Goal: Communication & Community: Connect with others

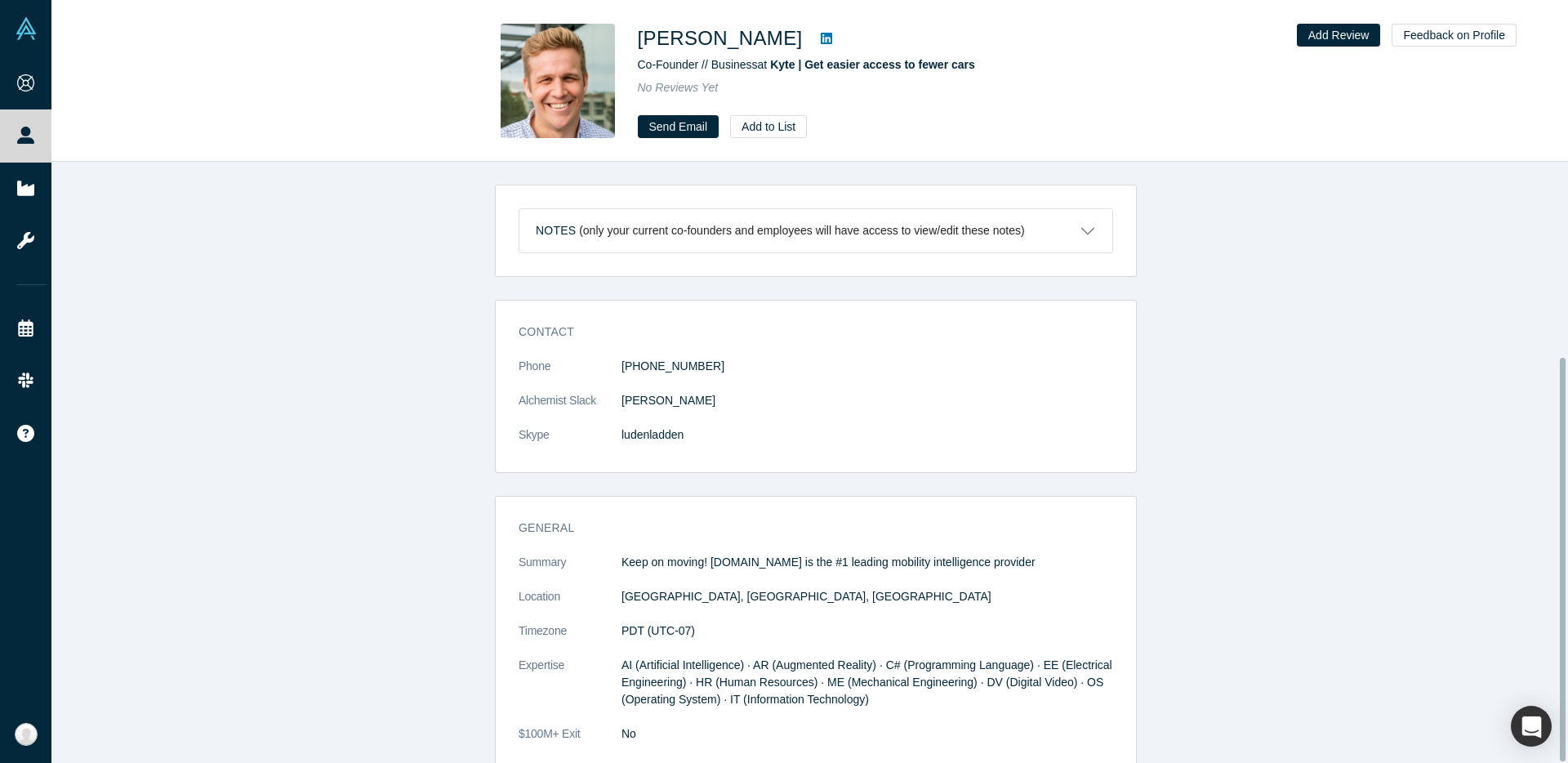
scroll to position [291, 0]
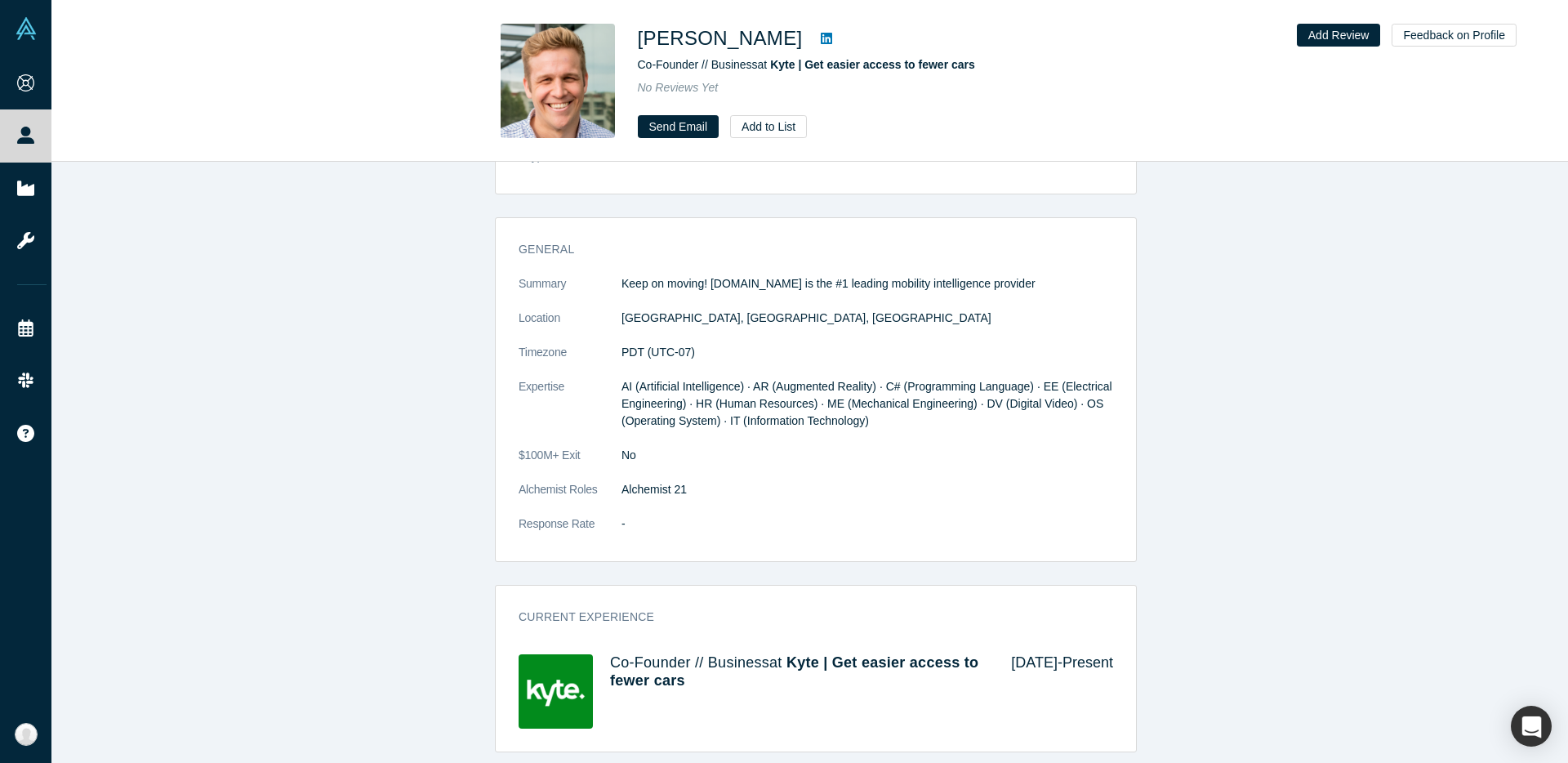
click at [430, 388] on div "Contact Phone (510) 701-2969 Alchemist Slack Ludwig Schönack Skype ludenladden …" at bounding box center [815, 387] width 1529 height 732
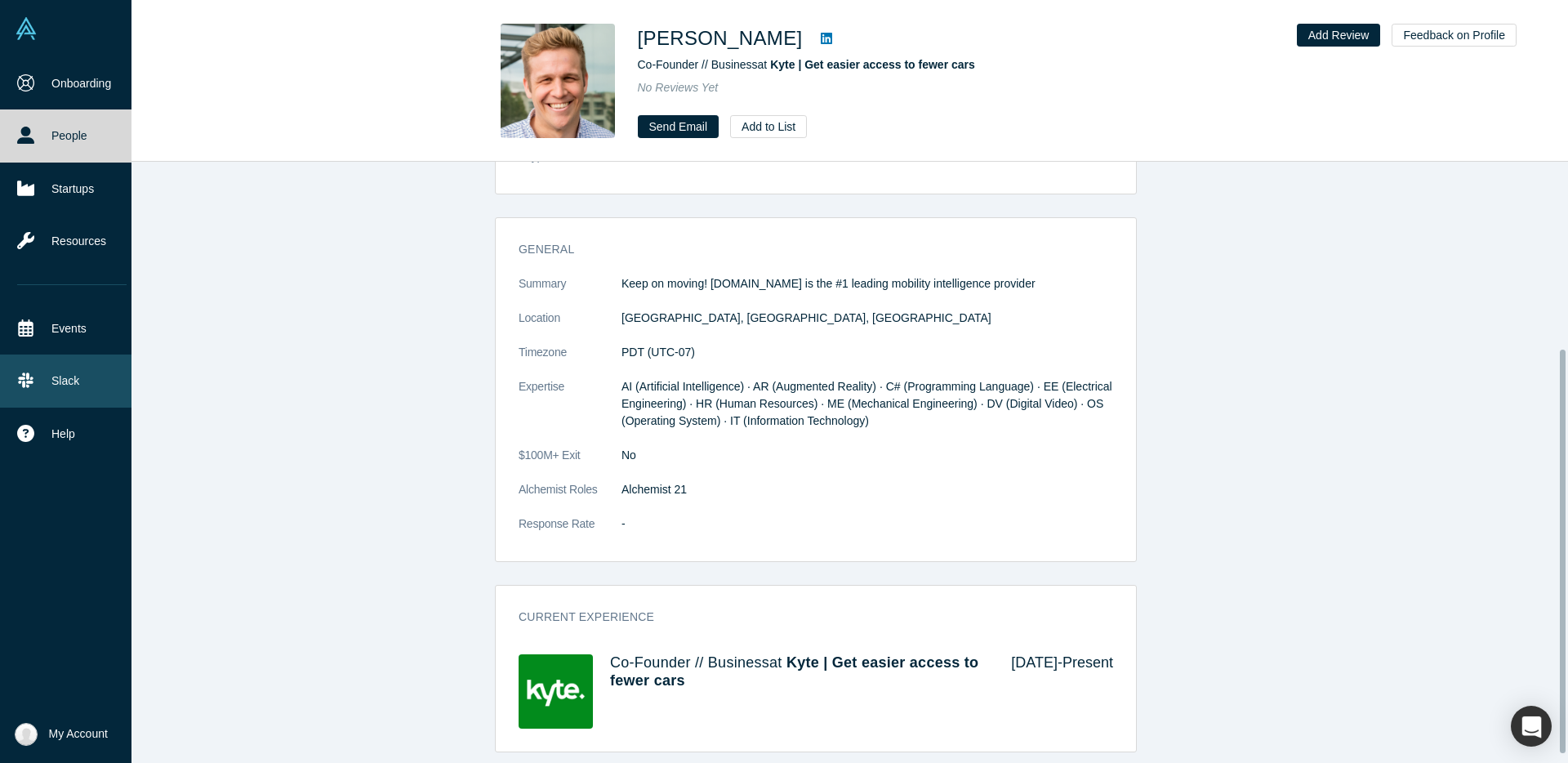
scroll to position [0, 0]
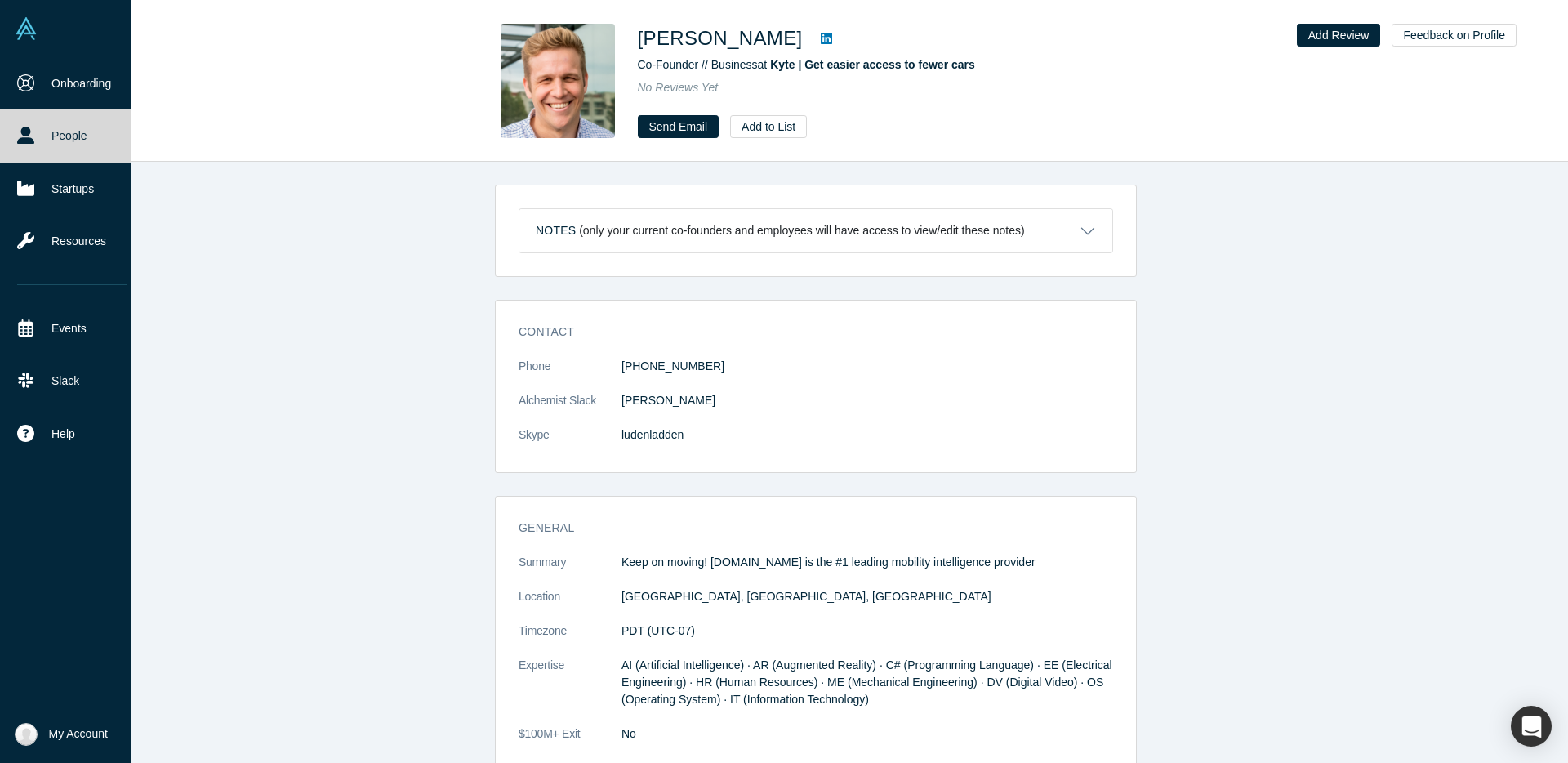
click at [40, 144] on link "People" at bounding box center [72, 135] width 143 height 52
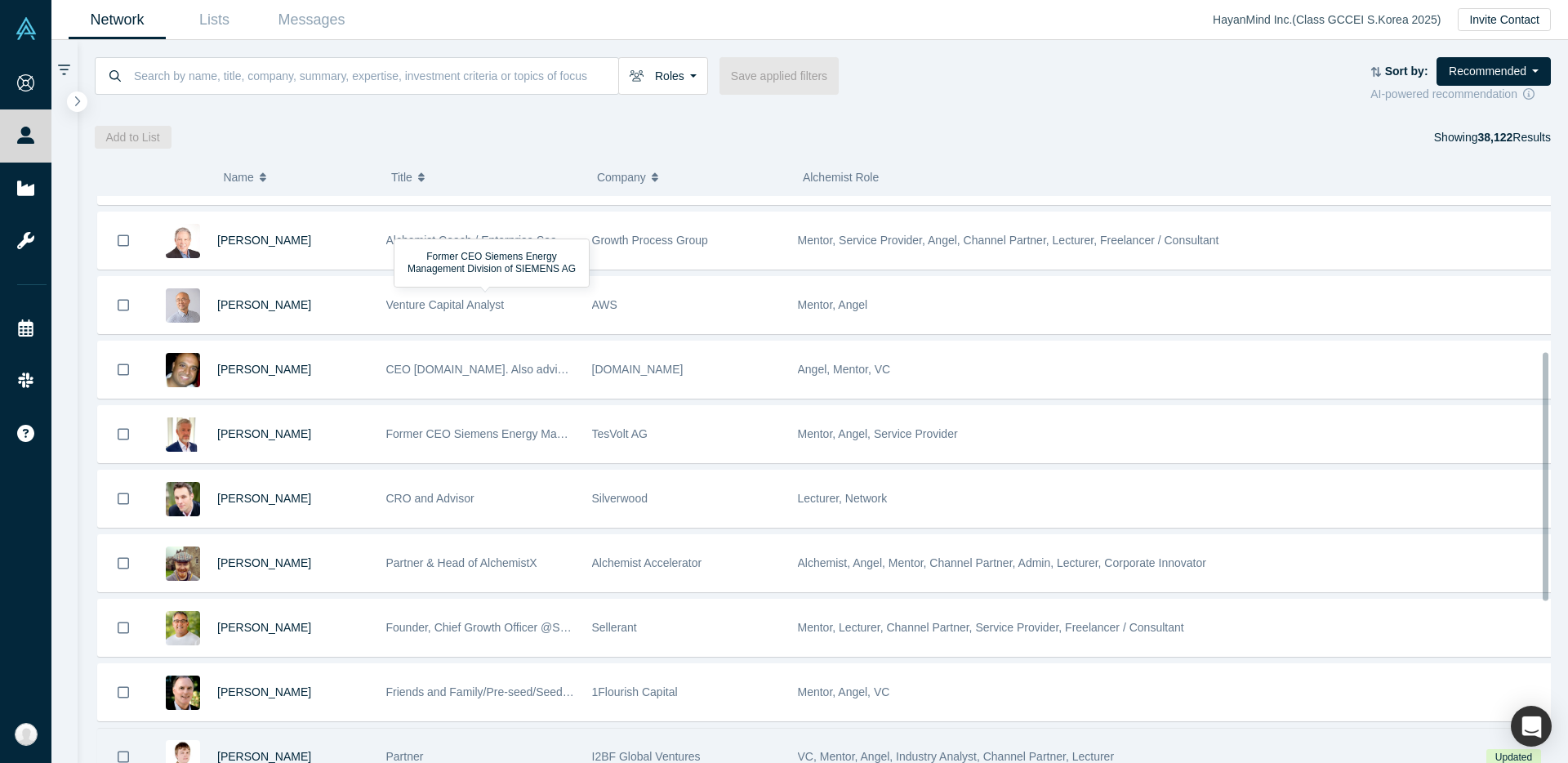
scroll to position [509, 0]
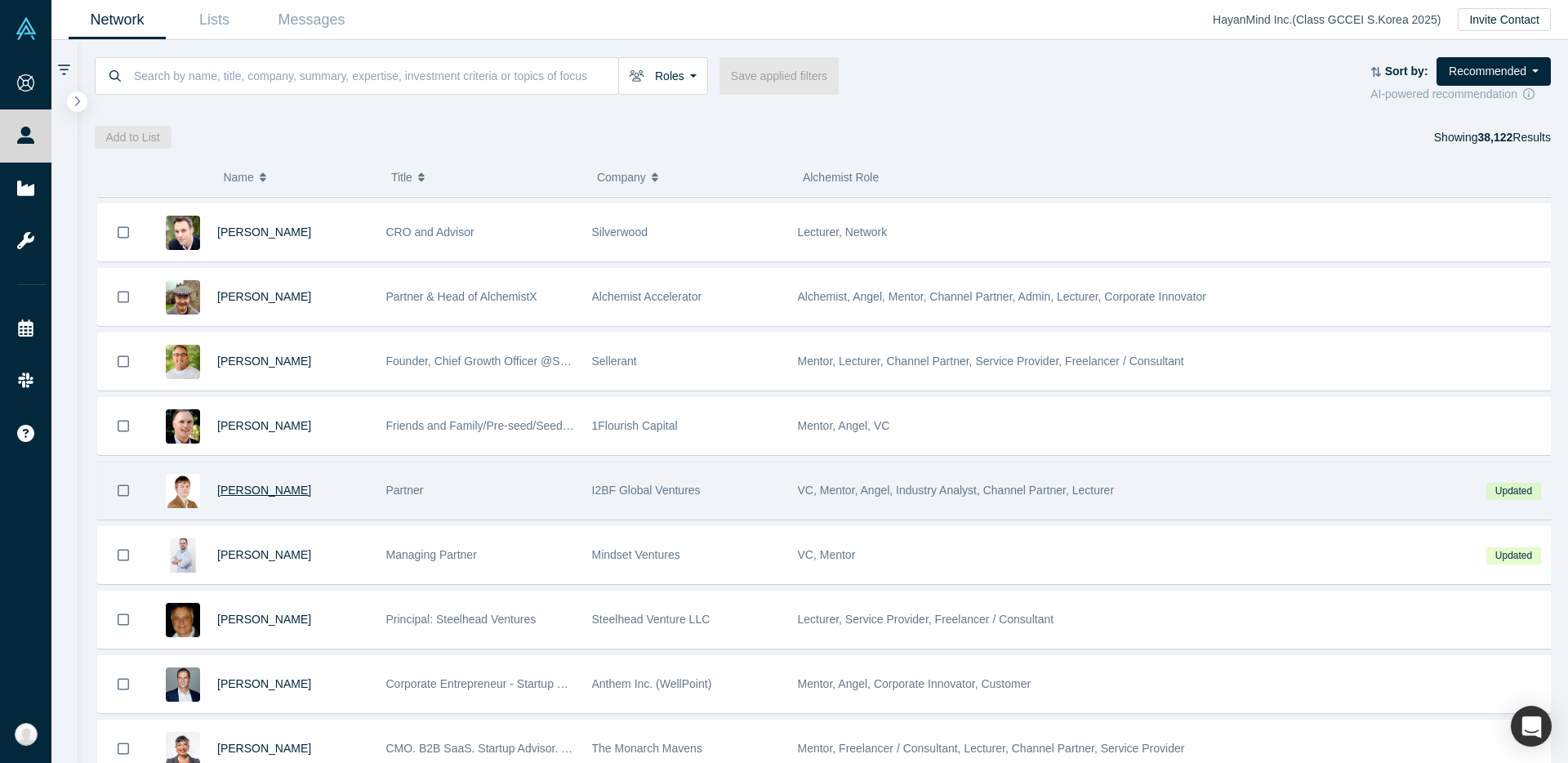
click at [274, 495] on span "Alexander Korchevsky" at bounding box center [265, 490] width 94 height 13
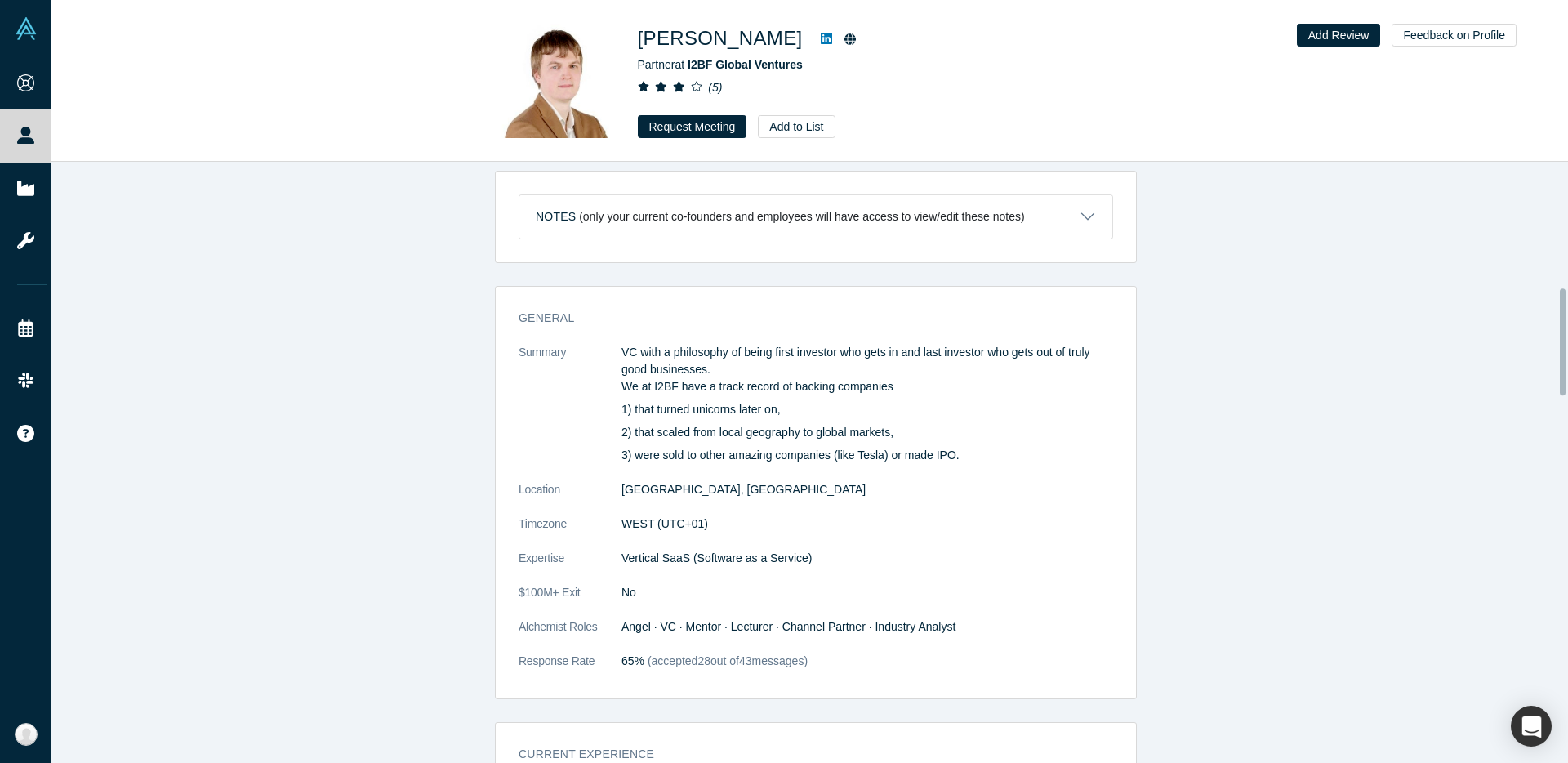
scroll to position [666, 0]
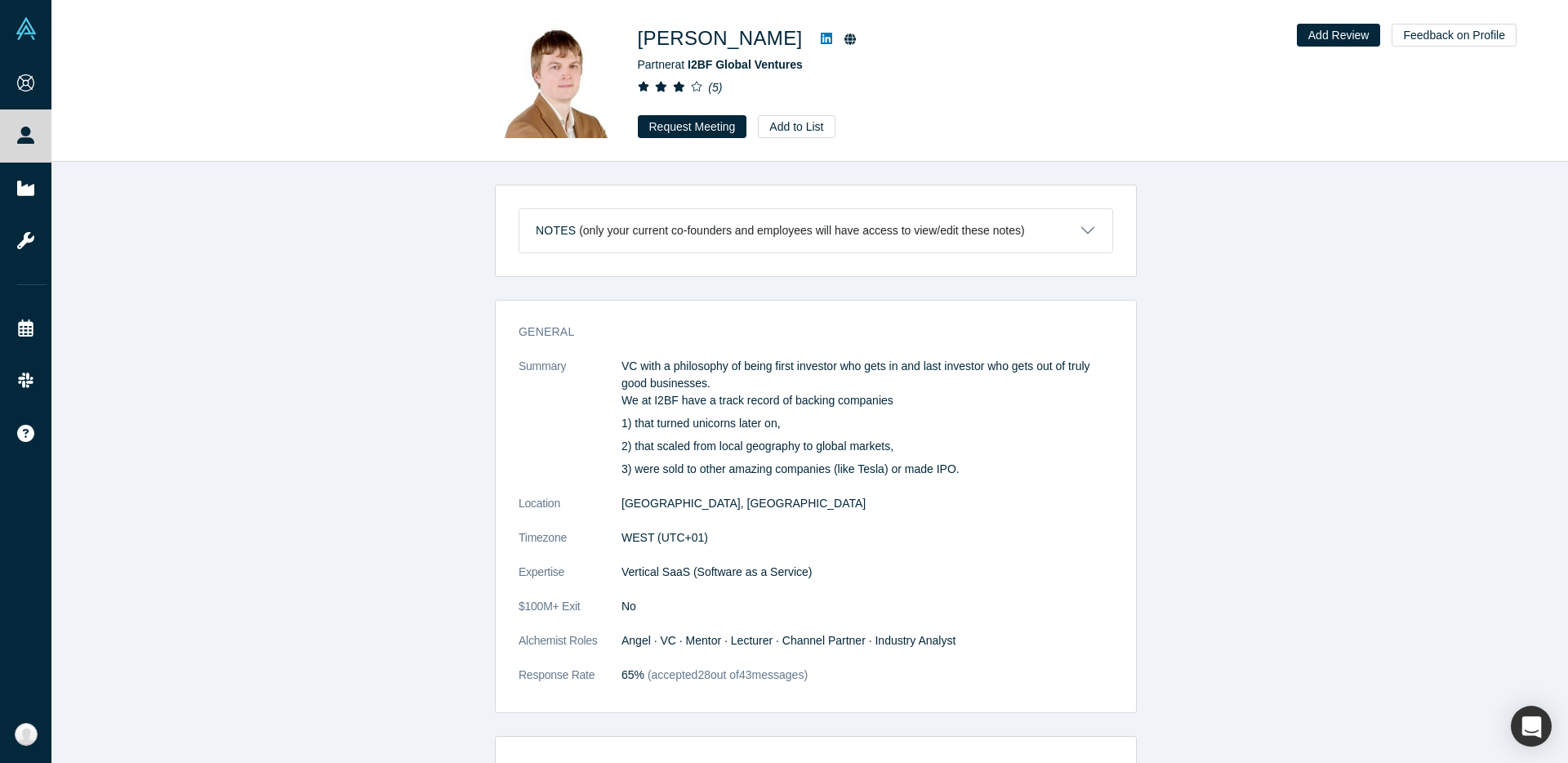
click at [338, 115] on div "Alexander Korchevsky Partner at I2BF Global Ventures ( 5 ) Request Meeting Add …" at bounding box center [810, 81] width 1517 height 161
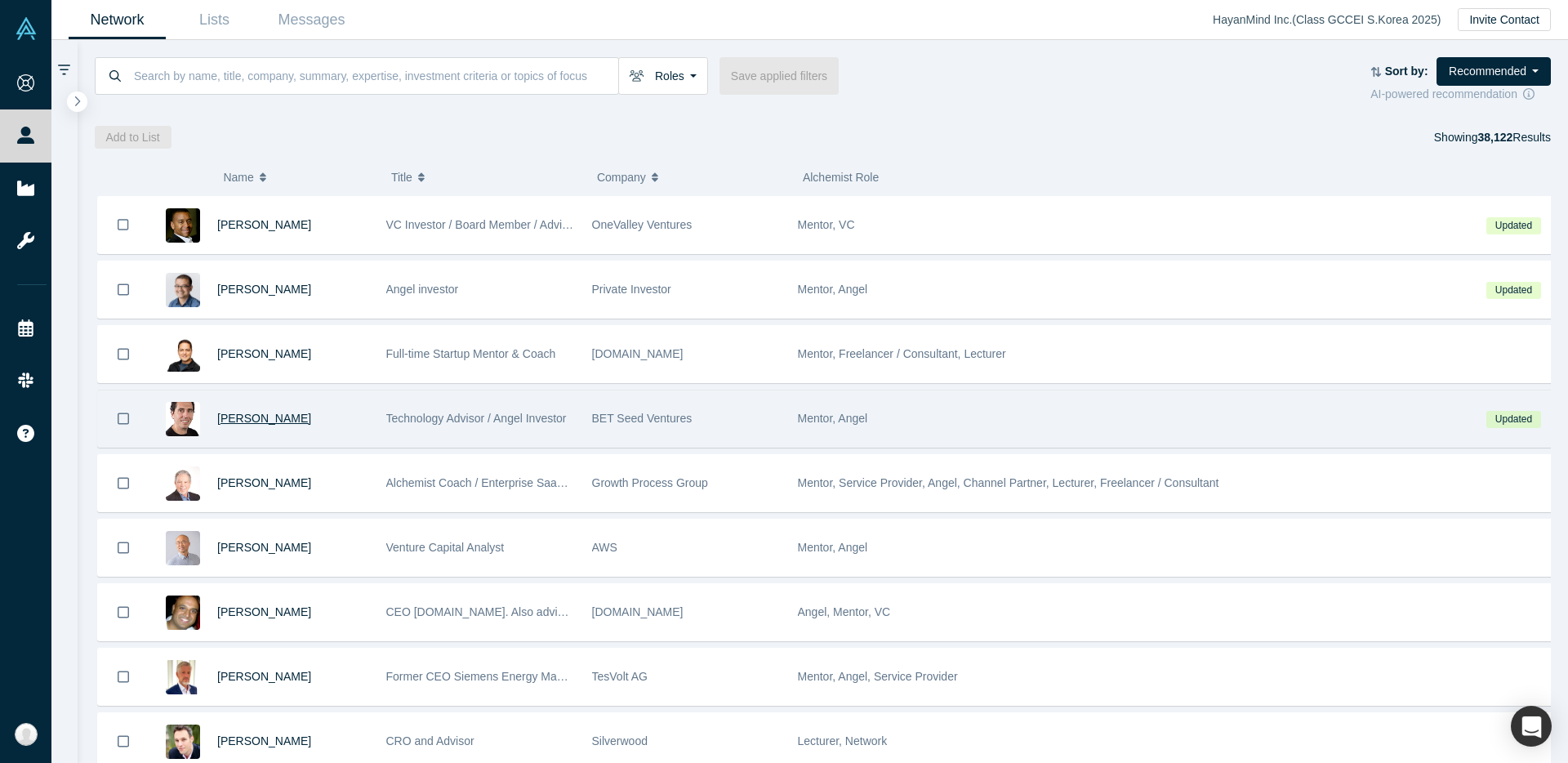
click at [277, 420] on span "Boris Livshutz" at bounding box center [265, 418] width 94 height 13
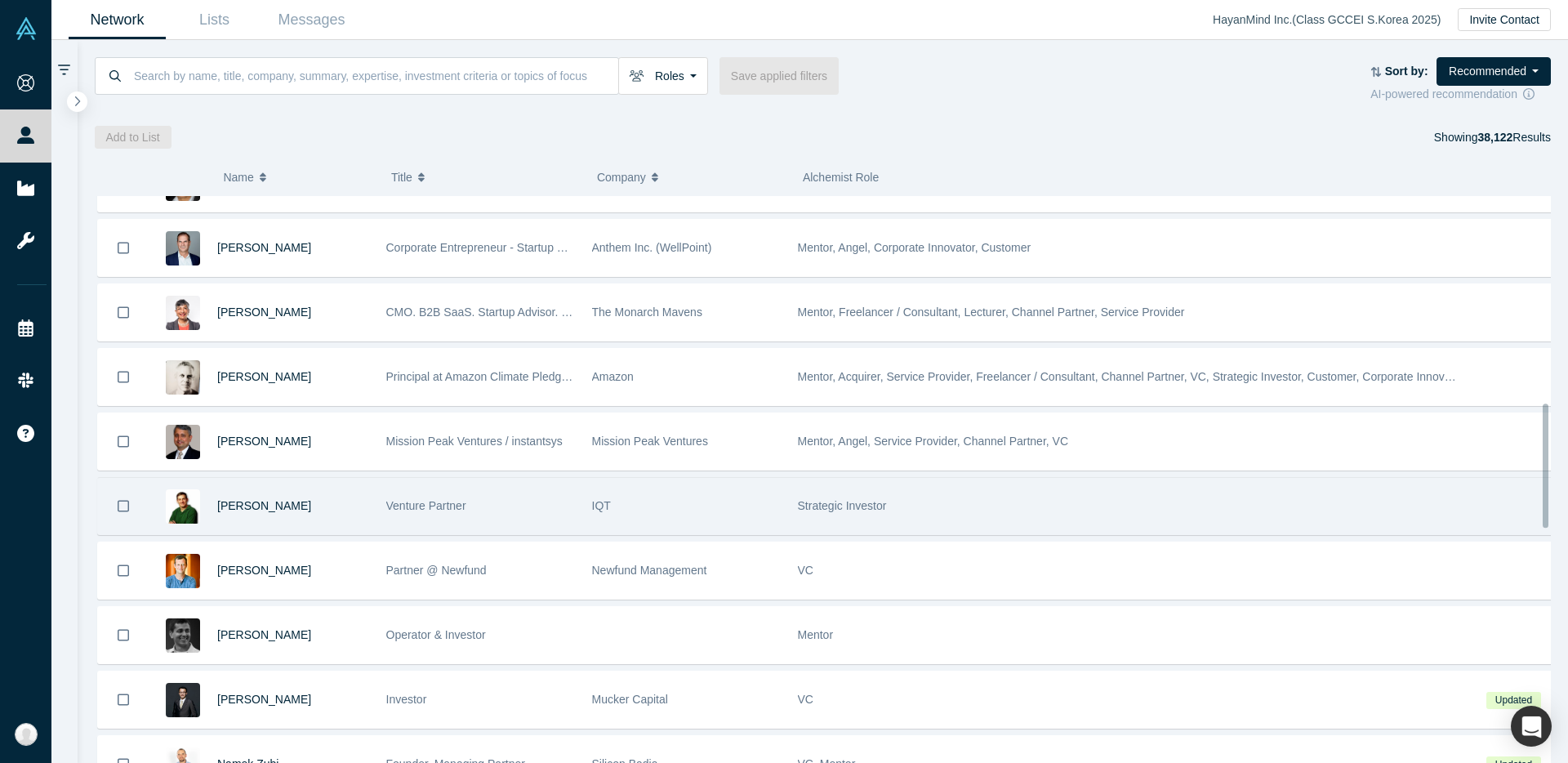
scroll to position [946, 0]
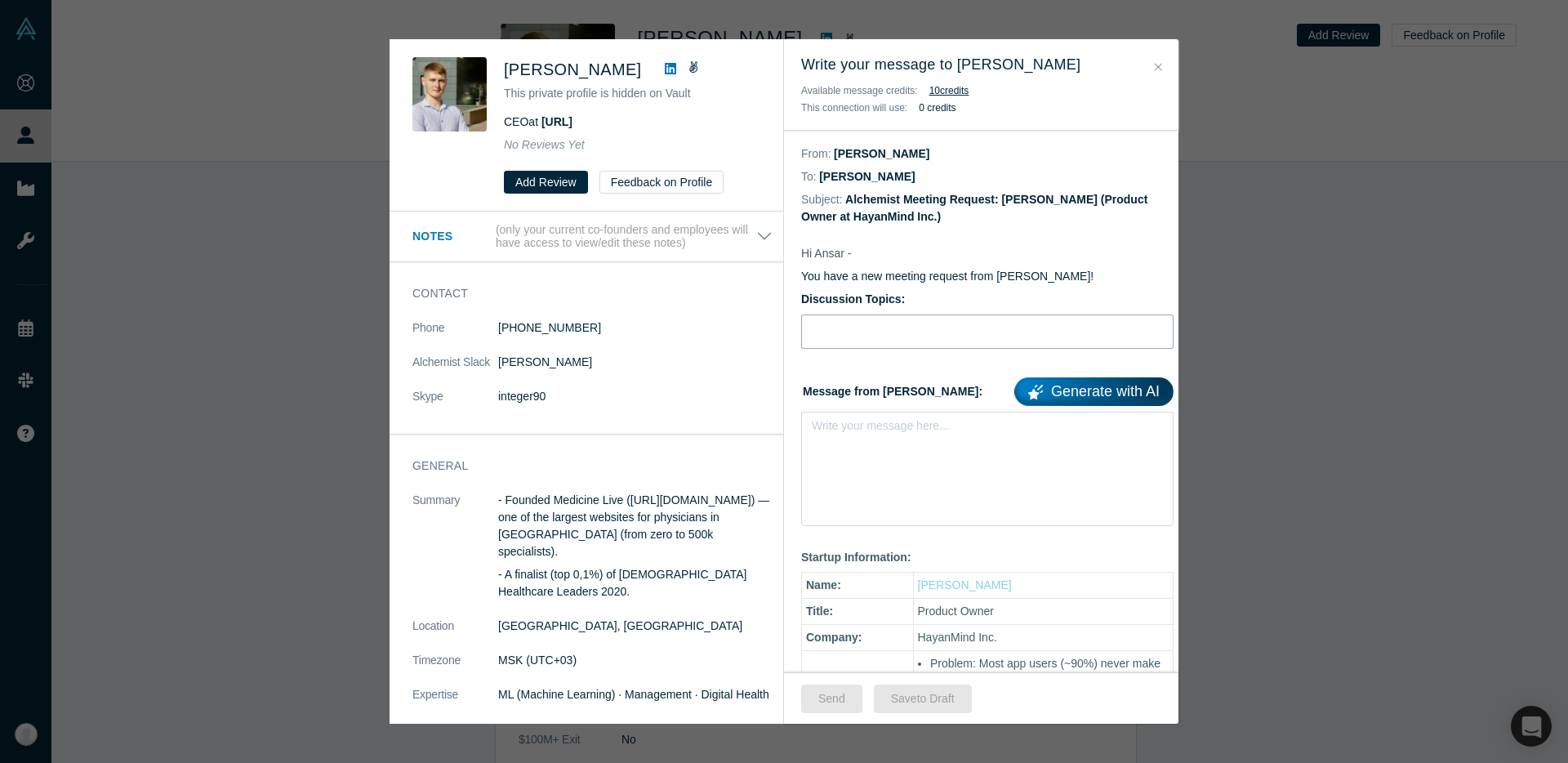
click at [855, 326] on input "Discussion Topics:" at bounding box center [988, 332] width 373 height 35
click at [853, 326] on input "Discussion Topics:" at bounding box center [988, 332] width 373 height 35
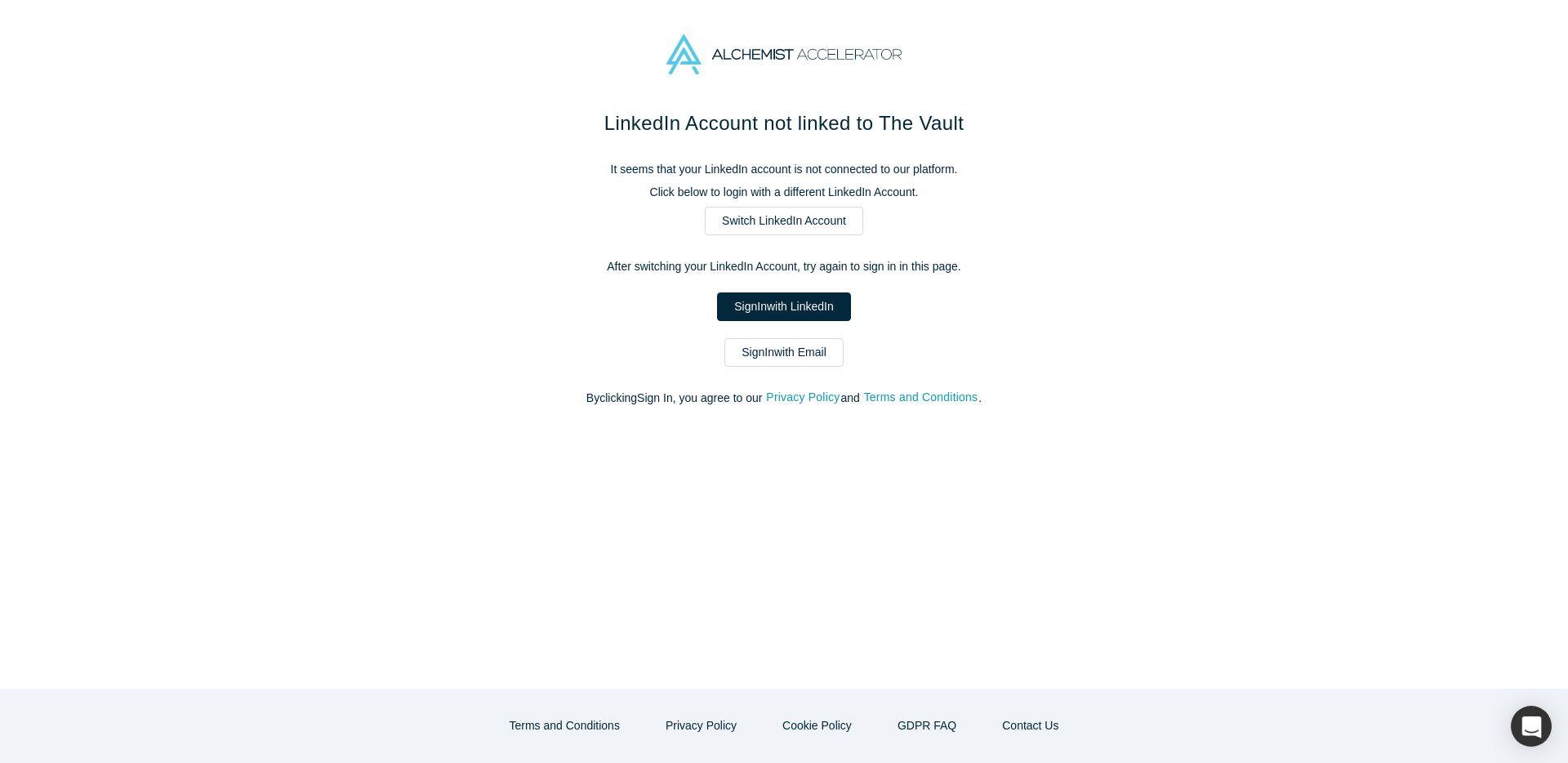
click at [871, 317] on div "Sign In with LinkedIn" at bounding box center [784, 307] width 686 height 29
click at [831, 359] on link "Sign In with Email" at bounding box center [784, 352] width 120 height 29
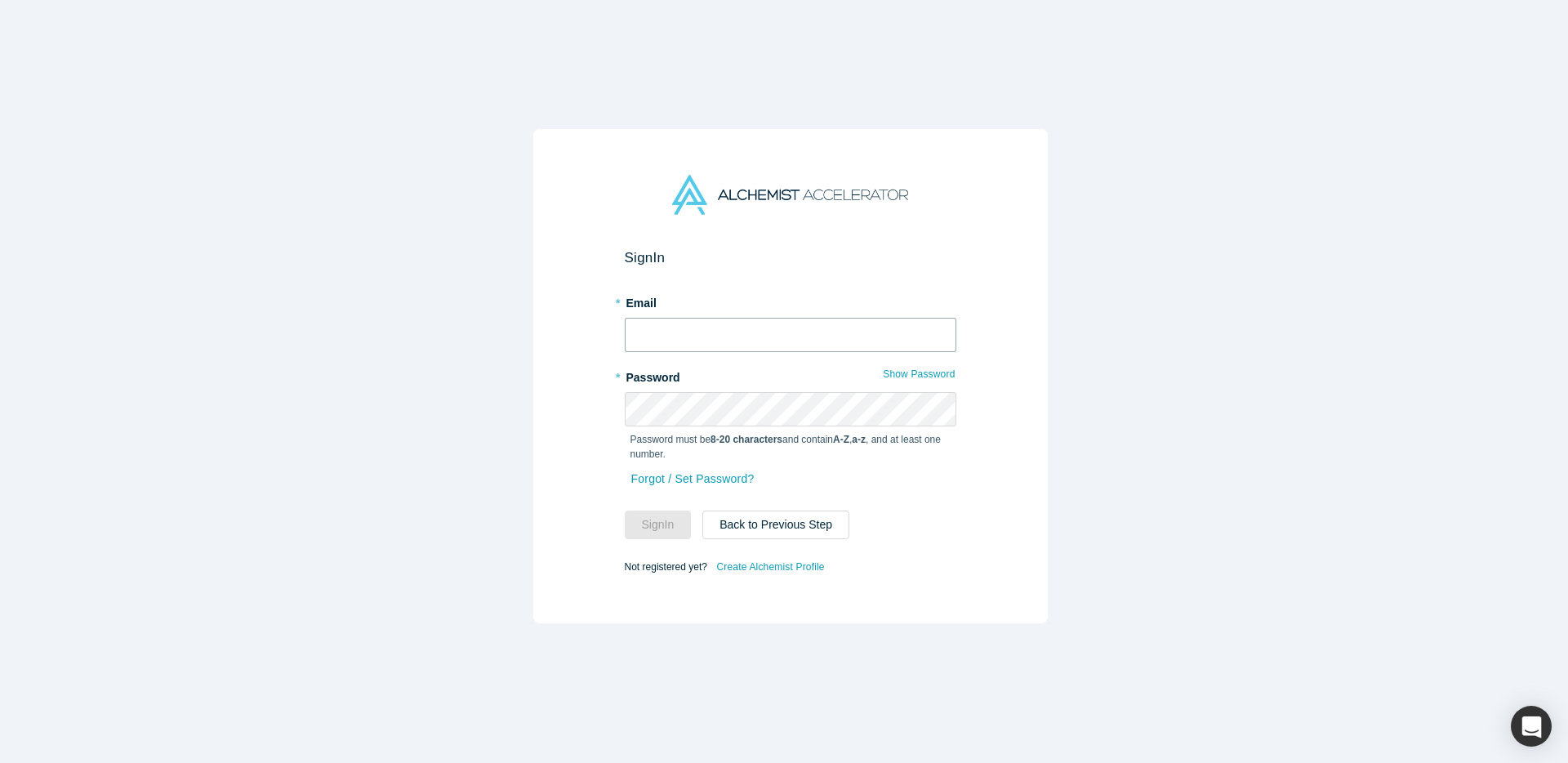
click at [824, 318] on input "text" at bounding box center [791, 335] width 331 height 35
type input "suhan1@hayanmind.com"
click at [625, 511] on button "Sign In" at bounding box center [658, 525] width 67 height 29
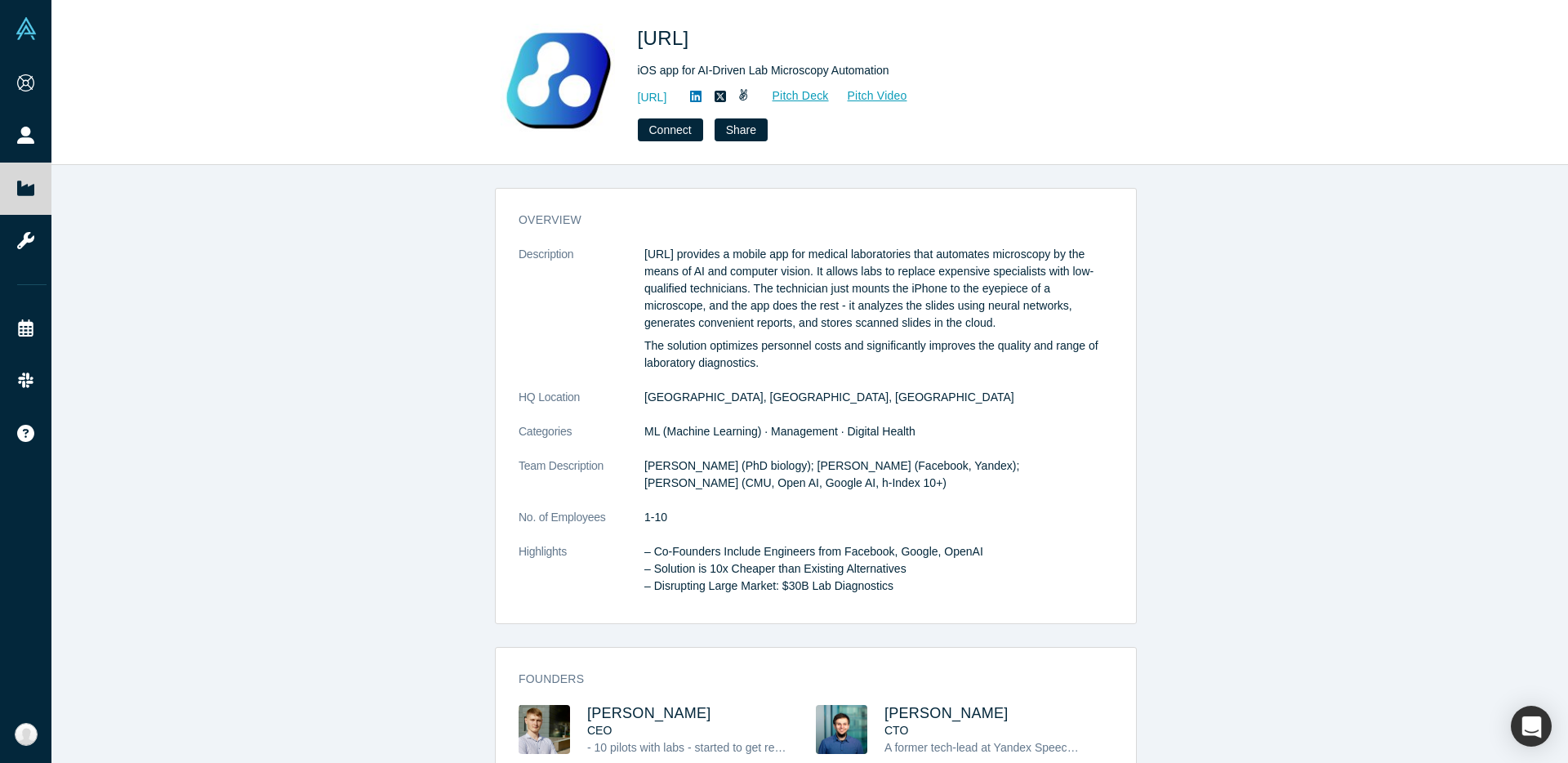
click at [948, 423] on dd "ML (Machine Learning) · Management · Digital Health" at bounding box center [879, 431] width 469 height 17
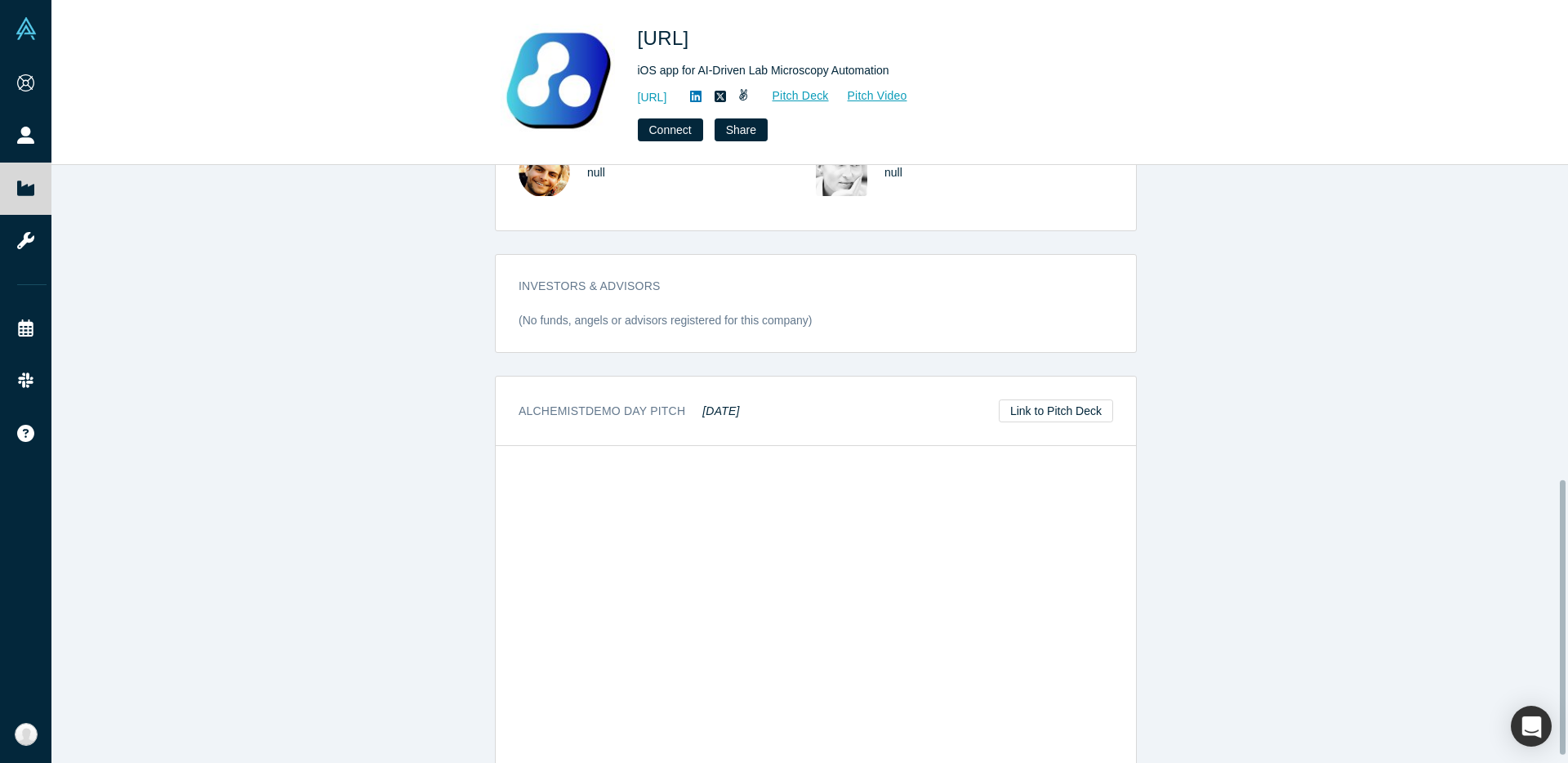
scroll to position [699, 0]
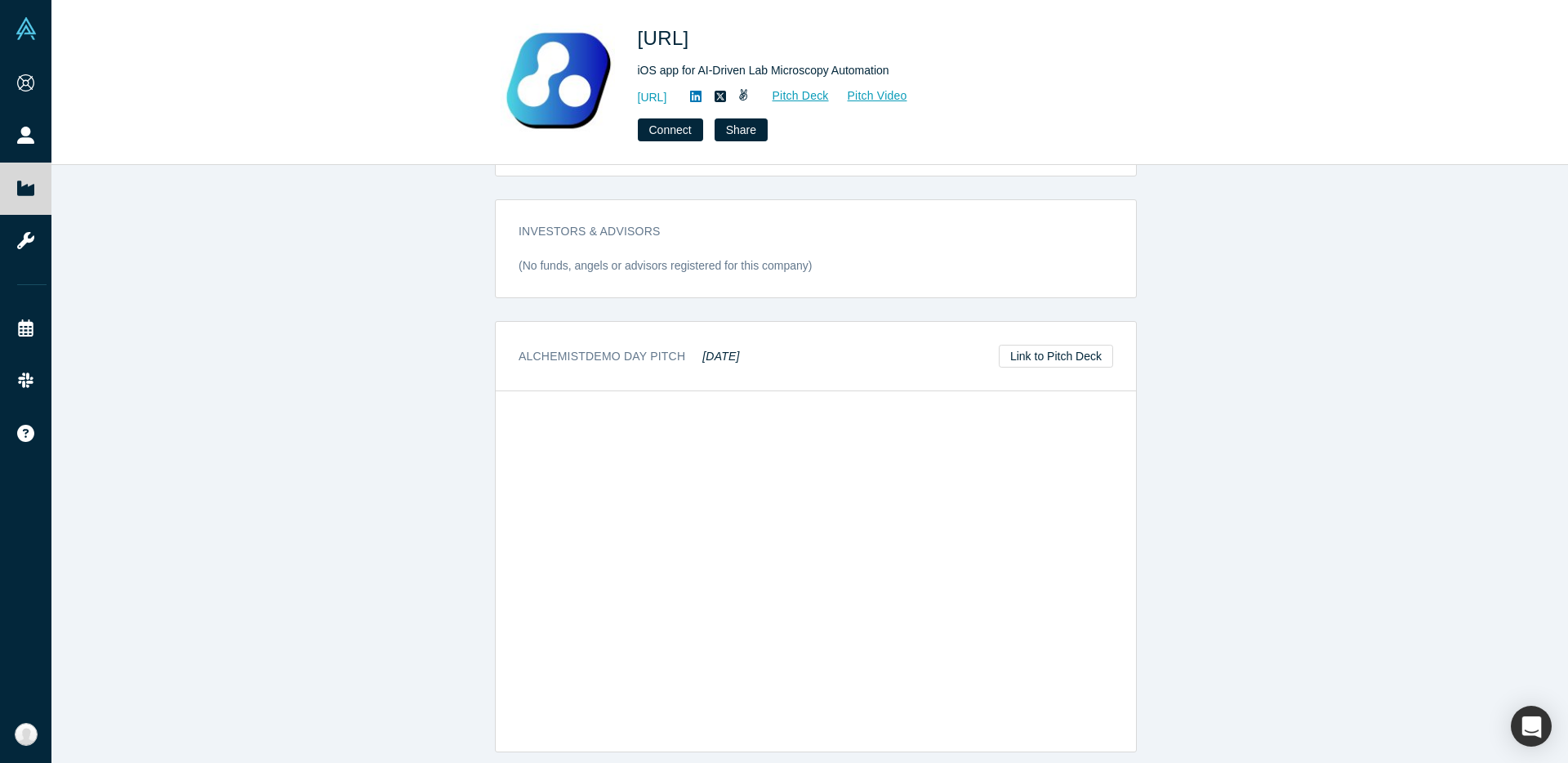
click at [779, 280] on div "Investors & Advisors (No funds, angels or advisors registered for this company)" at bounding box center [815, 255] width 641 height 86
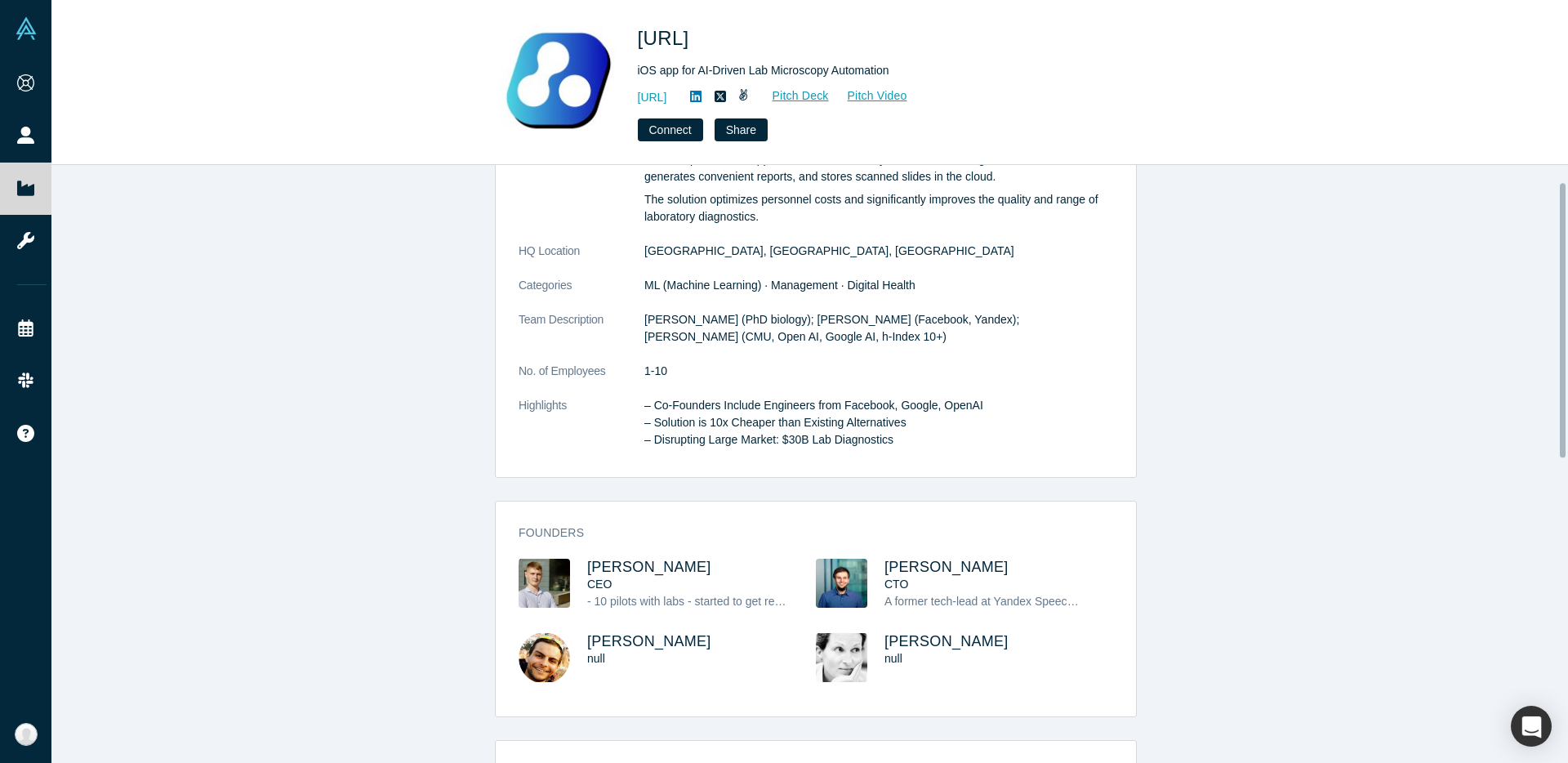
scroll to position [227, 0]
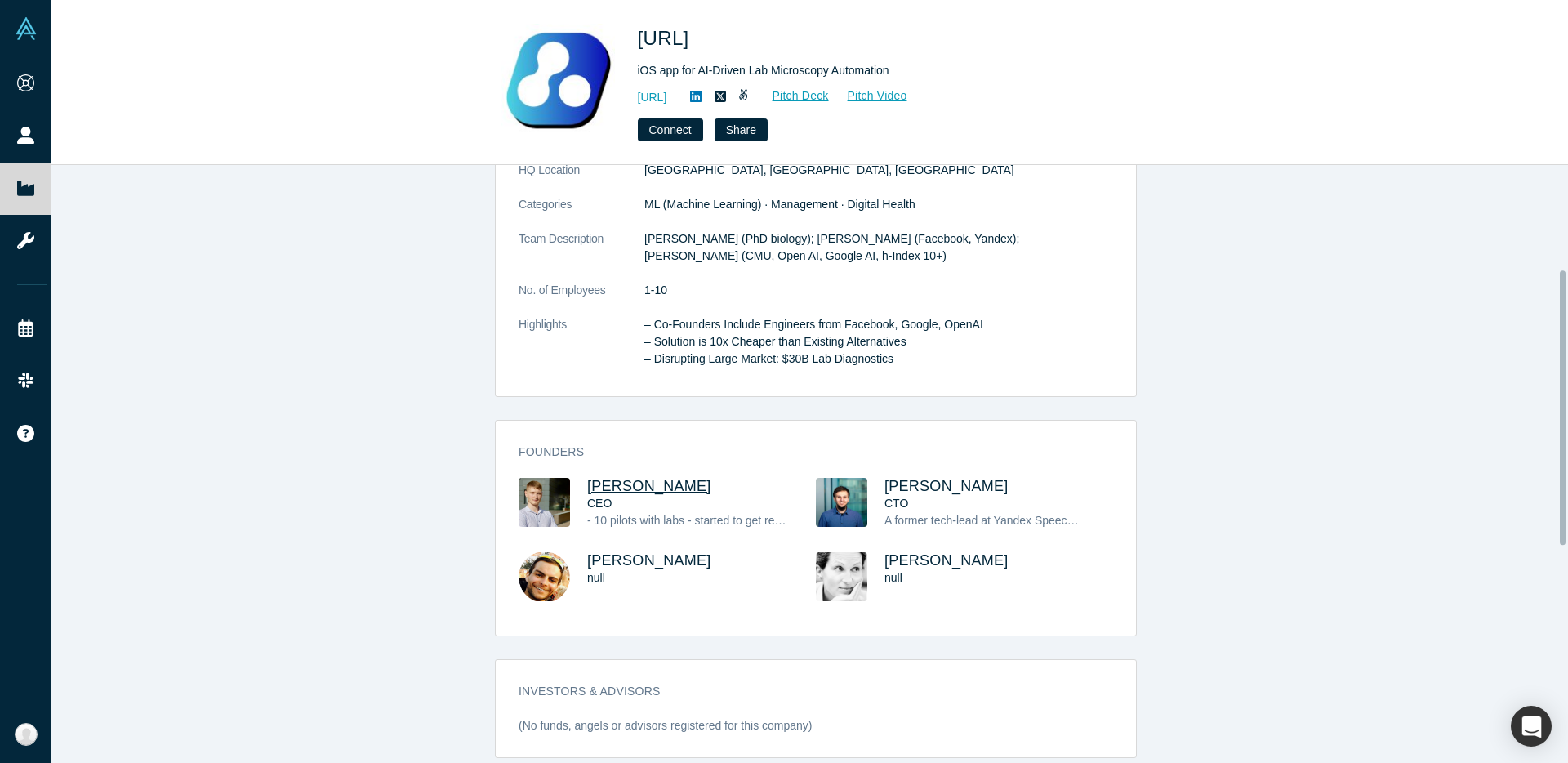
click at [641, 488] on span "Ansar Zhalyalov" at bounding box center [649, 487] width 124 height 16
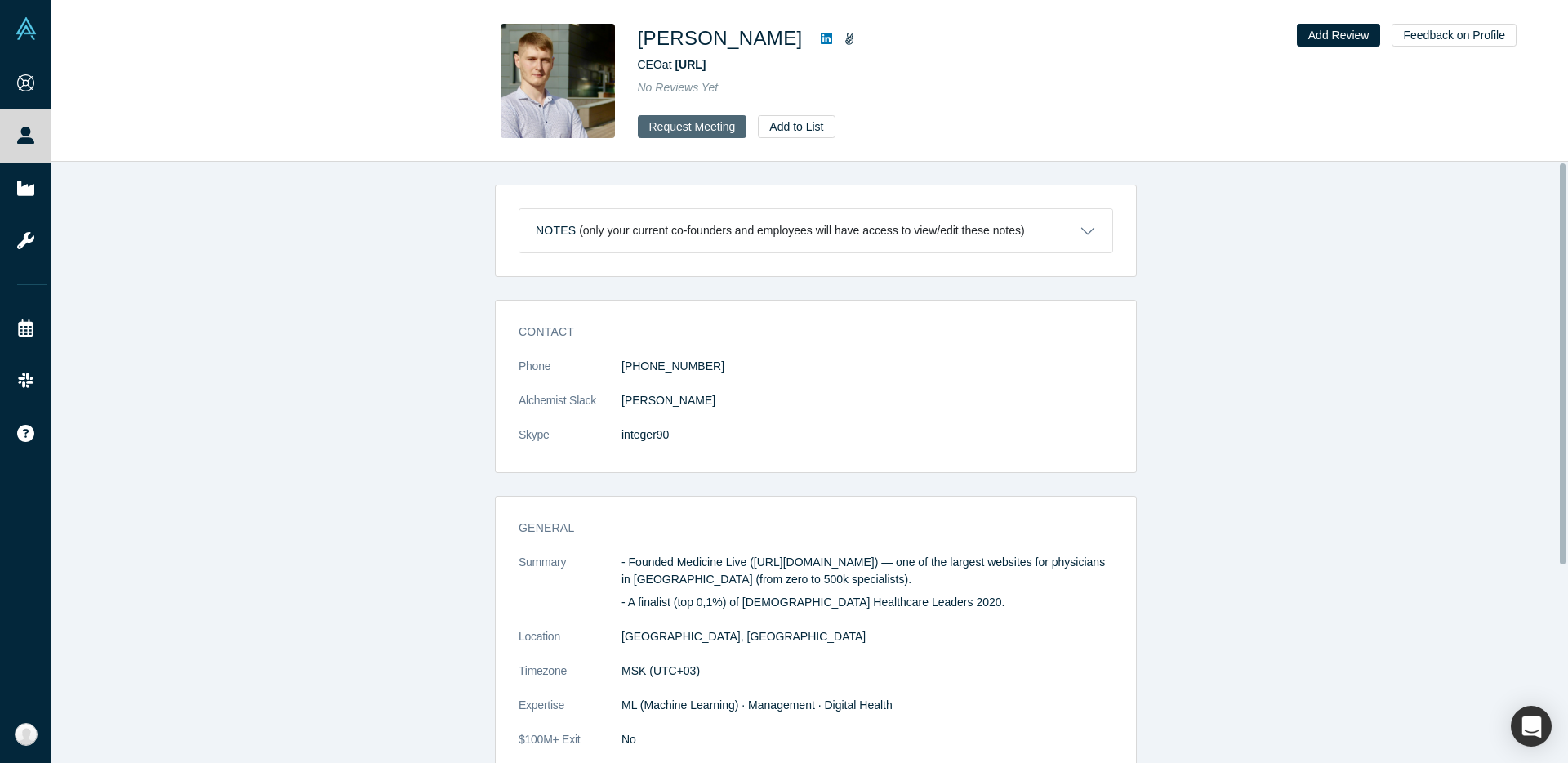
click at [695, 128] on button "Request Meeting" at bounding box center [692, 127] width 110 height 23
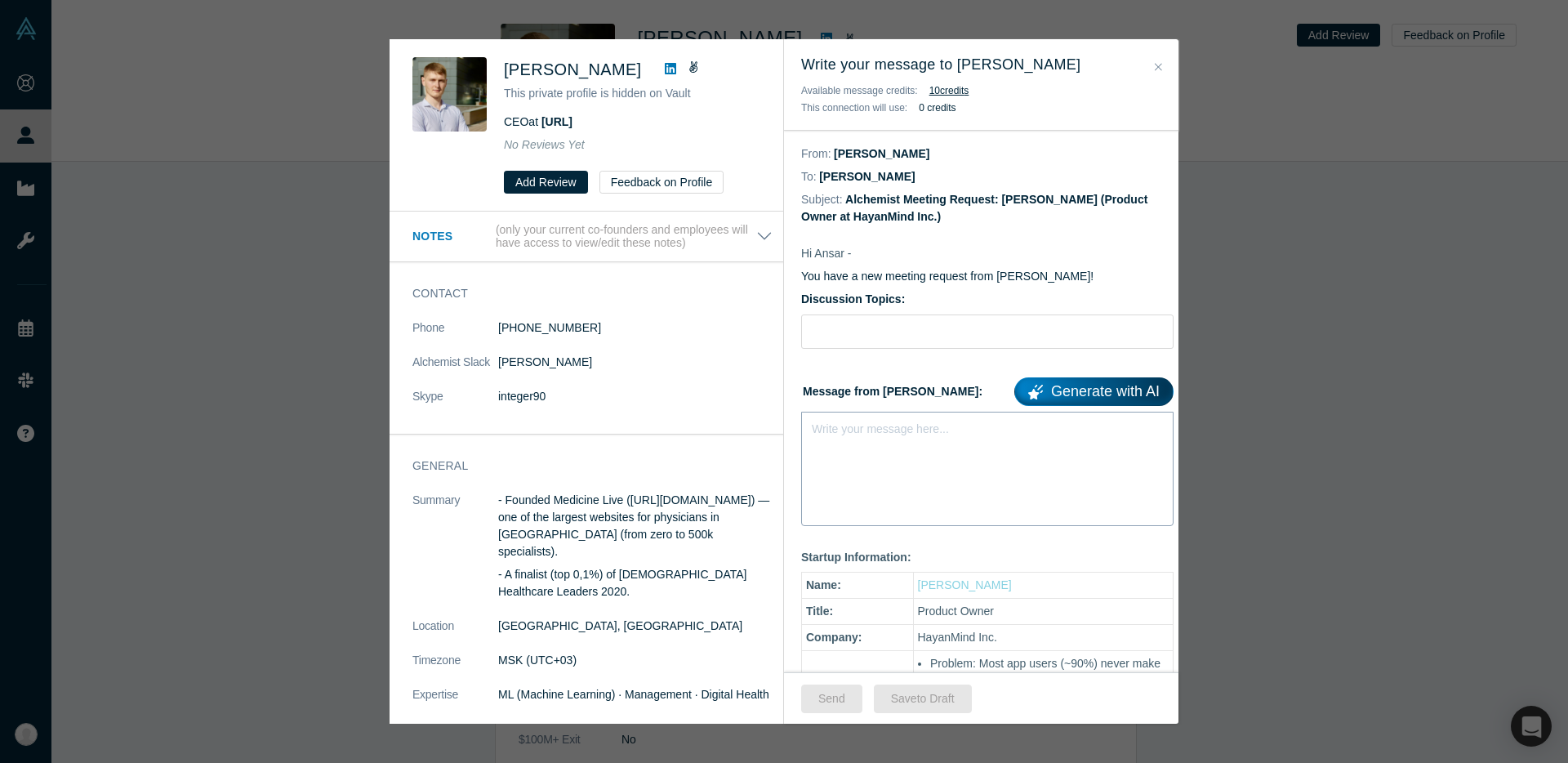
click at [882, 449] on div "Write your message here..." at bounding box center [988, 469] width 373 height 115
click at [914, 445] on div "Hi," at bounding box center [988, 458] width 373 height 92
click at [914, 445] on div "Hi," at bounding box center [988, 469] width 373 height 115
click at [922, 431] on div "Hi," at bounding box center [988, 426] width 350 height 17
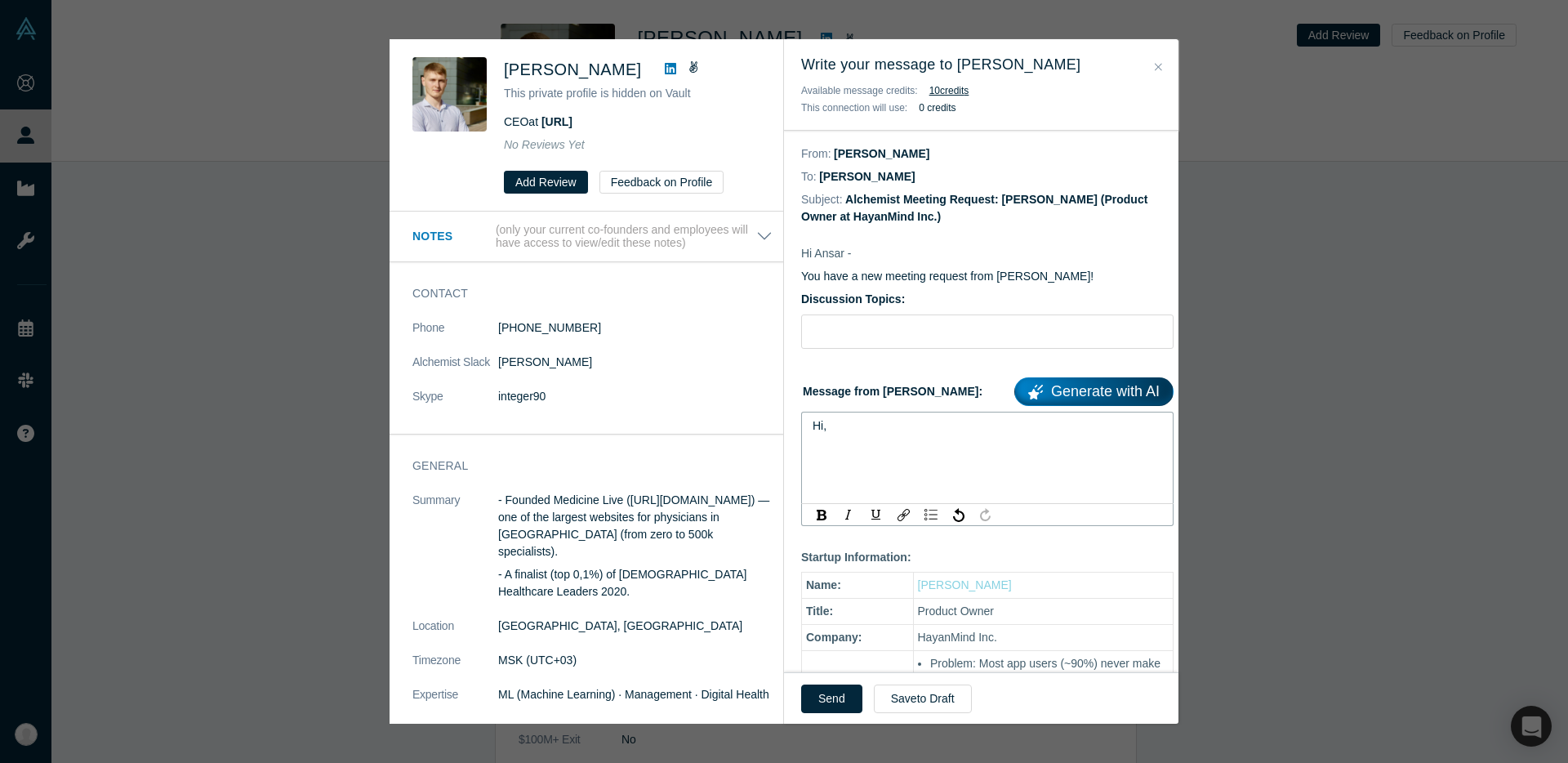
click at [922, 431] on div "Hi," at bounding box center [988, 426] width 350 height 17
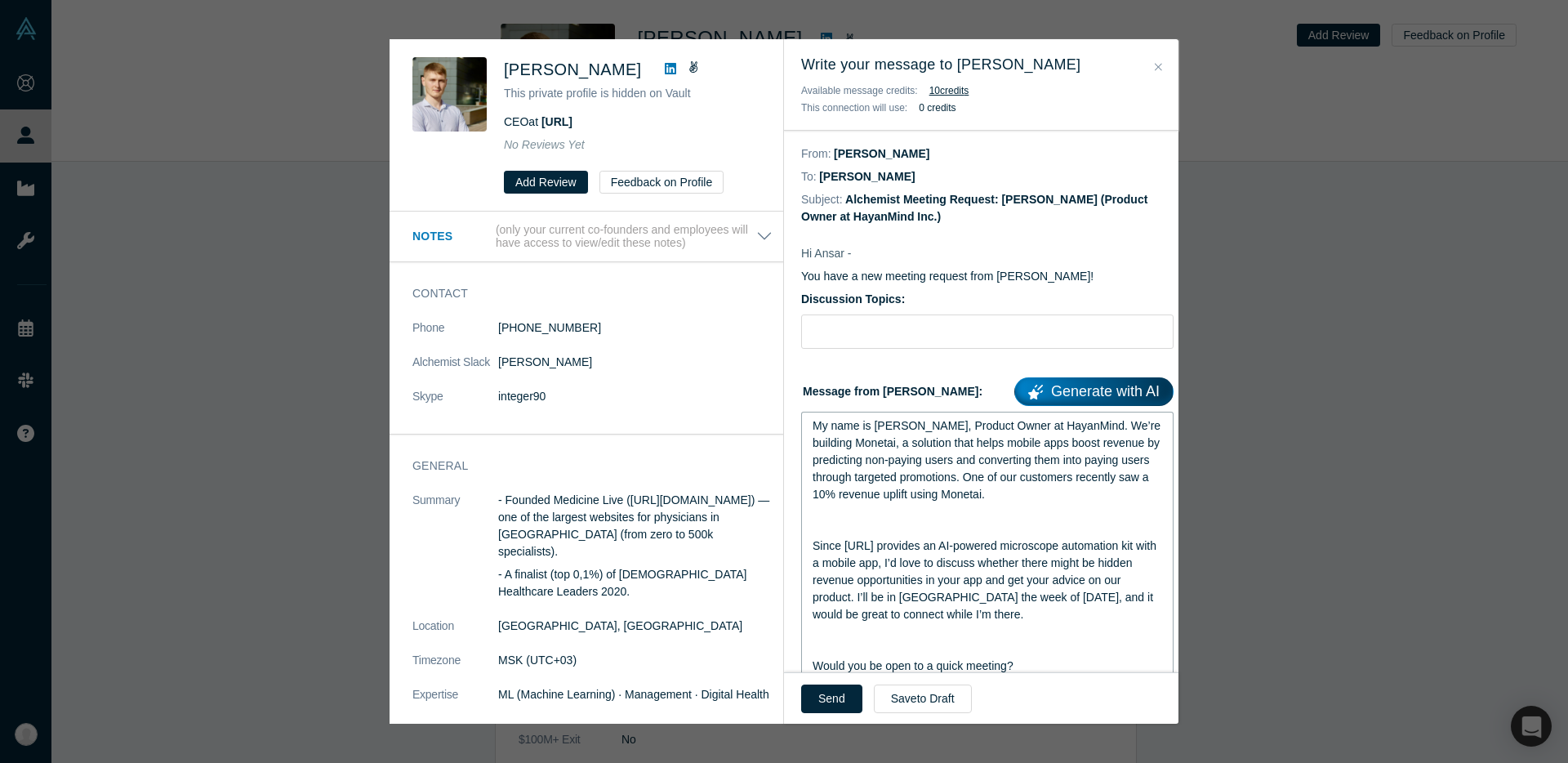
click at [871, 436] on div "My name is Suhan, Product Owner at HayanMind. We’re building Monetai, a solutio…" at bounding box center [988, 460] width 350 height 86
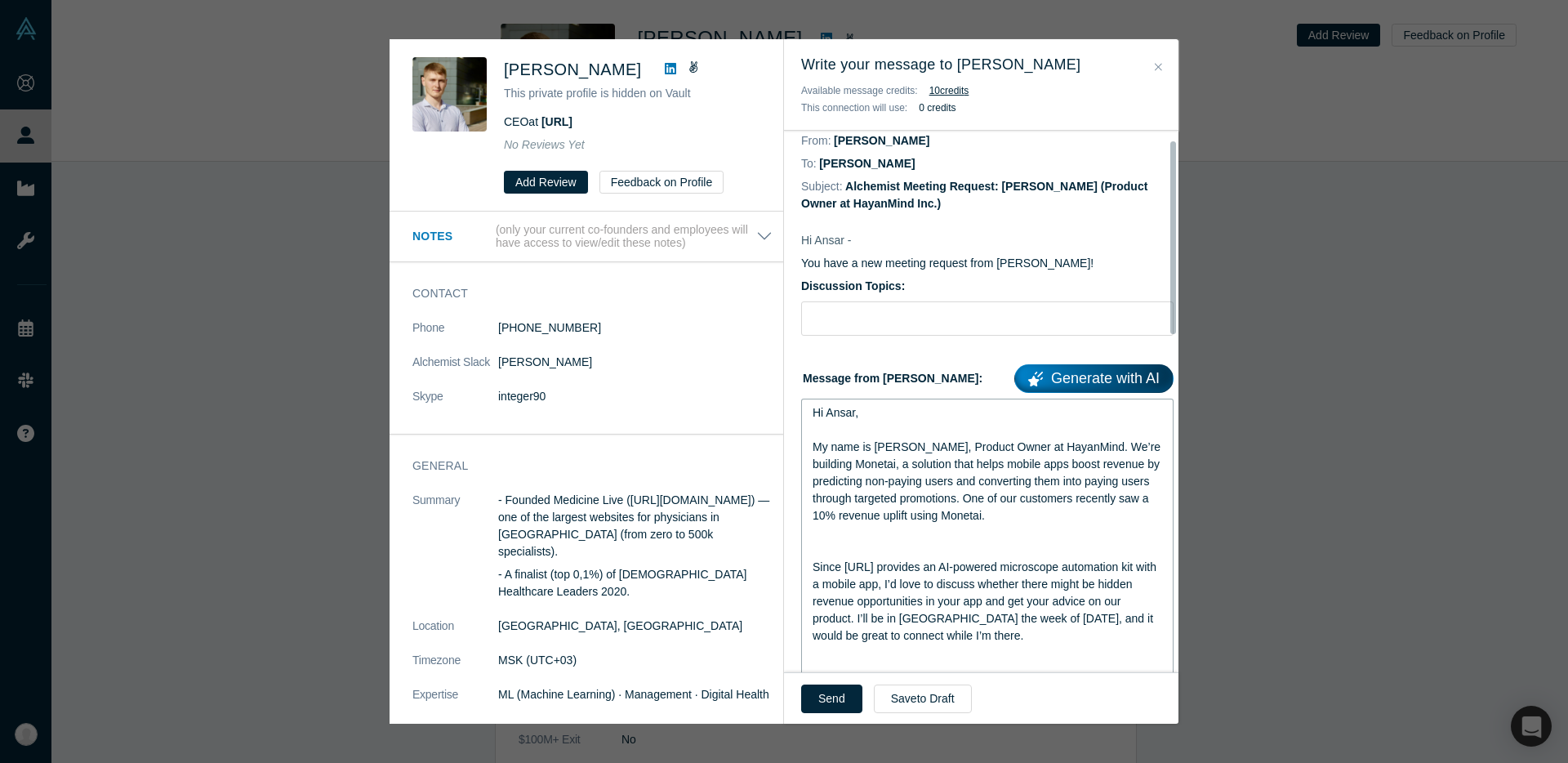
scroll to position [27, 0]
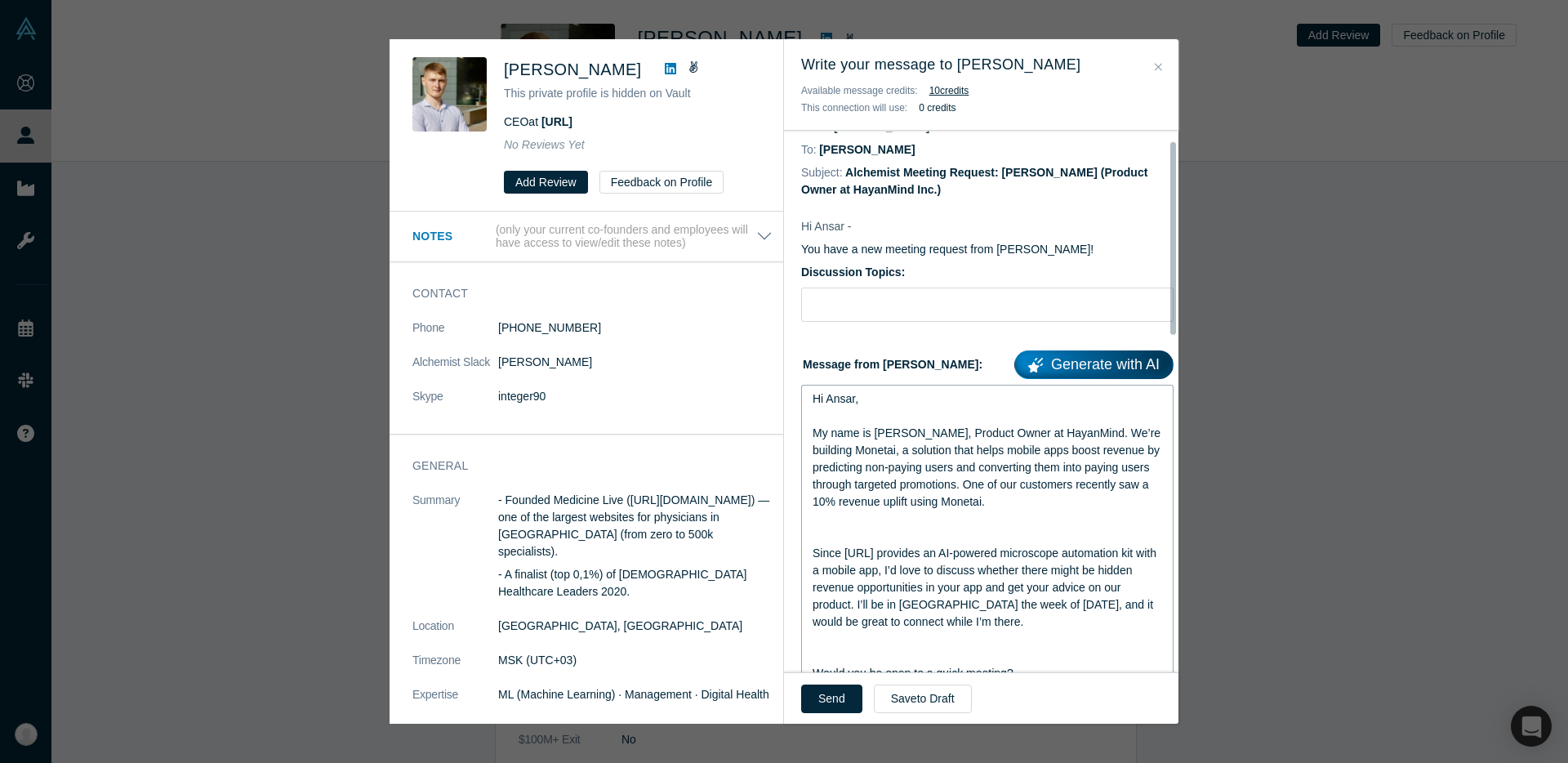
click at [935, 532] on div "rdw-editor" at bounding box center [988, 536] width 350 height 17
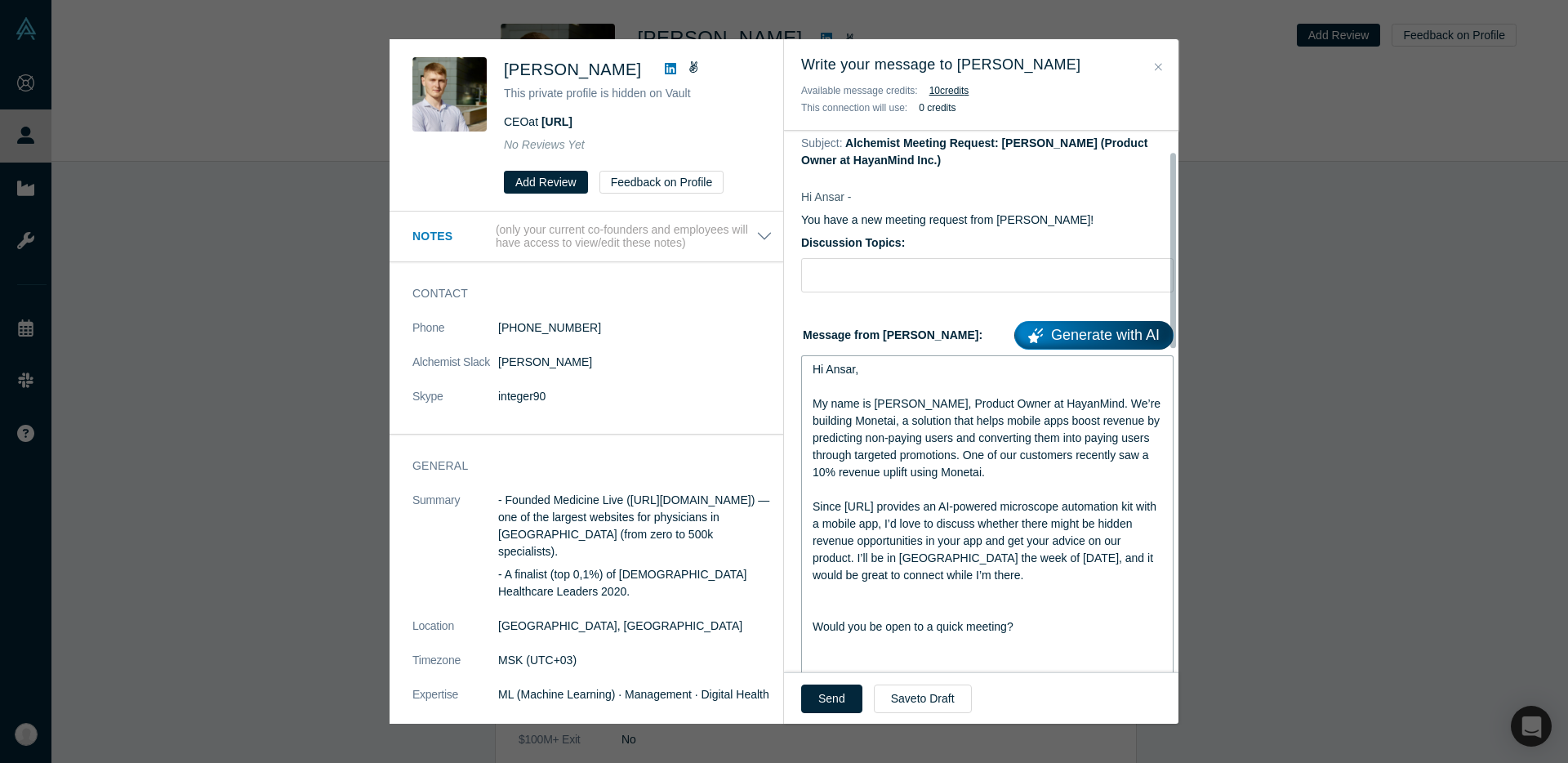
scroll to position [57, 0]
click at [951, 605] on div "rdw-editor" at bounding box center [988, 609] width 350 height 17
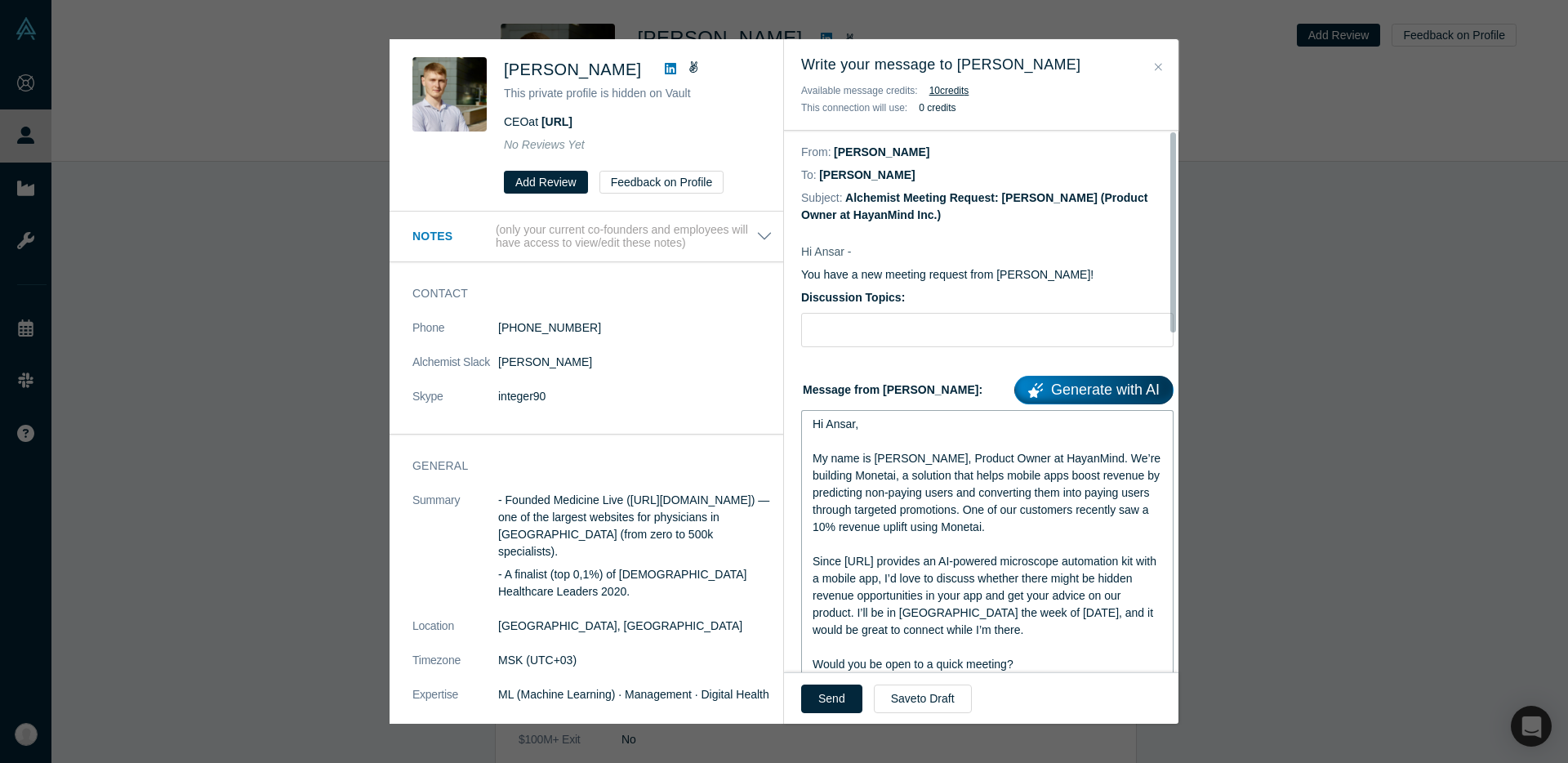
scroll to position [0, 0]
click at [984, 330] on input "Discussion Topics:" at bounding box center [988, 332] width 373 height 35
click at [898, 333] on input "App Rev" at bounding box center [988, 332] width 373 height 35
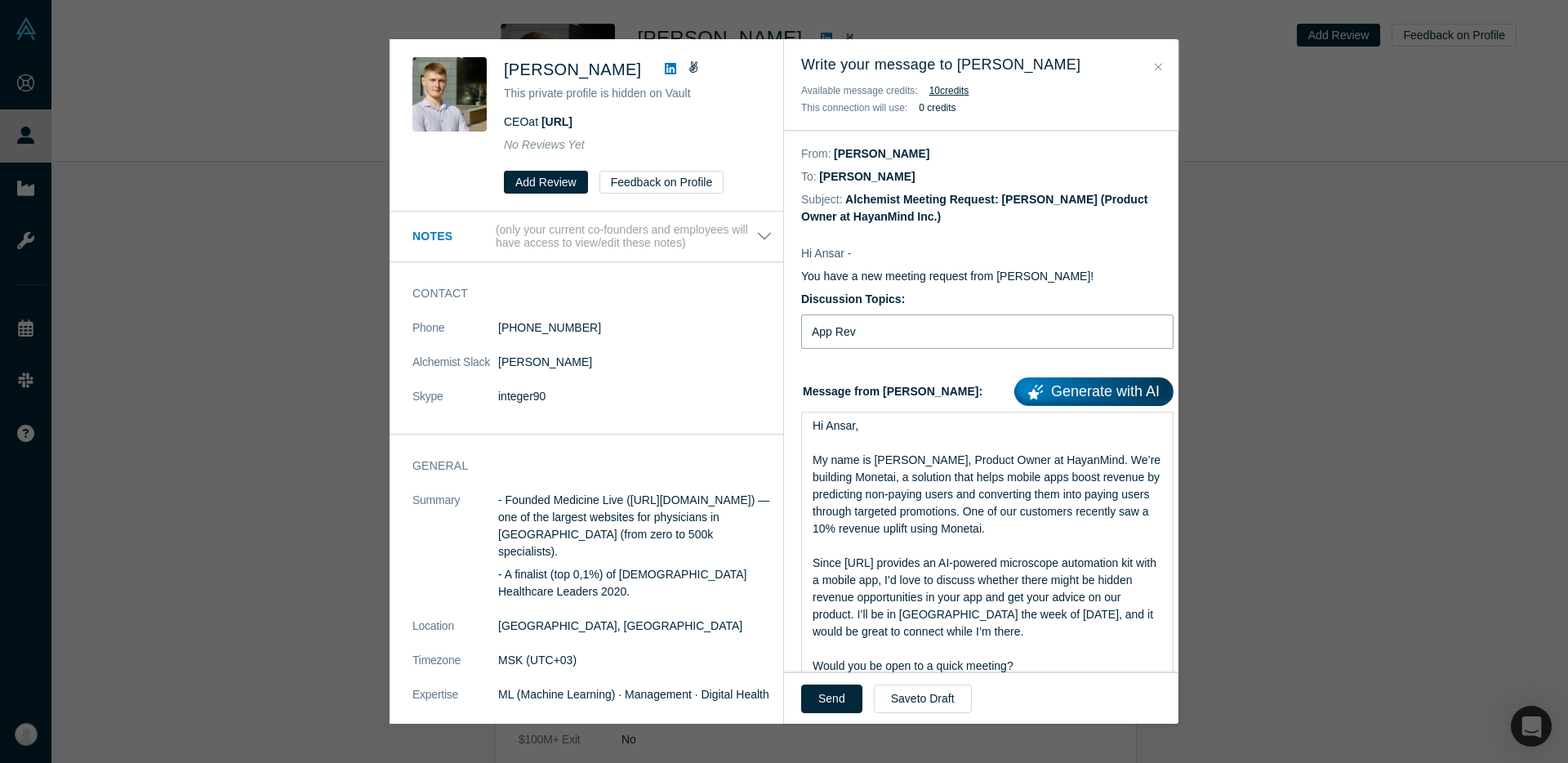
paste input "Exploring hidden revenue opportunities in Celly.AI’s app"
click at [880, 344] on input "Exploring hidden revenue opportunities in Celly.AI’s app" at bounding box center [988, 332] width 373 height 35
click at [894, 343] on input "Exploring hidden revenue opportunities in Celly.AI’s app" at bounding box center [988, 332] width 373 height 35
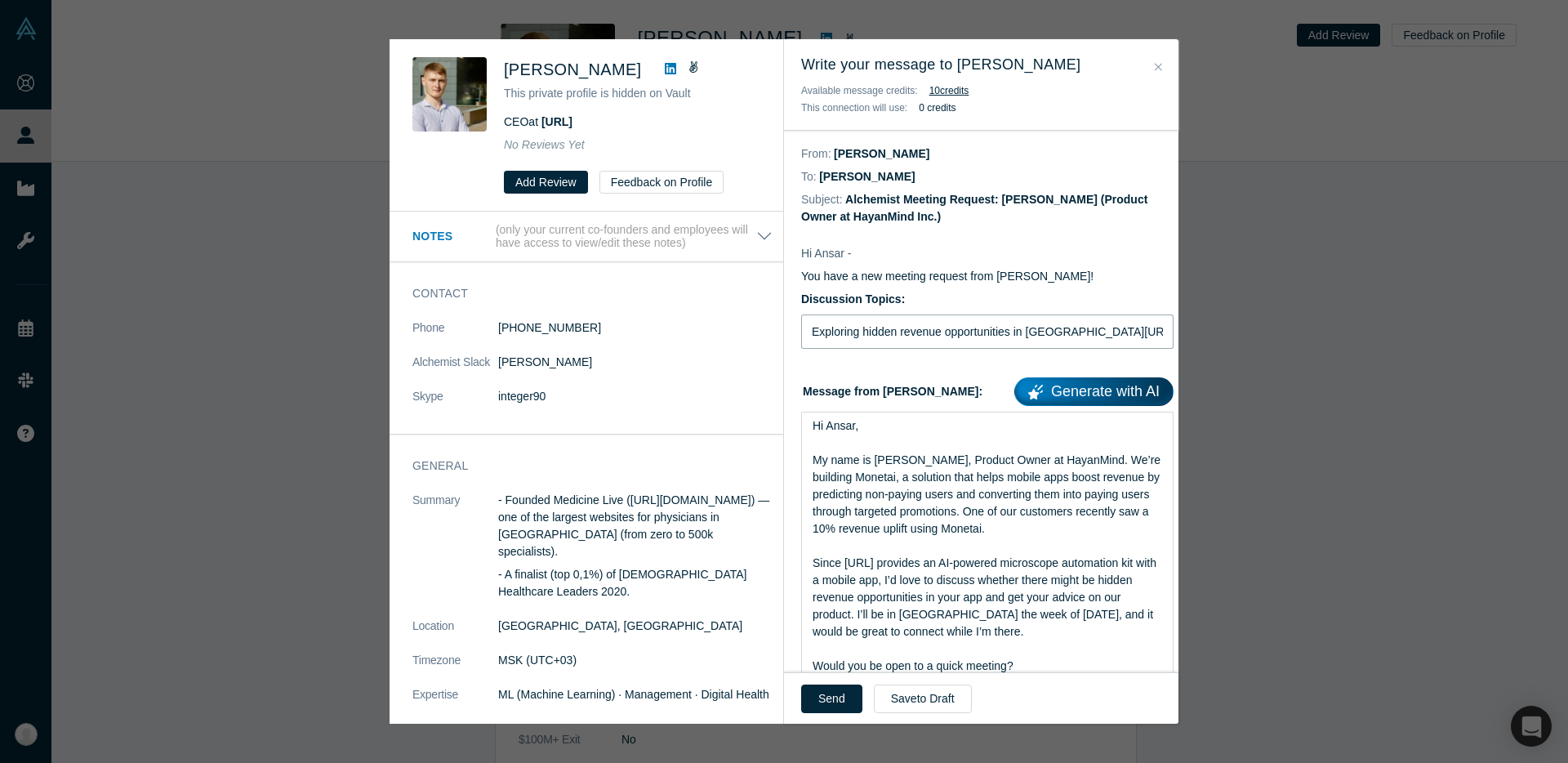
drag, startPoint x: 1069, startPoint y: 335, endPoint x: 1112, endPoint y: 337, distance: 43.0
click at [1112, 337] on input "Exploring hidden revenue opportunities in Celly.AI’s app" at bounding box center [988, 332] width 373 height 35
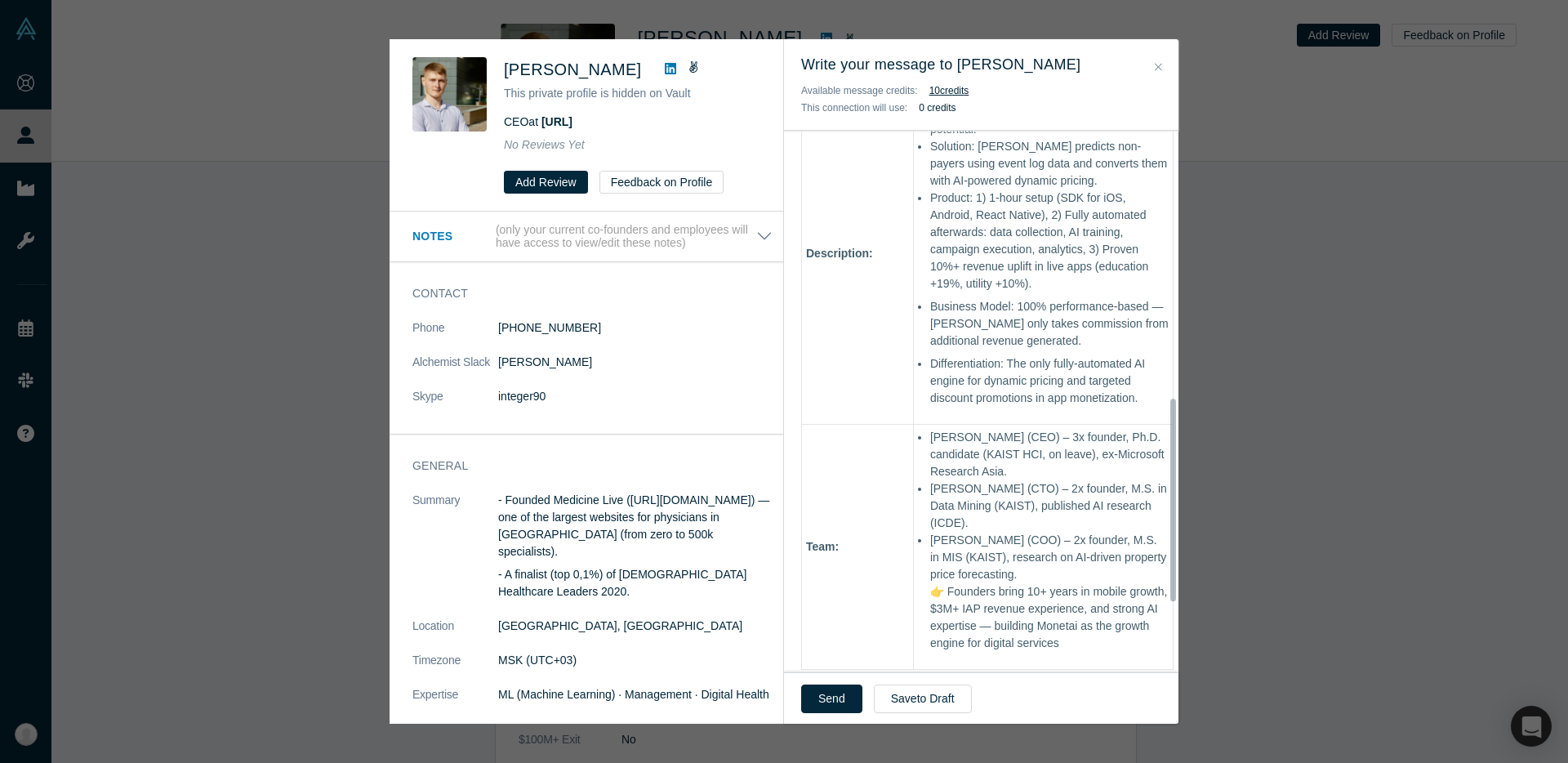
scroll to position [899, 0]
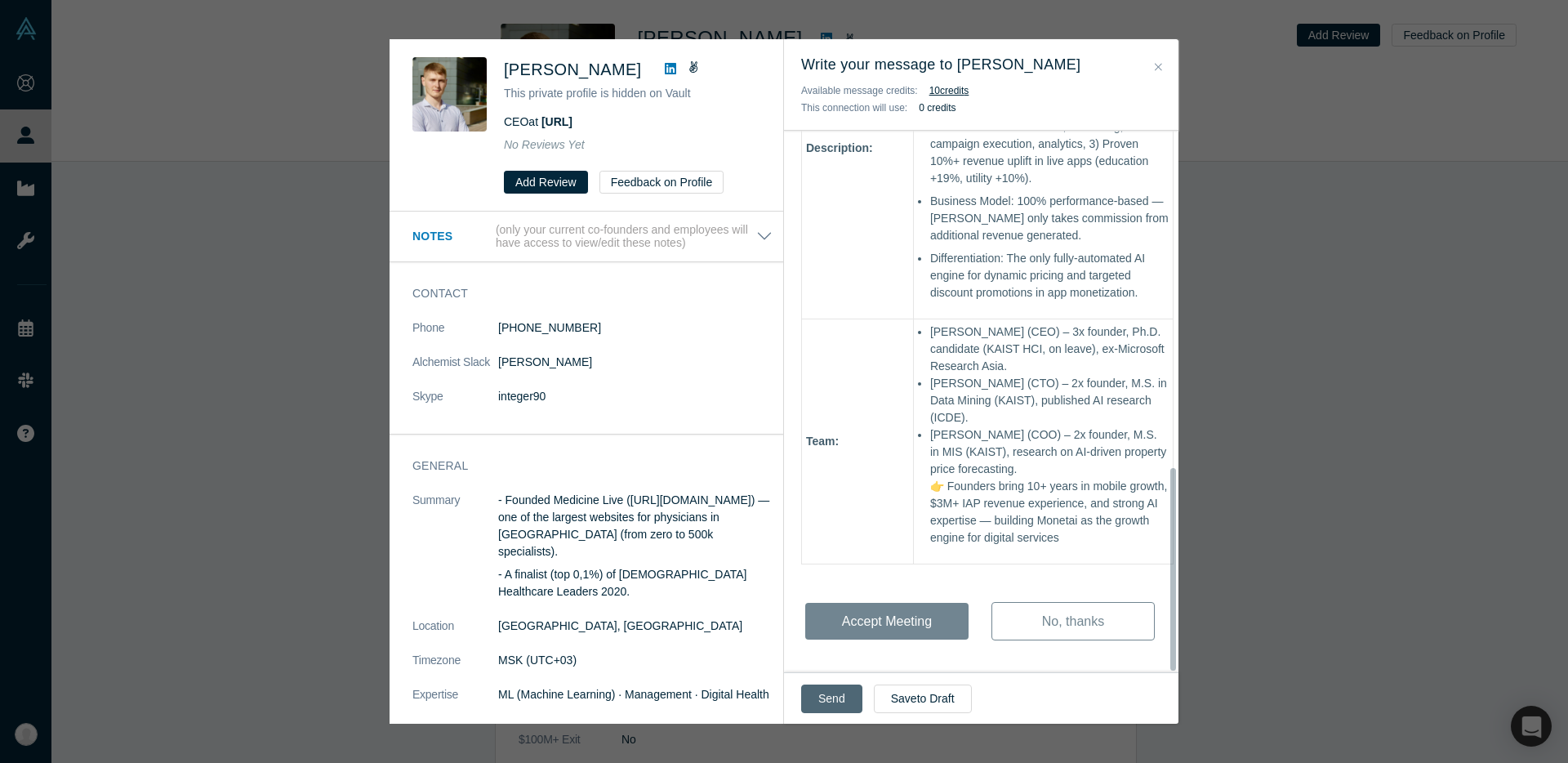
type input "Exploring hidden revenue opportunities in Celly.AI"
click at [843, 696] on button "Send" at bounding box center [832, 699] width 61 height 29
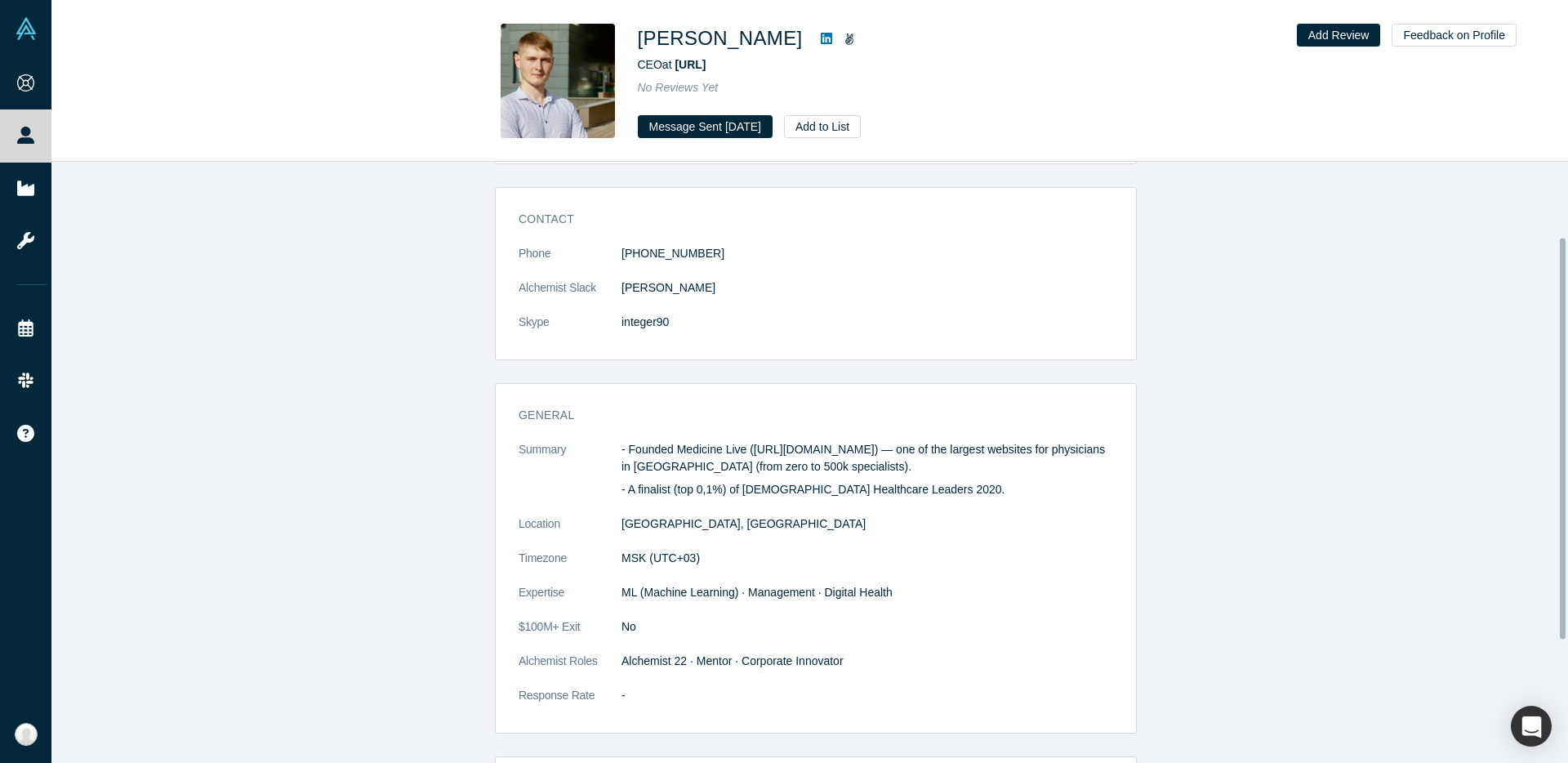
scroll to position [116, 0]
click at [740, 131] on button "Message Sent Sep 10, 2025" at bounding box center [705, 127] width 134 height 23
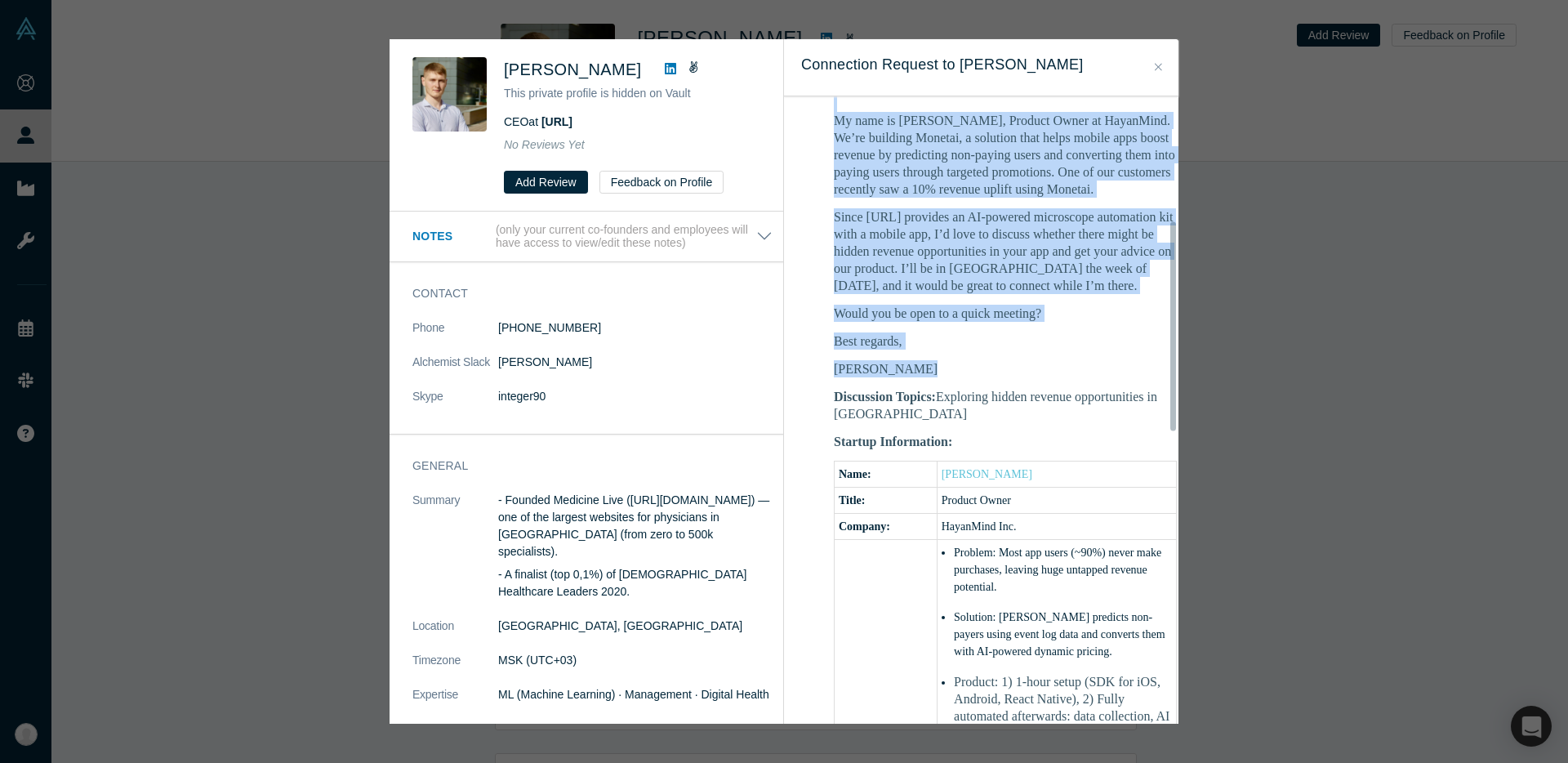
scroll to position [382, 0]
drag, startPoint x: 834, startPoint y: 179, endPoint x: 1045, endPoint y: 309, distance: 247.8
click at [1045, 309] on div "Hi Ansar - You have a new meeting request from Suhan Lee! Message from Suhan: H…" at bounding box center [1006, 650] width 343 height 1315
copy div "Hi Ansar - You have a new meeting request from Suhan Lee! Message from Suhan: H…"
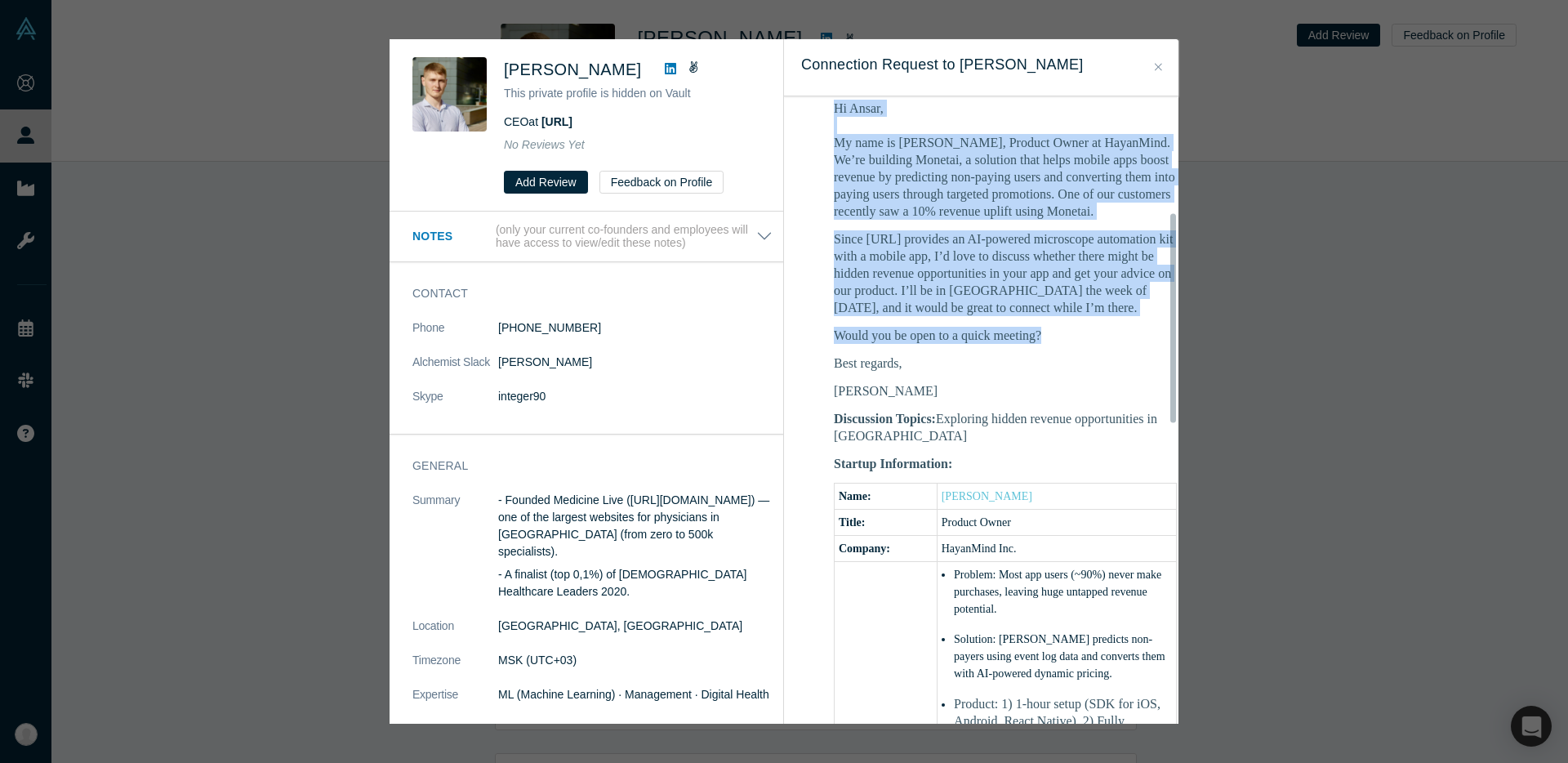
scroll to position [346, 0]
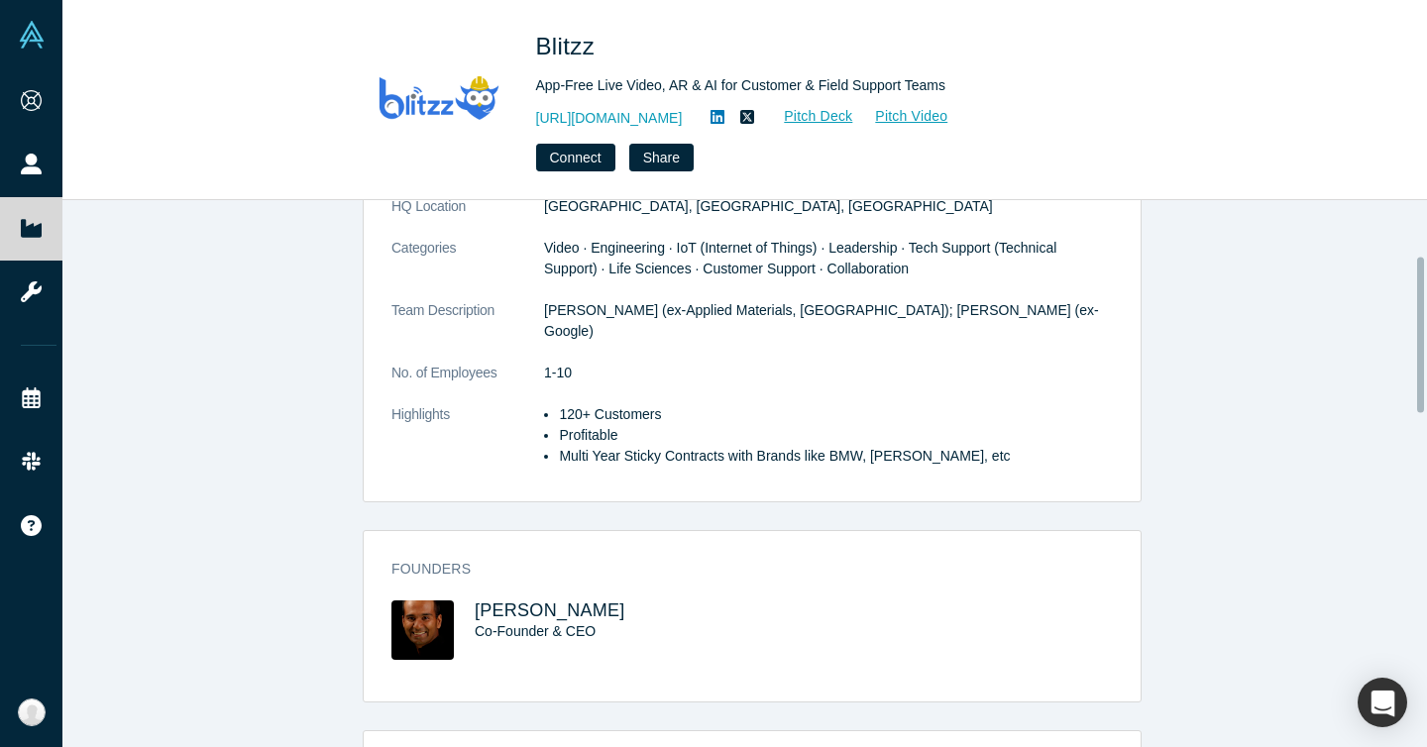
scroll to position [228, 0]
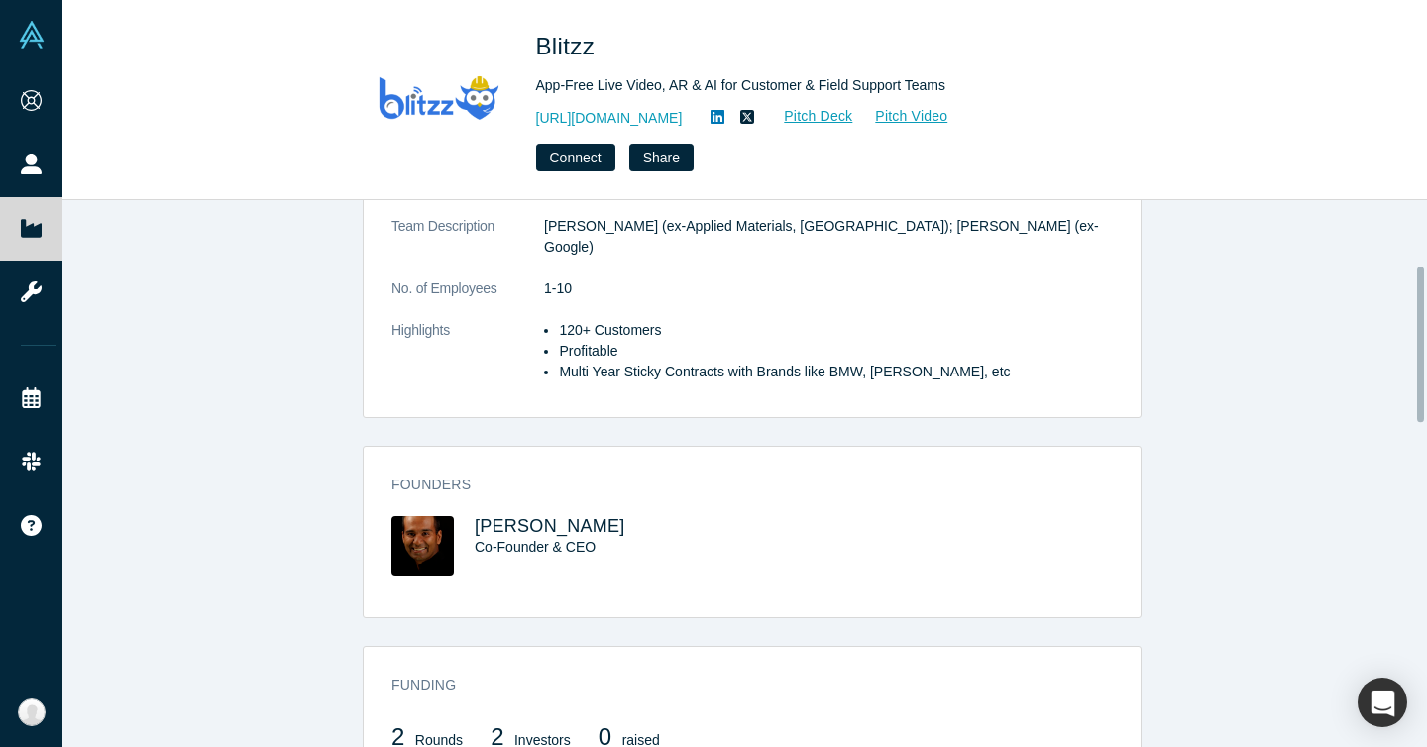
drag, startPoint x: 633, startPoint y: 469, endPoint x: 602, endPoint y: 529, distance: 67.8
click at [632, 475] on h3 "Founders" at bounding box center [737, 485] width 693 height 21
click at [602, 537] on div "Co-Founder & CEO" at bounding box center [596, 547] width 242 height 21
click at [605, 516] on span "[PERSON_NAME]" at bounding box center [550, 526] width 151 height 20
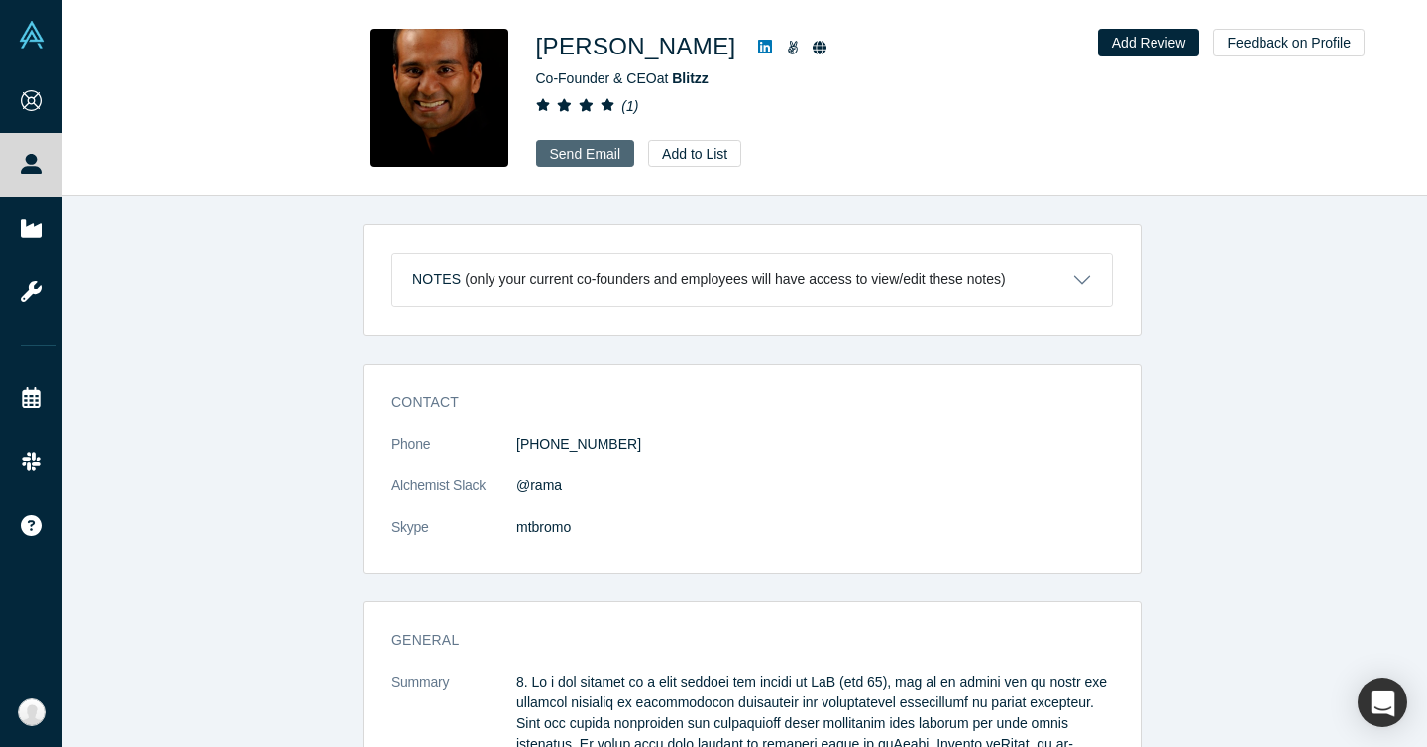
click at [601, 150] on link "Send Email" at bounding box center [585, 154] width 99 height 28
click at [290, 135] on div "[PERSON_NAME] Co-Founder & CEO at Blitzz ( 1 ) Send Email Add to List Add Revie…" at bounding box center [744, 98] width 1364 height 195
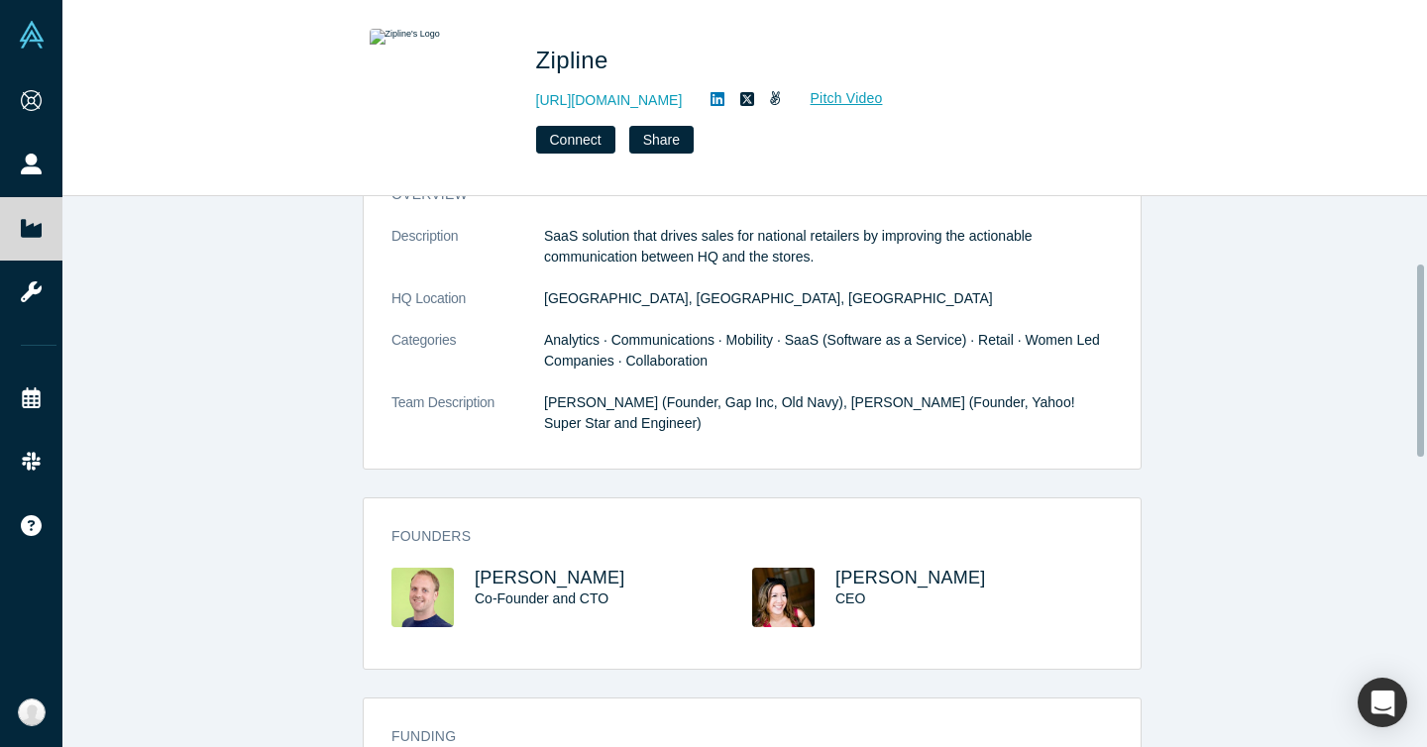
scroll to position [191, 0]
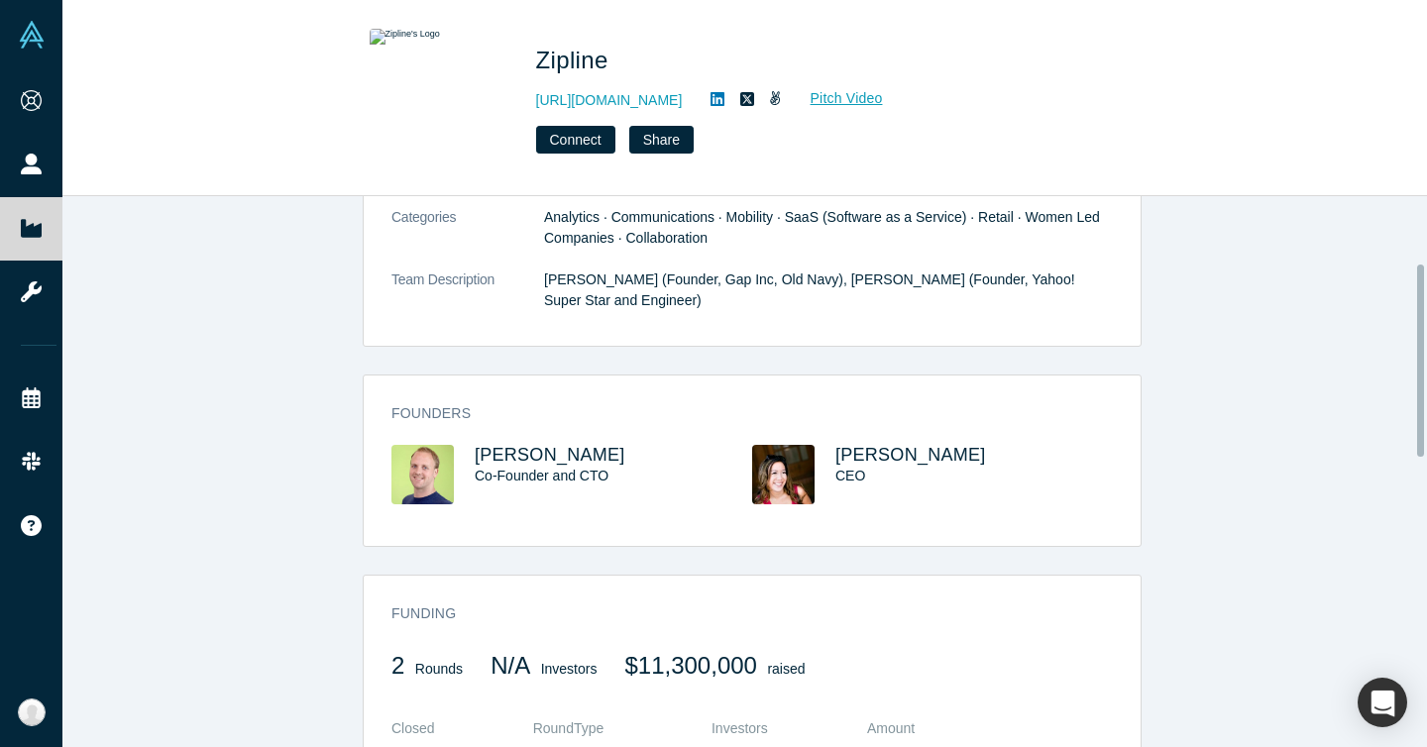
click at [560, 435] on div "Founders [PERSON_NAME] Co-Founder and CTO [PERSON_NAME] CEO" at bounding box center [752, 467] width 777 height 157
click at [555, 441] on div "Founders [PERSON_NAME] Co-Founder and CTO [PERSON_NAME] CEO" at bounding box center [752, 467] width 777 height 157
click at [550, 453] on span "Jeremy Baker" at bounding box center [550, 455] width 151 height 20
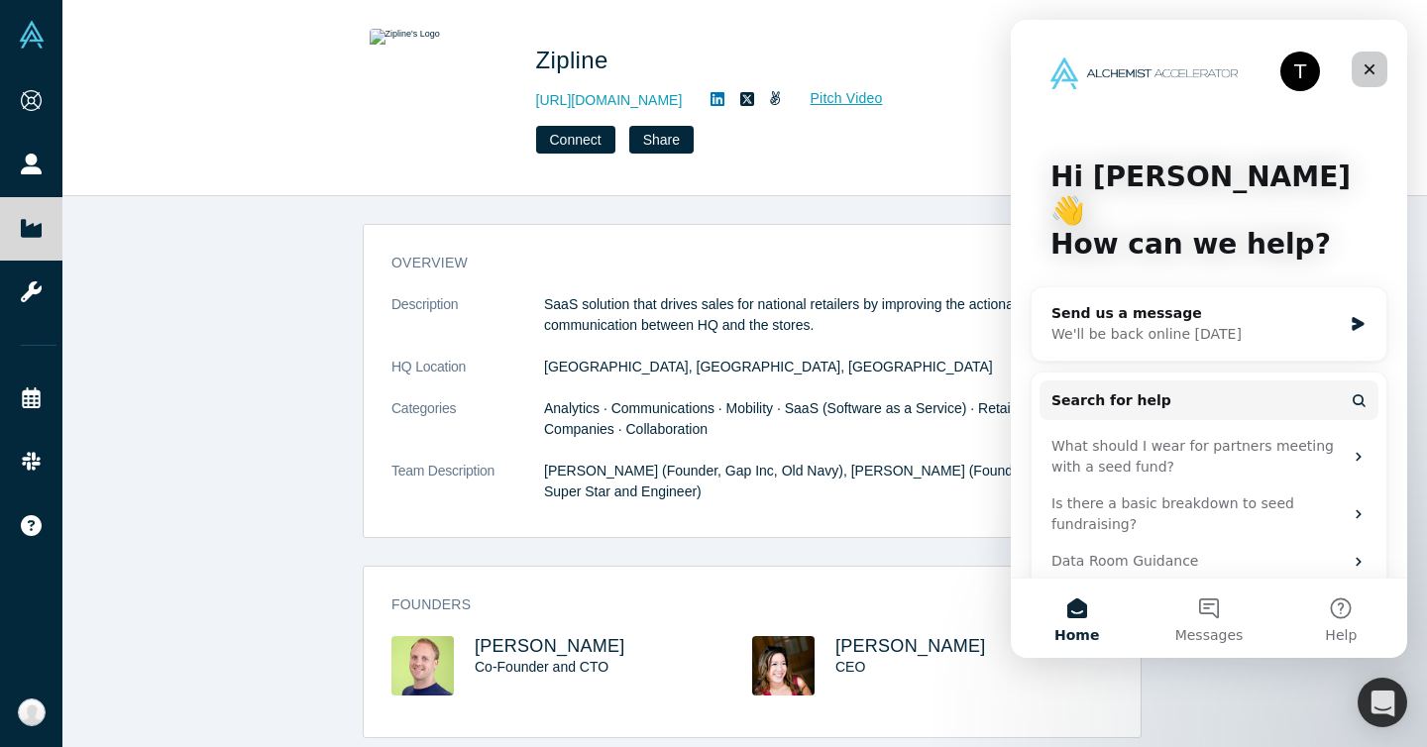
click at [1375, 67] on icon "Close" at bounding box center [1369, 69] width 16 height 16
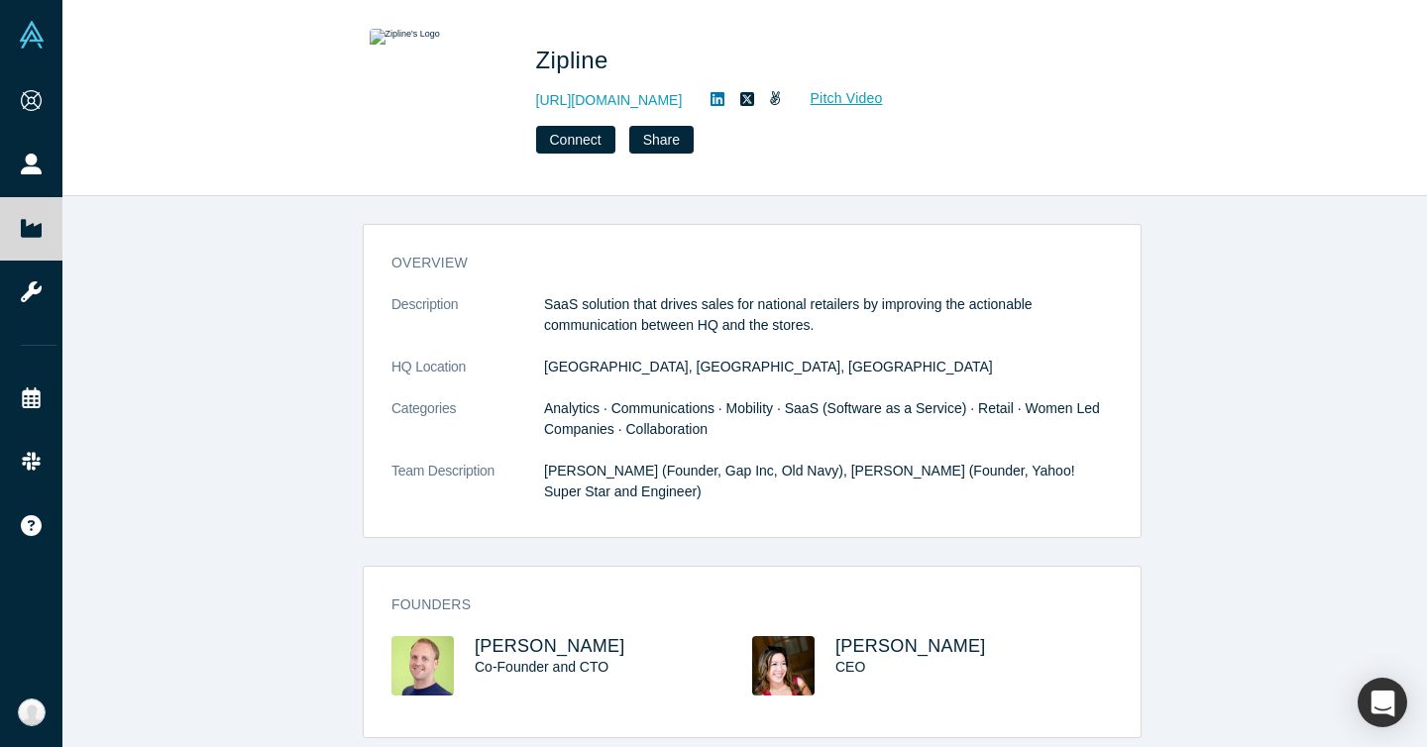
click at [838, 631] on div "Founders Jeremy Baker Co-Founder and CTO Melissa Wong CEO" at bounding box center [752, 659] width 777 height 157
click at [841, 636] on span "Melissa Wong" at bounding box center [910, 646] width 151 height 20
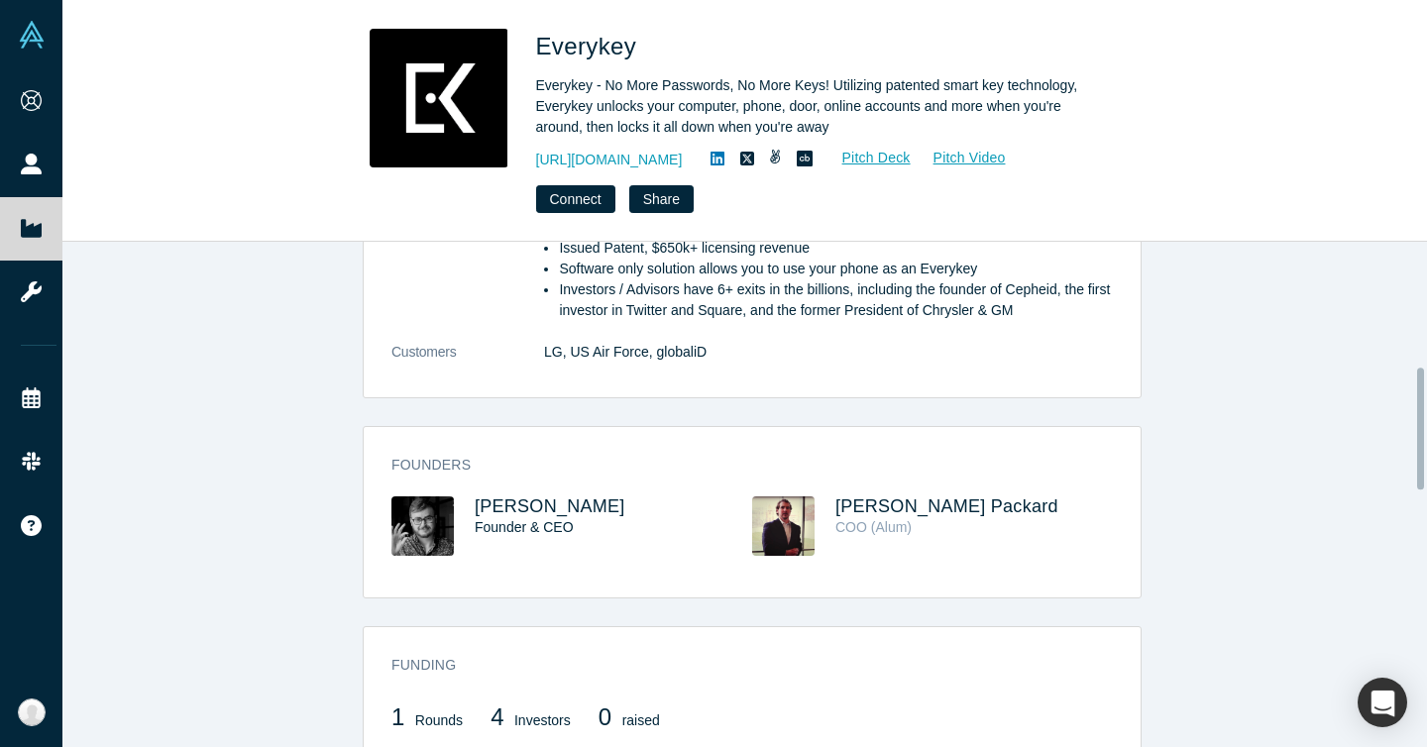
scroll to position [522, 0]
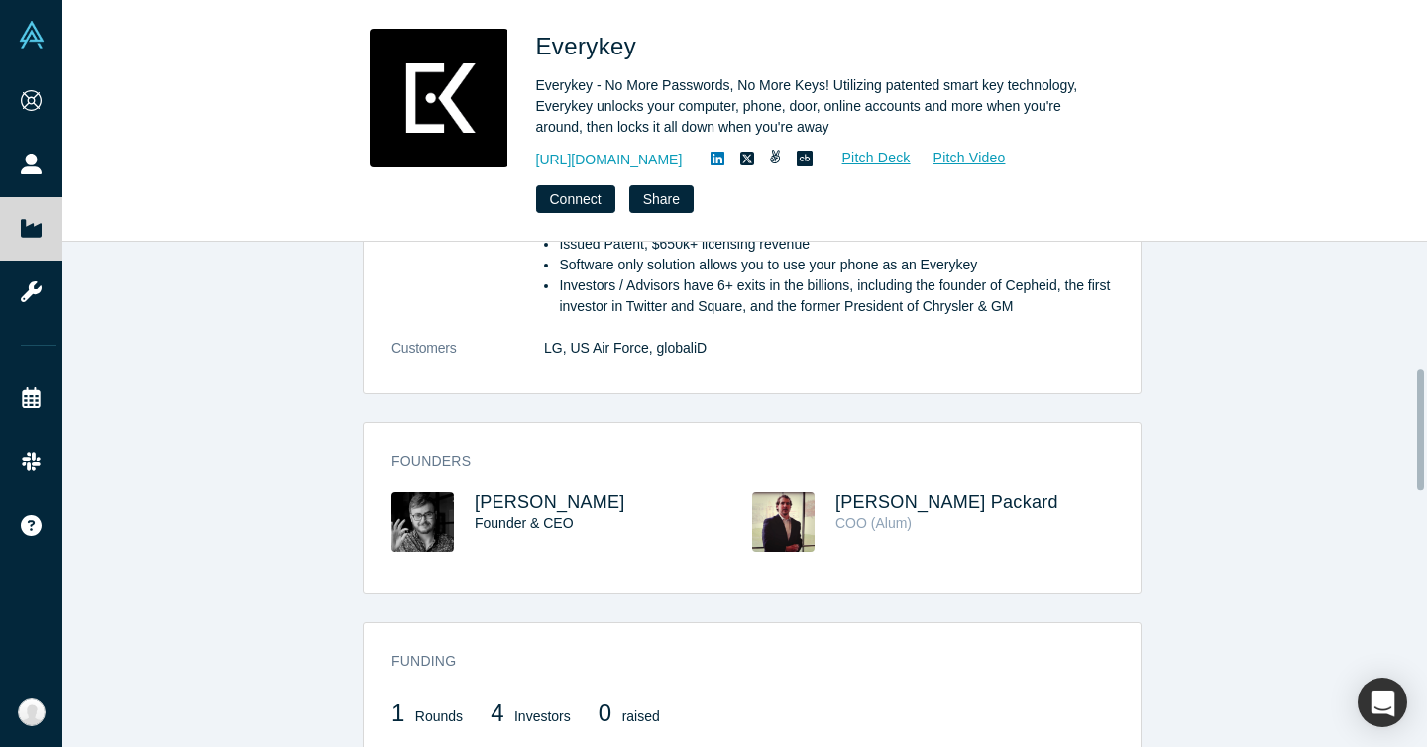
click at [525, 489] on div "Founders [PERSON_NAME] Founder & CEO [PERSON_NAME] Packard COO (Alum)" at bounding box center [752, 515] width 777 height 157
click at [523, 494] on span "Chris Wentz" at bounding box center [550, 502] width 151 height 20
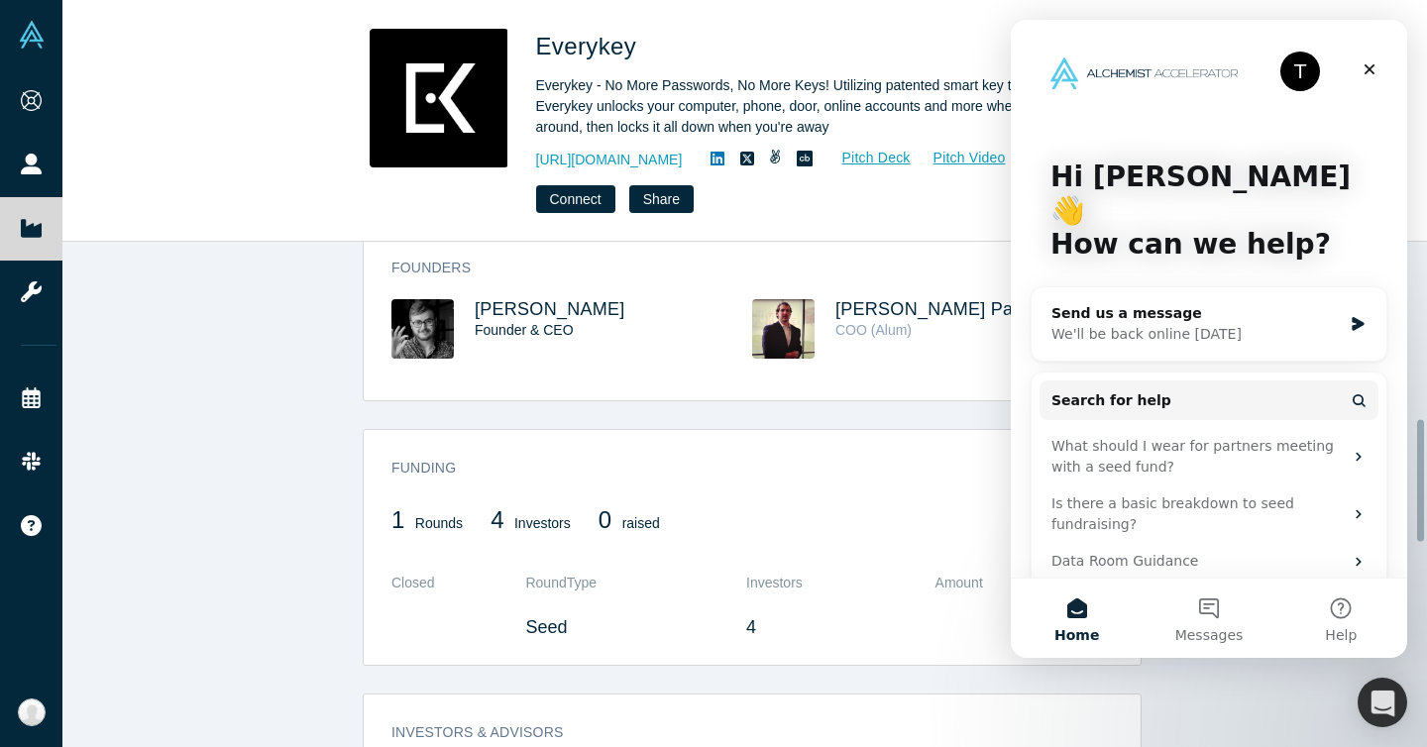
scroll to position [706, 0]
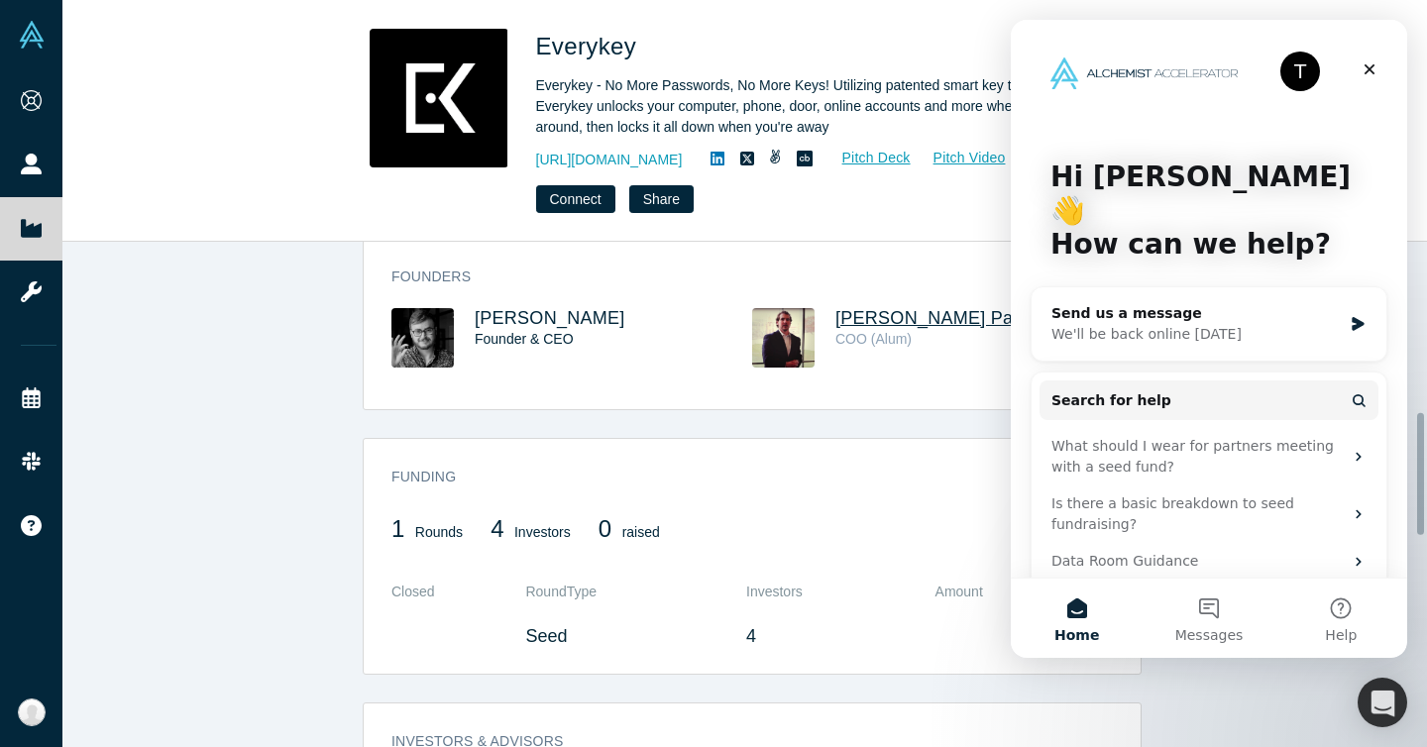
click at [888, 326] on span "McKelvey Packard" at bounding box center [946, 318] width 223 height 20
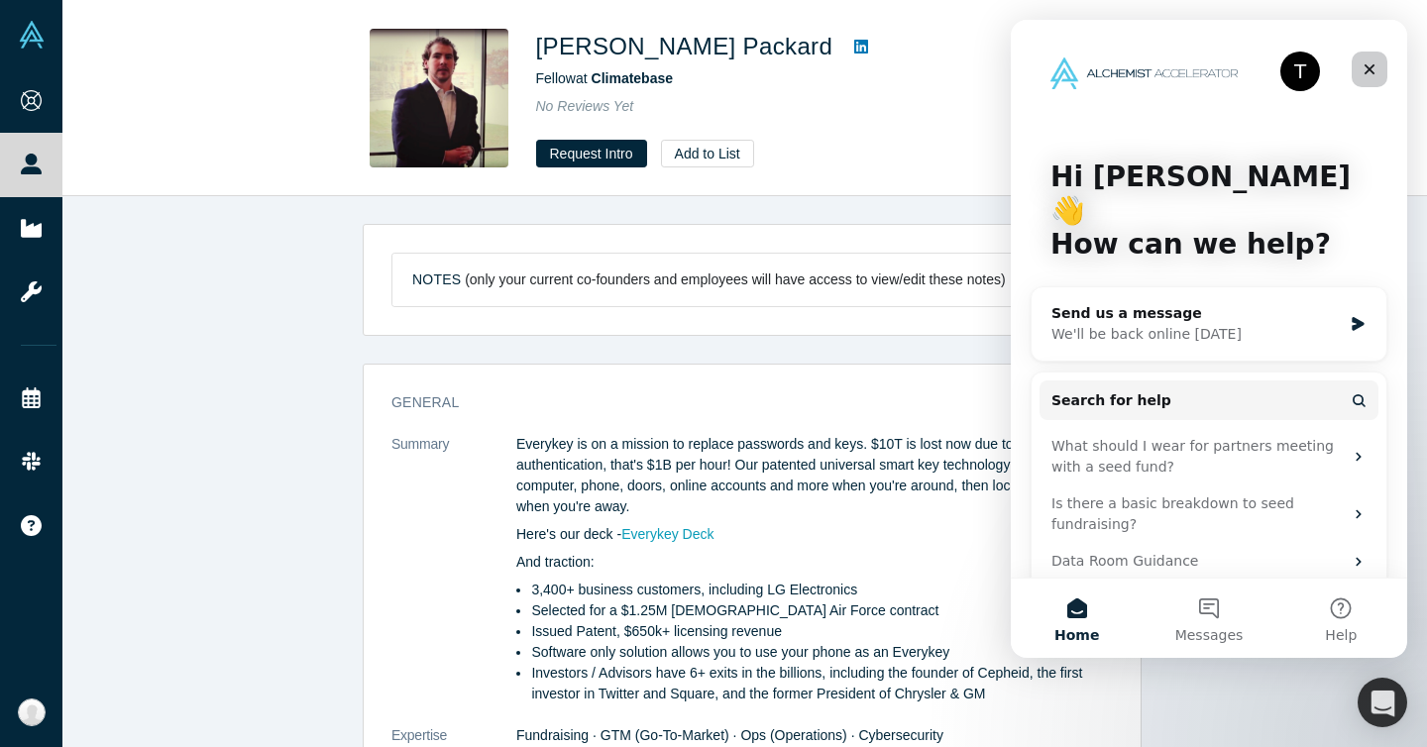
click at [1375, 65] on icon "Close" at bounding box center [1369, 69] width 16 height 16
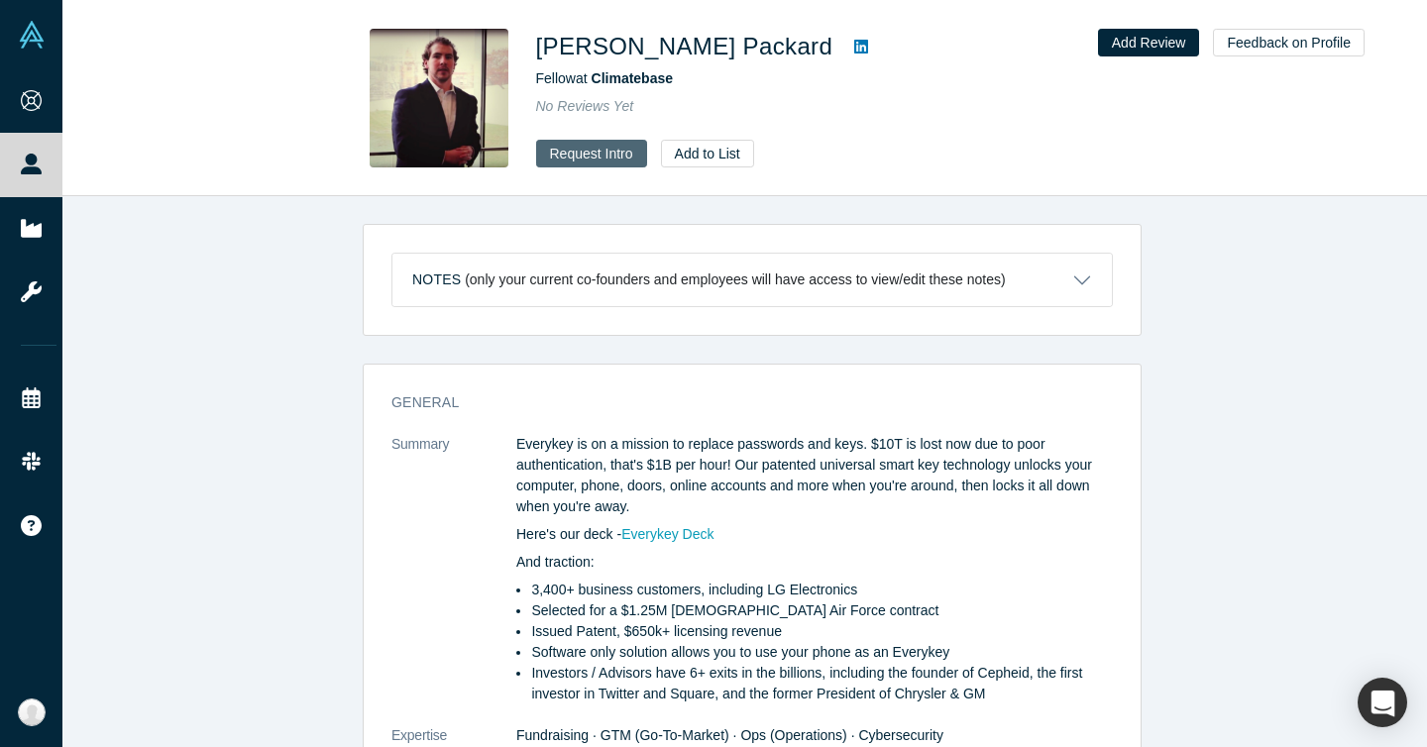
click at [611, 160] on button "Request Intro" at bounding box center [591, 154] width 111 height 28
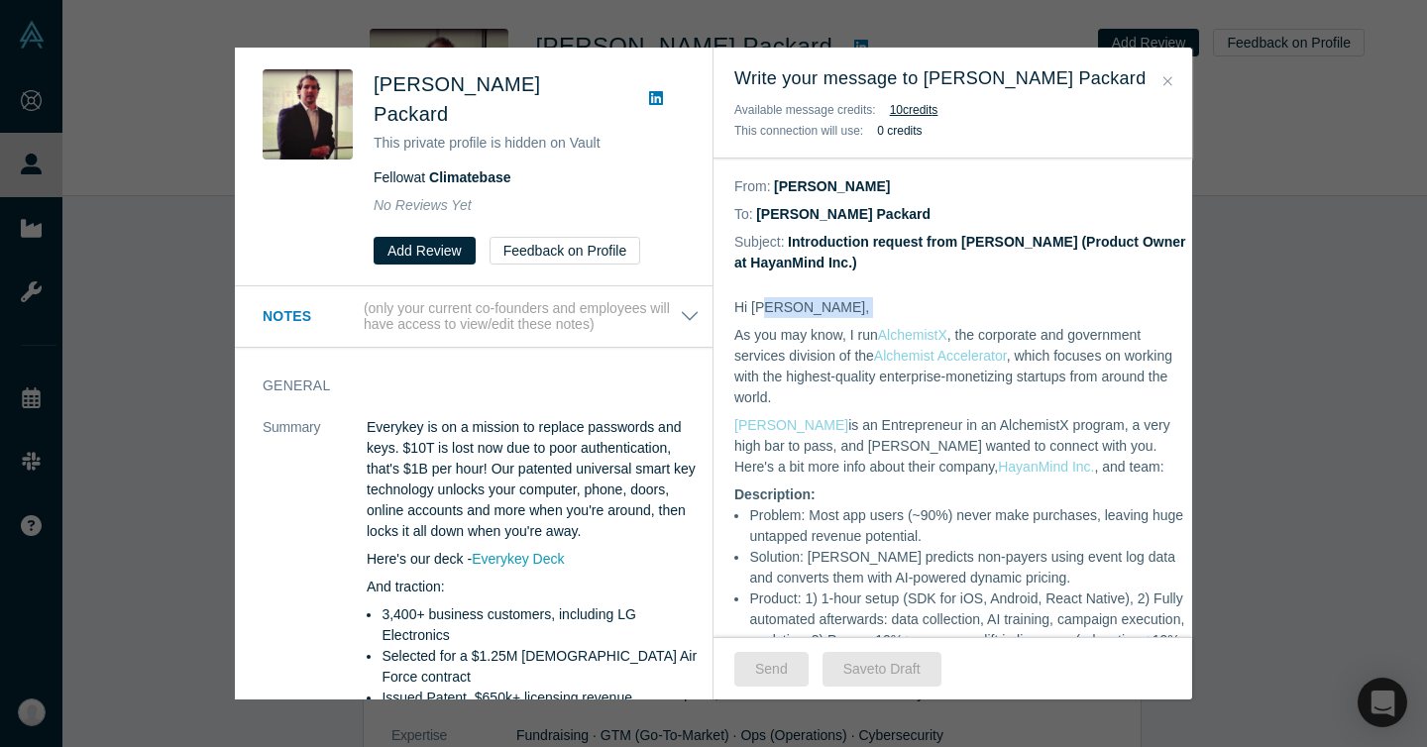
drag, startPoint x: 942, startPoint y: 286, endPoint x: 953, endPoint y: 321, distance: 36.3
click at [953, 321] on div "Hi McKelvey, As you may know, I run AlchemistX , the corporate and government s…" at bounding box center [960, 663] width 452 height 732
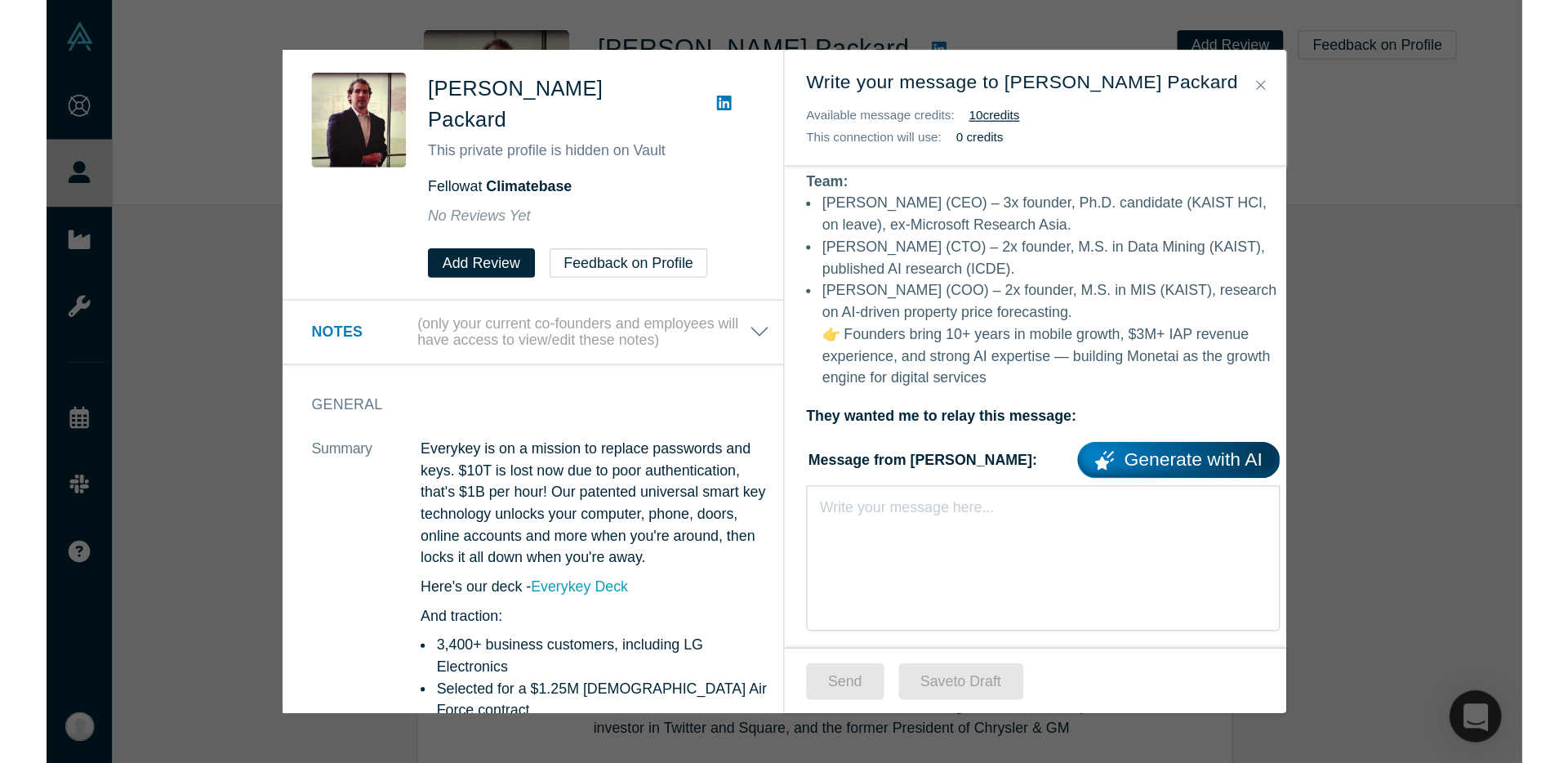
scroll to position [514, 0]
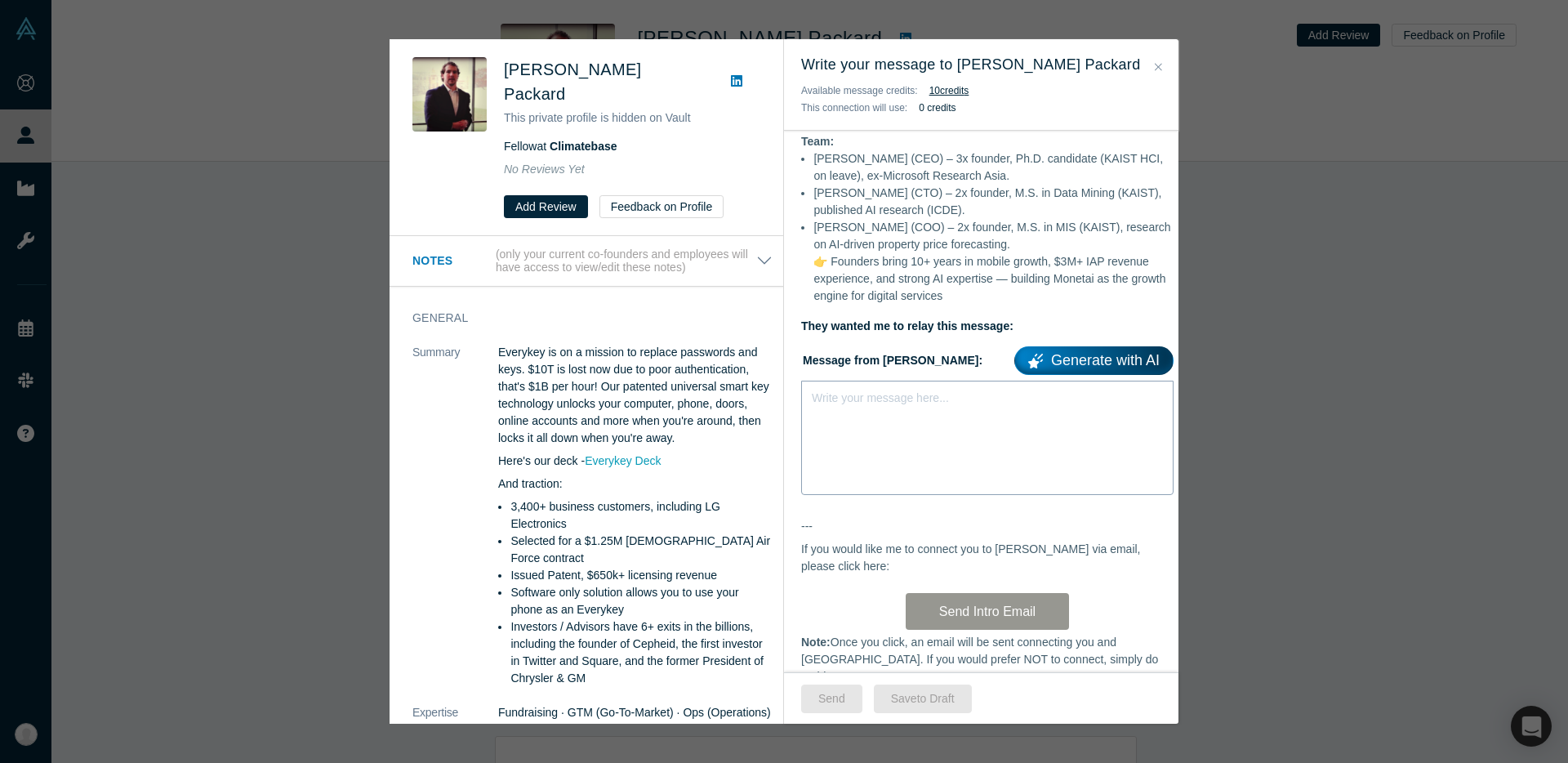
click at [843, 435] on div "Write your message here..." at bounding box center [988, 438] width 373 height 115
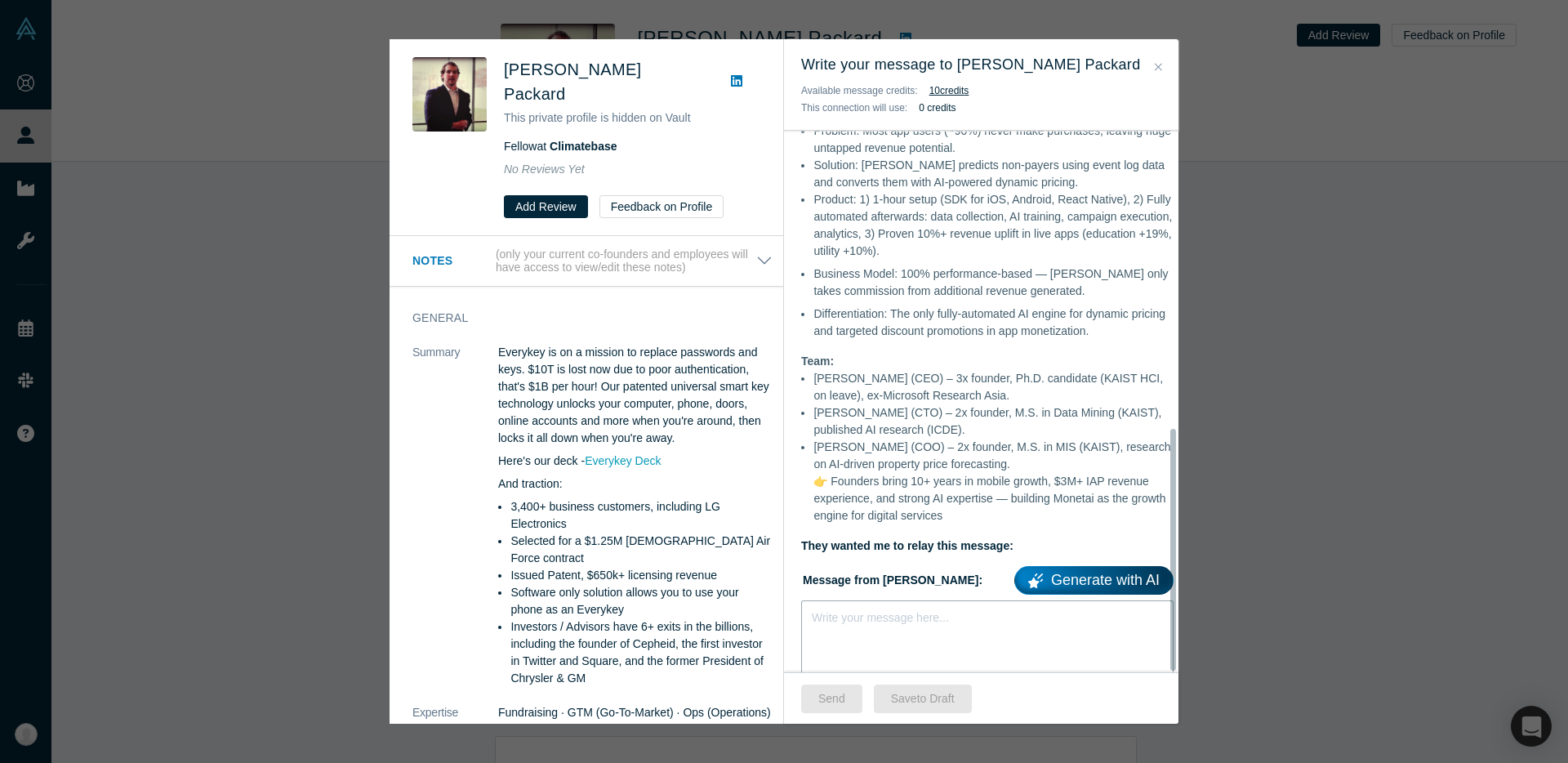
scroll to position [666, 0]
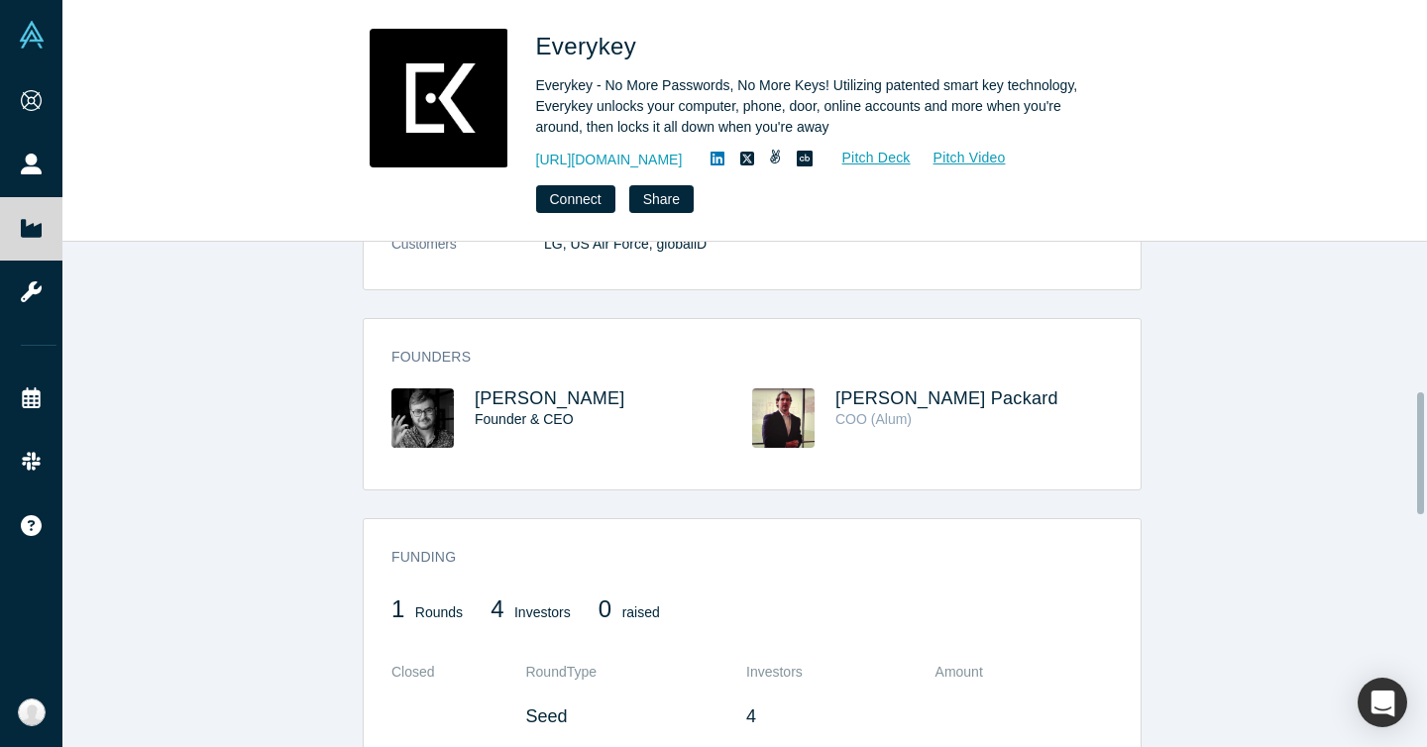
scroll to position [620, 0]
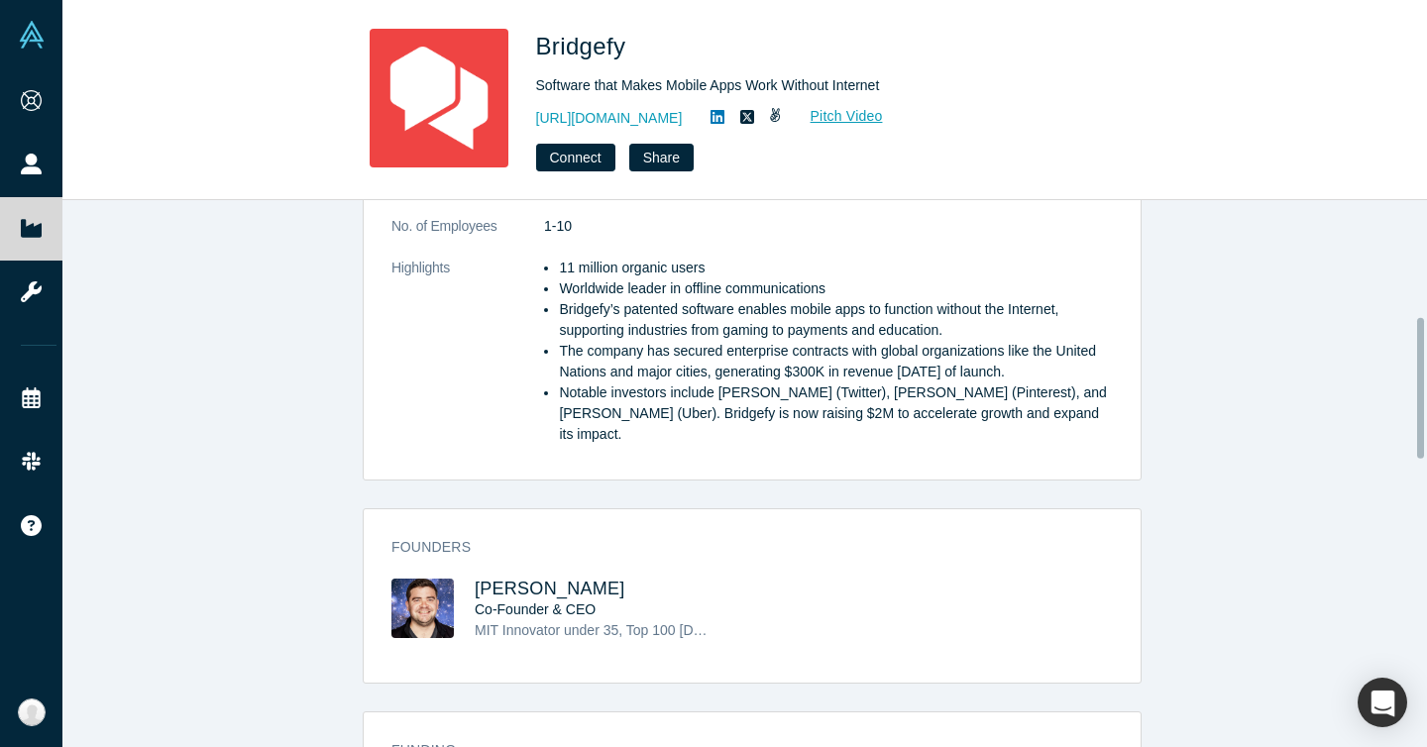
scroll to position [470, 0]
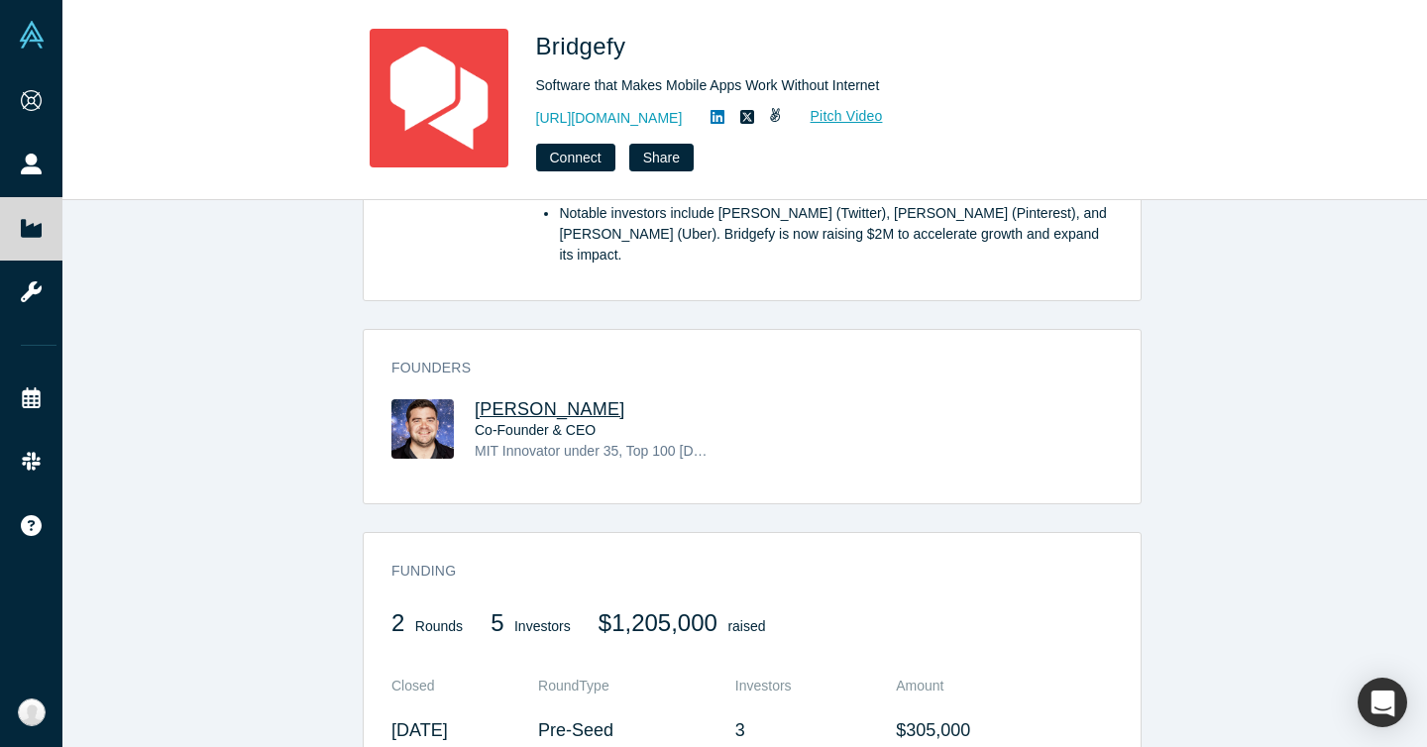
click at [517, 399] on span "[PERSON_NAME]" at bounding box center [550, 409] width 151 height 20
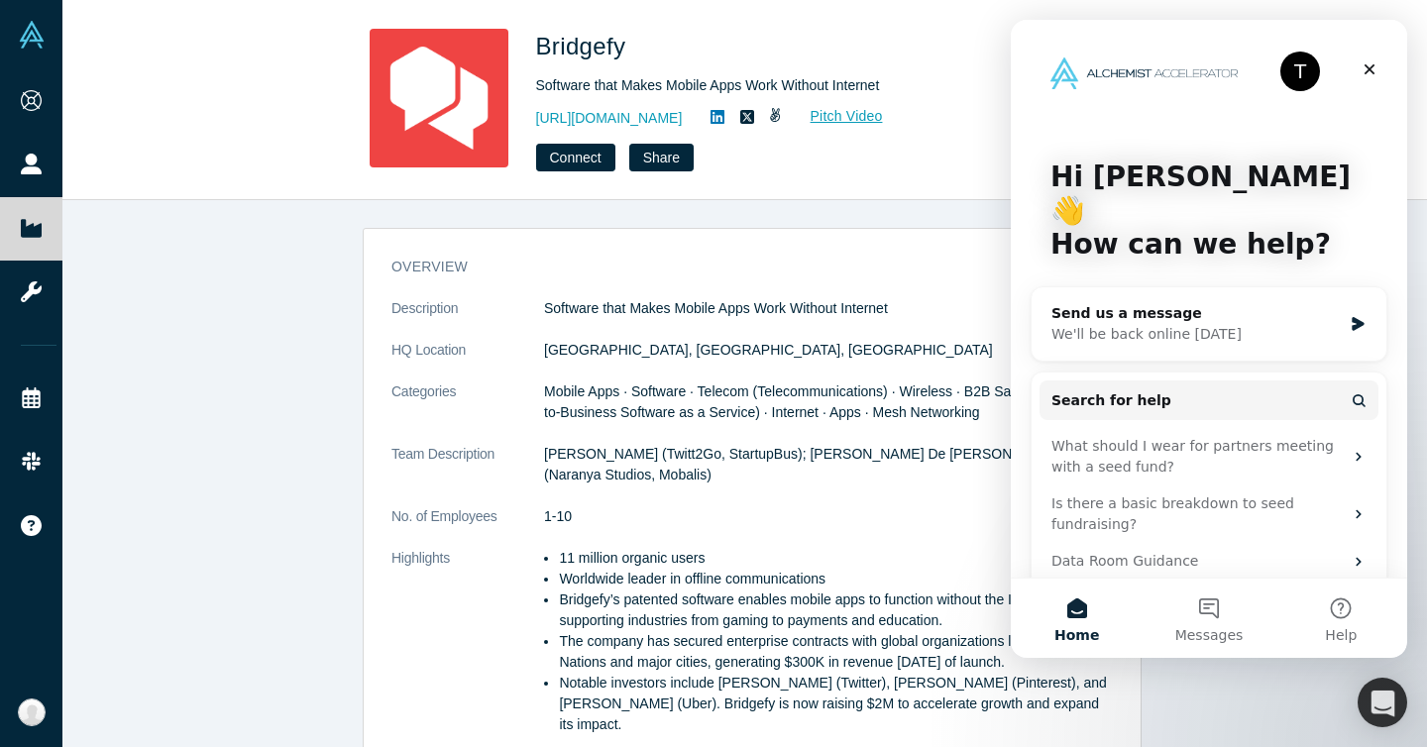
click at [829, 276] on h3 "overview" at bounding box center [737, 267] width 693 height 21
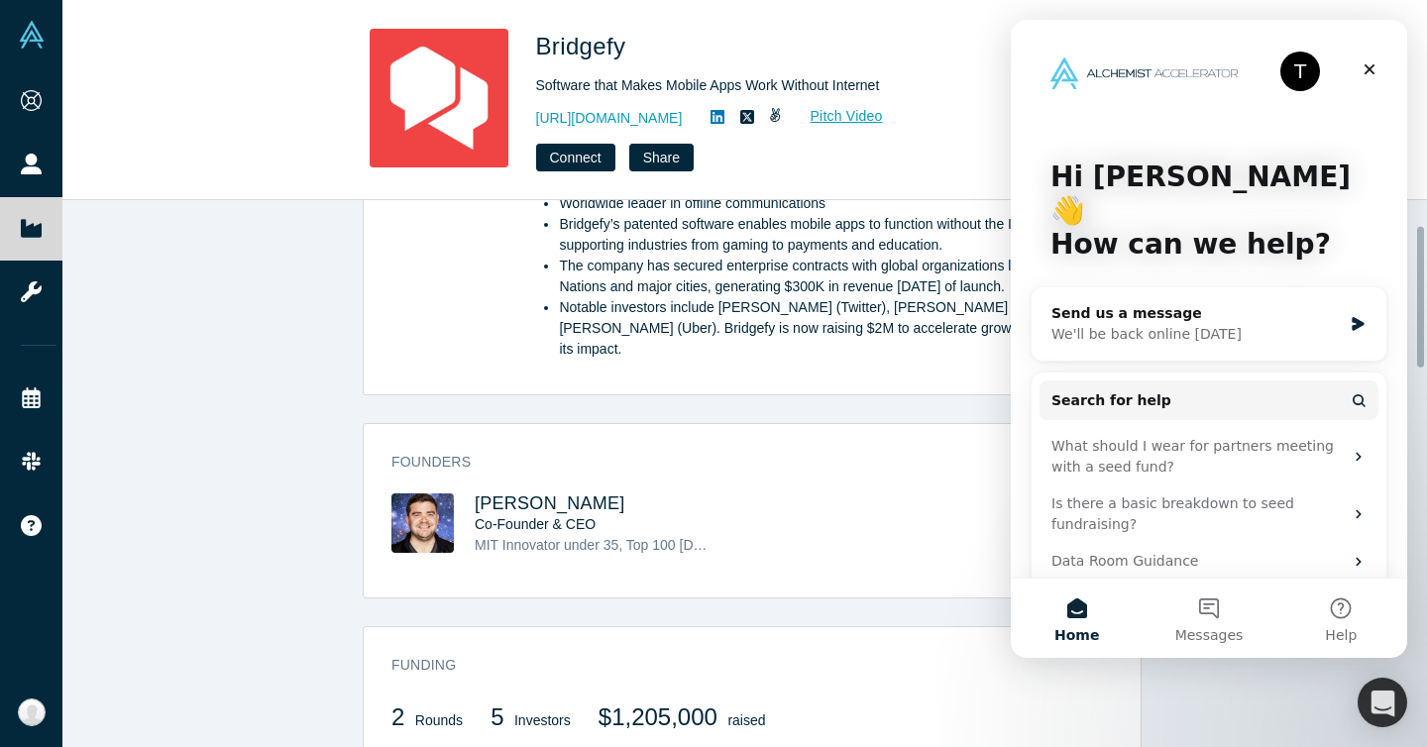
scroll to position [539, 0]
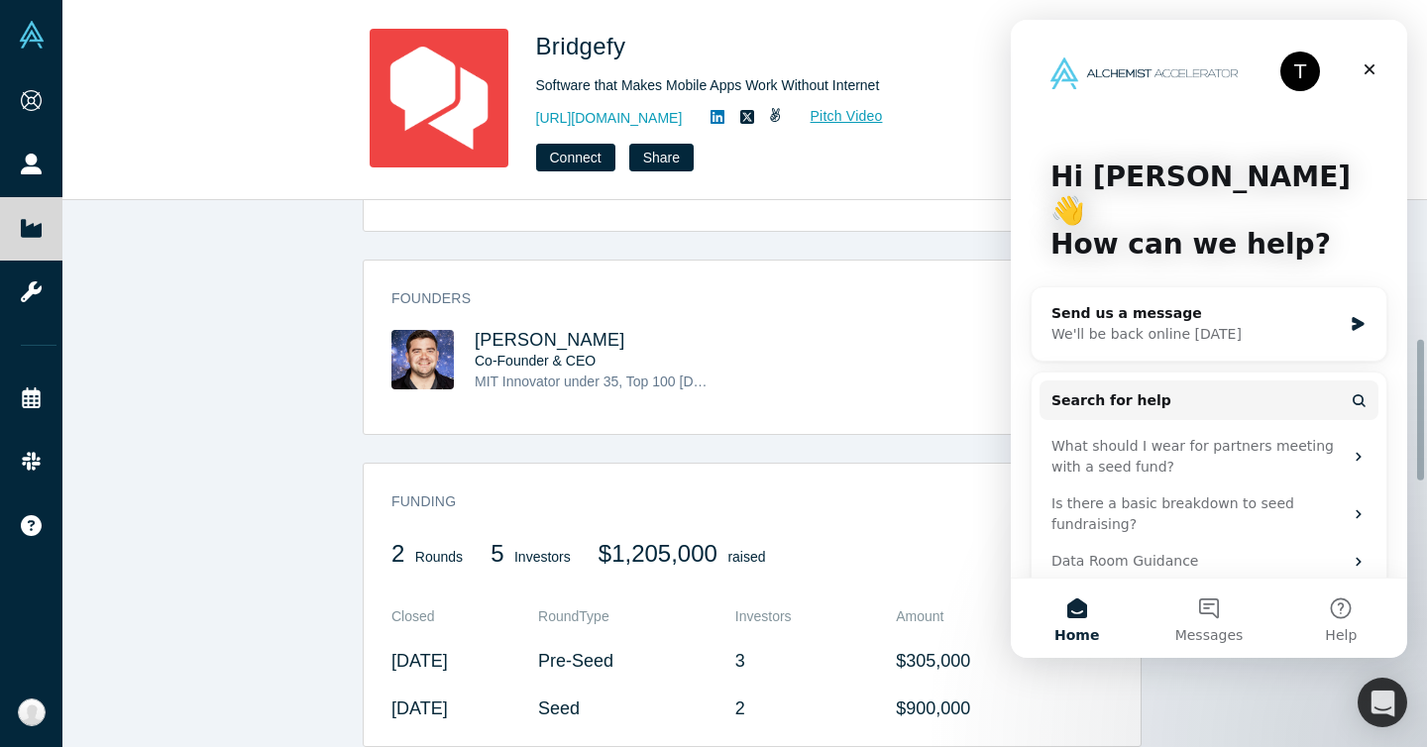
click at [604, 373] on span "MIT Innovator under 35, Top 100 [DEMOGRAPHIC_DATA] Entrepreneurs 2014, Top 25 m…" at bounding box center [1042, 381] width 1134 height 16
click at [529, 330] on span "[PERSON_NAME]" at bounding box center [550, 340] width 151 height 20
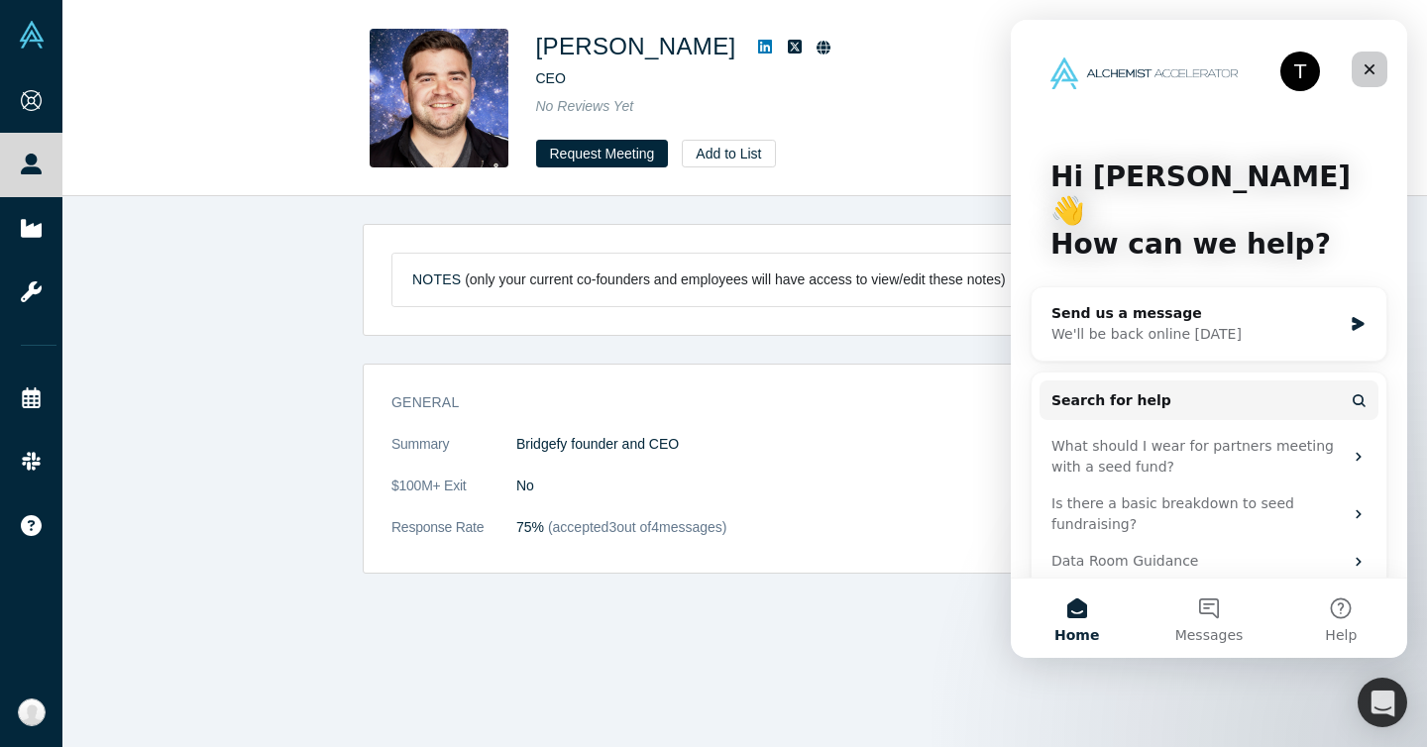
click at [1369, 59] on div "Close" at bounding box center [1369, 70] width 36 height 36
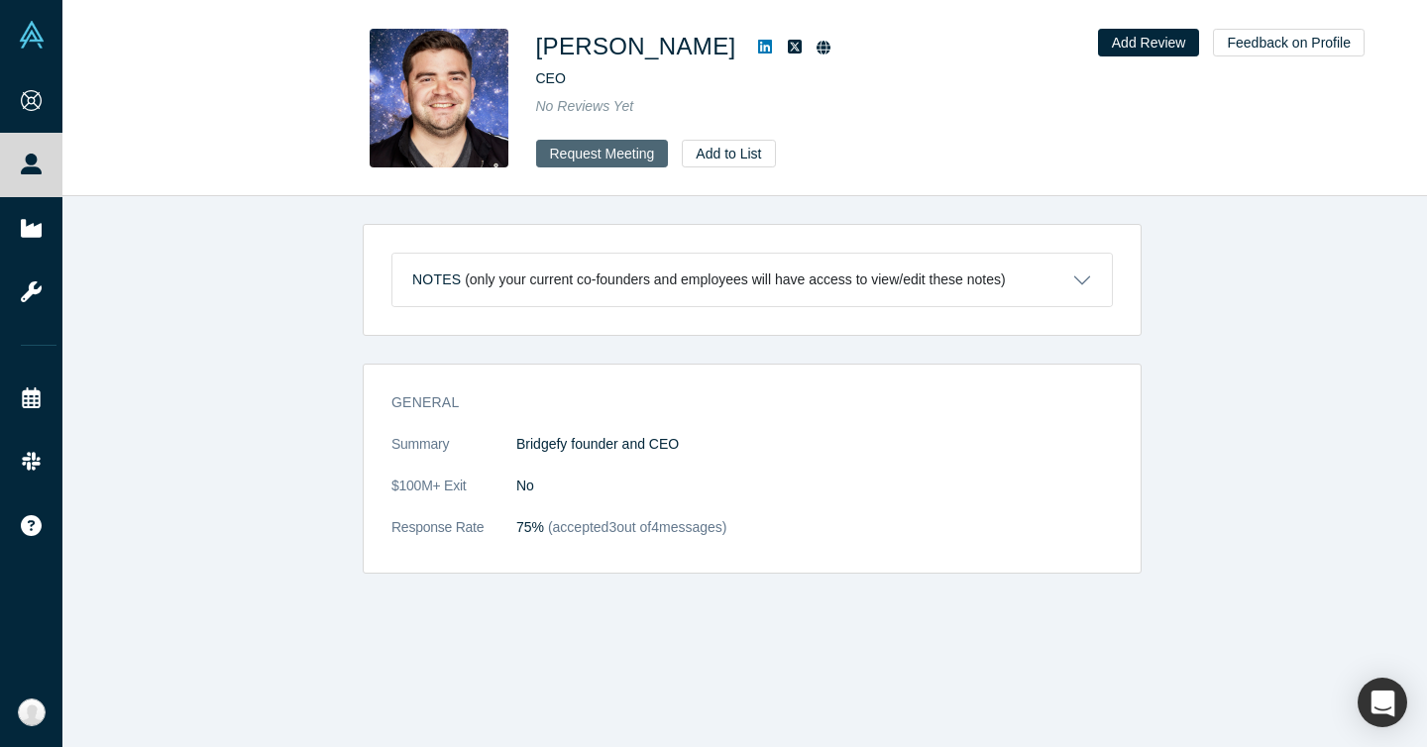
click at [633, 146] on button "Request Meeting" at bounding box center [602, 154] width 133 height 28
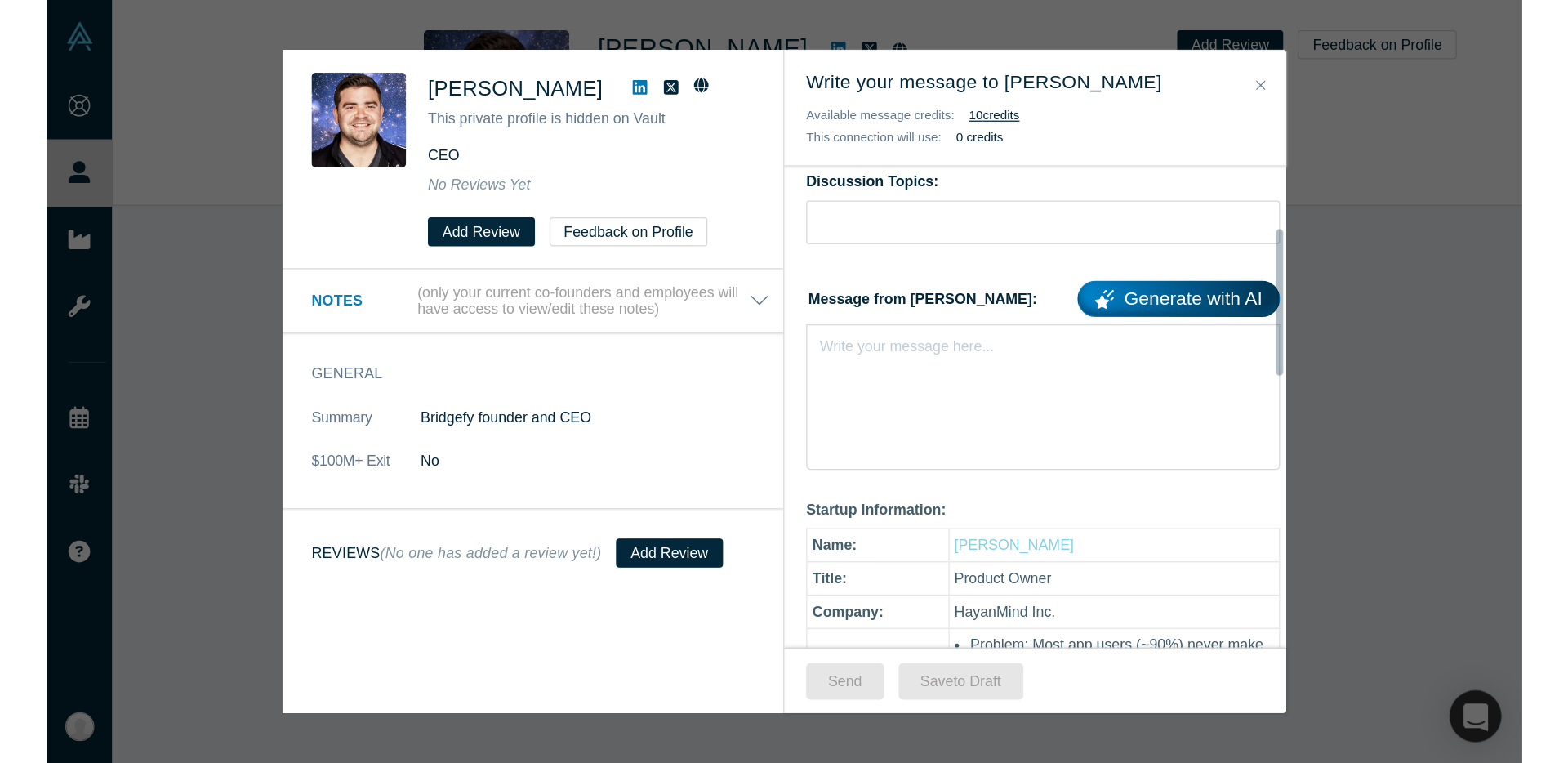
scroll to position [157, 0]
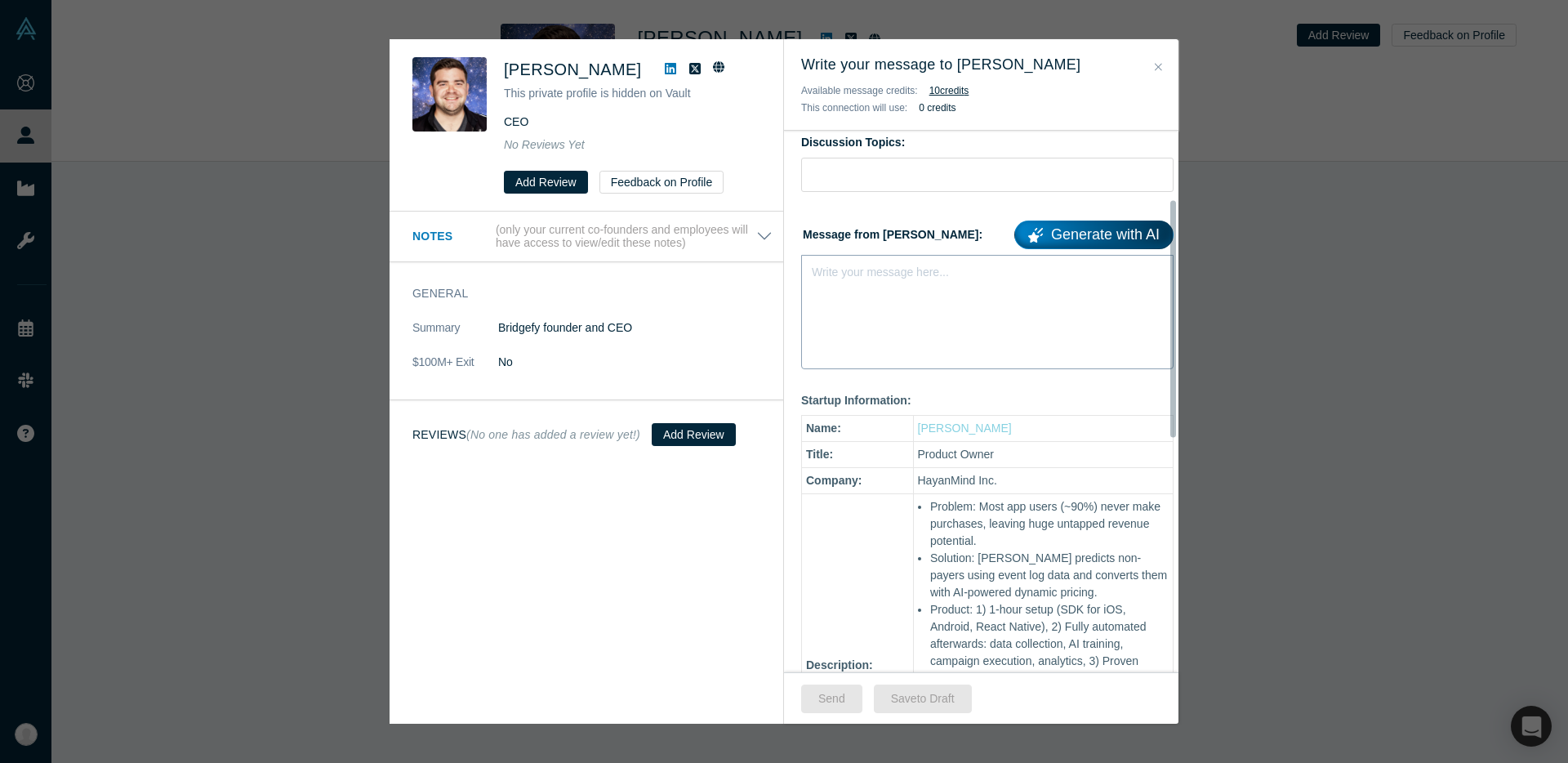
click at [958, 297] on div "Write your message here..." at bounding box center [988, 312] width 373 height 115
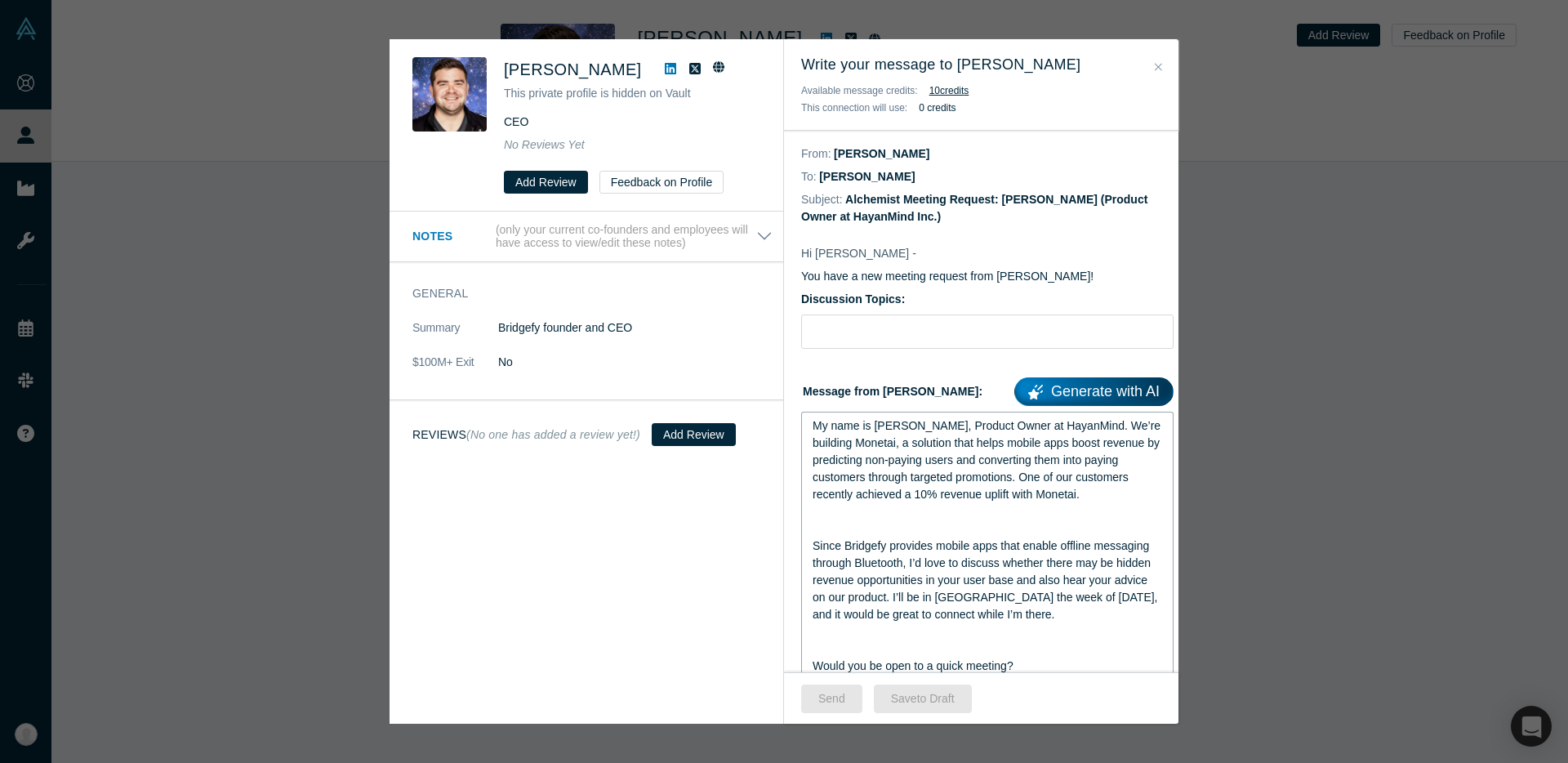
click at [926, 520] on div "rdw-editor" at bounding box center [988, 511] width 350 height 17
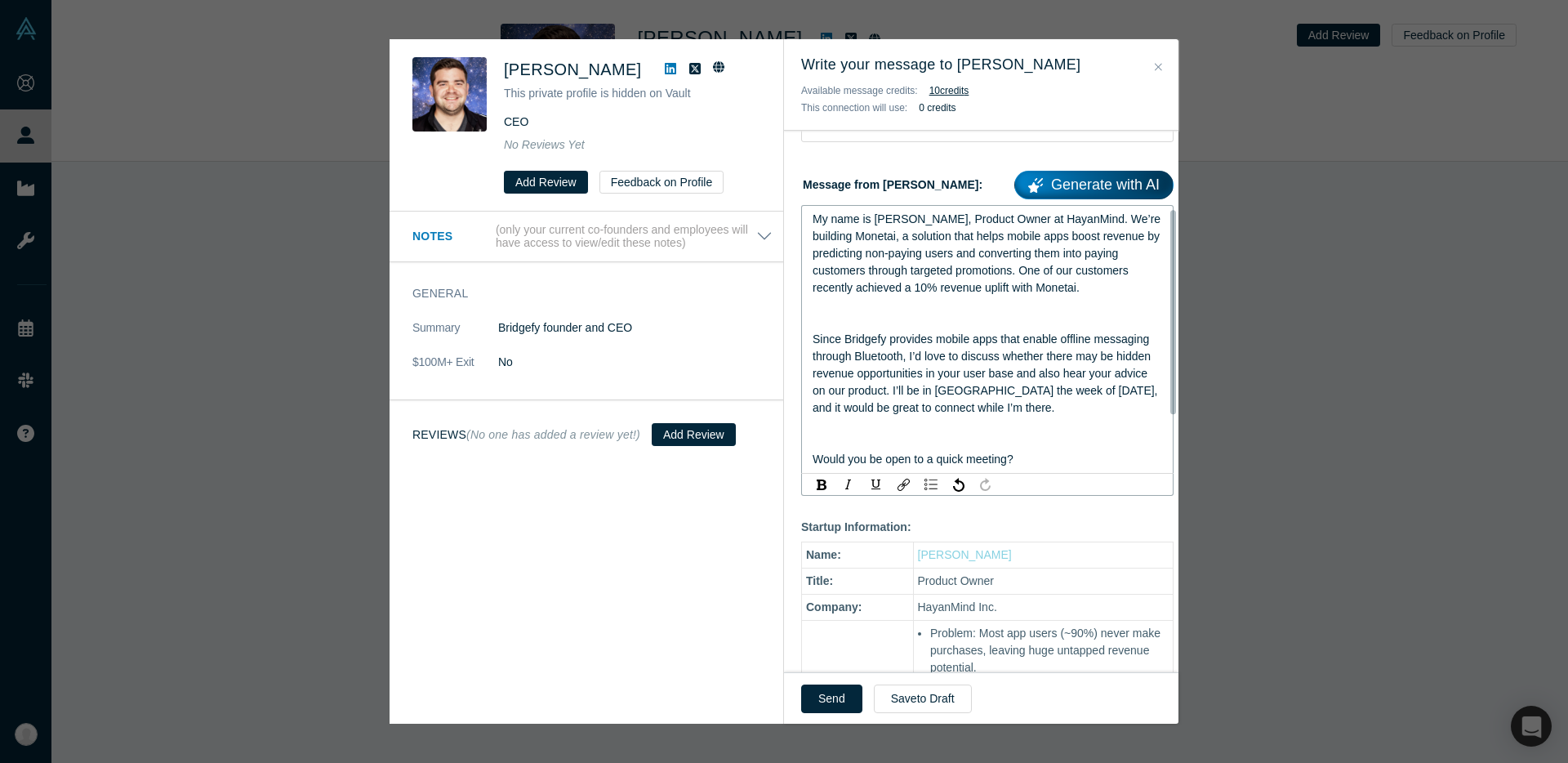
click at [939, 451] on div "rdw-editor" at bounding box center [988, 442] width 350 height 17
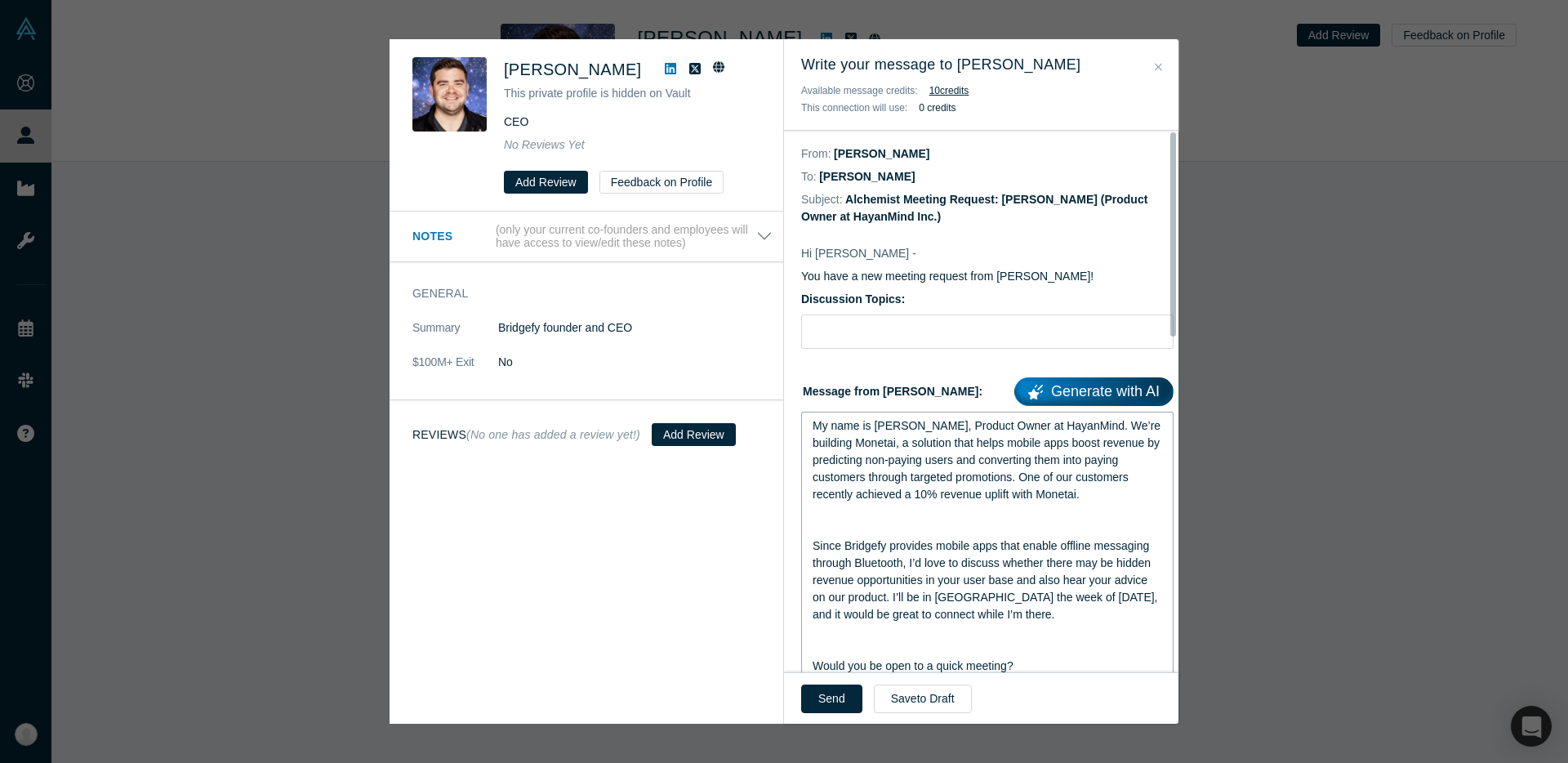
click at [931, 441] on span "My name is Suhan, Product Owner at HayanMind. We’re building Monetai, a solutio…" at bounding box center [988, 459] width 351 height 82
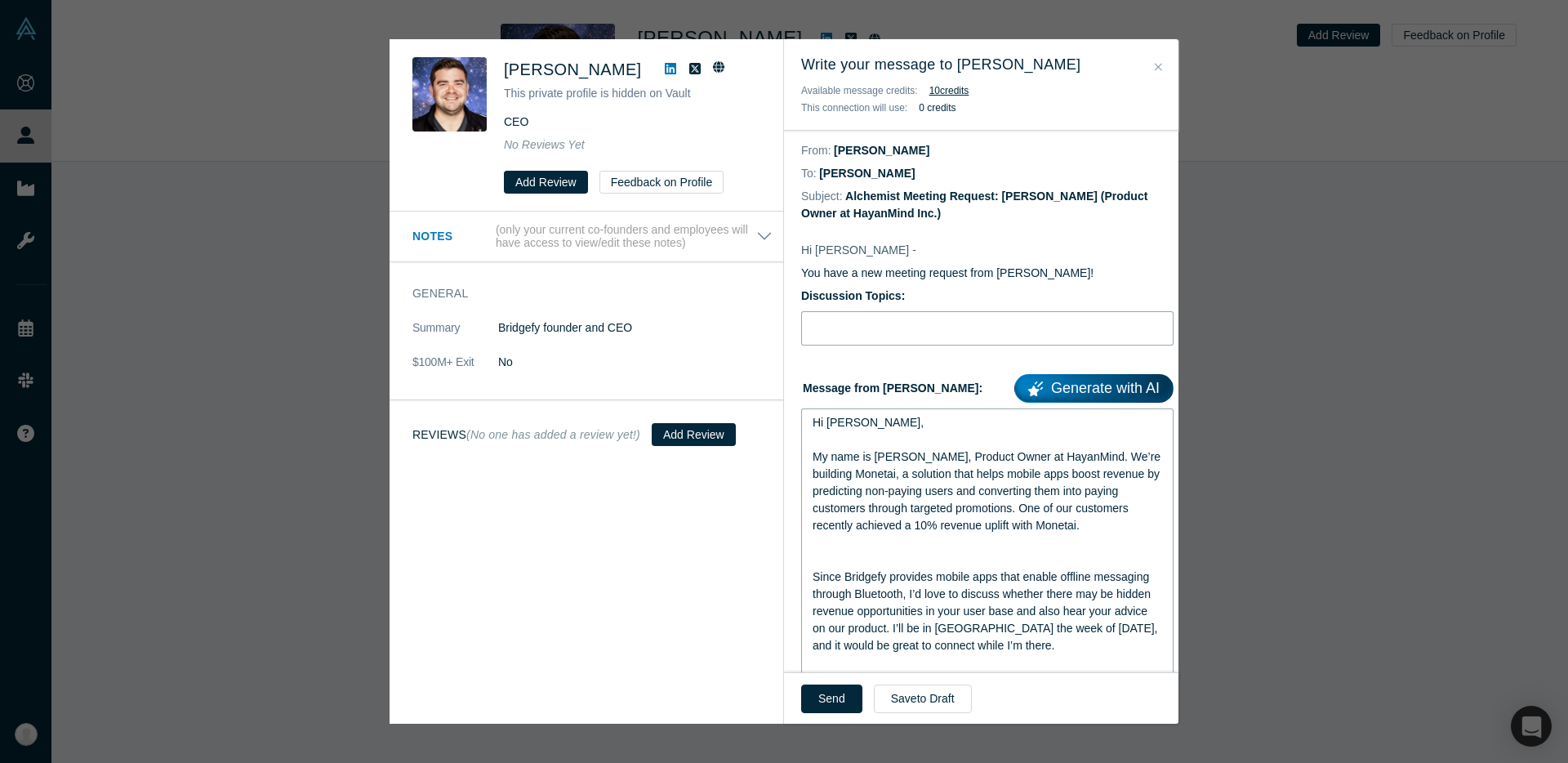
click at [884, 337] on input "Discussion Topics:" at bounding box center [988, 328] width 373 height 35
click at [1035, 328] on input "Exploring hidden revenue opportunities in Celly.AI" at bounding box center [988, 328] width 373 height 35
click at [1032, 329] on input "Exploring hidden revenue opportunities in Celly.AI" at bounding box center [988, 328] width 373 height 35
click at [1029, 329] on input "Exploring hidden revenue opportunities in Celly.AI" at bounding box center [988, 328] width 373 height 35
type input "Exploring hidden revenue opportunities in Bridgefy"
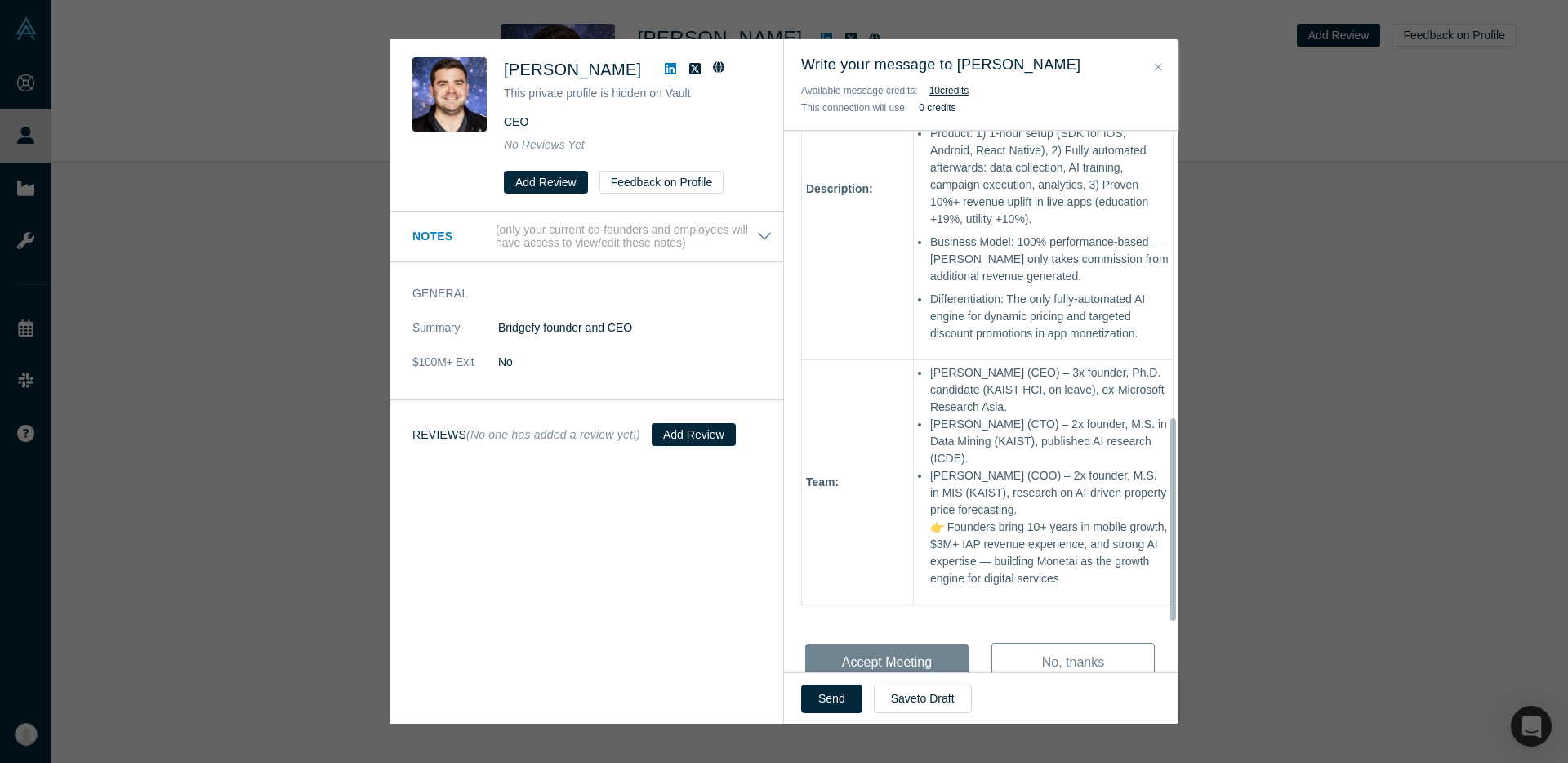
scroll to position [899, 0]
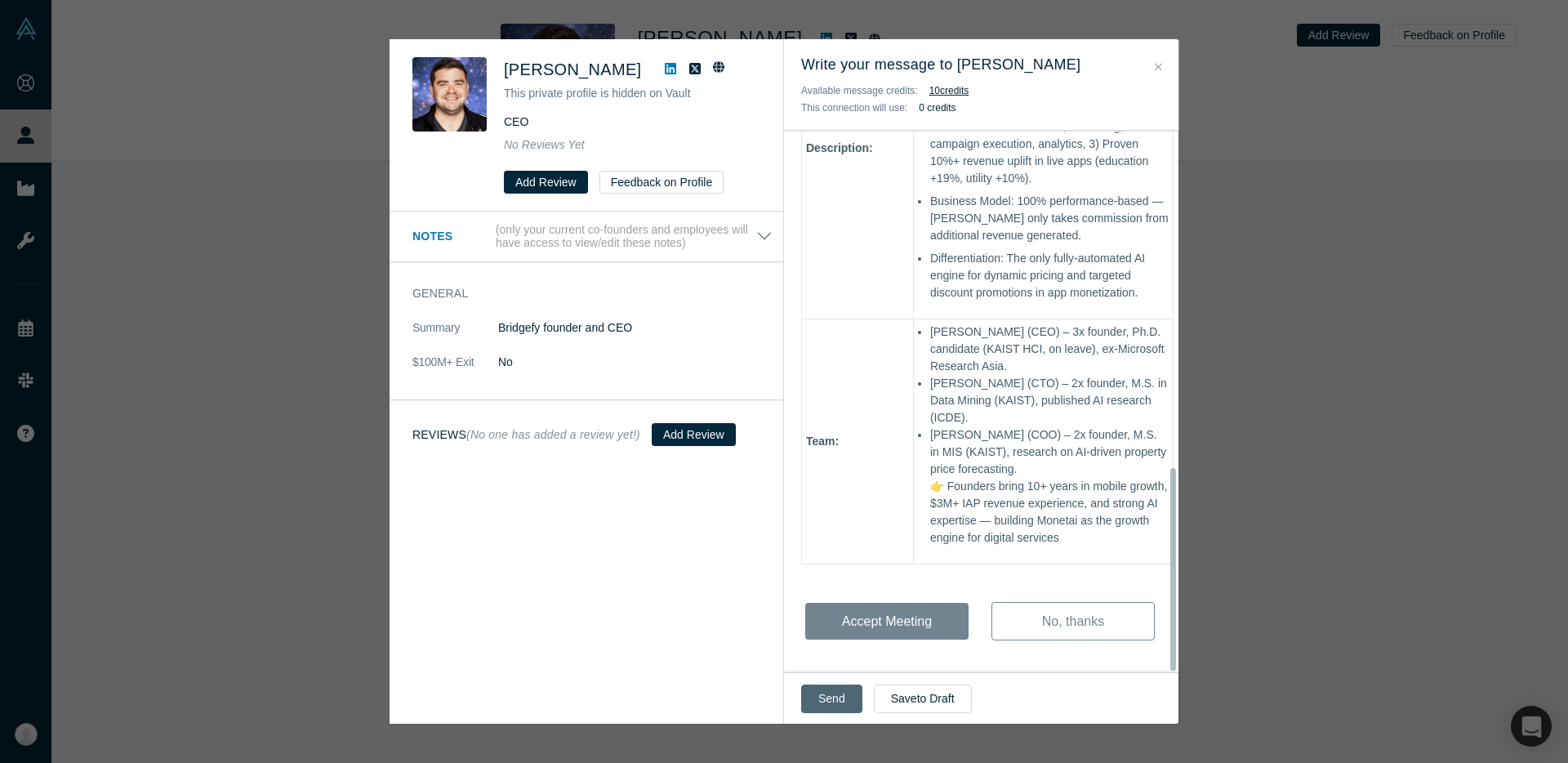
click at [850, 615] on button "Send" at bounding box center [832, 699] width 61 height 29
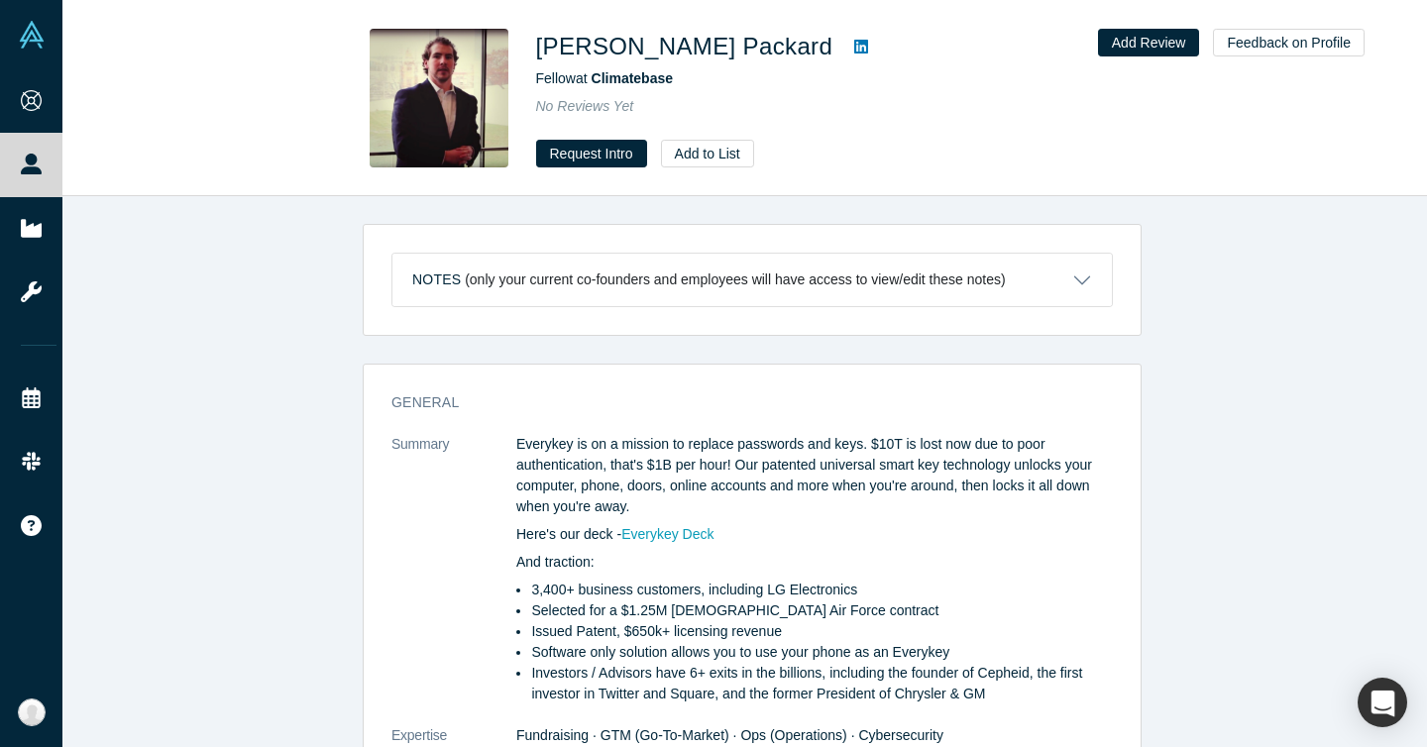
click at [264, 173] on div "[PERSON_NAME] Fellow at Climatebase No Reviews Yet Request Intro Add to List Ad…" at bounding box center [744, 98] width 1364 height 195
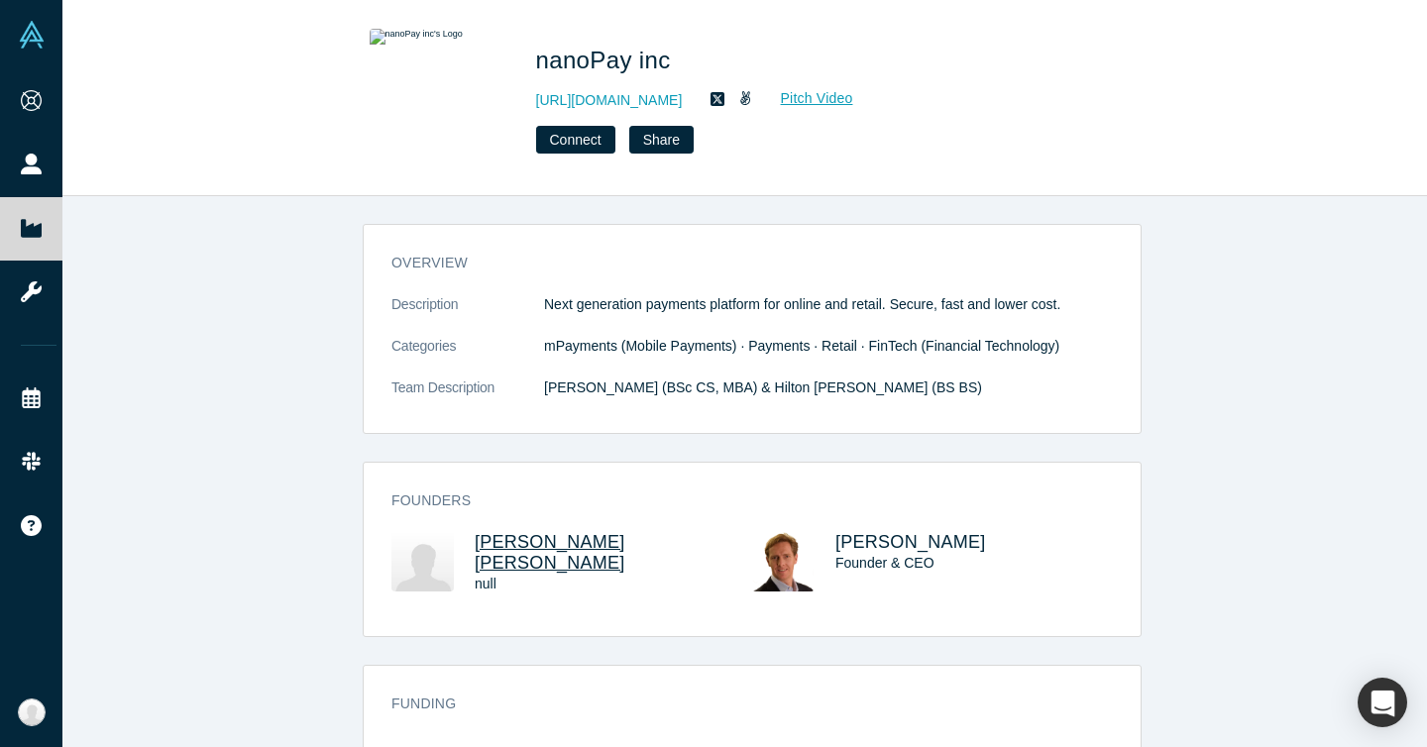
click at [537, 535] on span "Hilton McGough" at bounding box center [550, 552] width 151 height 41
click at [934, 532] on span "Laurence Cooke" at bounding box center [910, 542] width 151 height 20
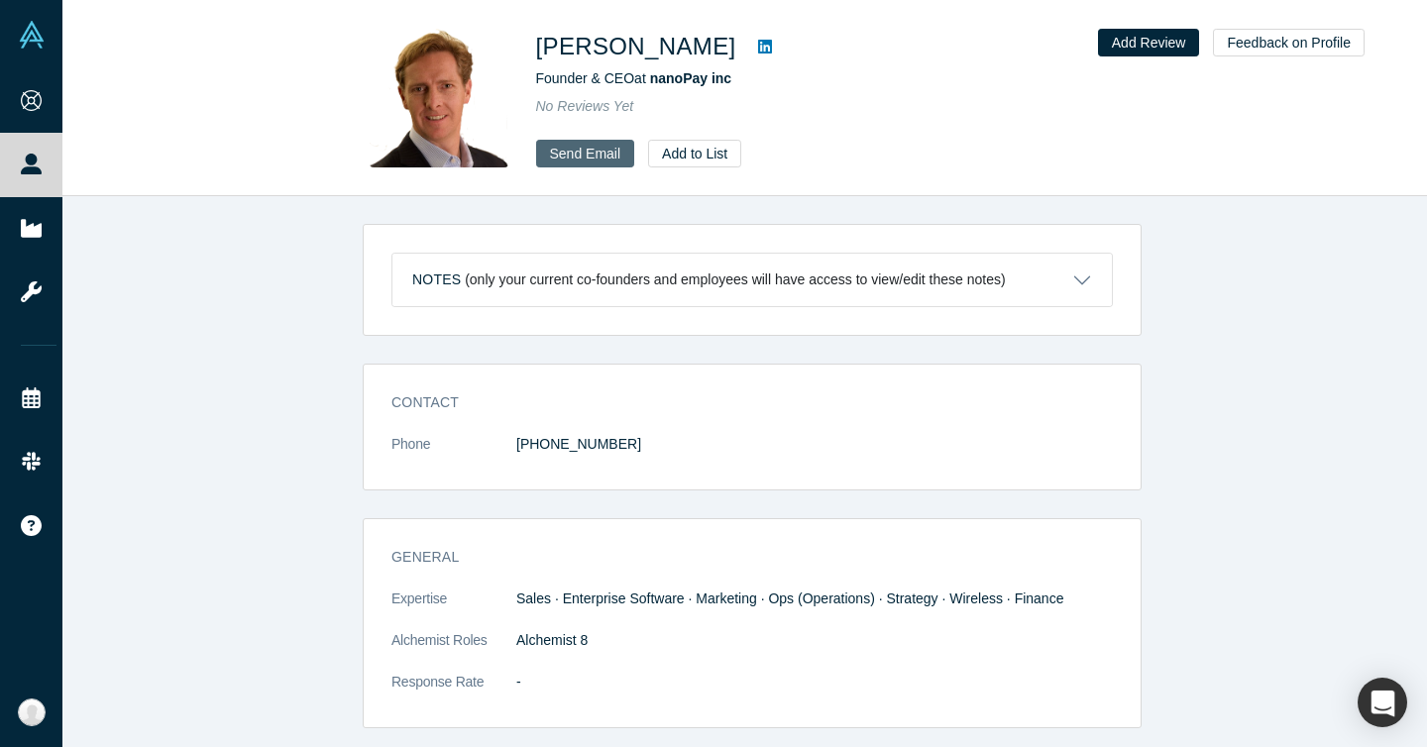
click at [596, 161] on link "Send Email" at bounding box center [585, 154] width 99 height 28
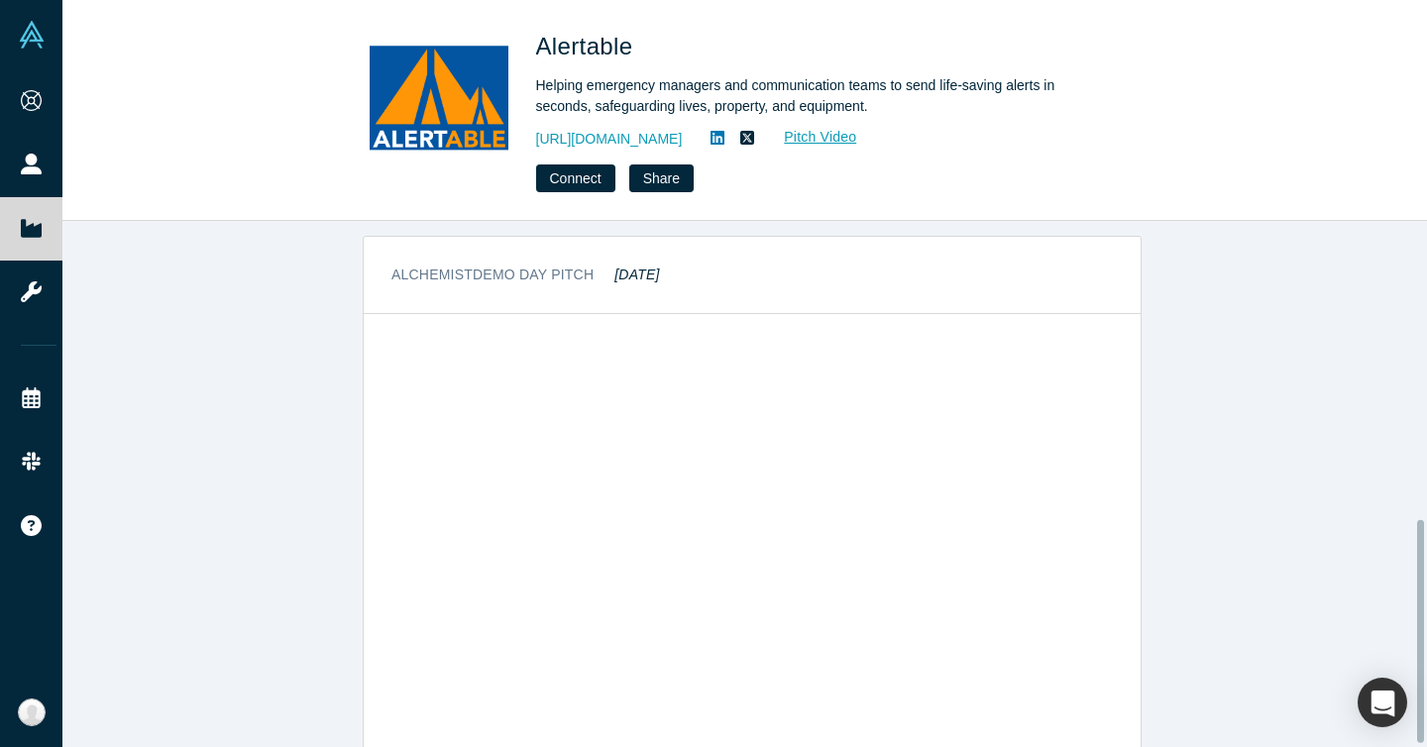
scroll to position [710, 0]
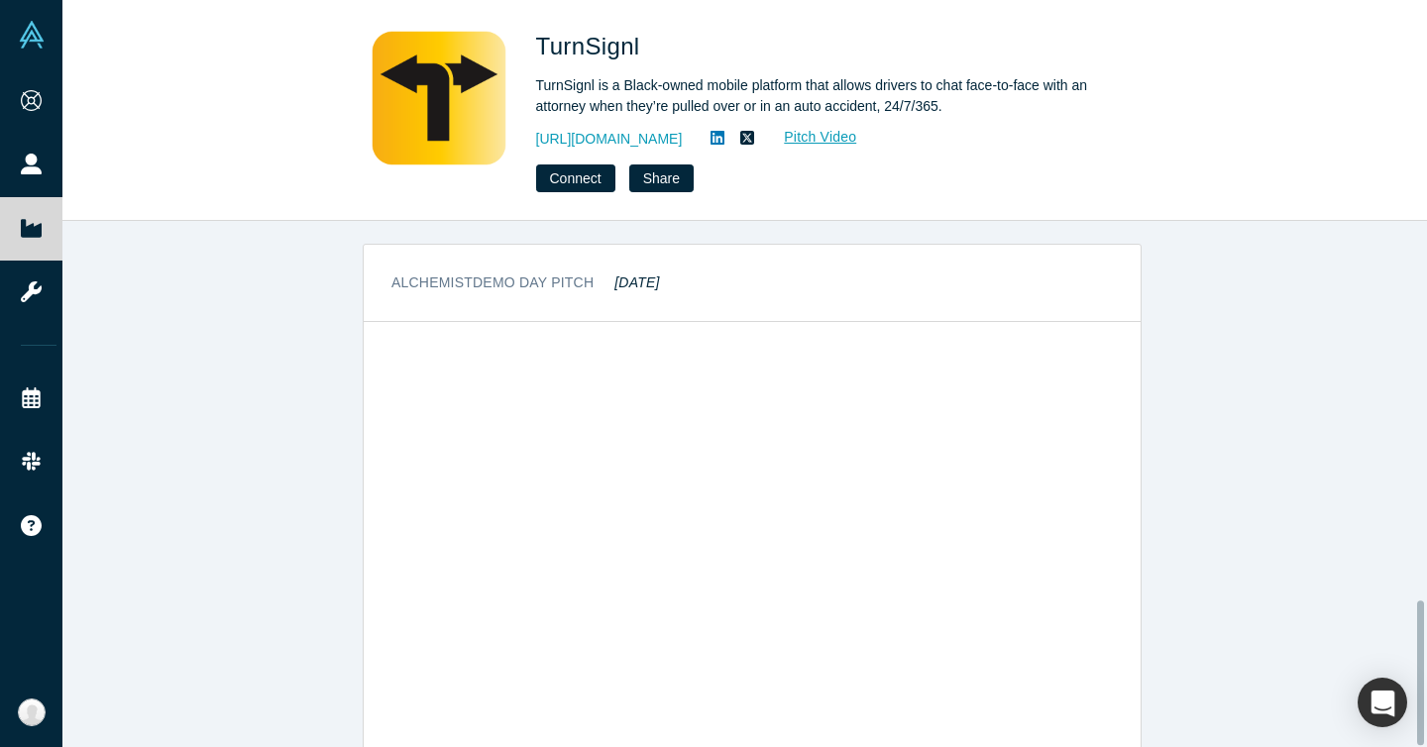
scroll to position [1379, 0]
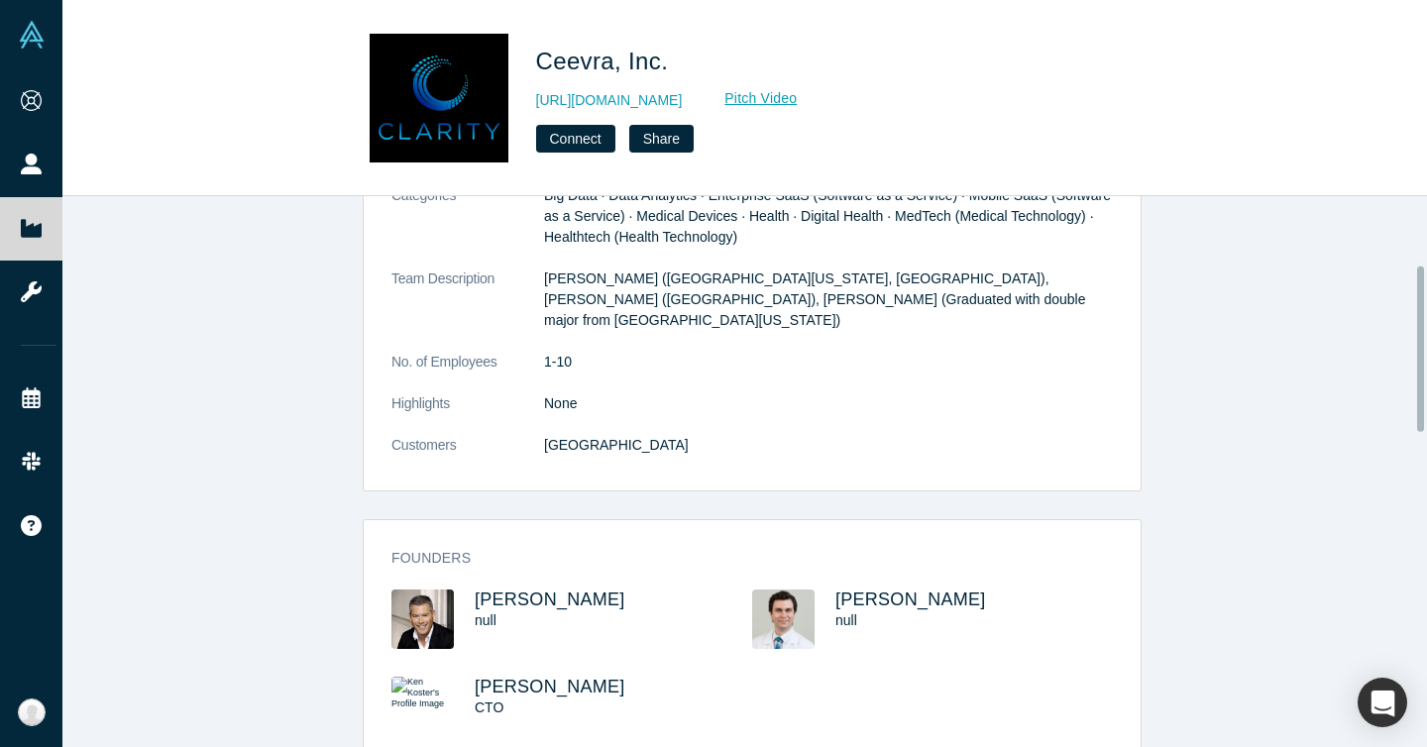
scroll to position [257, 0]
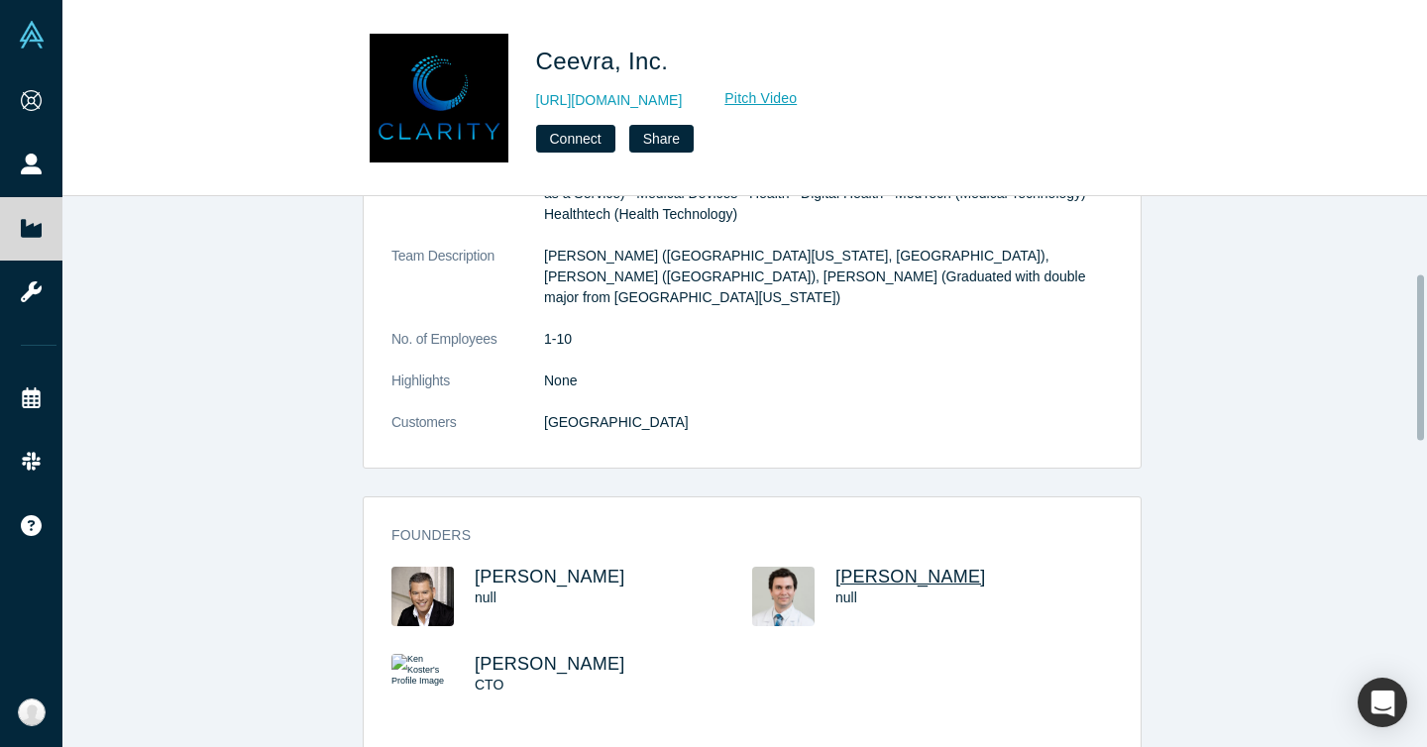
click at [846, 567] on span "Joseph Shirk" at bounding box center [910, 577] width 151 height 20
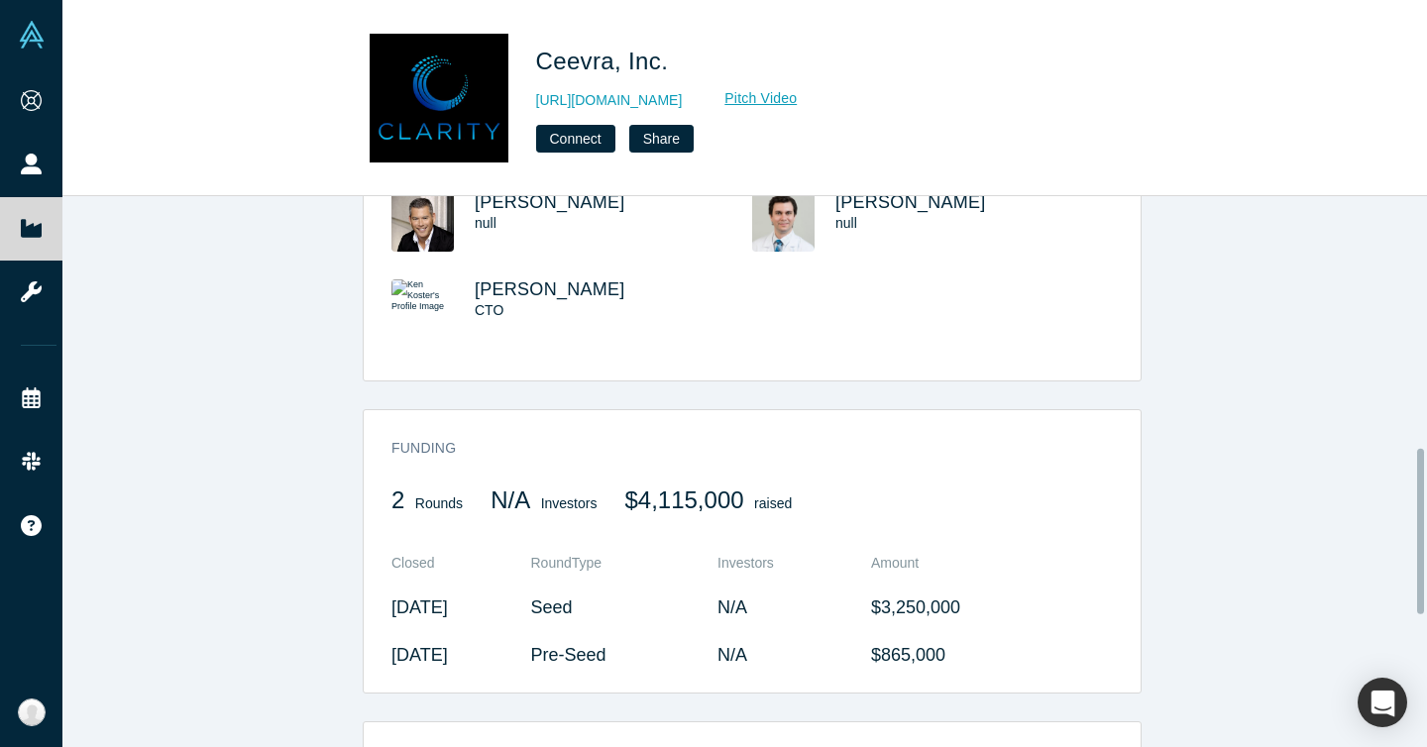
scroll to position [398, 0]
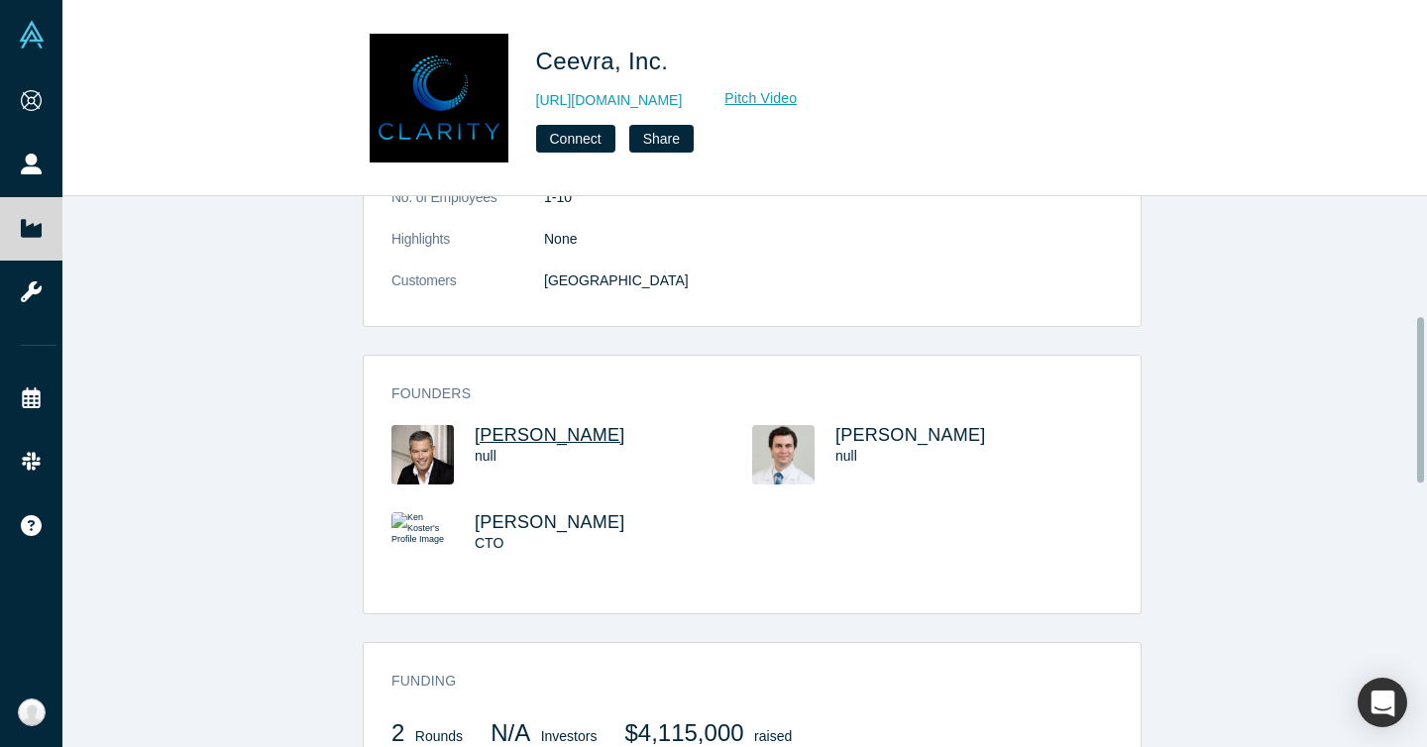
click at [508, 425] on span "Russ Yoshinaka" at bounding box center [550, 435] width 151 height 20
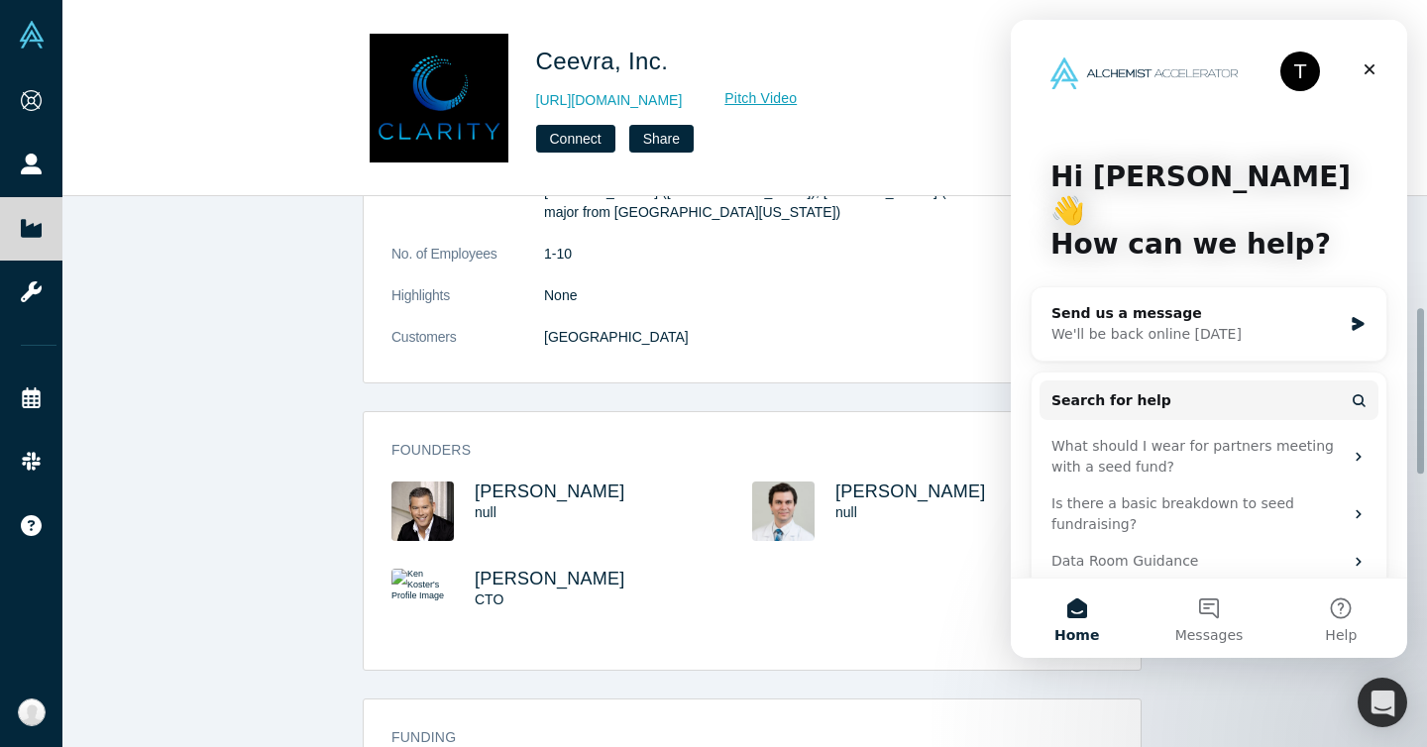
scroll to position [369, 0]
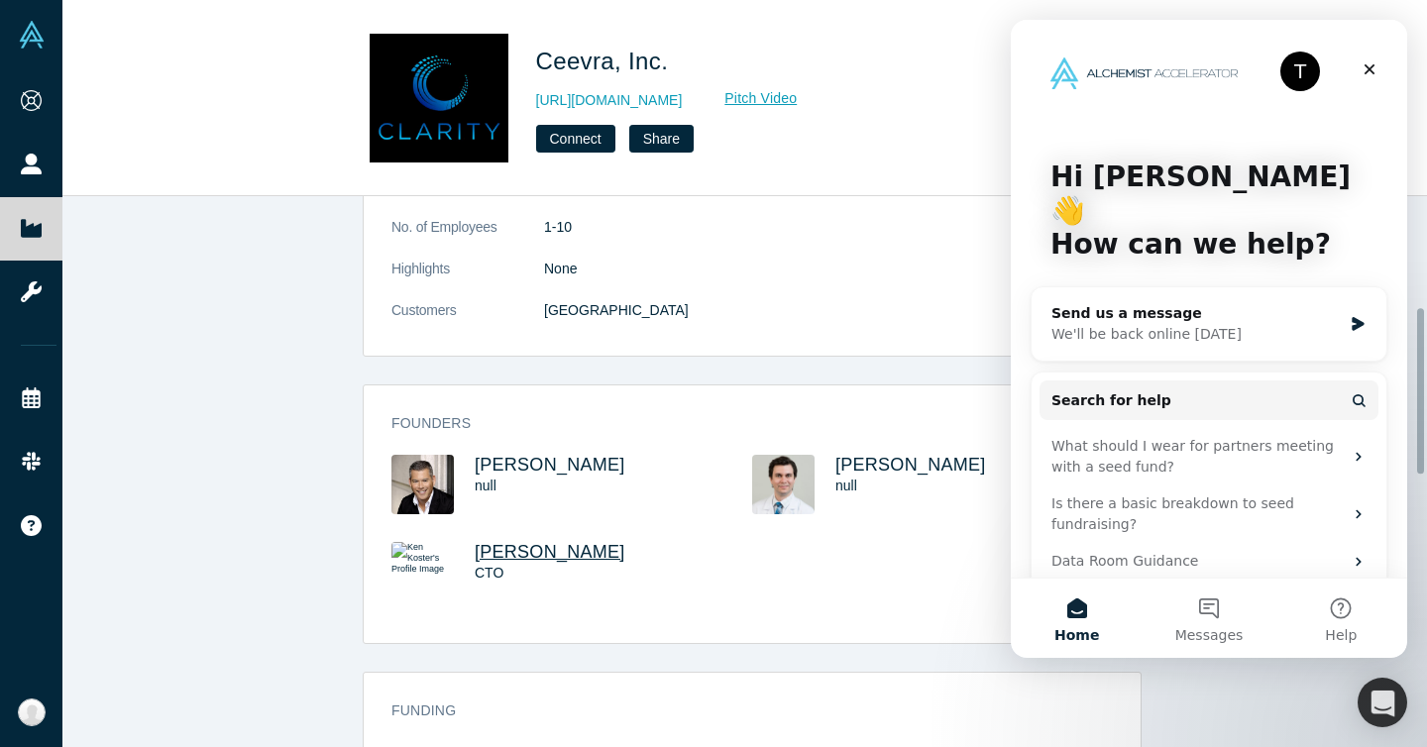
click at [540, 542] on span "Ken Koster" at bounding box center [550, 552] width 151 height 20
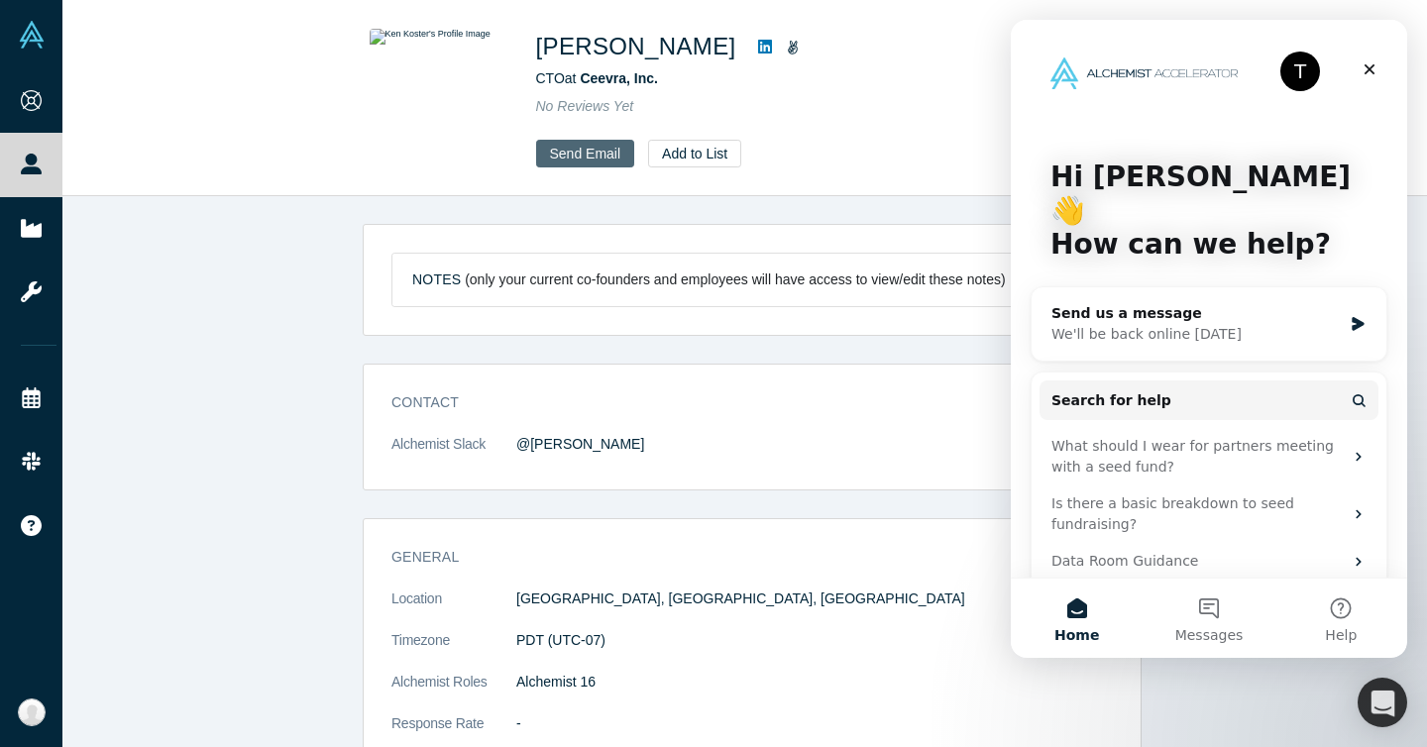
click at [569, 145] on link "Send Email" at bounding box center [585, 154] width 99 height 28
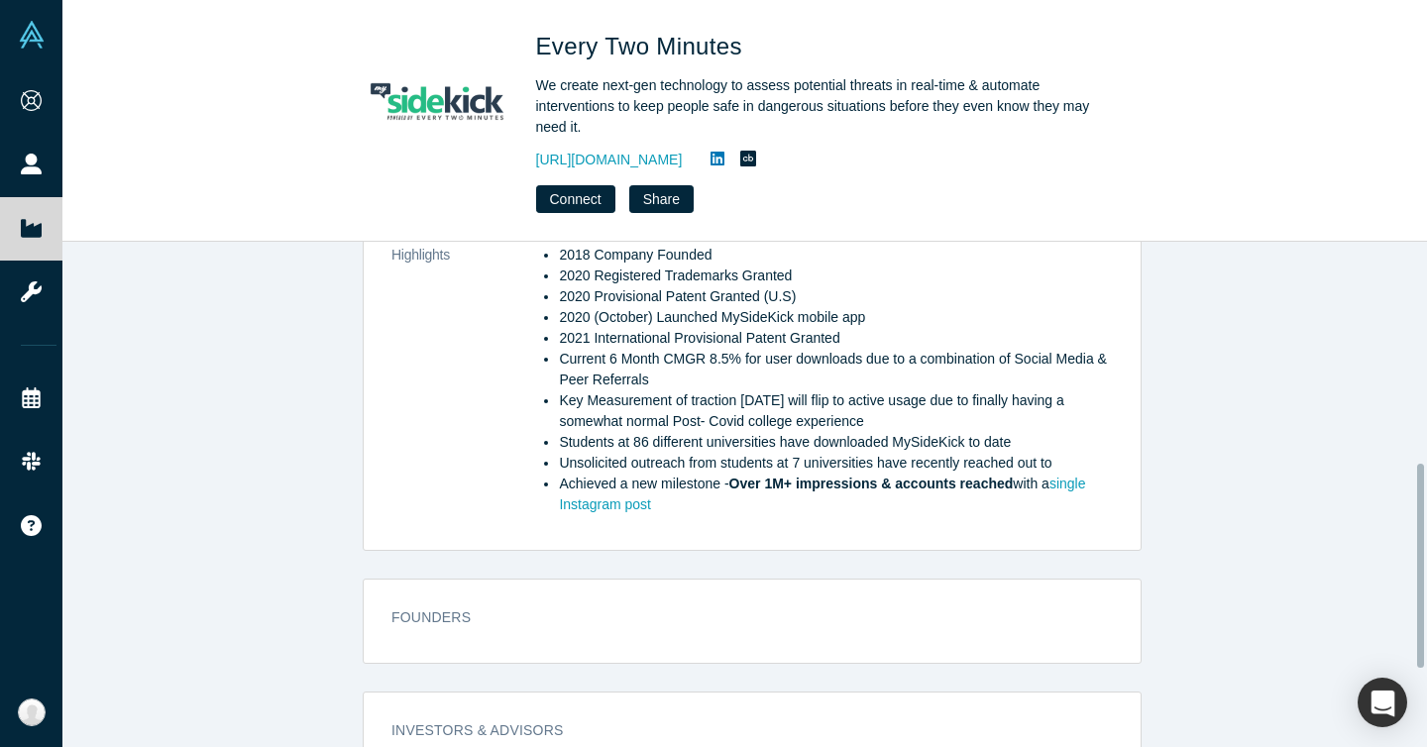
scroll to position [690, 0]
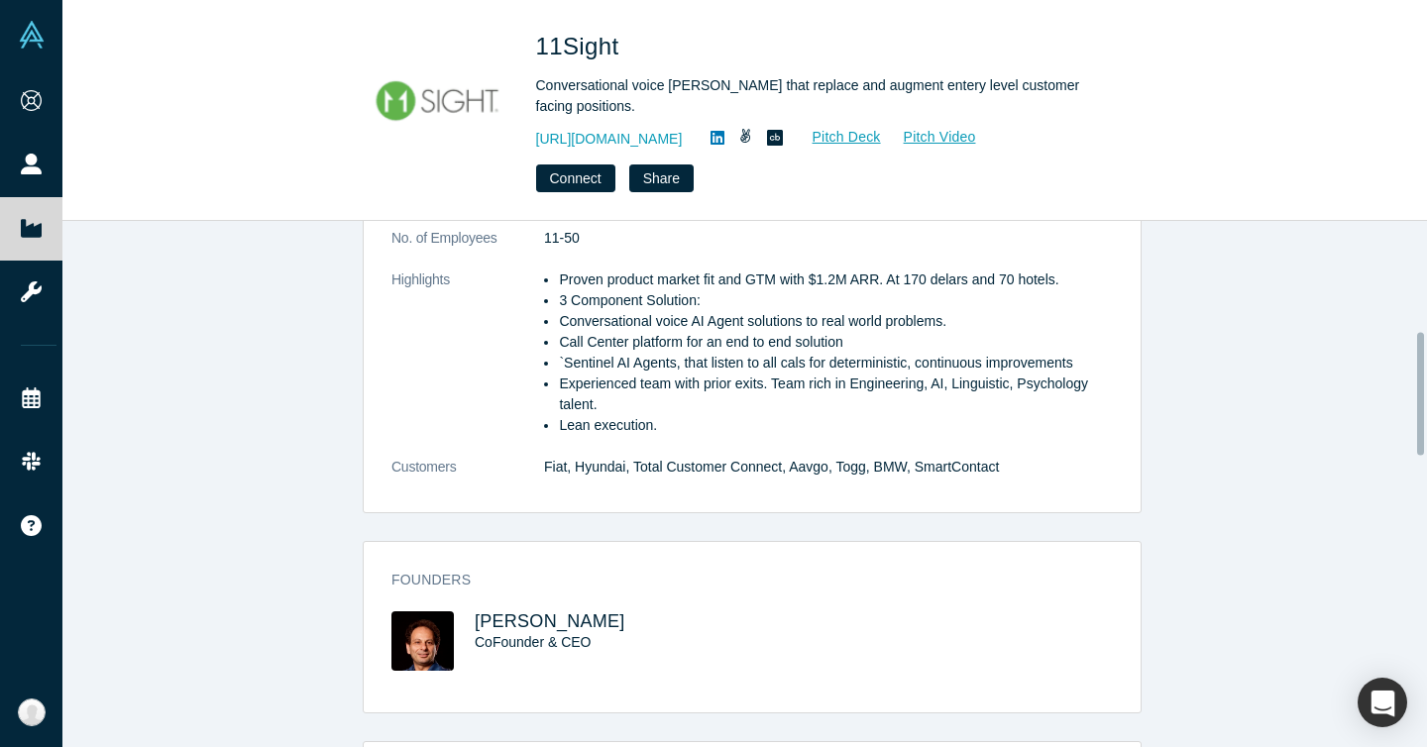
scroll to position [399, 0]
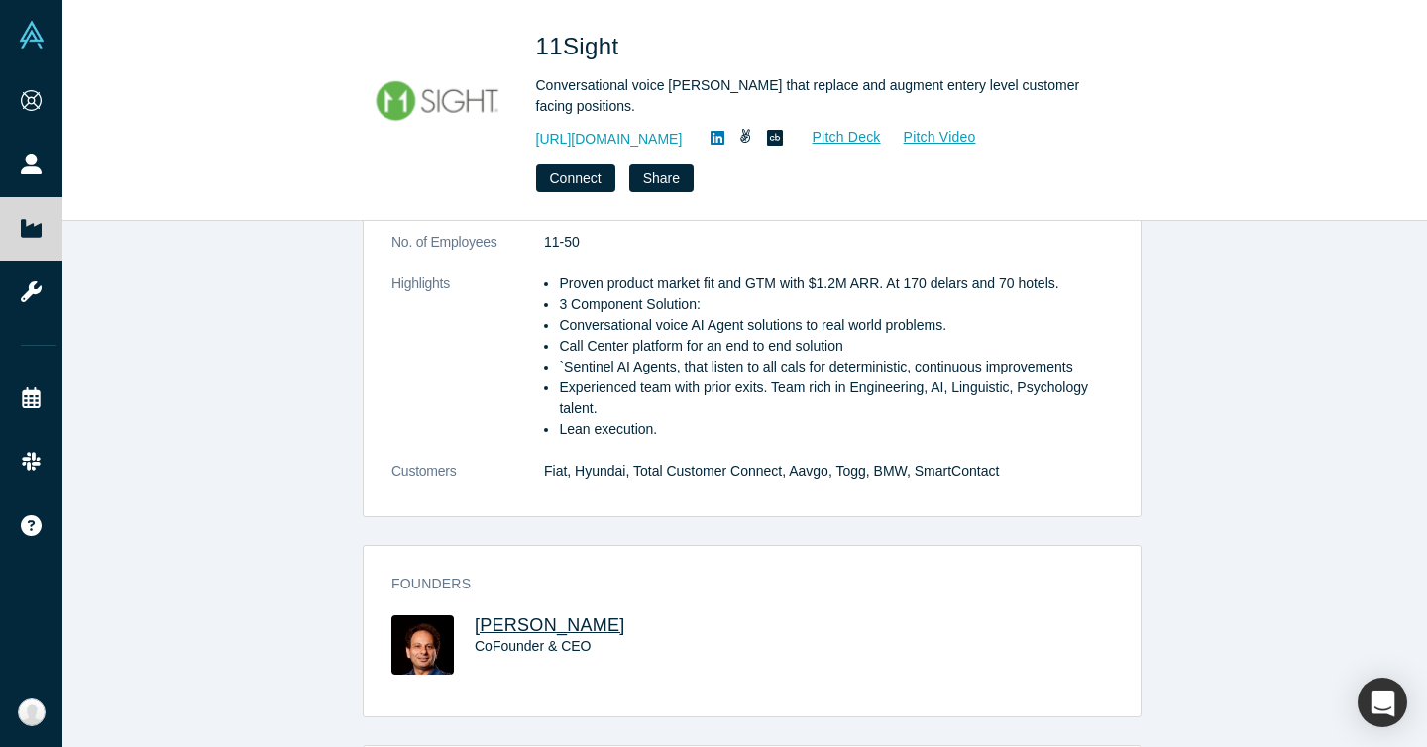
click at [527, 624] on span "Aleks Gollu" at bounding box center [550, 625] width 151 height 20
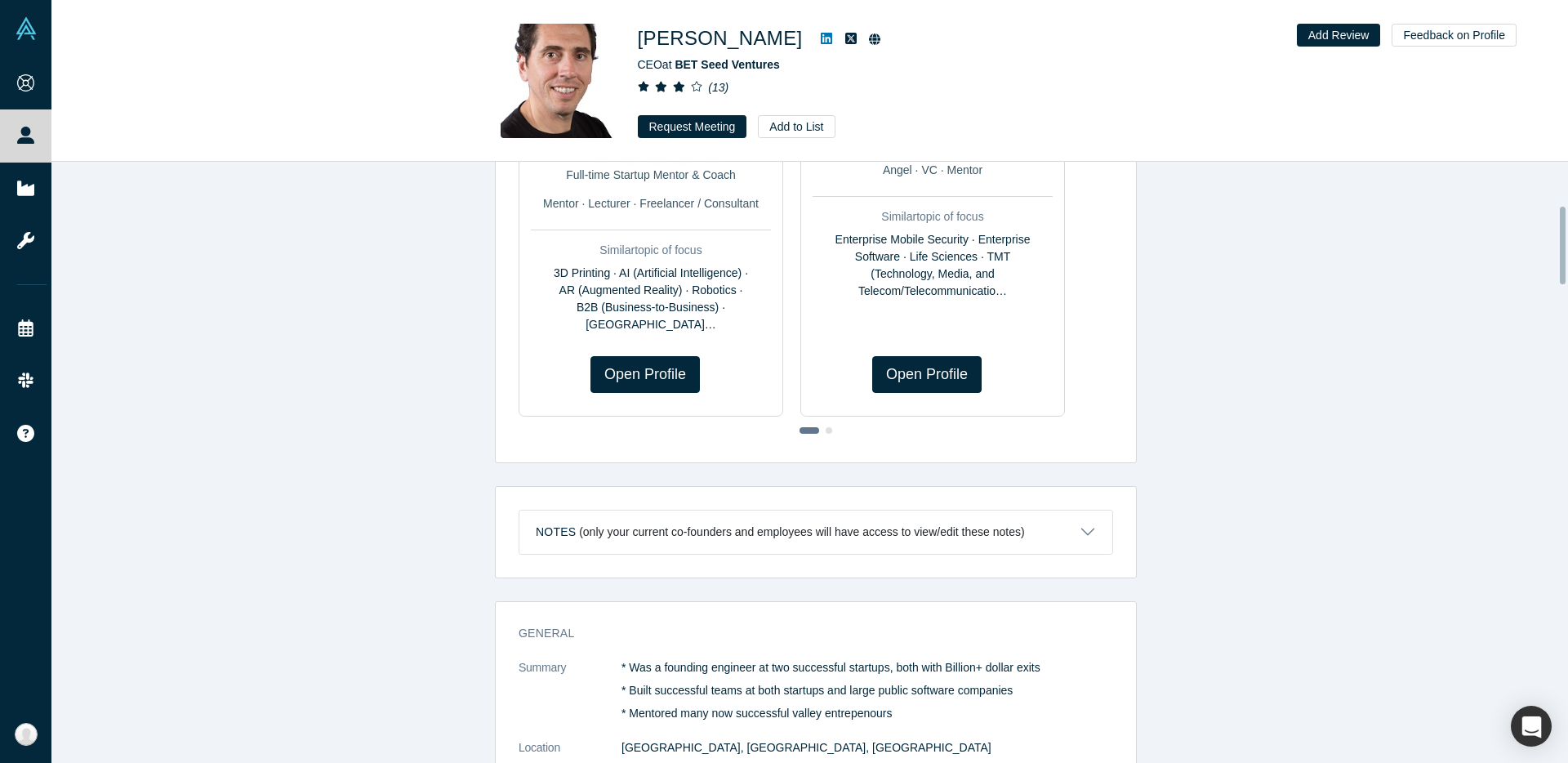
scroll to position [615, 0]
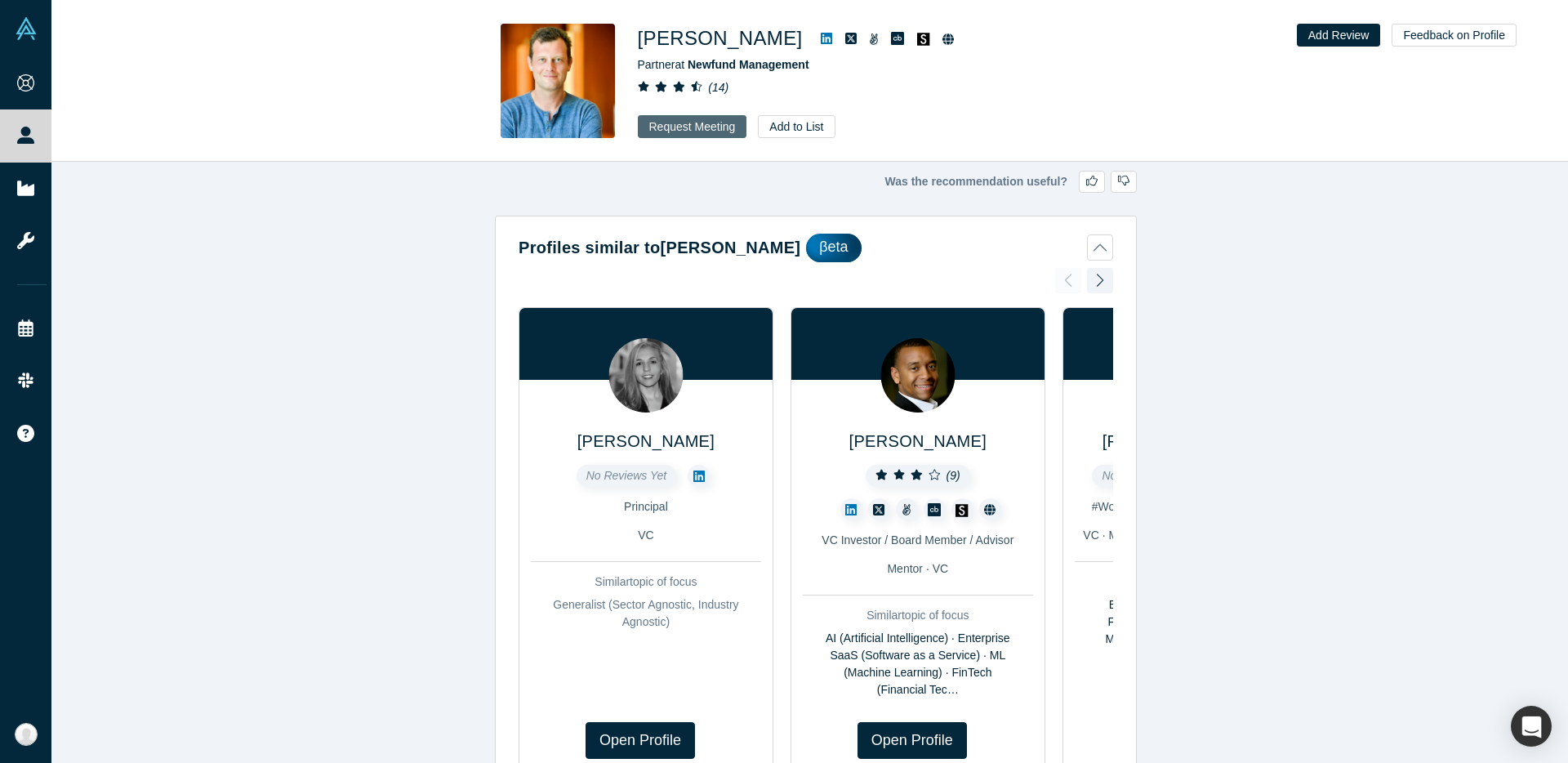
click at [724, 134] on button "Request Meeting" at bounding box center [692, 127] width 110 height 23
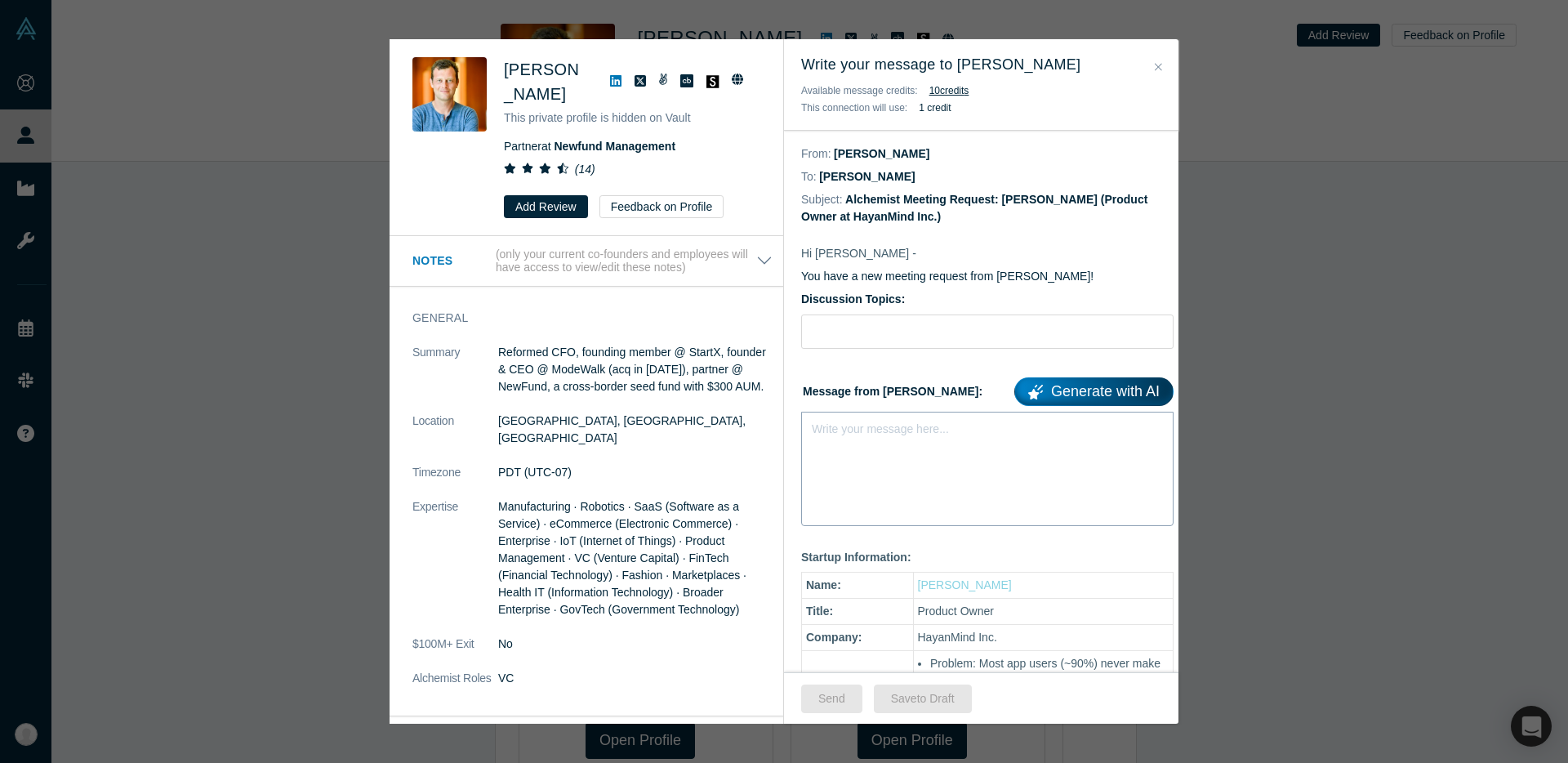
click at [898, 478] on div "Write your message here..." at bounding box center [988, 469] width 373 height 115
click at [893, 461] on div "Write your message here..." at bounding box center [988, 469] width 373 height 115
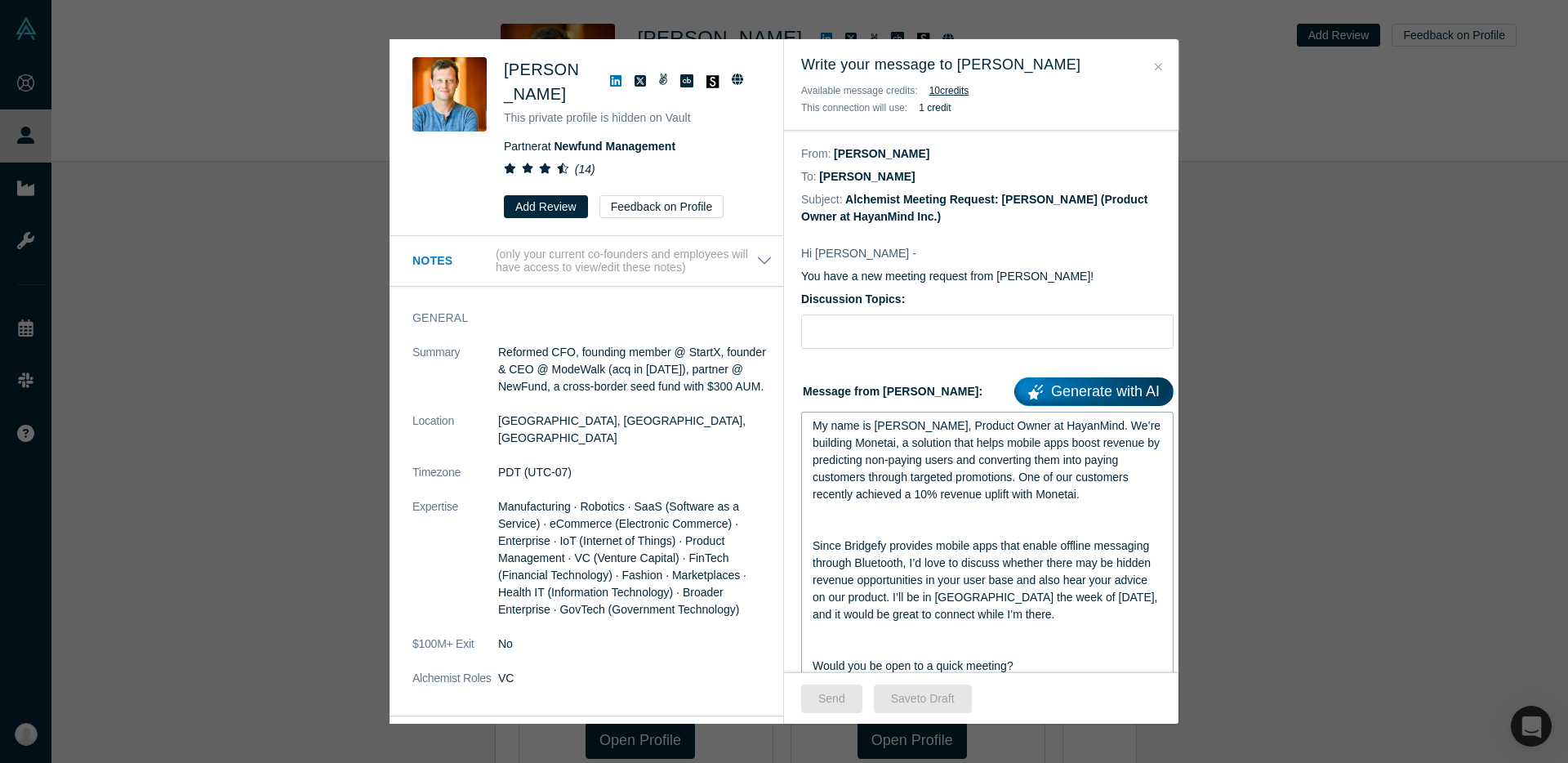
click at [877, 445] on span "My name is Suhan, Product Owner at HayanMind. We’re building Monetai, a solutio…" at bounding box center [988, 459] width 351 height 82
click at [884, 436] on div "My name is Suhan, Product Owner at HayanMind. We’re building Monetai, a solutio…" at bounding box center [988, 460] width 350 height 86
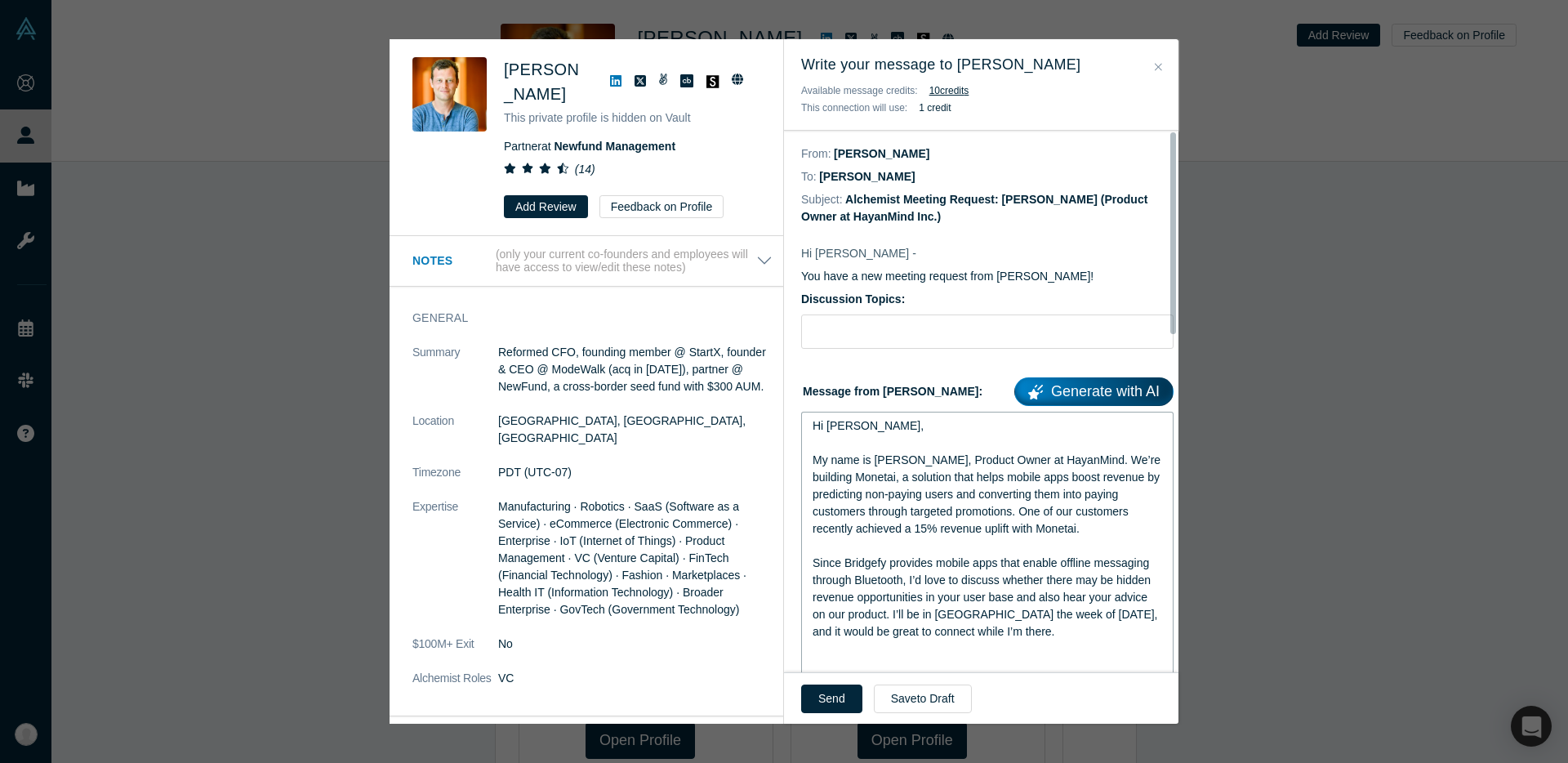
click at [957, 516] on span "Hi Henri, My name is Suhan, Product Owner at HayanMind. We’re building Monetai,…" at bounding box center [988, 477] width 351 height 116
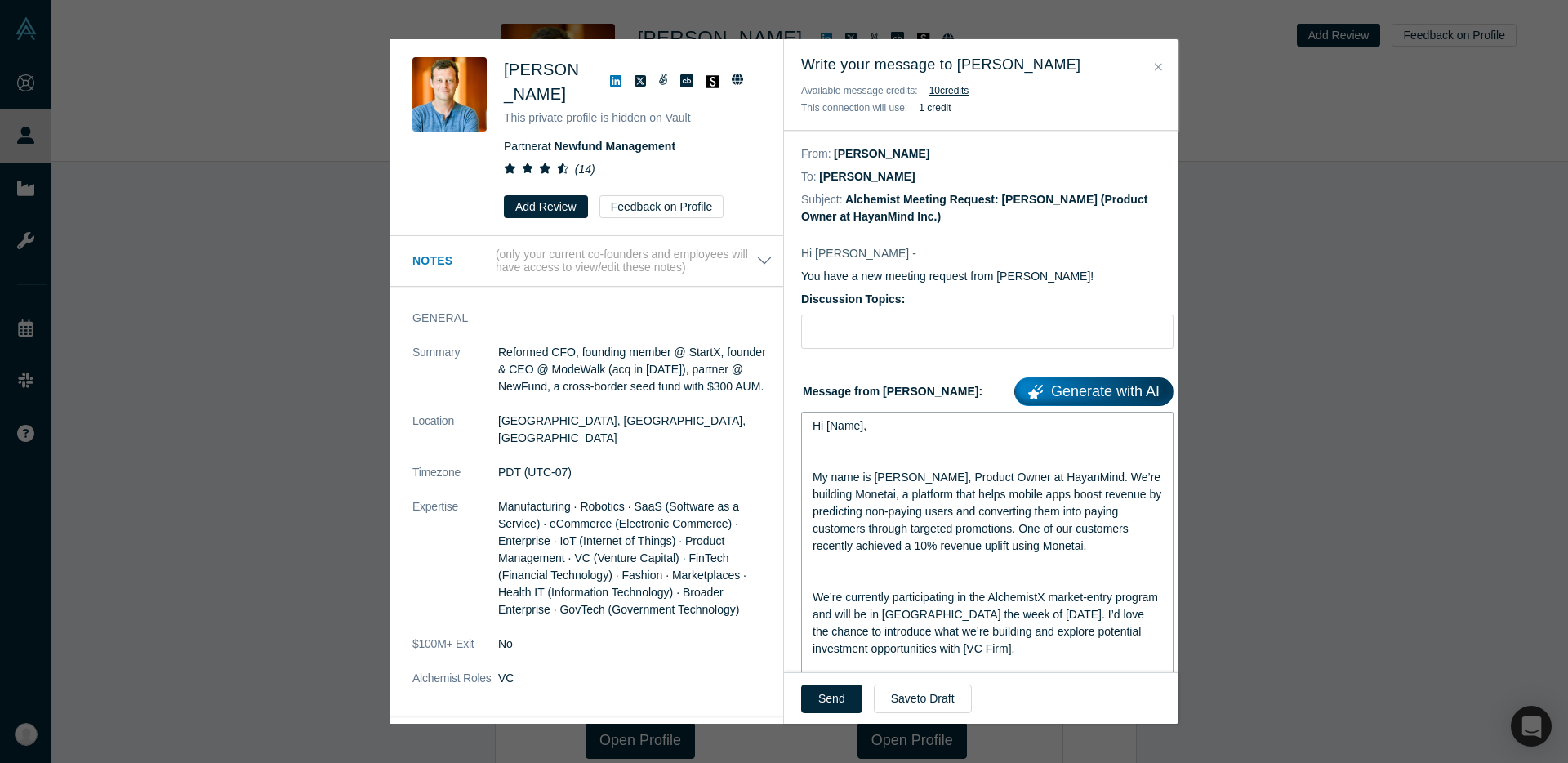
click at [900, 457] on div "rdw-editor" at bounding box center [988, 460] width 350 height 17
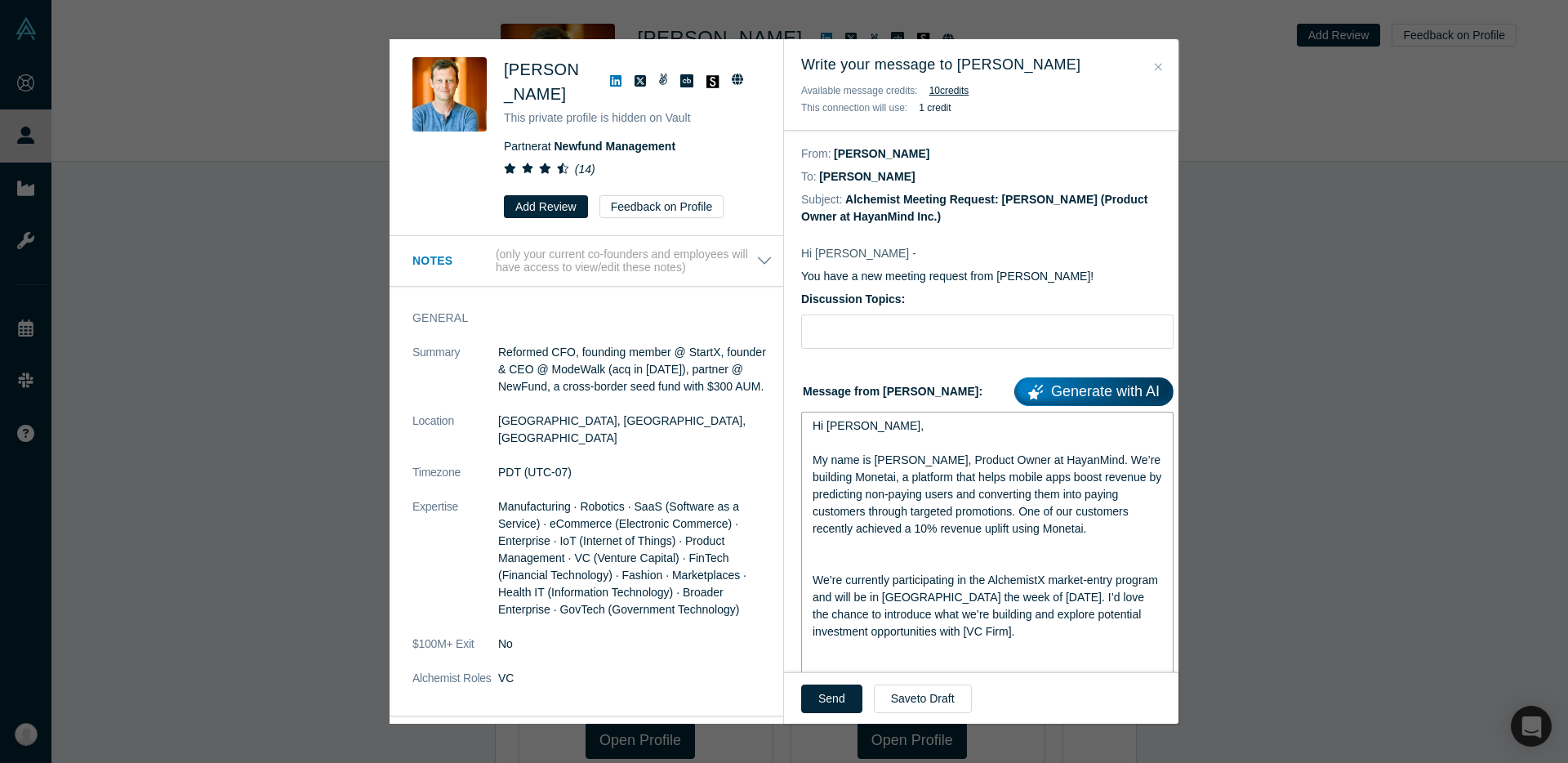
click at [941, 526] on span "My name is Suhan, Product Owner at HayanMind. We’re building Monetai, a platfor…" at bounding box center [988, 494] width 352 height 82
click at [931, 531] on span "My name is Suhan, Product Owner at HayanMind. We’re building Monetai, a platfor…" at bounding box center [988, 494] width 352 height 82
click at [968, 499] on span "My name is Suhan, Product Owner at HayanMind. We’re building Monetai, a platfor…" at bounding box center [988, 494] width 352 height 82
click at [892, 553] on div "rdw-editor" at bounding box center [988, 546] width 350 height 17
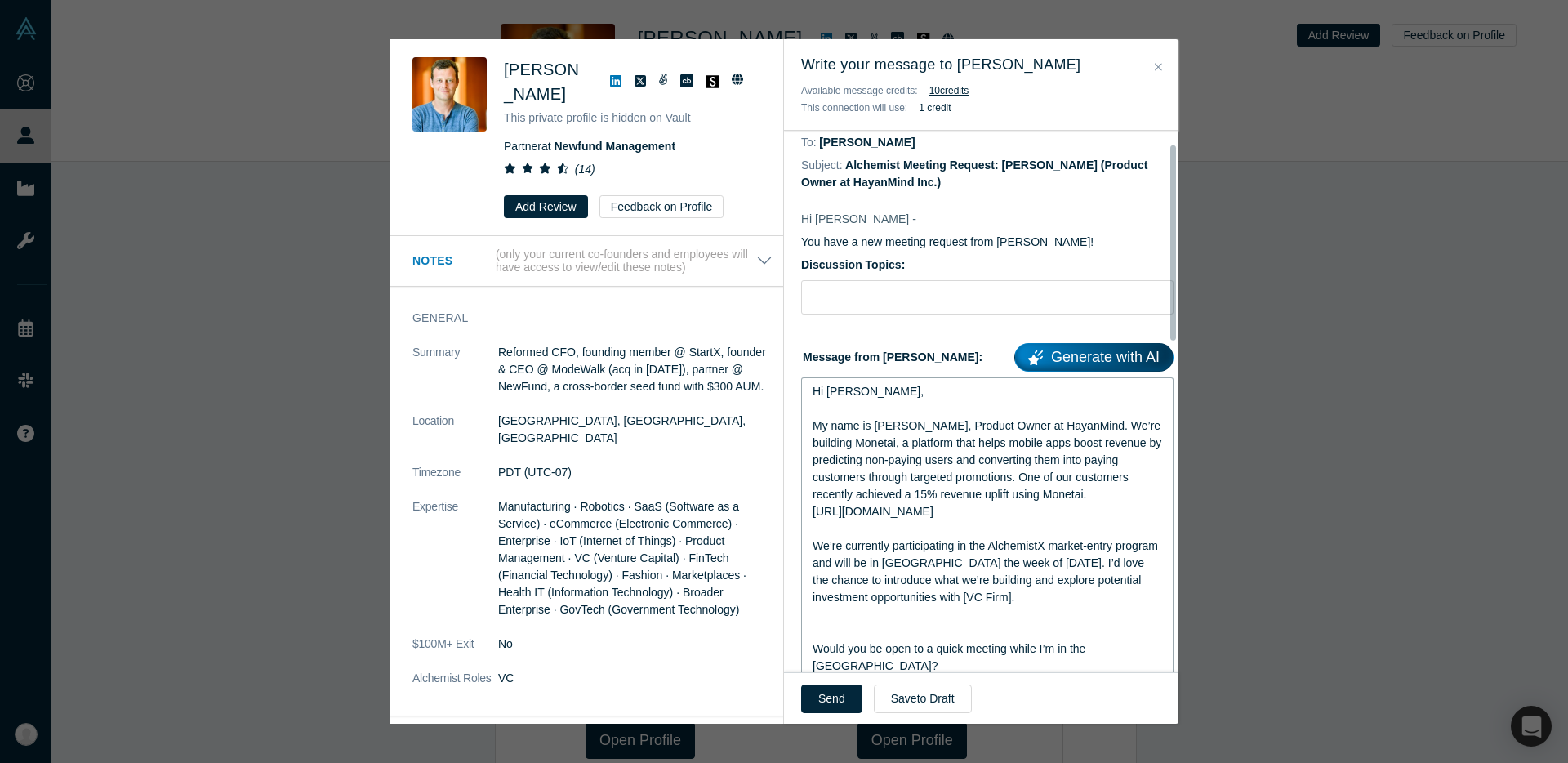
scroll to position [36, 0]
click at [1011, 595] on span "We’re currently participating in the AlchemistX market-entry program and will b…" at bounding box center [987, 570] width 349 height 64
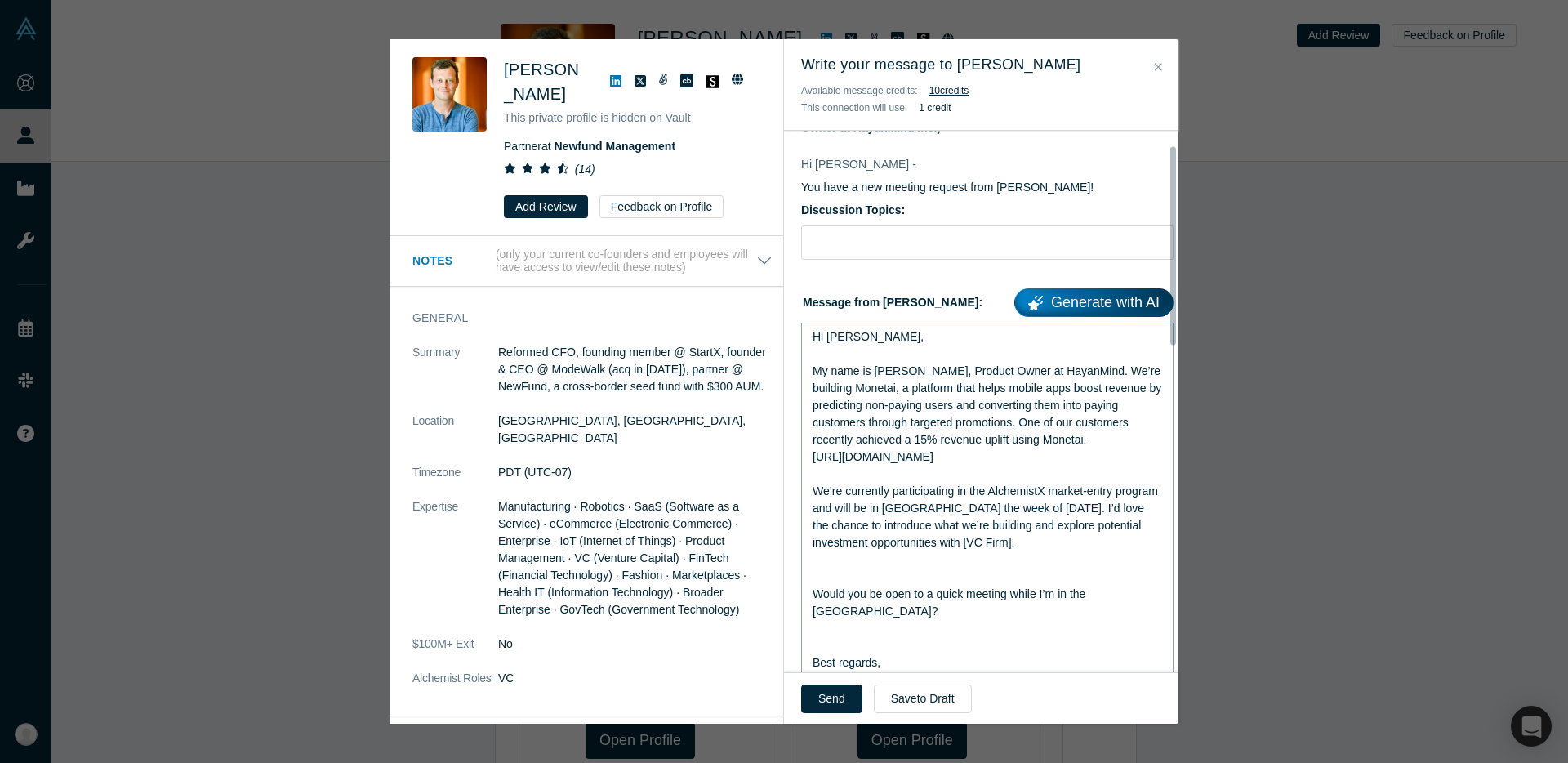
scroll to position [224, 0]
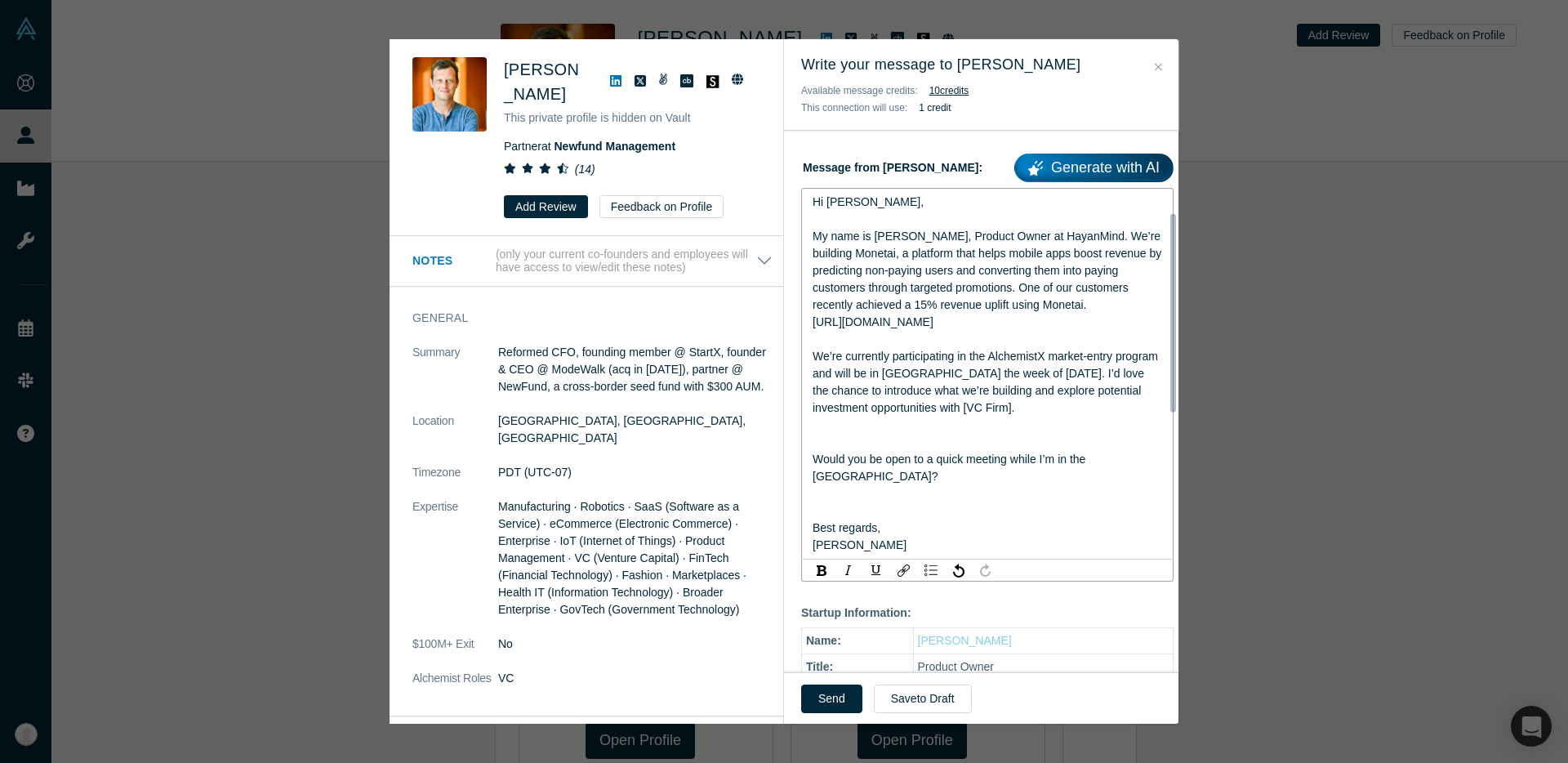
click at [1009, 406] on span "We’re currently participating in the AlchemistX market-entry program and will b…" at bounding box center [987, 382] width 349 height 64
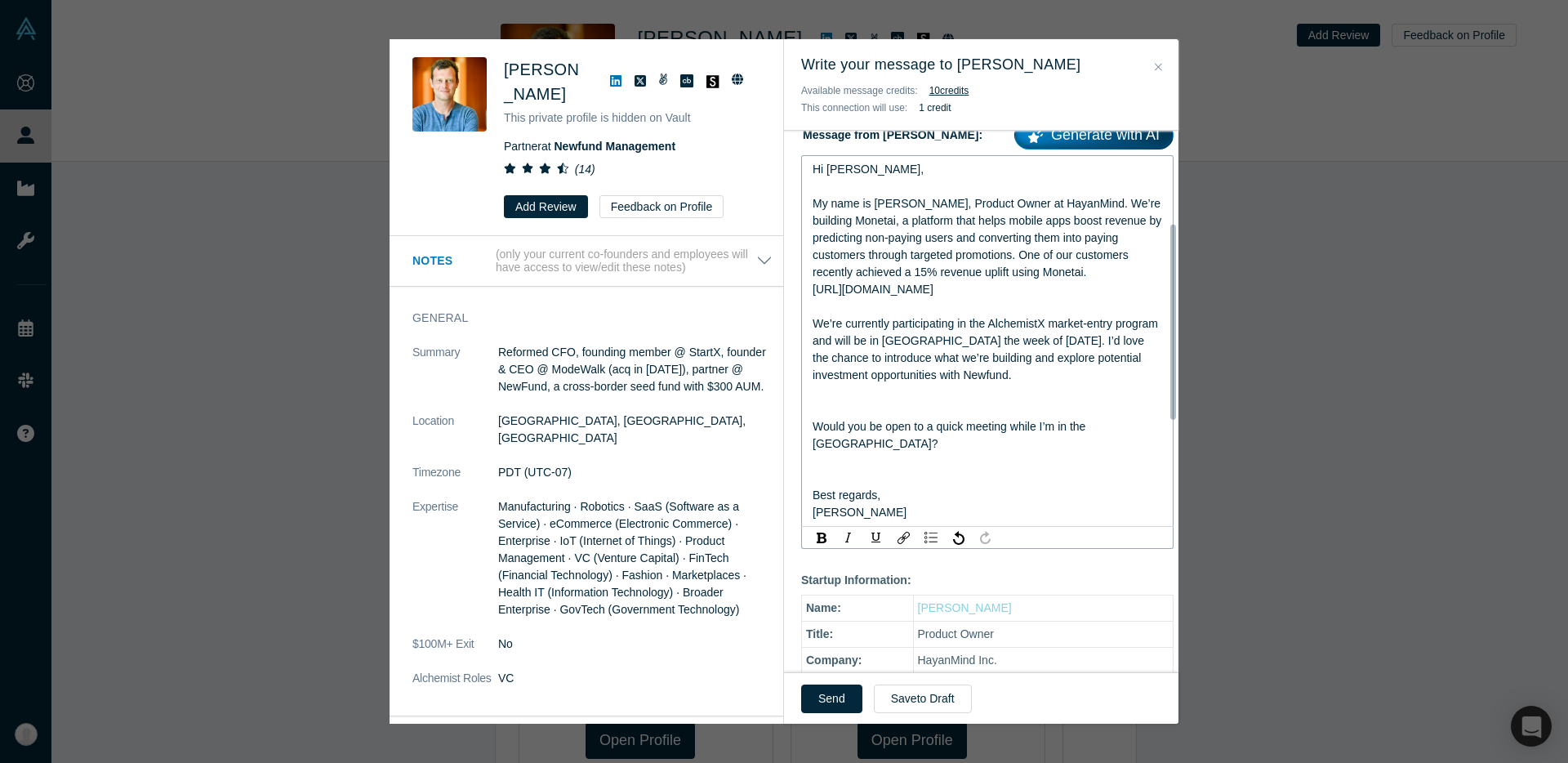
click at [976, 409] on div "rdw-editor" at bounding box center [988, 409] width 350 height 17
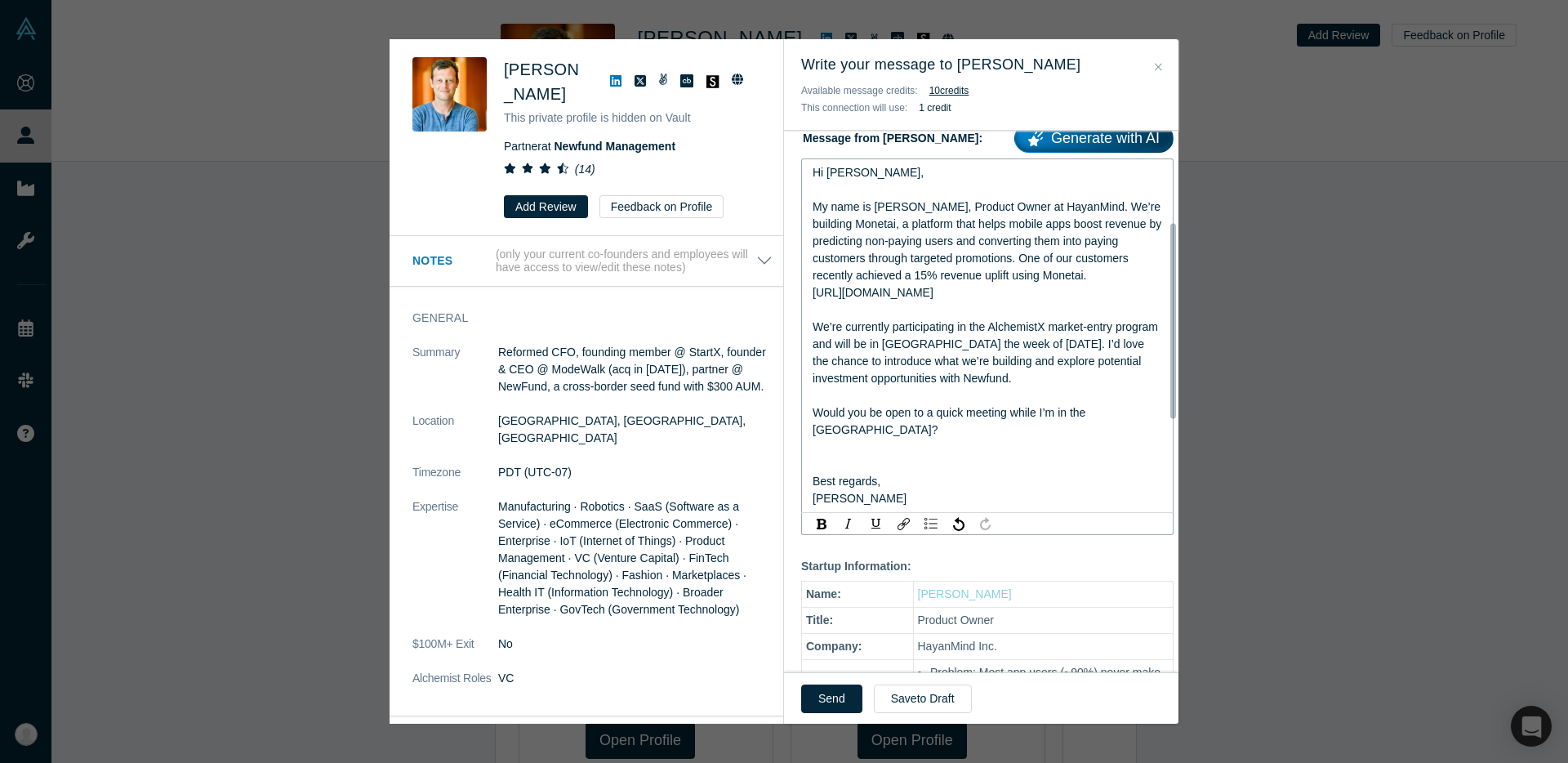
click at [952, 456] on div "rdw-editor" at bounding box center [988, 464] width 350 height 17
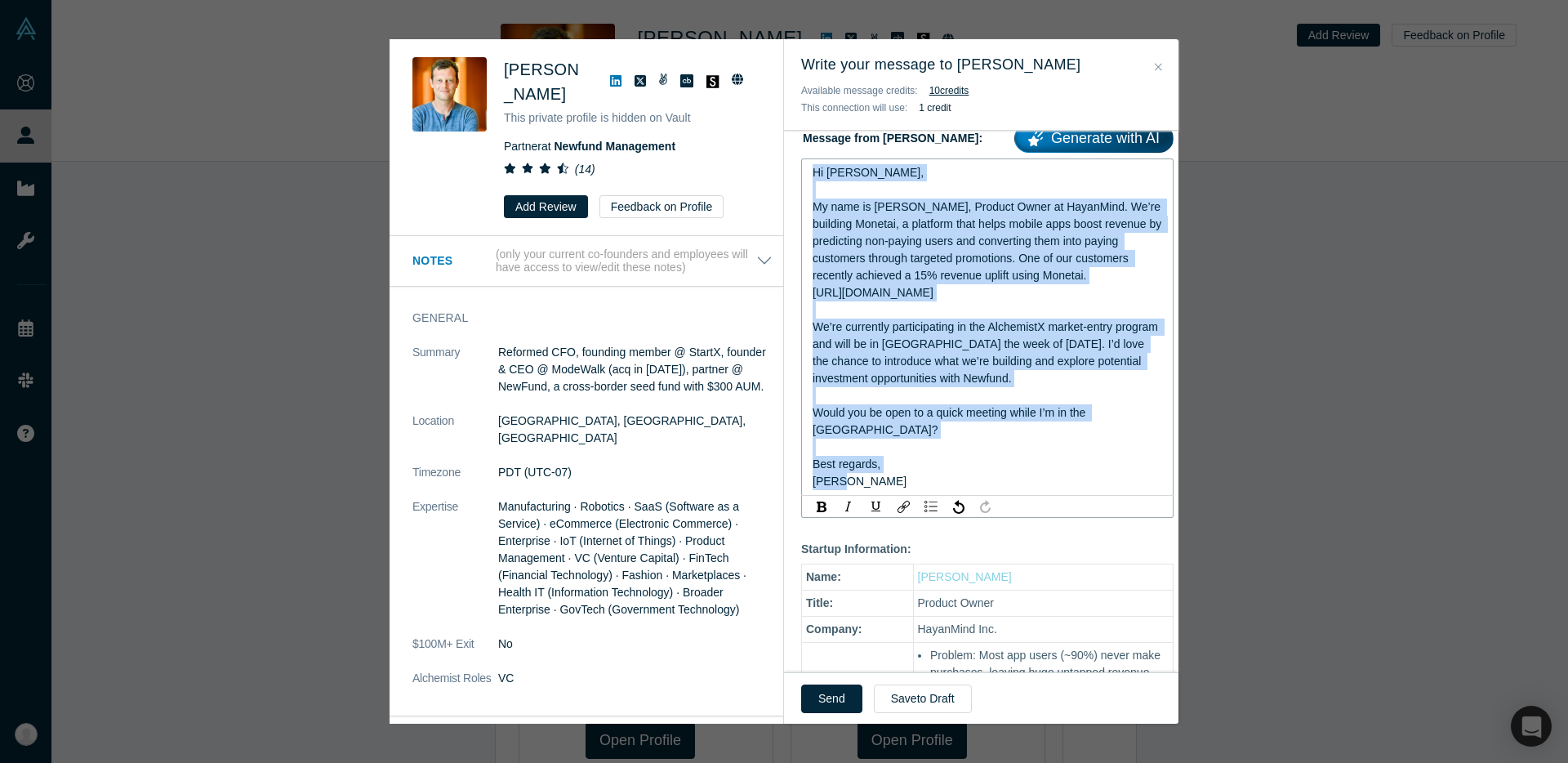
drag, startPoint x: 959, startPoint y: 469, endPoint x: 808, endPoint y: 177, distance: 328.7
click at [808, 177] on div "Hi Henri, My name is Suhan, Product Owner at HayanMind. We’re building Monetai,…" at bounding box center [988, 327] width 373 height 337
copy div "Hi Henri, My name is Suhan, Product Owner at HayanMind. We’re building Monetai,…"
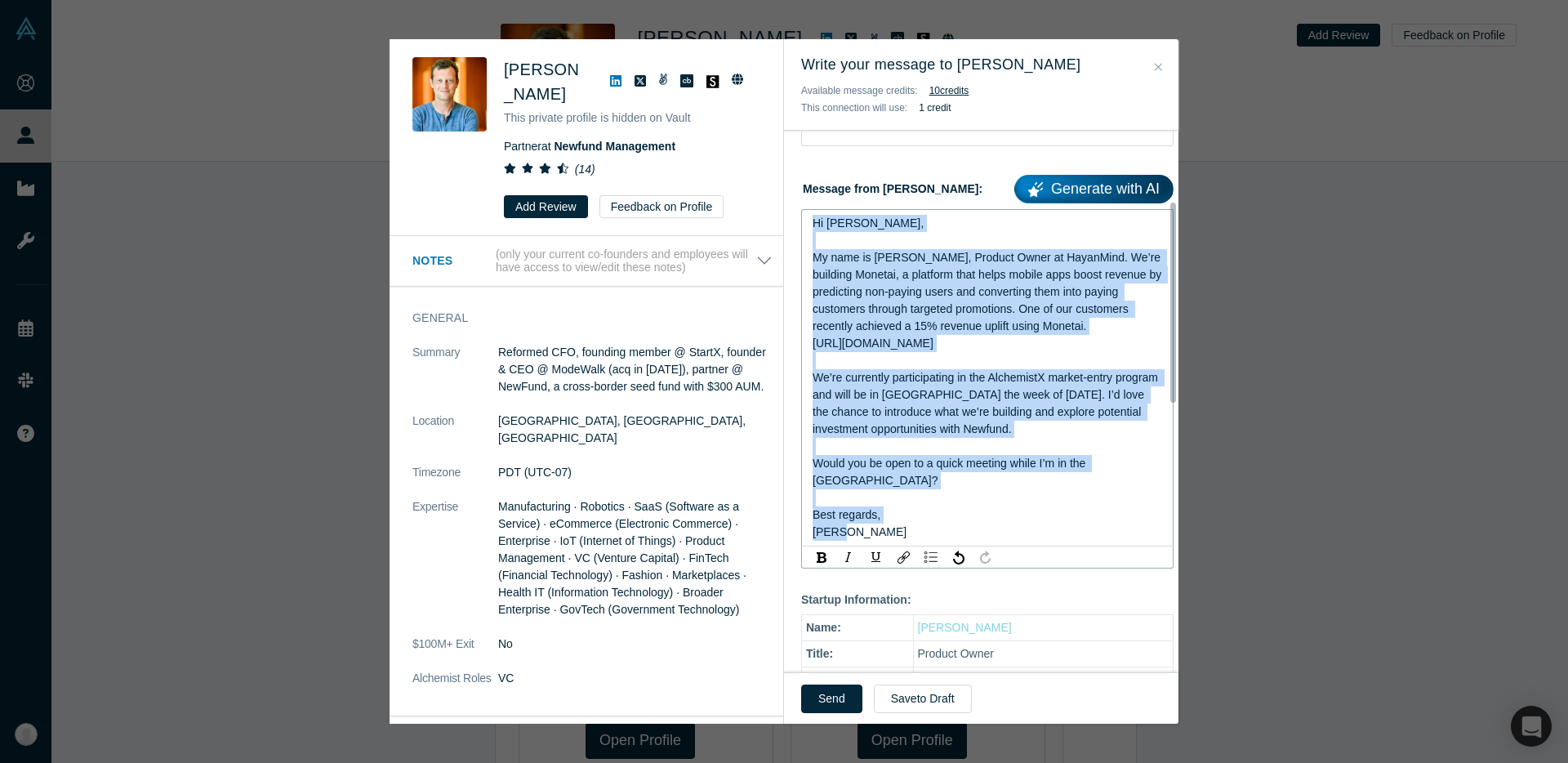
scroll to position [191, 0]
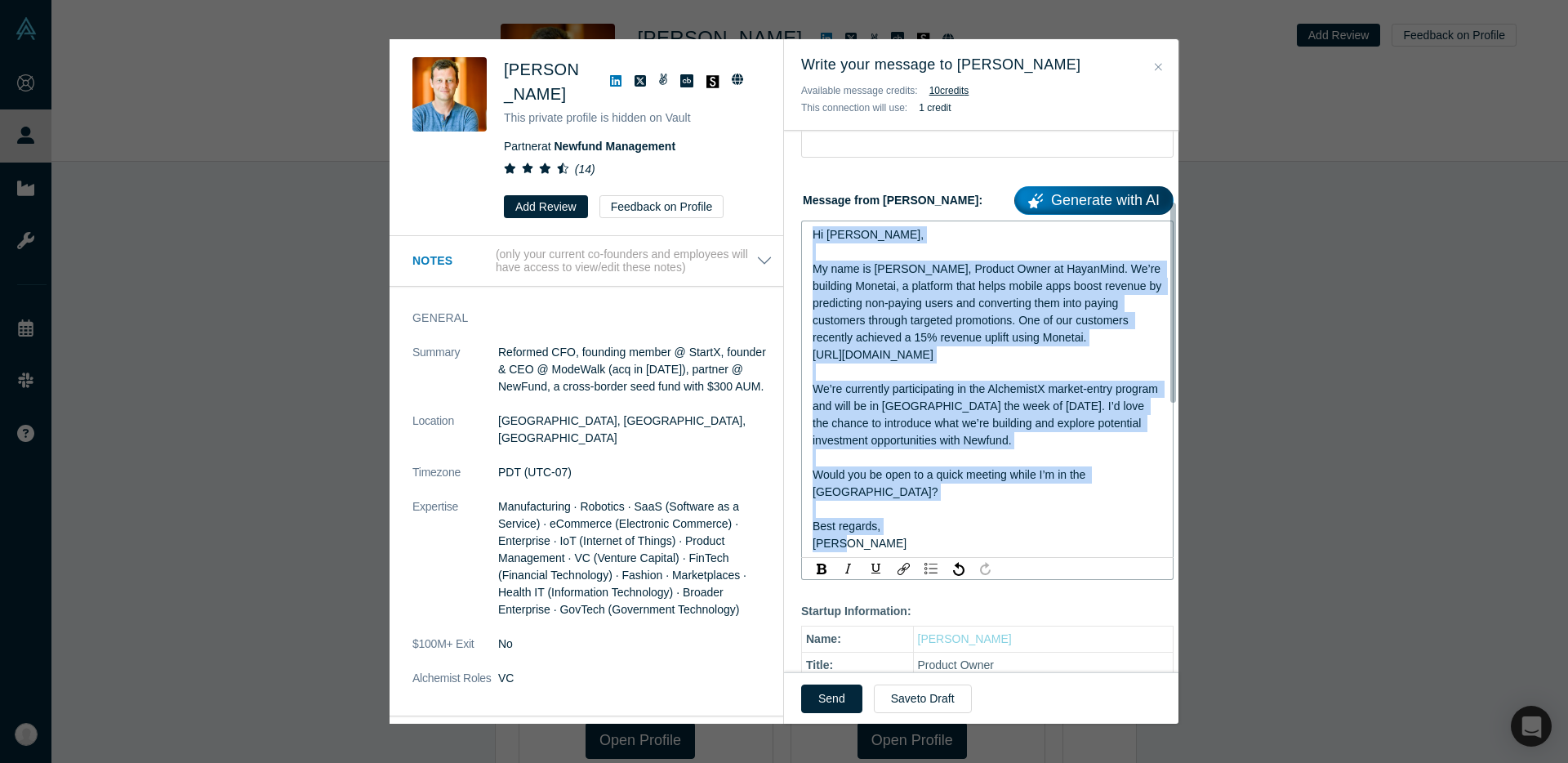
click at [951, 374] on div "rdw-editor" at bounding box center [988, 372] width 350 height 17
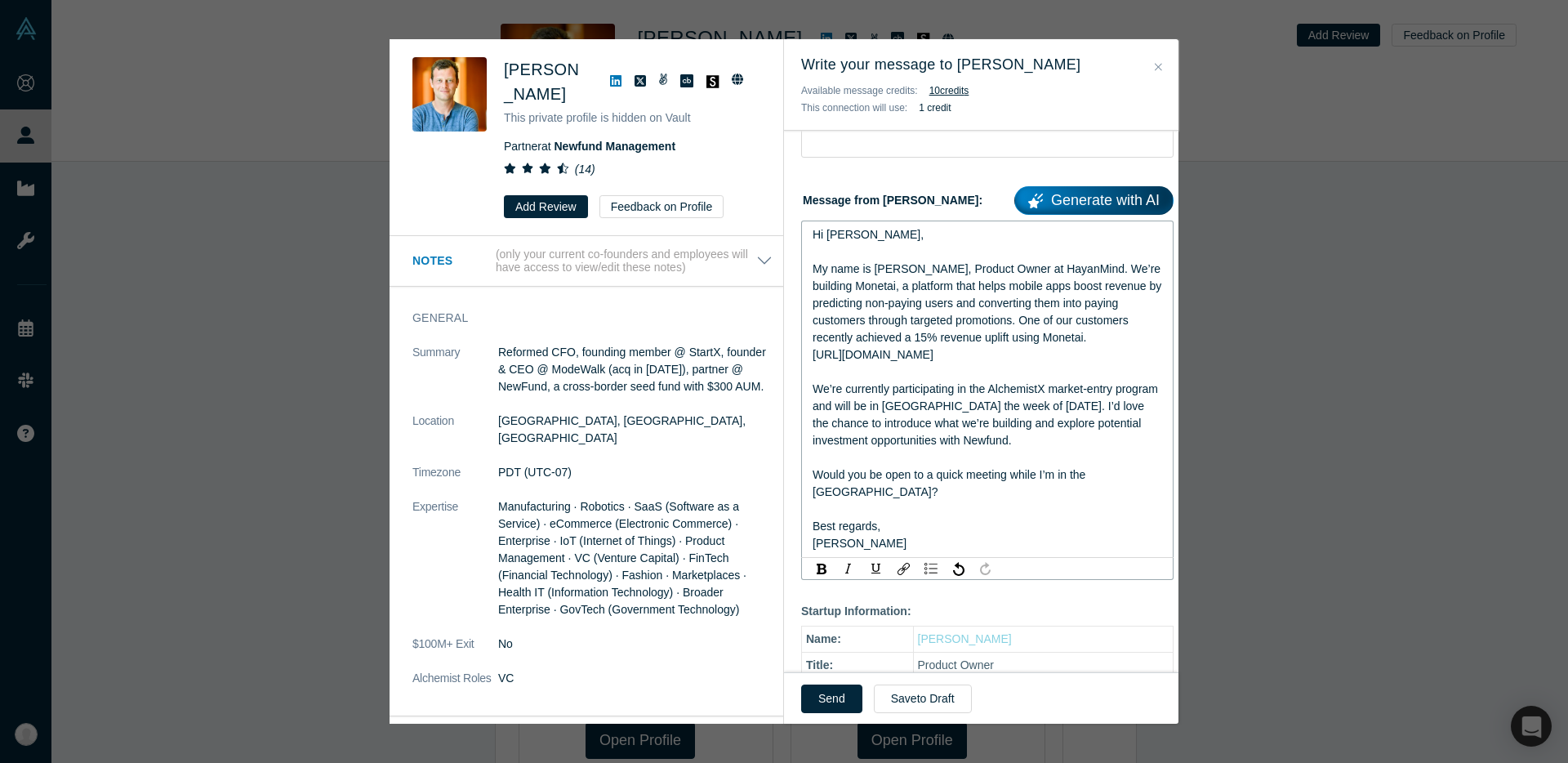
click at [952, 361] on div "https://monetai.io/" at bounding box center [988, 355] width 350 height 17
drag, startPoint x: 913, startPoint y: 358, endPoint x: 813, endPoint y: 359, distance: 100.0
click at [813, 359] on span "My name is Suhan, Product Owner at HayanMind. We’re building Monetai, a platfor…" at bounding box center [988, 312] width 352 height 99
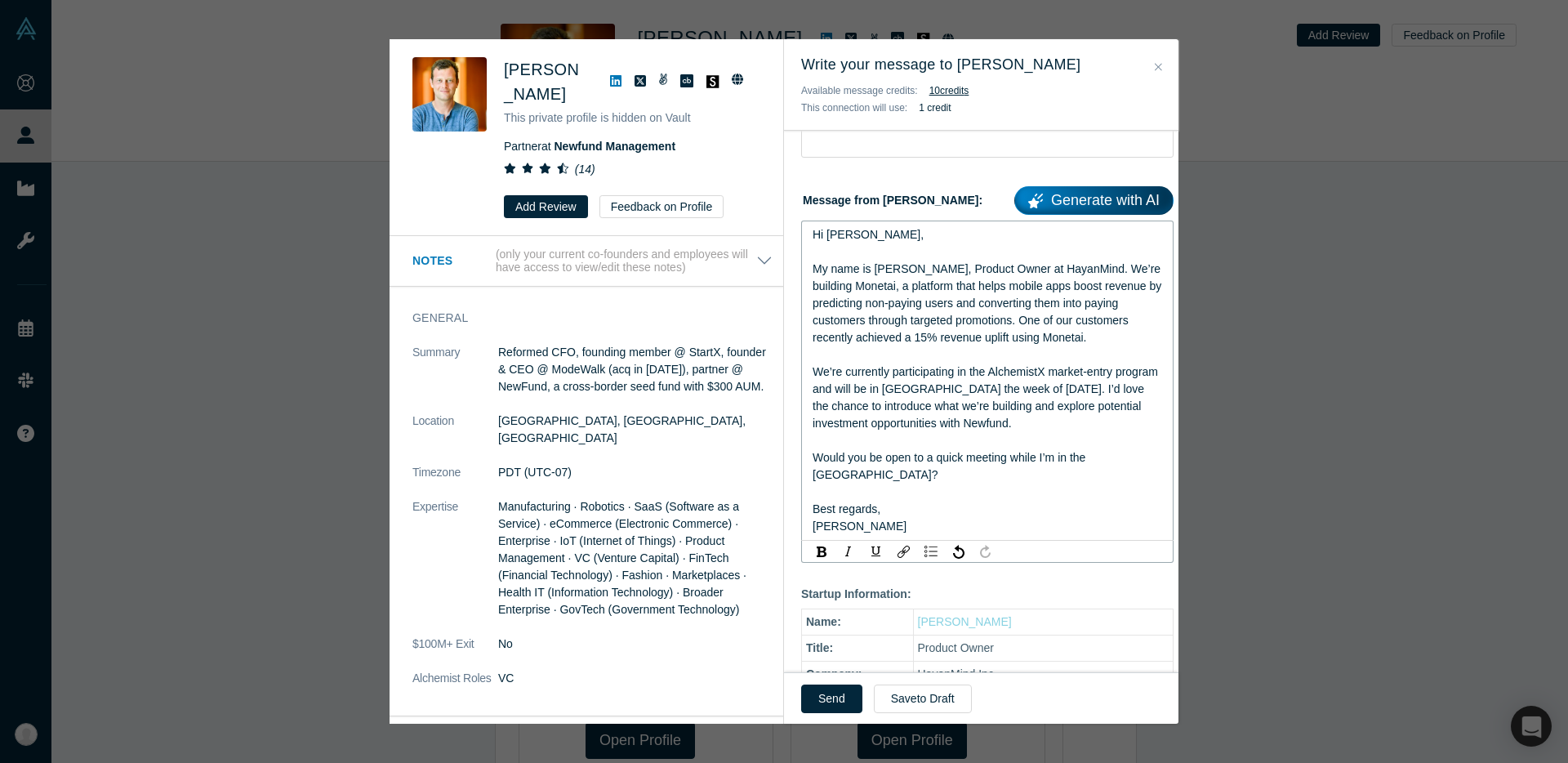
click at [870, 299] on div "My name is Suhan, Product Owner at HayanMind. We’re building Monetai, a platfor…" at bounding box center [988, 304] width 350 height 86
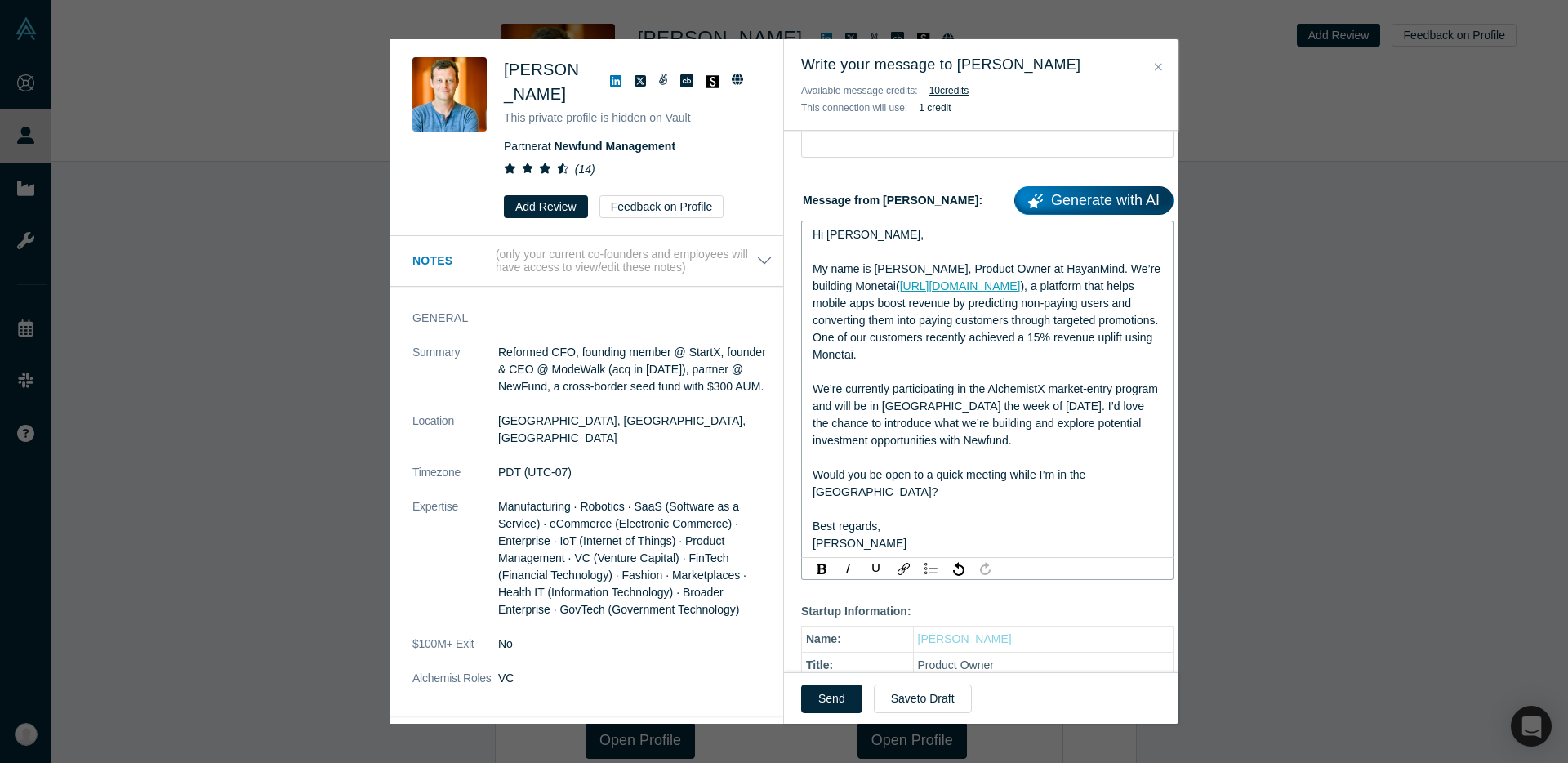
click at [1068, 354] on div "My name is Suhan, Product Owner at HayanMind. We’re building Monetai( https://m…" at bounding box center [988, 312] width 350 height 103
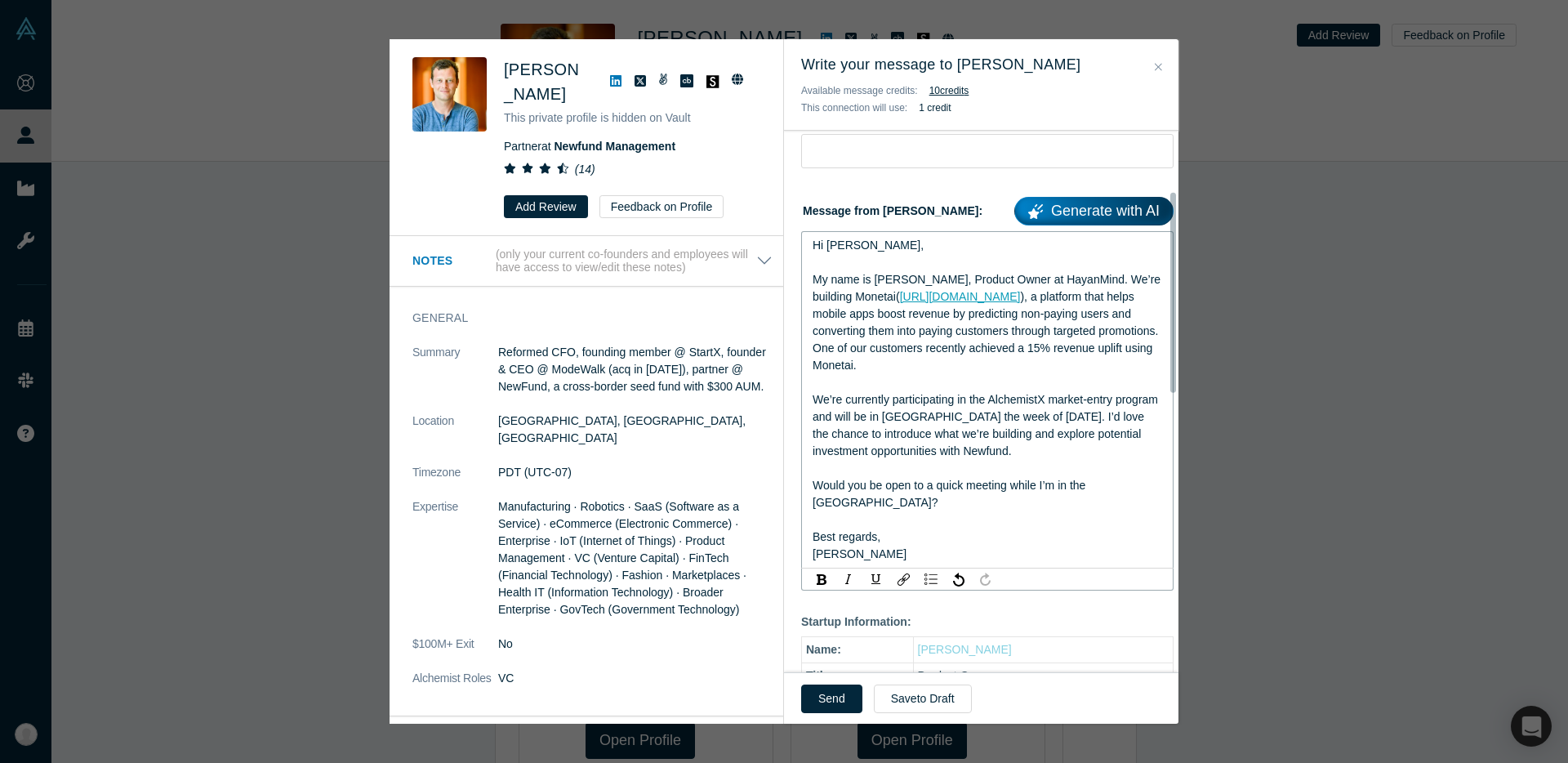
scroll to position [200, 0]
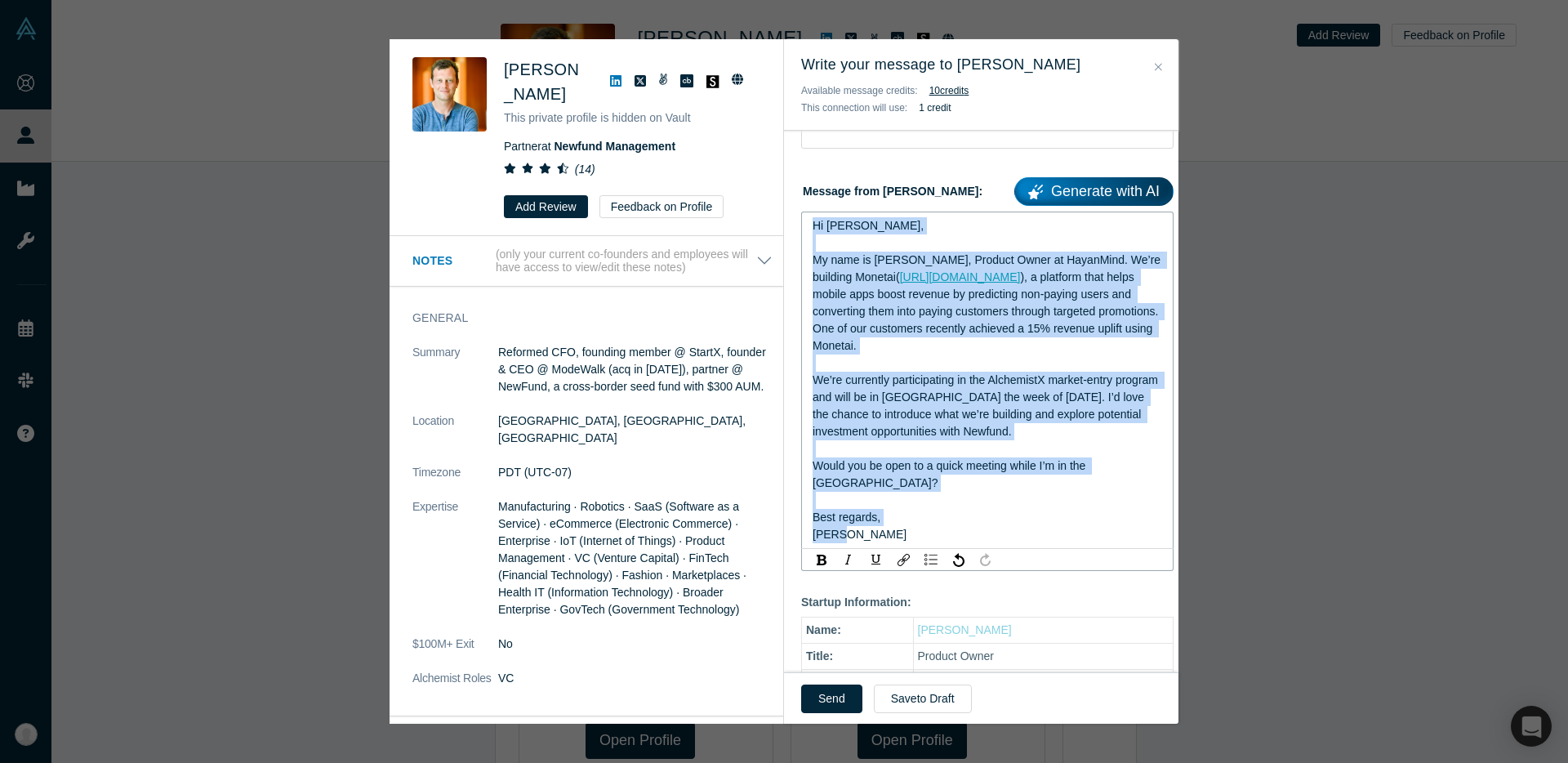
drag, startPoint x: 980, startPoint y: 515, endPoint x: 815, endPoint y: 210, distance: 346.8
click at [815, 214] on div "Message from Suhan: Generate with AI Hi Henri, My name is Suhan, Product Owner …" at bounding box center [988, 371] width 373 height 399
copy div "Hi Henri, My name is Suhan, Product Owner at HayanMind. We’re building Monetai(…"
click at [901, 347] on div "My name is Suhan, Product Owner at HayanMind. We’re building Monetai( https://m…" at bounding box center [988, 303] width 350 height 103
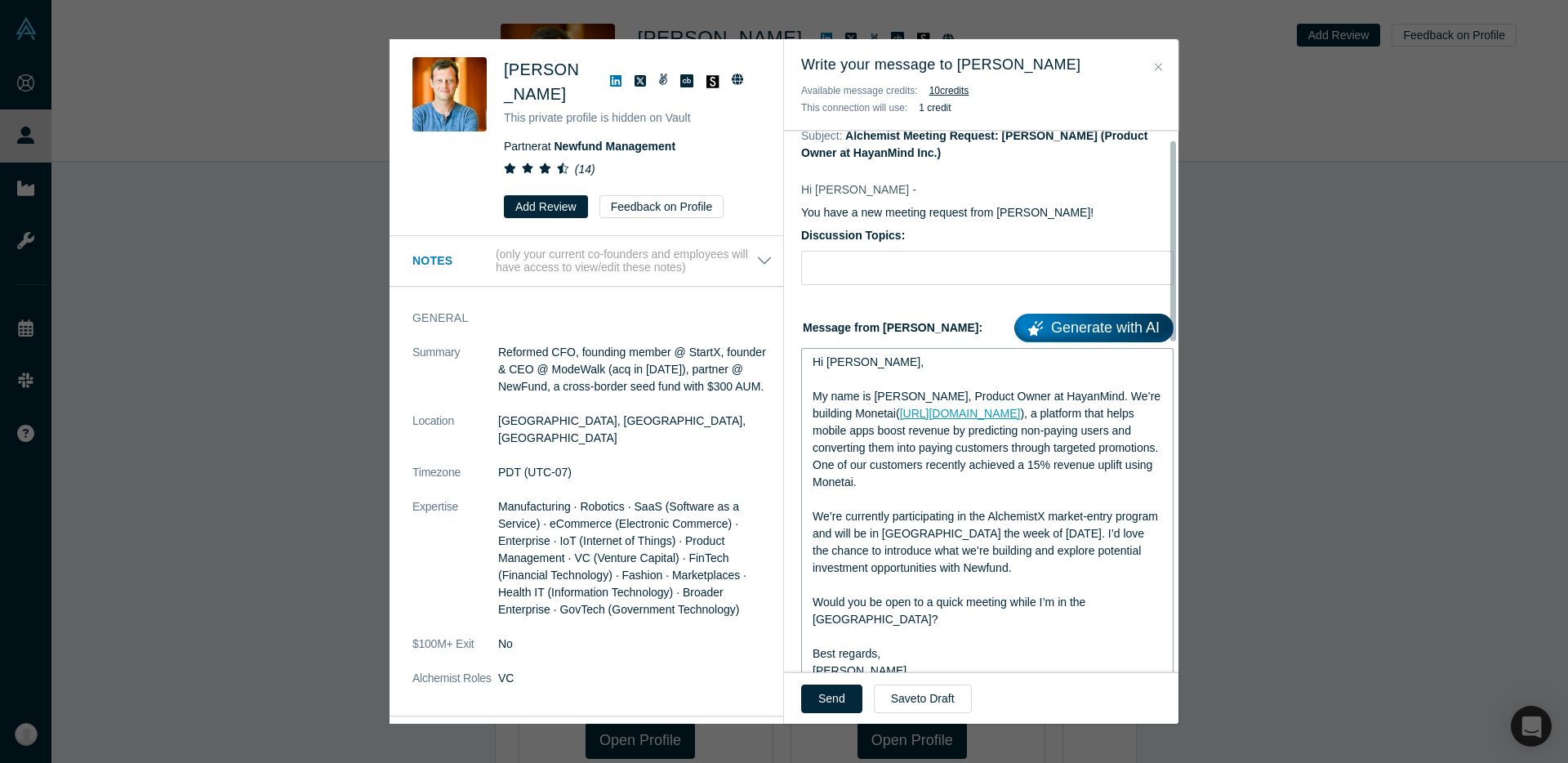
scroll to position [0, 0]
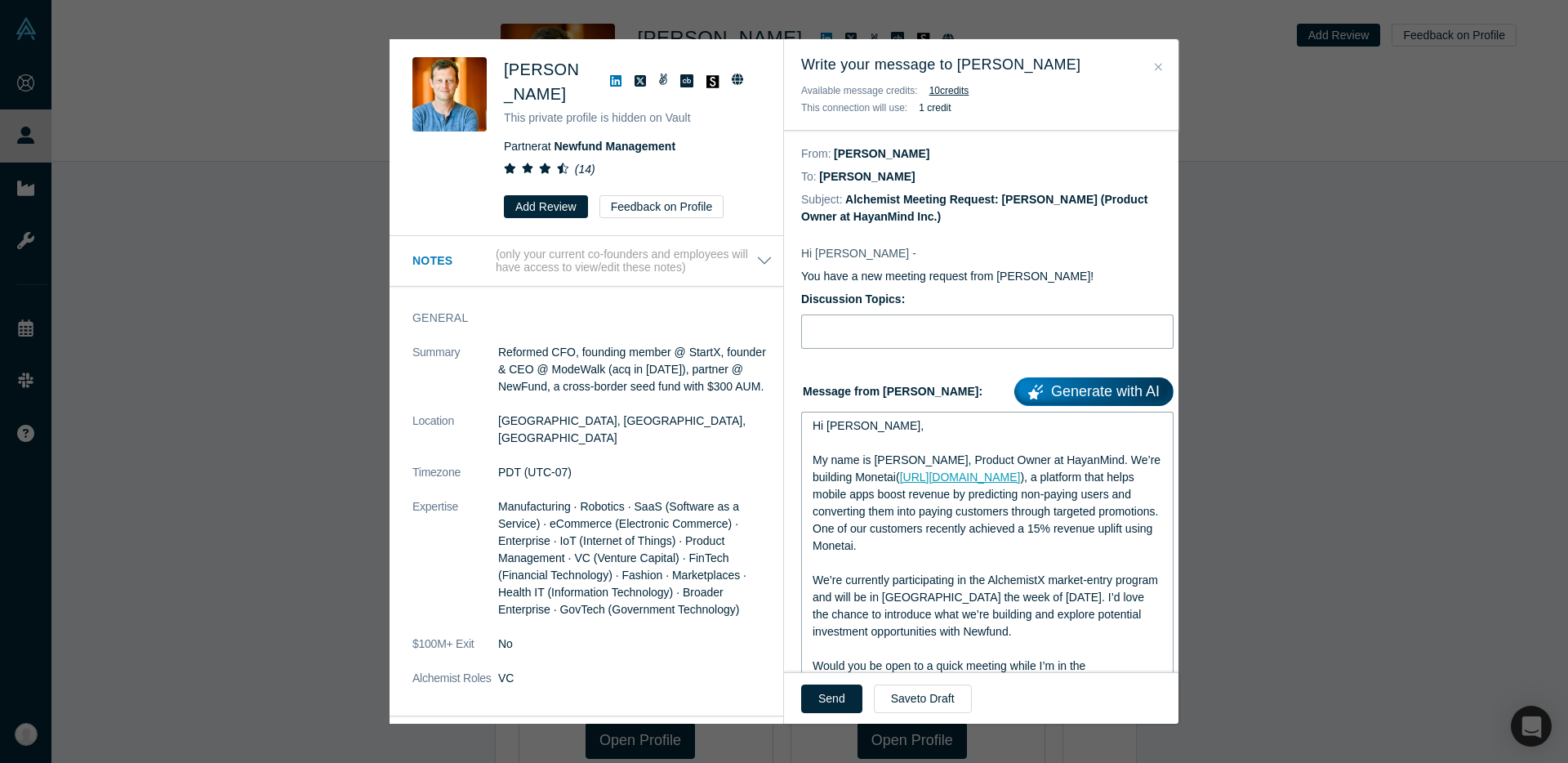
click at [908, 337] on input "Discussion Topics:" at bounding box center [988, 332] width 373 height 35
paste input "Exploring investment opportunities – Monetai"
type input "Exploring investment opportunities – Monetai"
click at [860, 496] on span "), a platform that helps mobile apps boost revenue by predicting non-paying use…" at bounding box center [987, 511] width 349 height 82
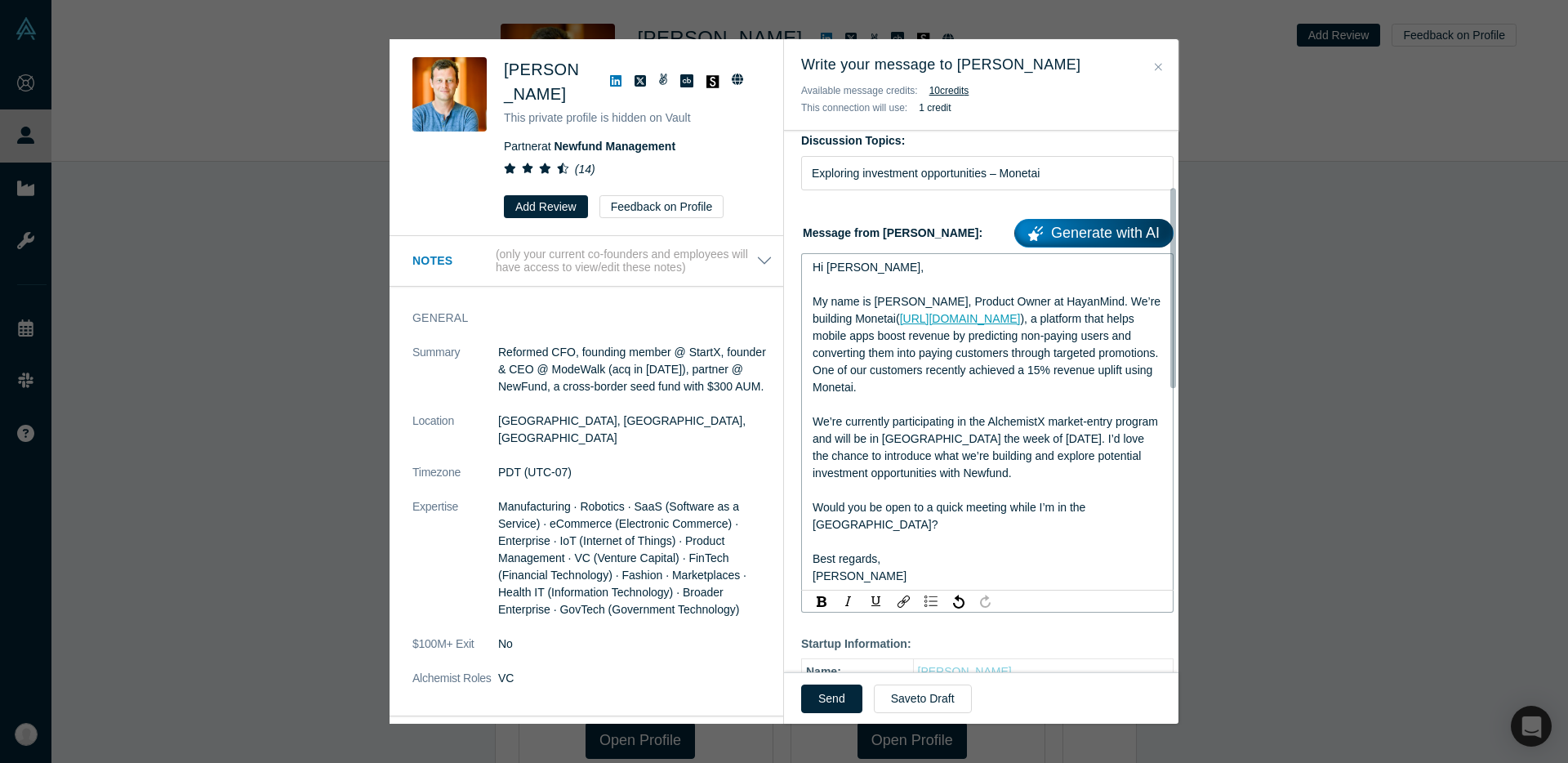
scroll to position [159, 0]
click at [859, 306] on span "My name is Suhan, Product Owner at HayanMind. We’re building Monetai(" at bounding box center [988, 309] width 351 height 31
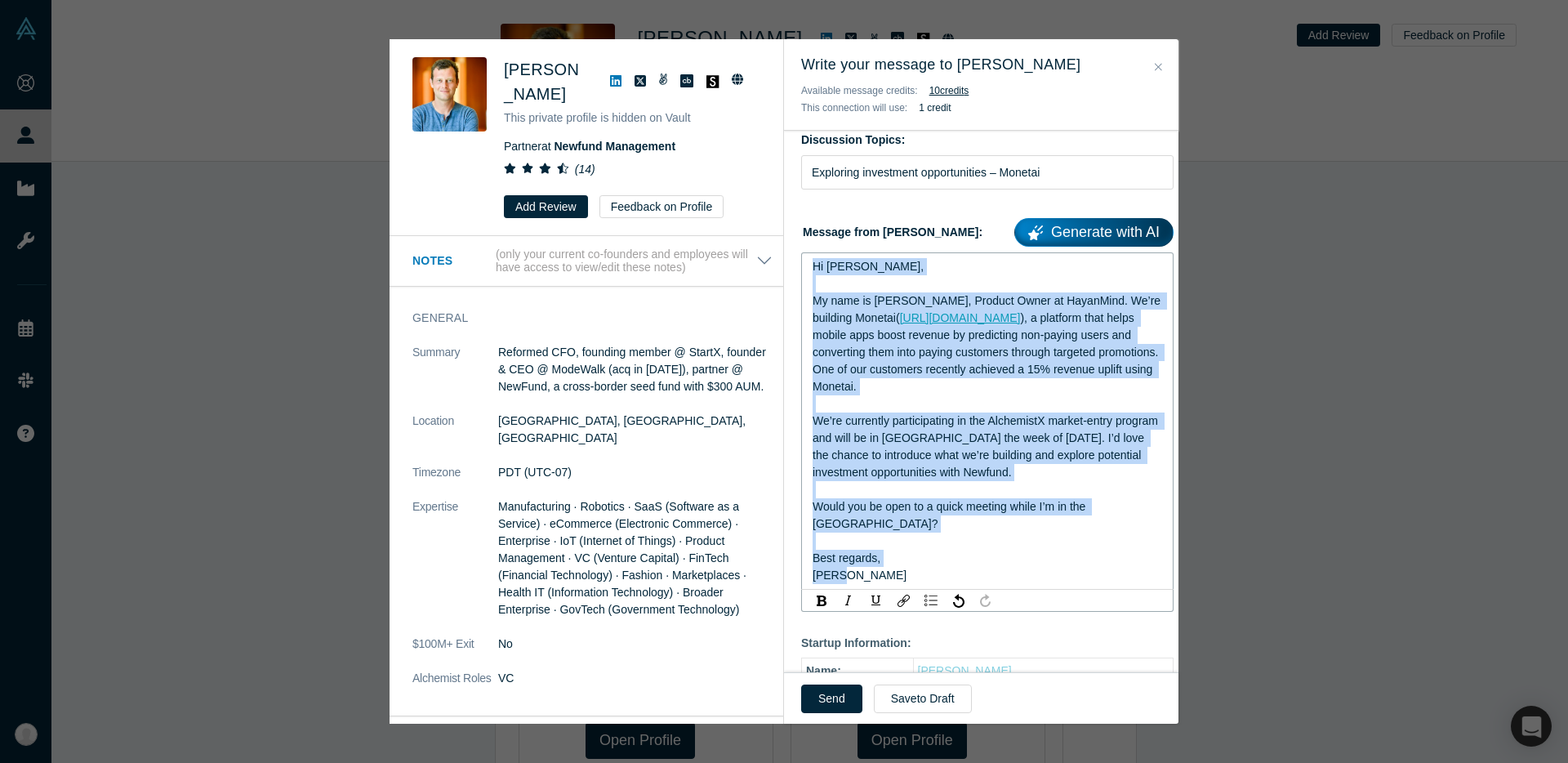
copy div "Hi Henri, My name is Suhan, Product Owner at HayanMind. We’re building Monetai(…"
click at [904, 502] on span "Would you be open to a quick meeting while I’m in the Bay Area?" at bounding box center [951, 515] width 276 height 31
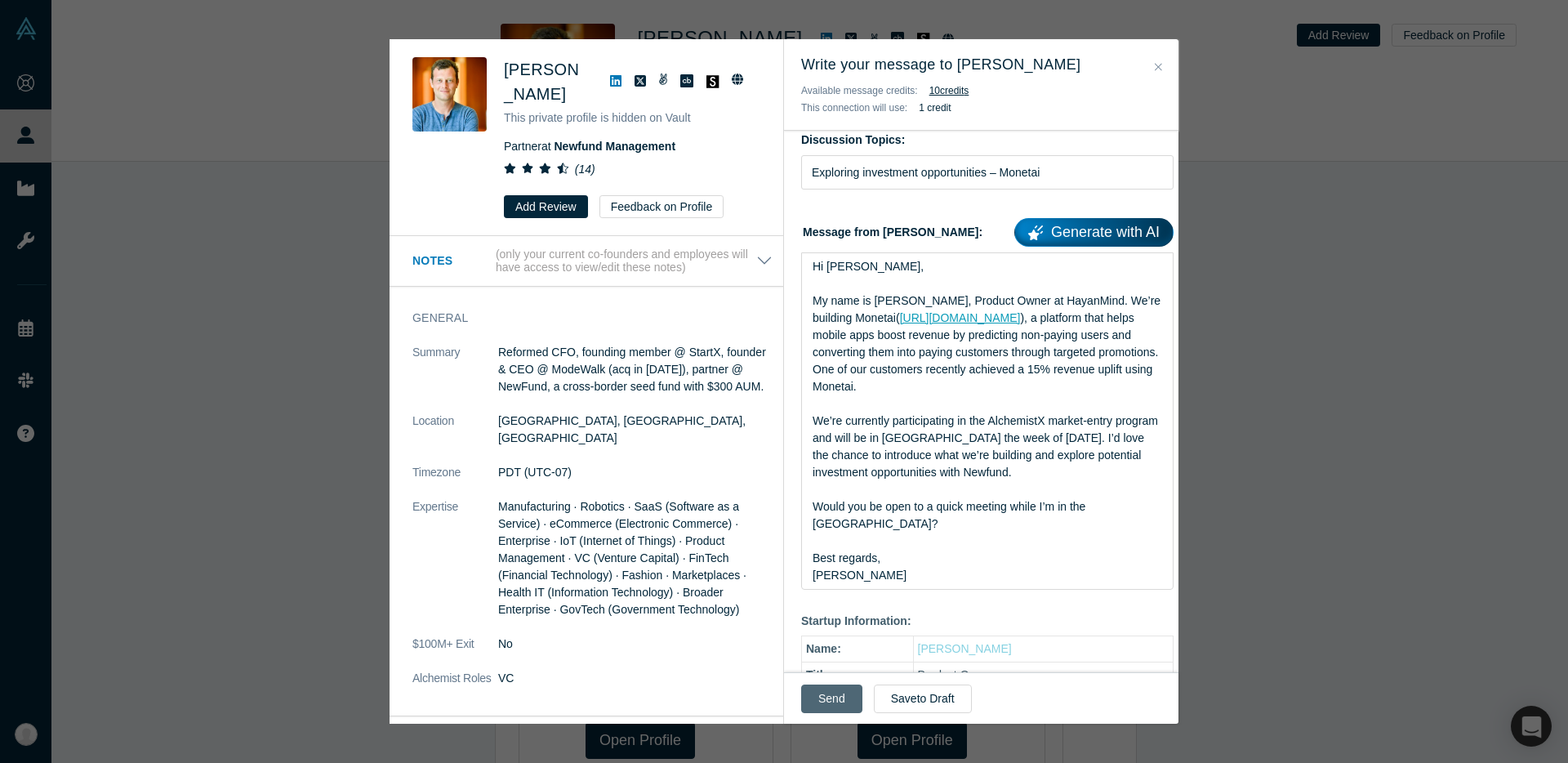
click at [834, 691] on button "Send" at bounding box center [832, 699] width 61 height 29
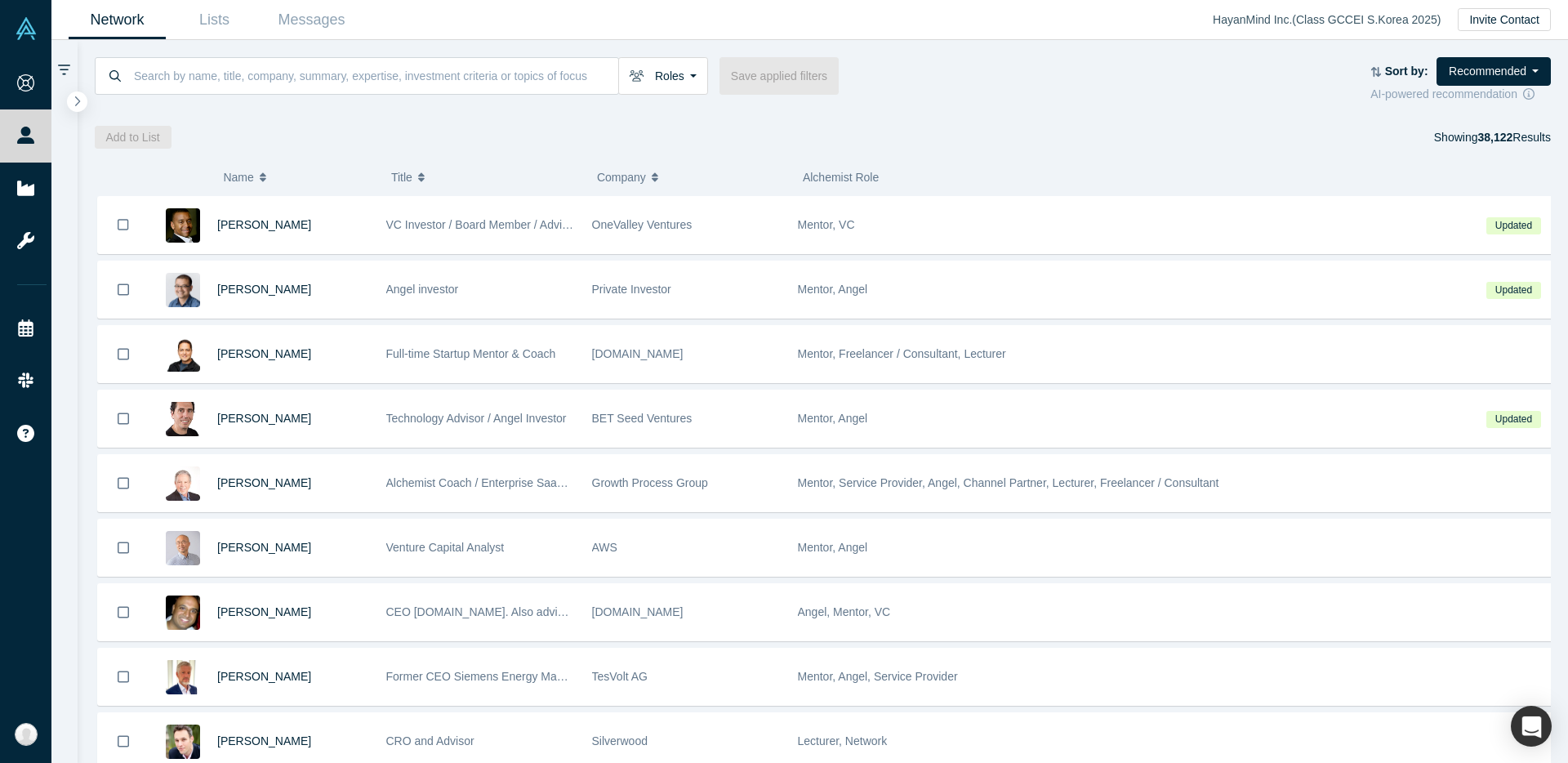
click at [1373, 22] on div "HayanMind Inc. ( Class GCCEI S.Korea 2025 )" at bounding box center [1335, 20] width 245 height 17
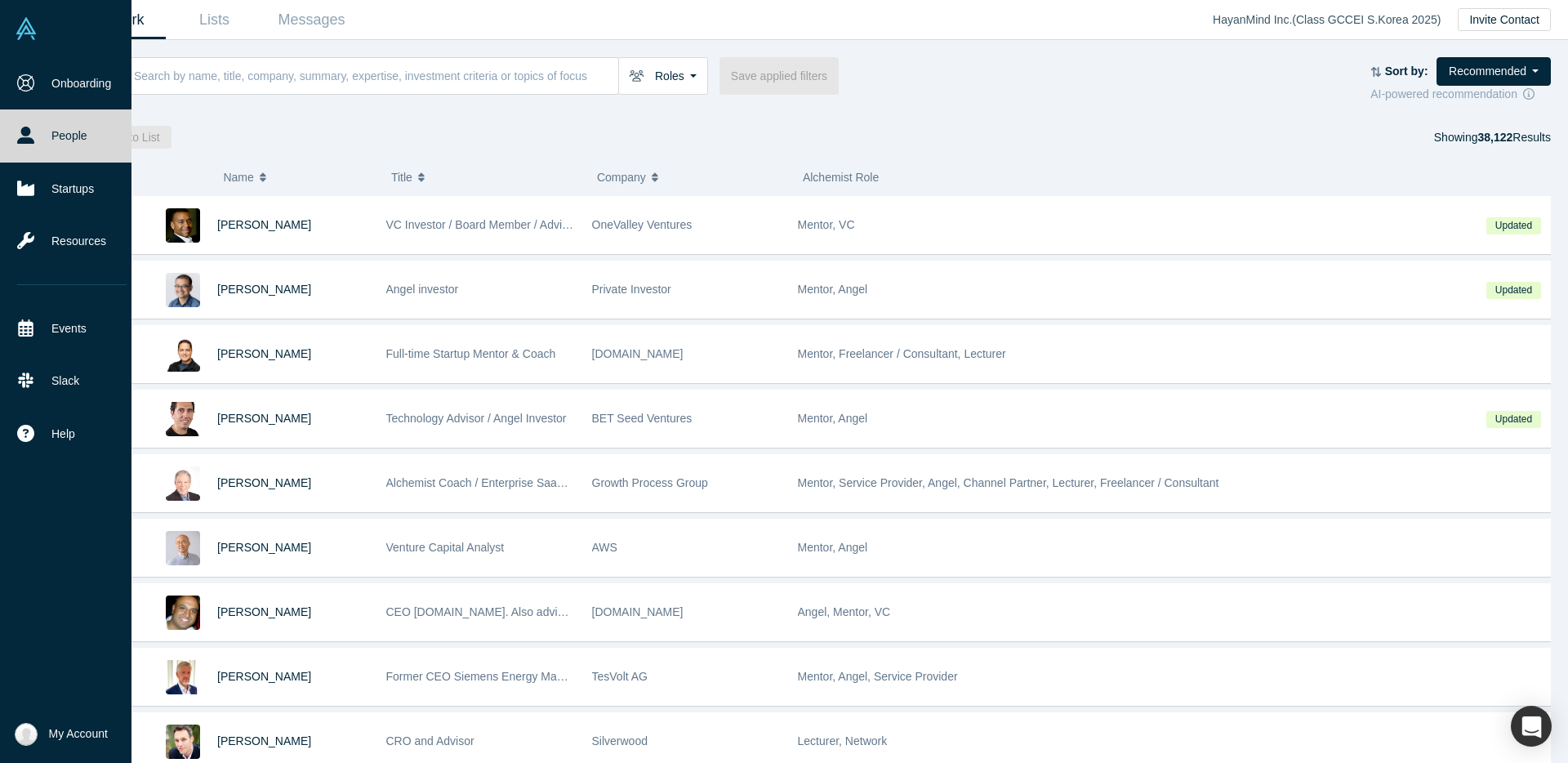
click at [29, 17] on img at bounding box center [26, 29] width 23 height 23
click at [63, 720] on li "My Account My Profile My Company Log Out" at bounding box center [66, 734] width 132 height 57
click at [61, 733] on span "My Account" at bounding box center [77, 734] width 59 height 17
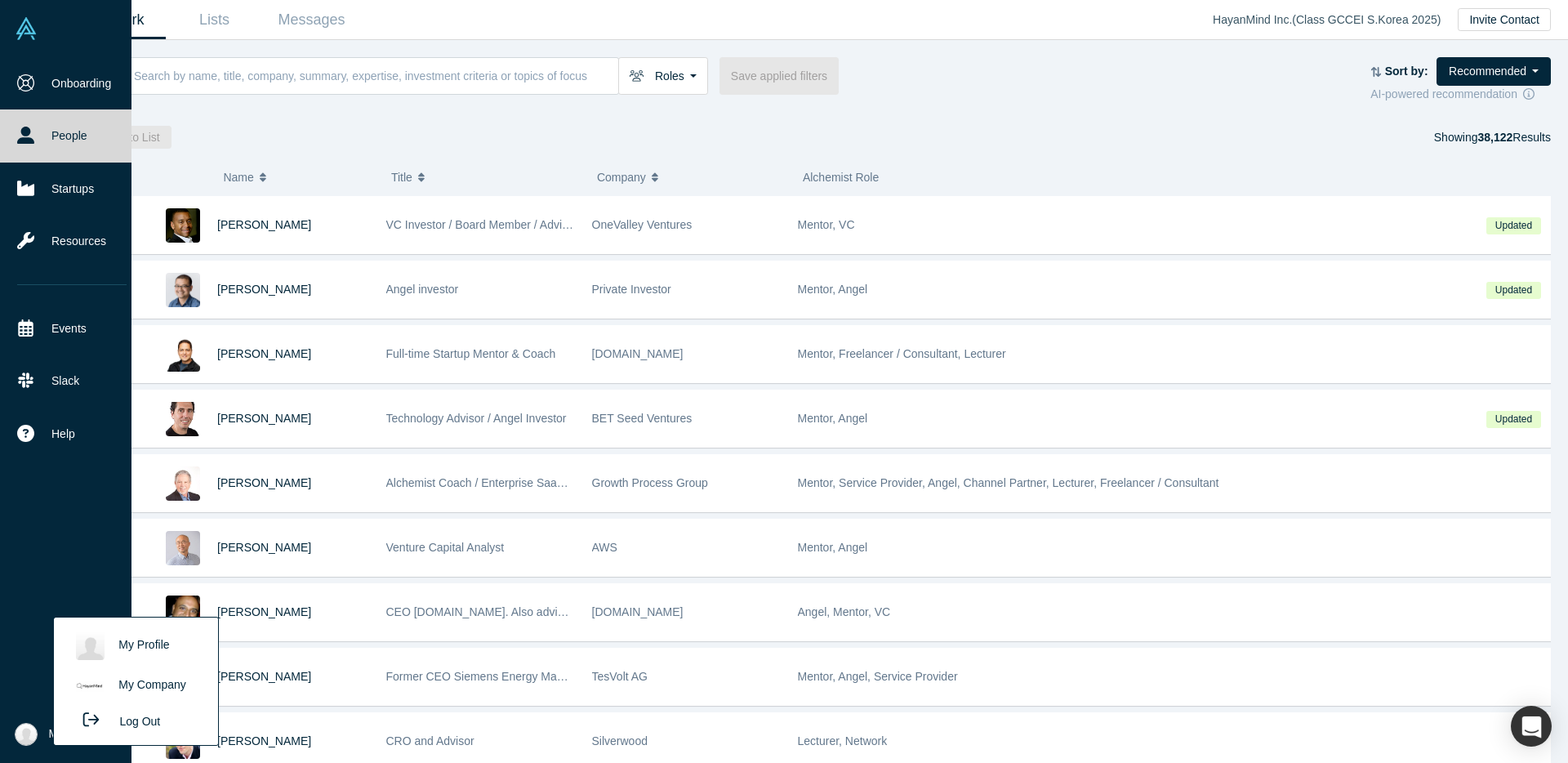
click at [118, 650] on link "My Profile" at bounding box center [135, 646] width 135 height 40
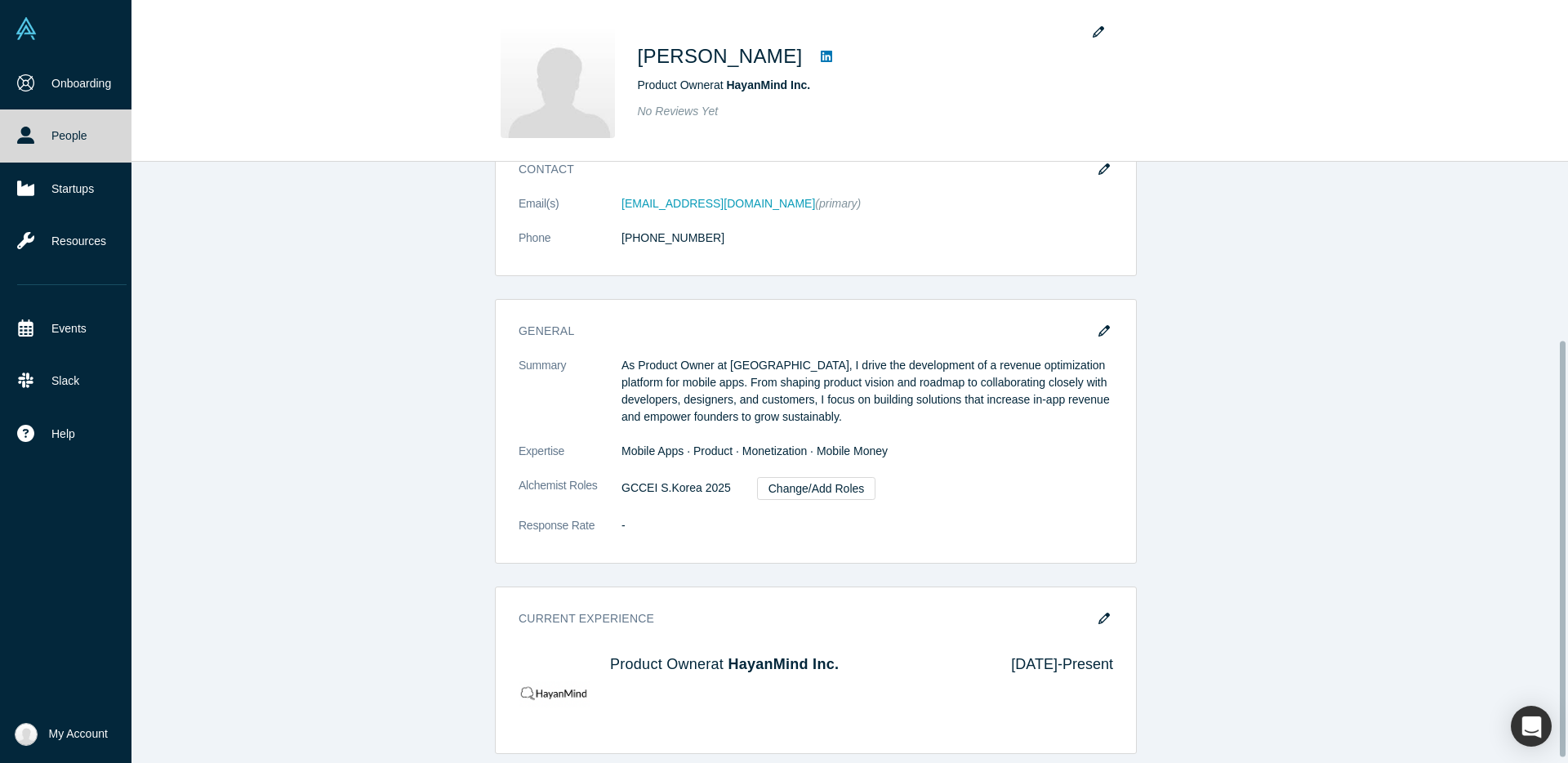
scroll to position [265, 0]
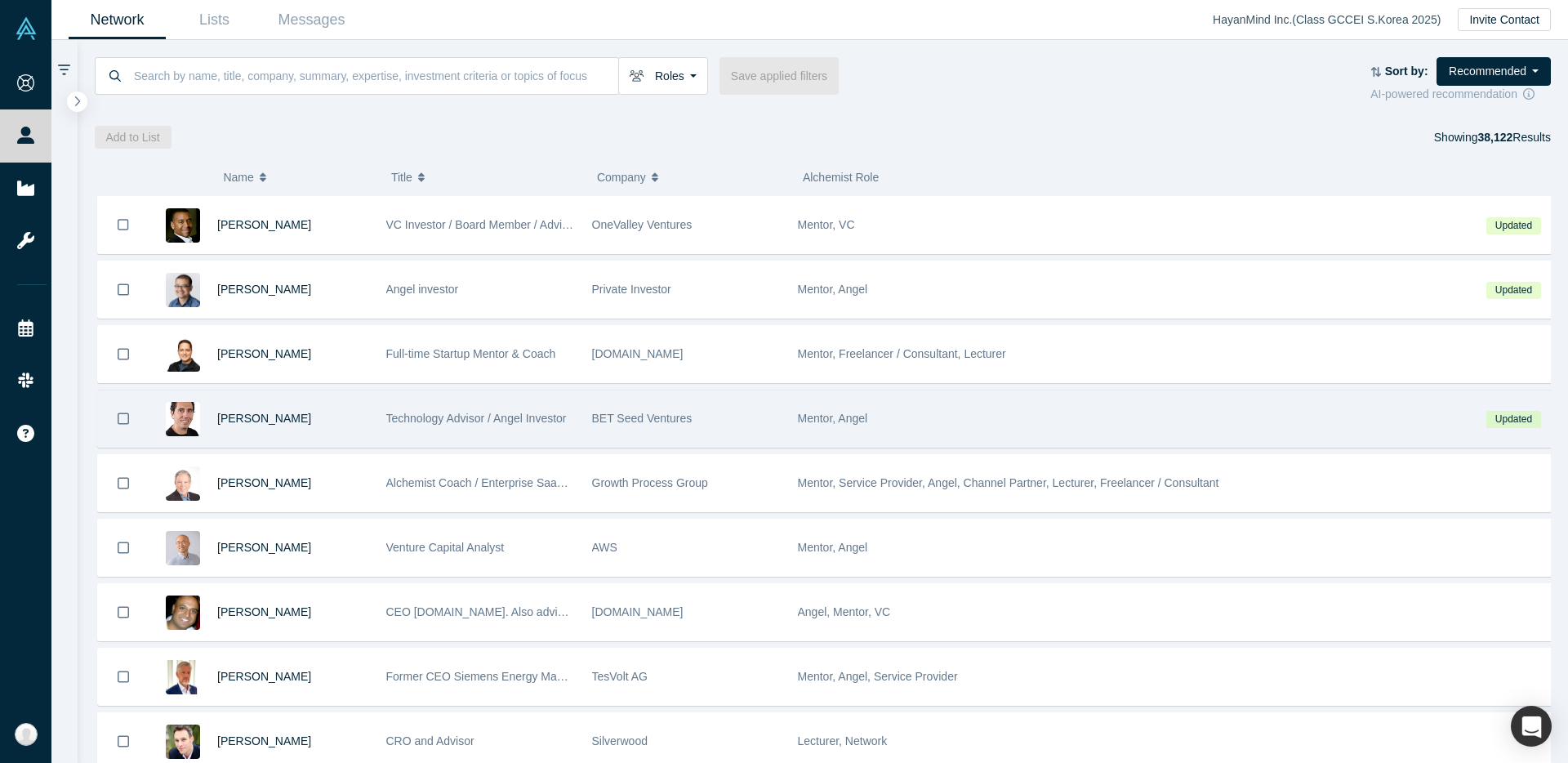
click at [394, 414] on span "Technology Advisor / Angel Investor" at bounding box center [477, 418] width 181 height 13
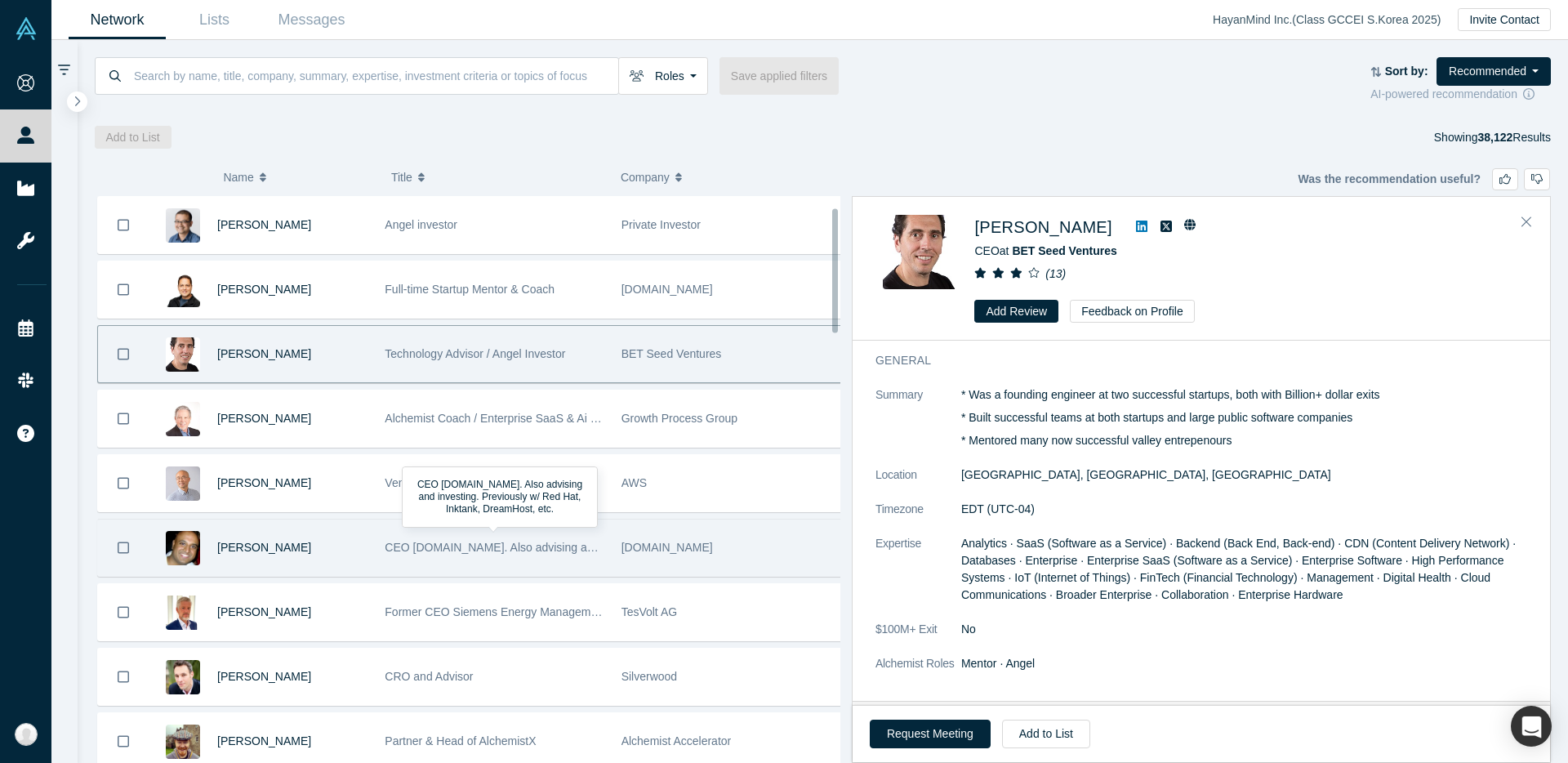
scroll to position [83, 0]
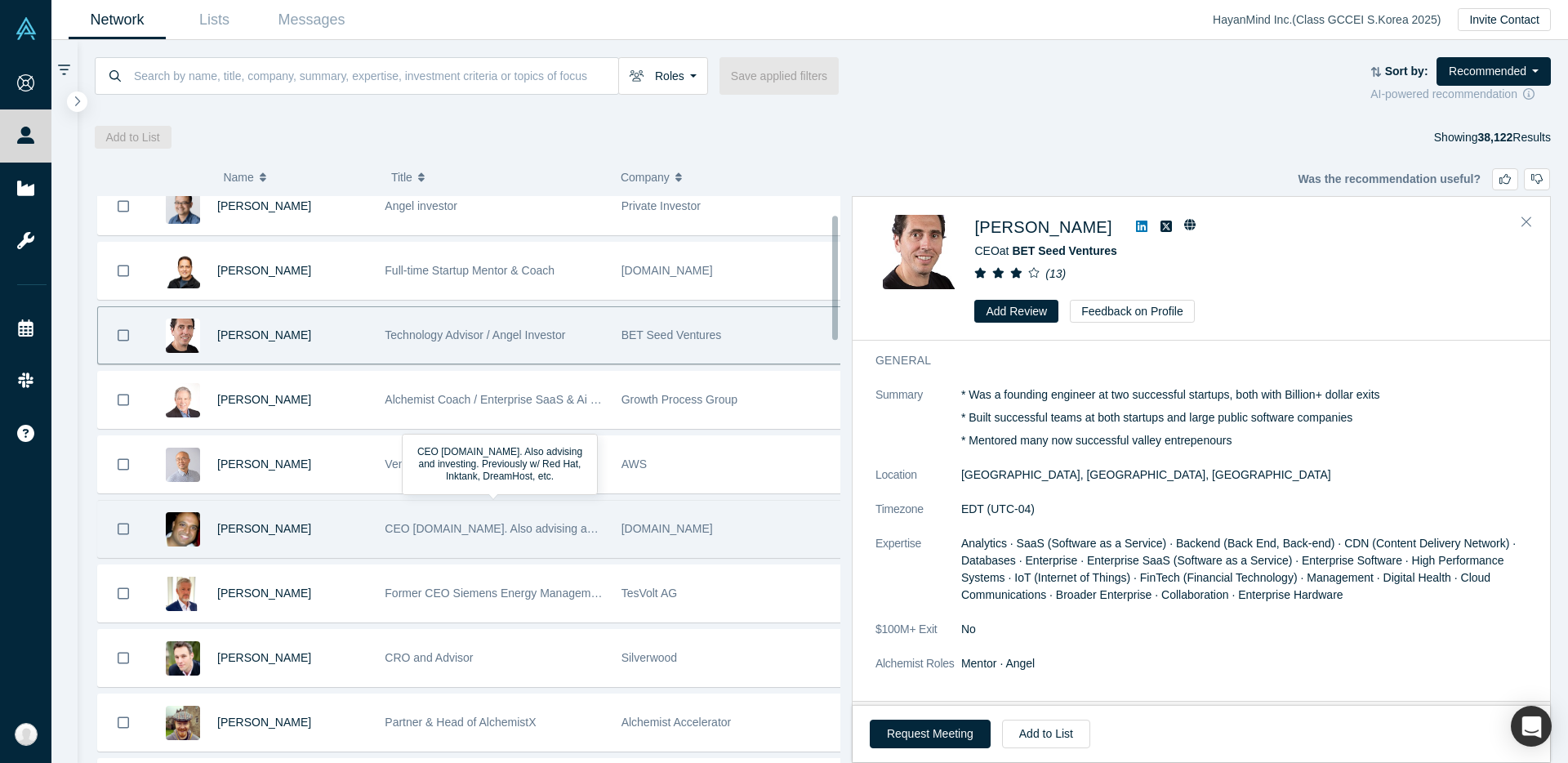
click at [602, 548] on div "CEO drill.run. Also advising and investing. Previously w/ Red Hat, Inktank, Dre…" at bounding box center [495, 529] width 236 height 56
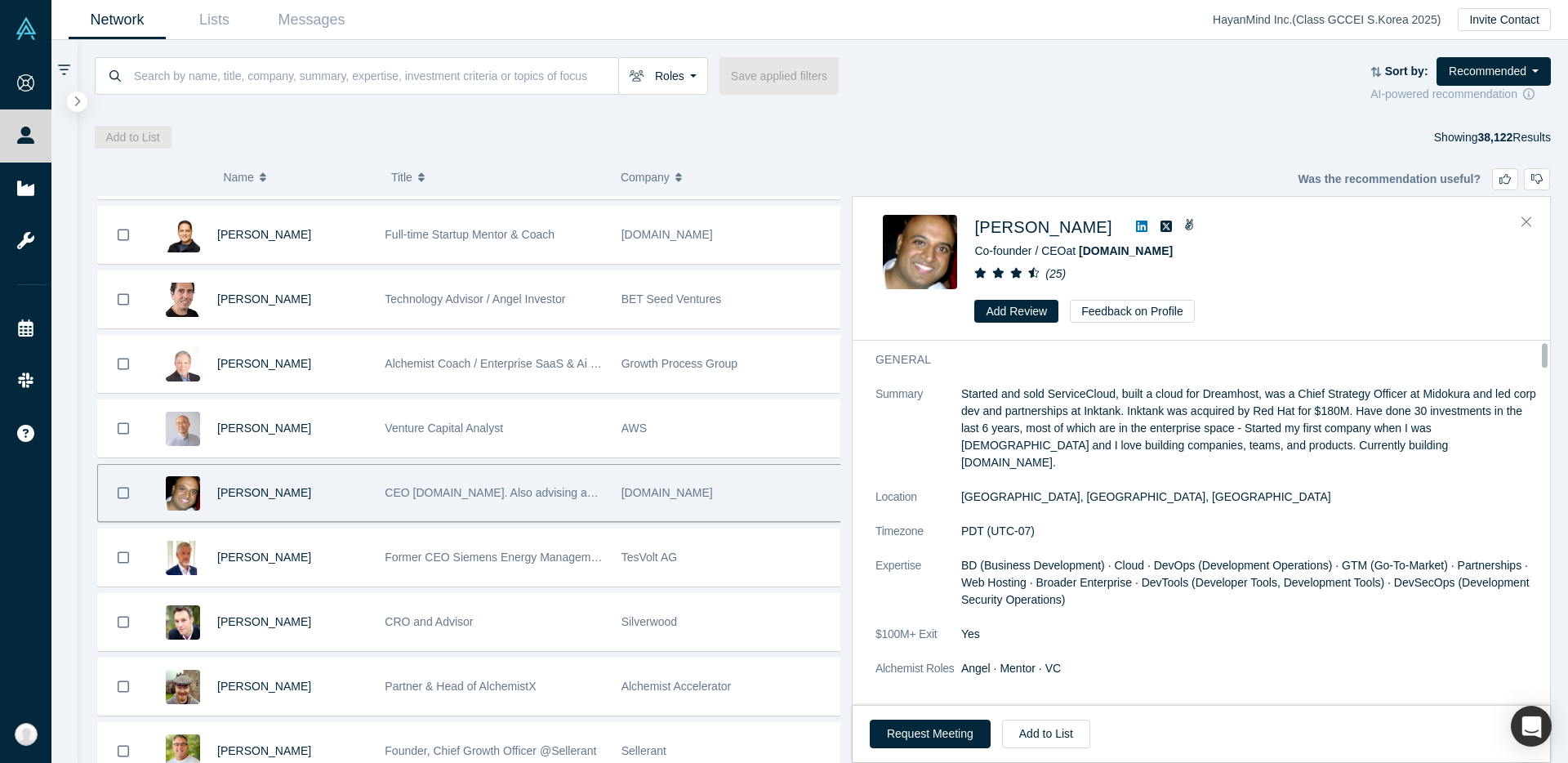
scroll to position [0, 0]
click at [219, 492] on span "Ben Cherian" at bounding box center [265, 492] width 94 height 13
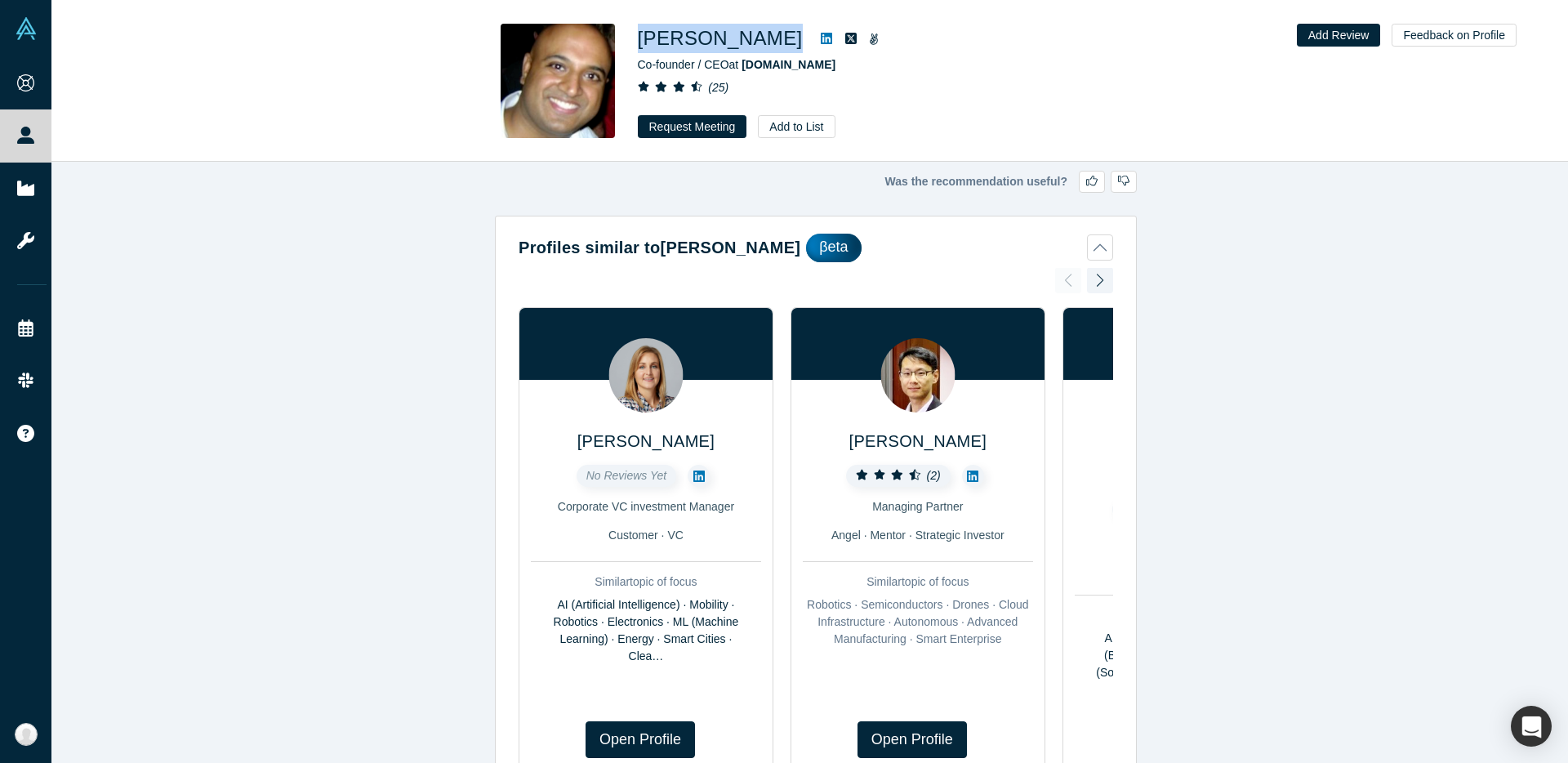
drag, startPoint x: 749, startPoint y: 41, endPoint x: 642, endPoint y: 45, distance: 107.1
click at [642, 45] on div "Ben Cherian" at bounding box center [866, 39] width 458 height 30
copy div "Ben Cherian"
click at [676, 121] on button "Request Meeting" at bounding box center [692, 127] width 110 height 23
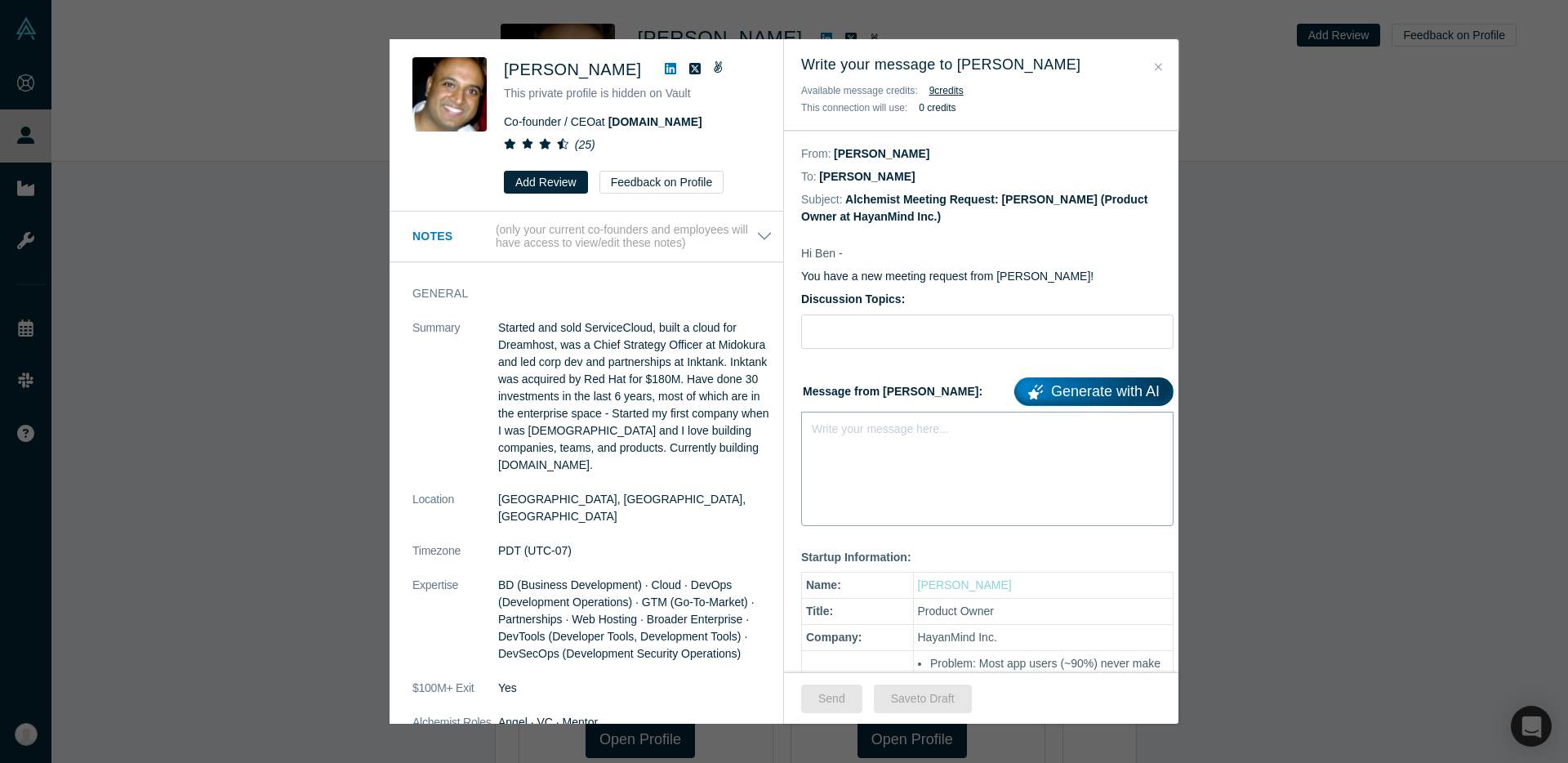
click at [894, 442] on div "Write your message here..." at bounding box center [988, 469] width 373 height 115
paste div "rdw-editor"
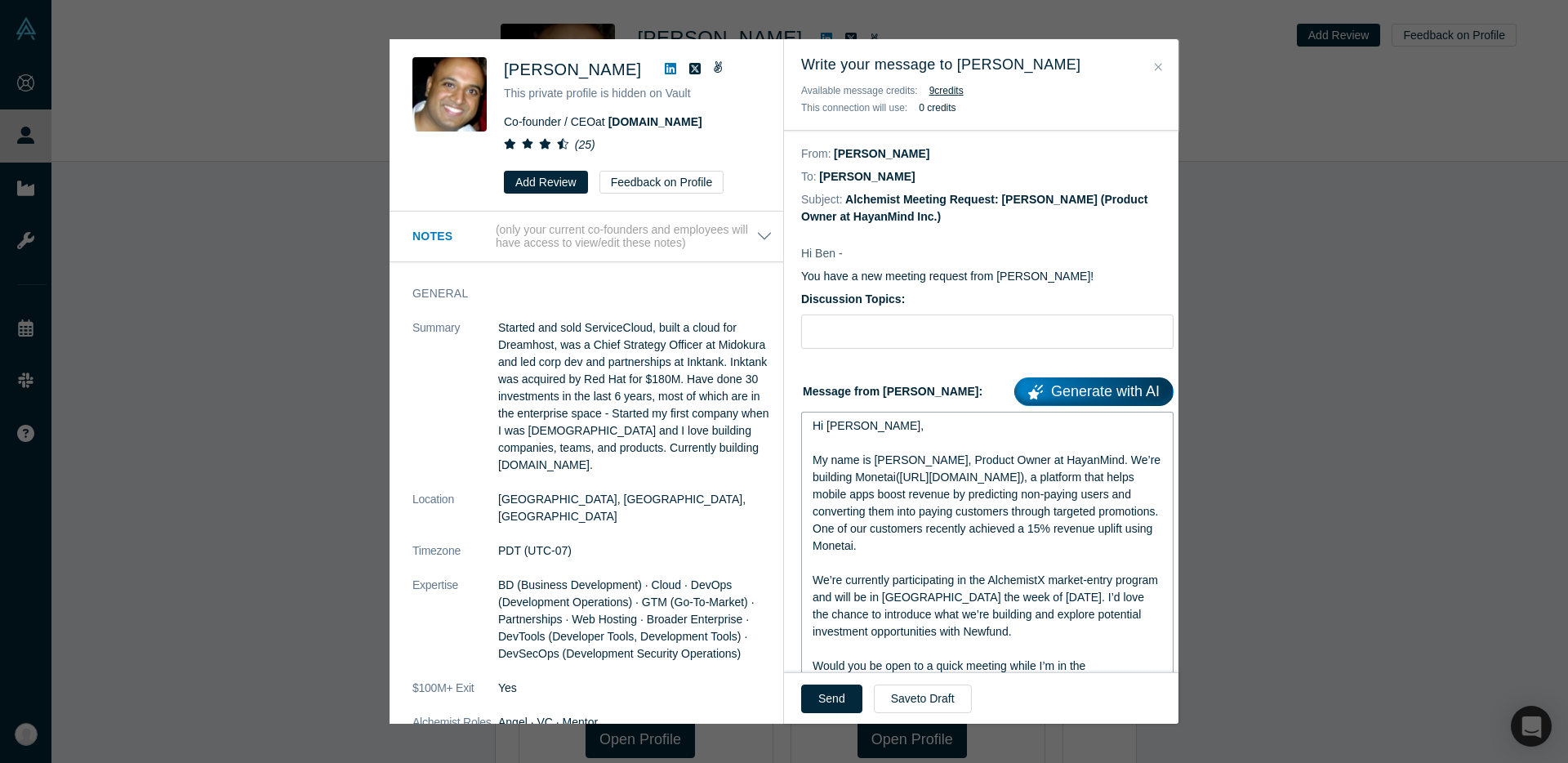
click at [889, 434] on div "Hi Henri," at bounding box center [988, 426] width 350 height 17
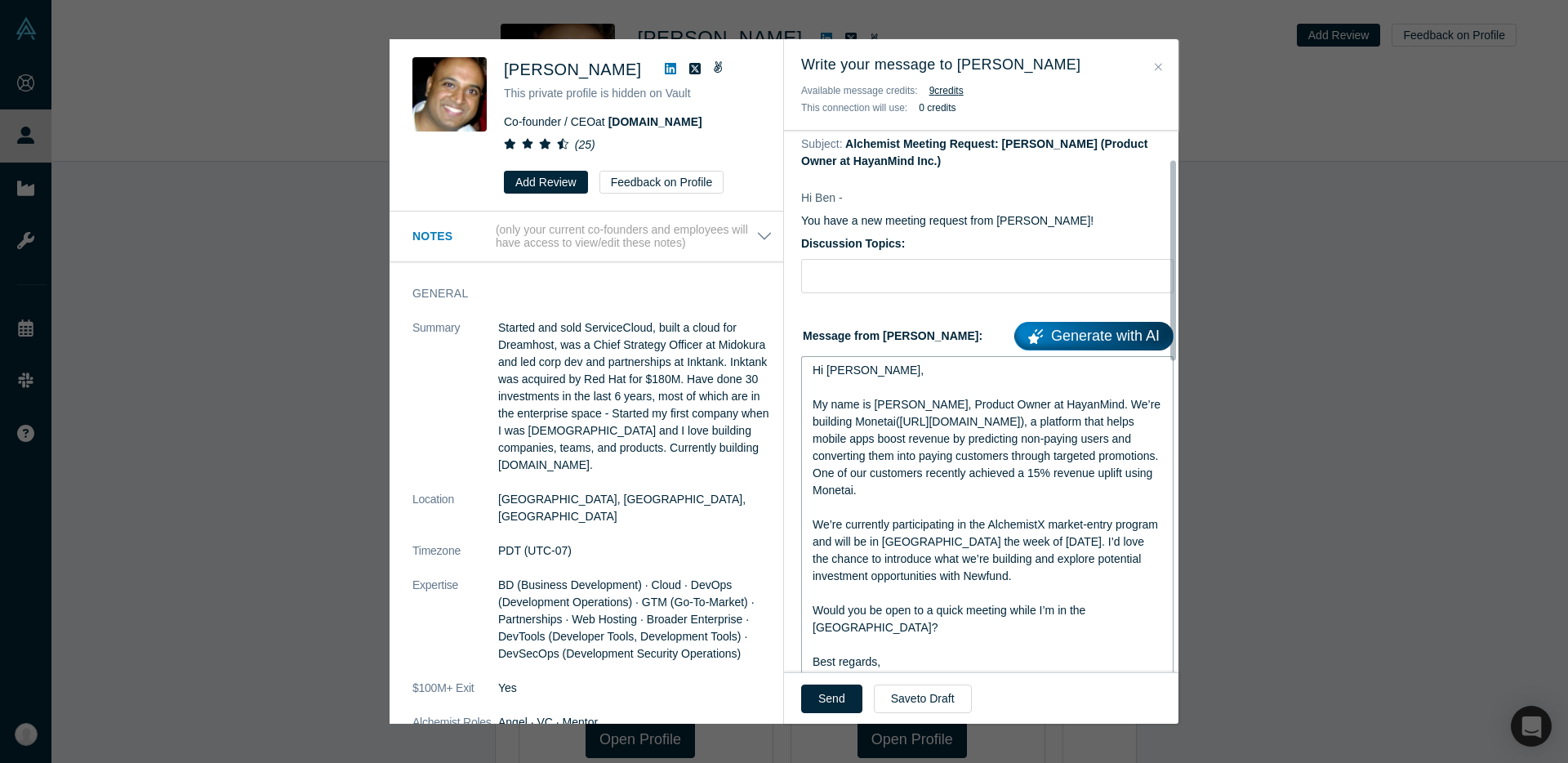
scroll to position [77, 0]
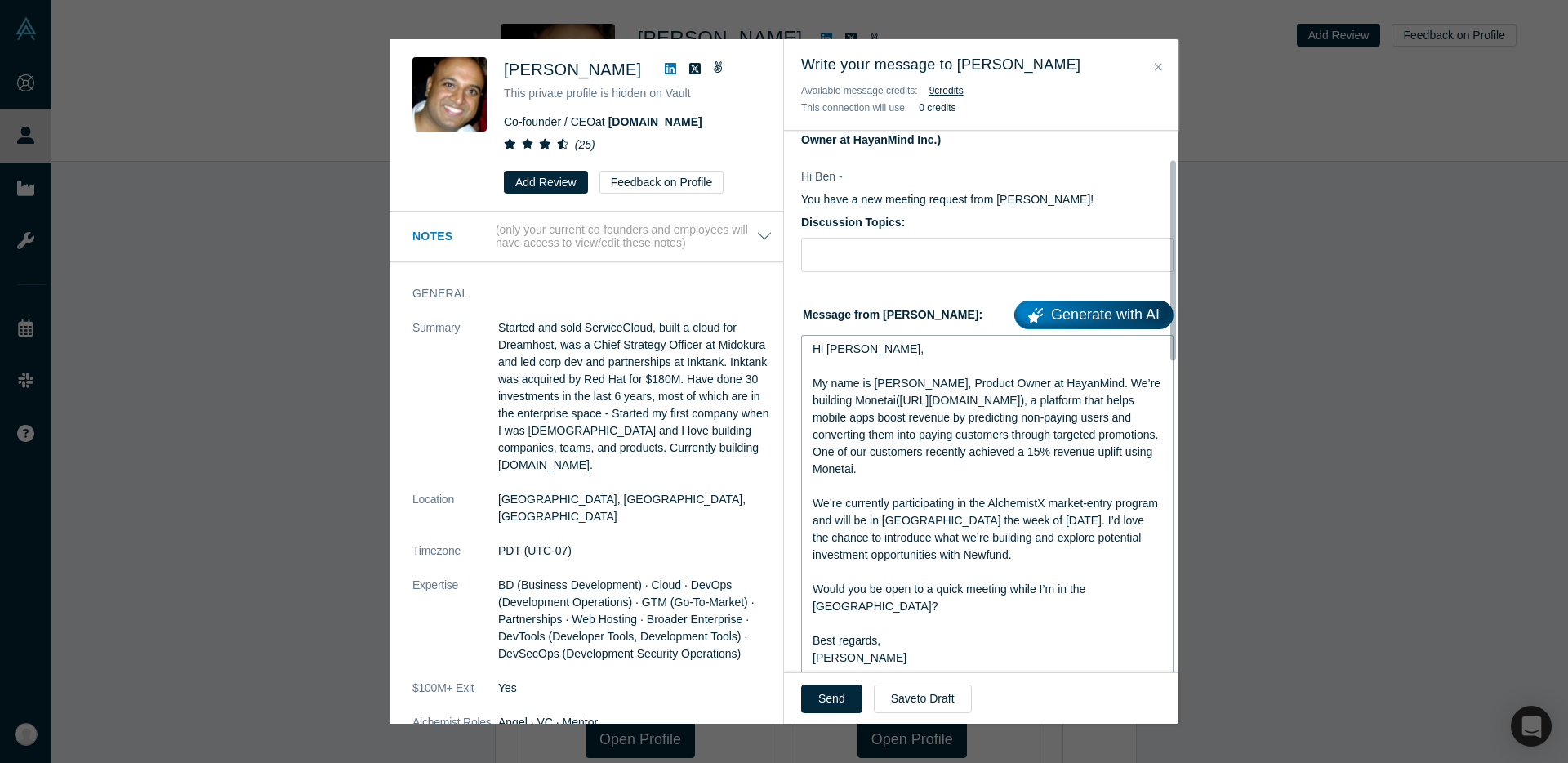
click at [1048, 564] on div "We’re currently participating in the AlchemistX market-entry program and will b…" at bounding box center [988, 529] width 350 height 68
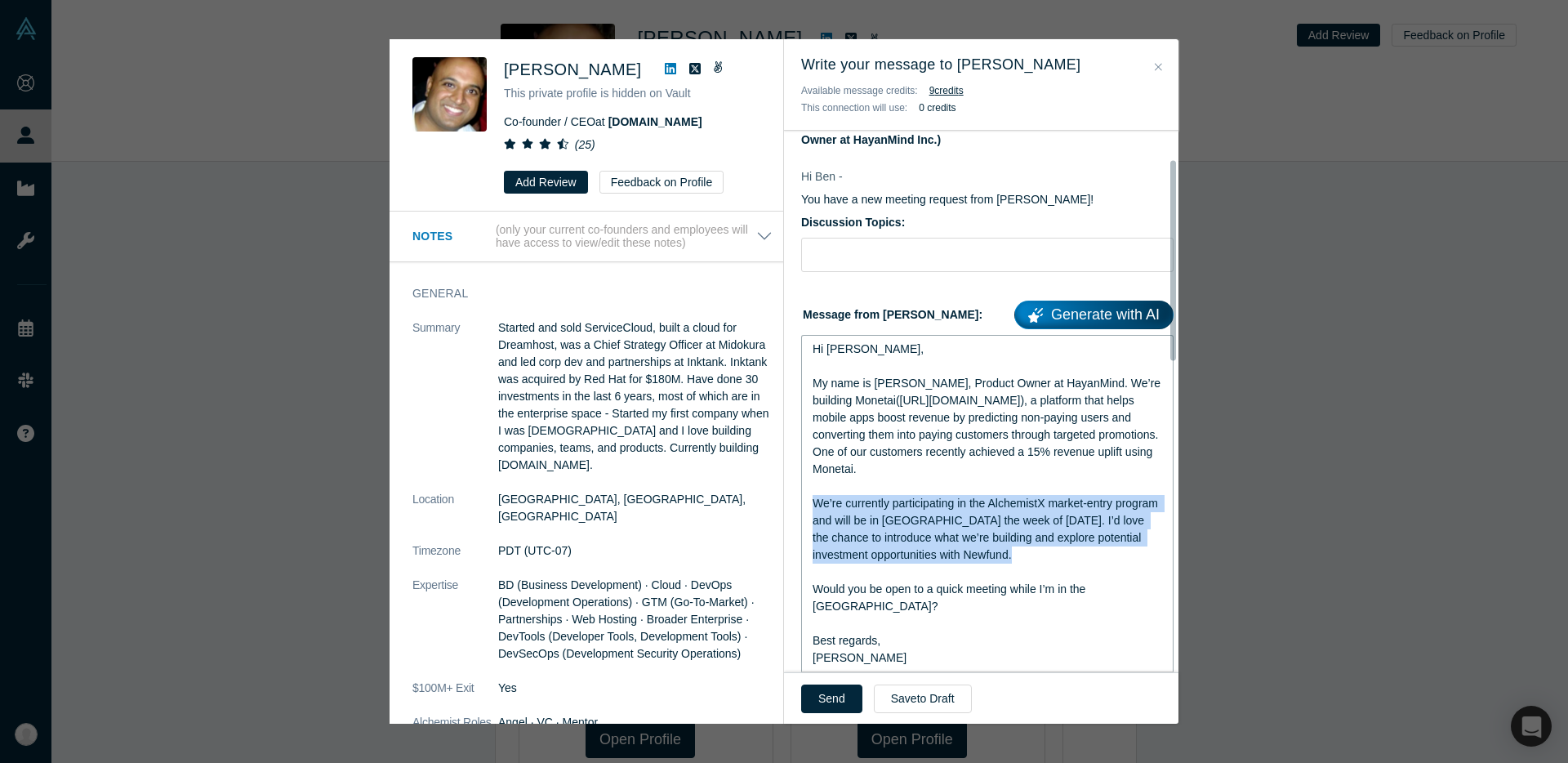
click at [1048, 564] on div "We’re currently participating in the AlchemistX market-entry program and will b…" at bounding box center [988, 529] width 350 height 68
click at [1048, 561] on span "We’re currently participating in the AlchemistX market-entry program and will b…" at bounding box center [987, 529] width 349 height 64
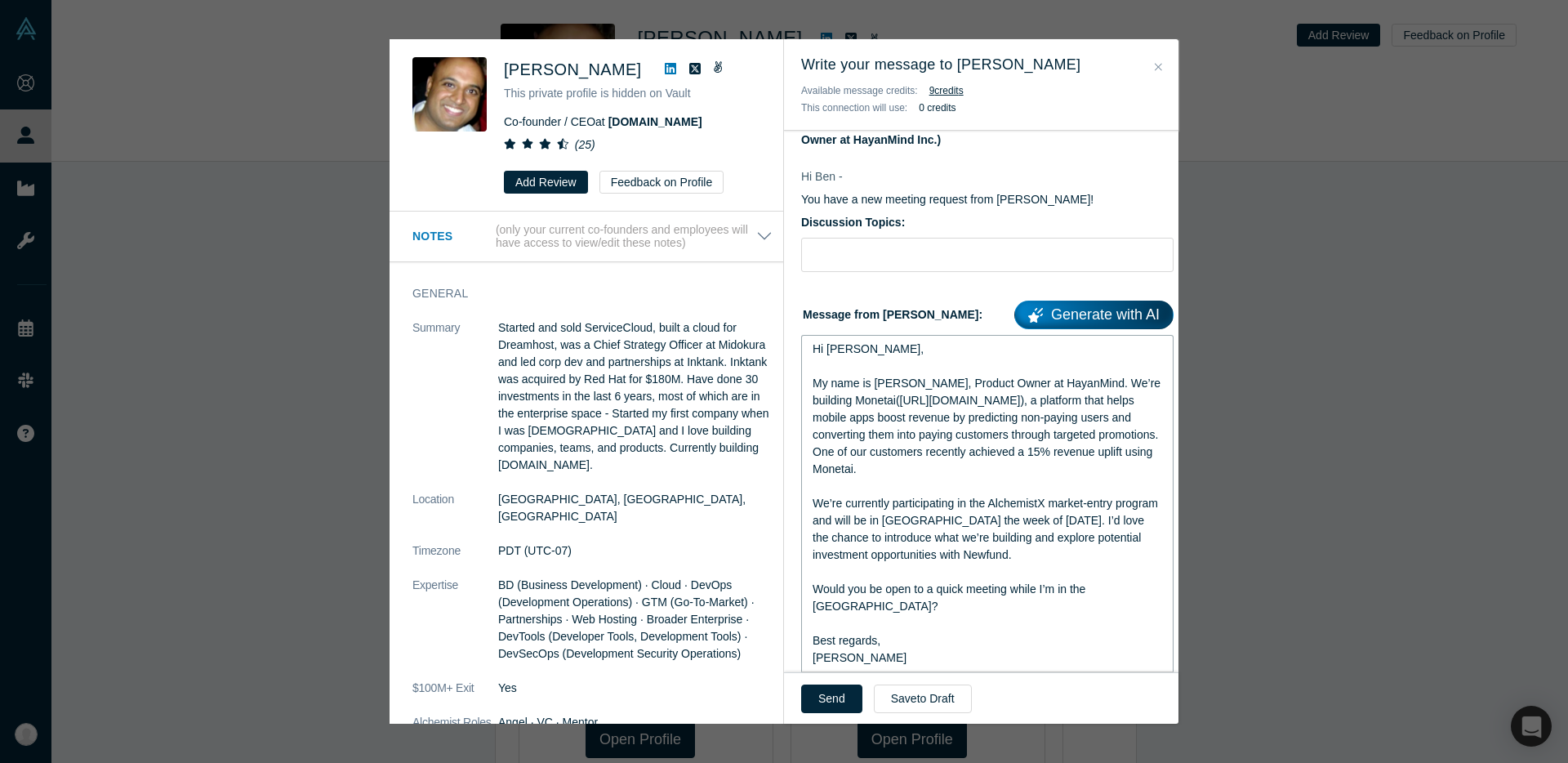
click at [1048, 561] on span "We’re currently participating in the AlchemistX market-entry program and will b…" at bounding box center [987, 529] width 349 height 64
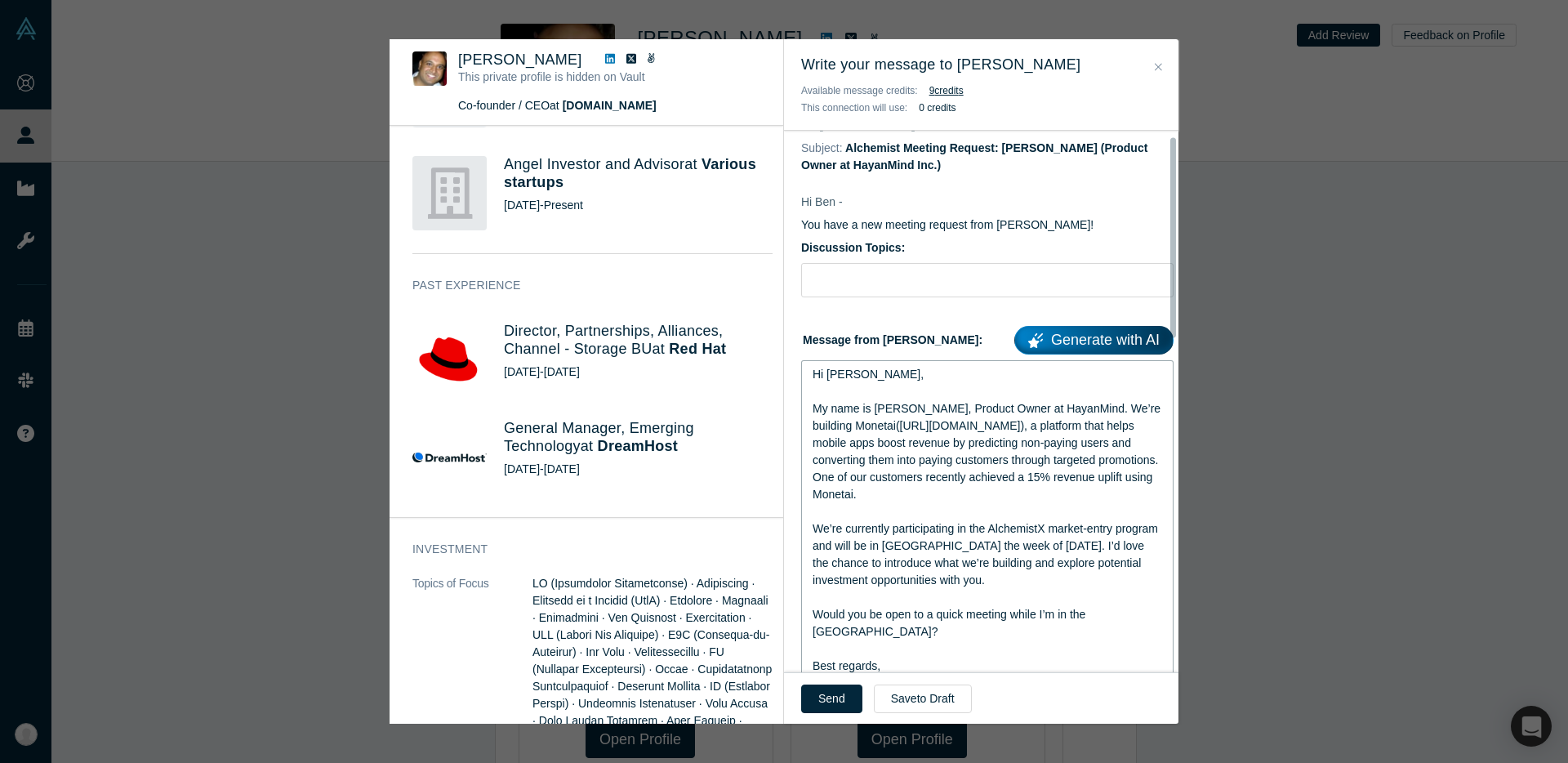
scroll to position [0, 0]
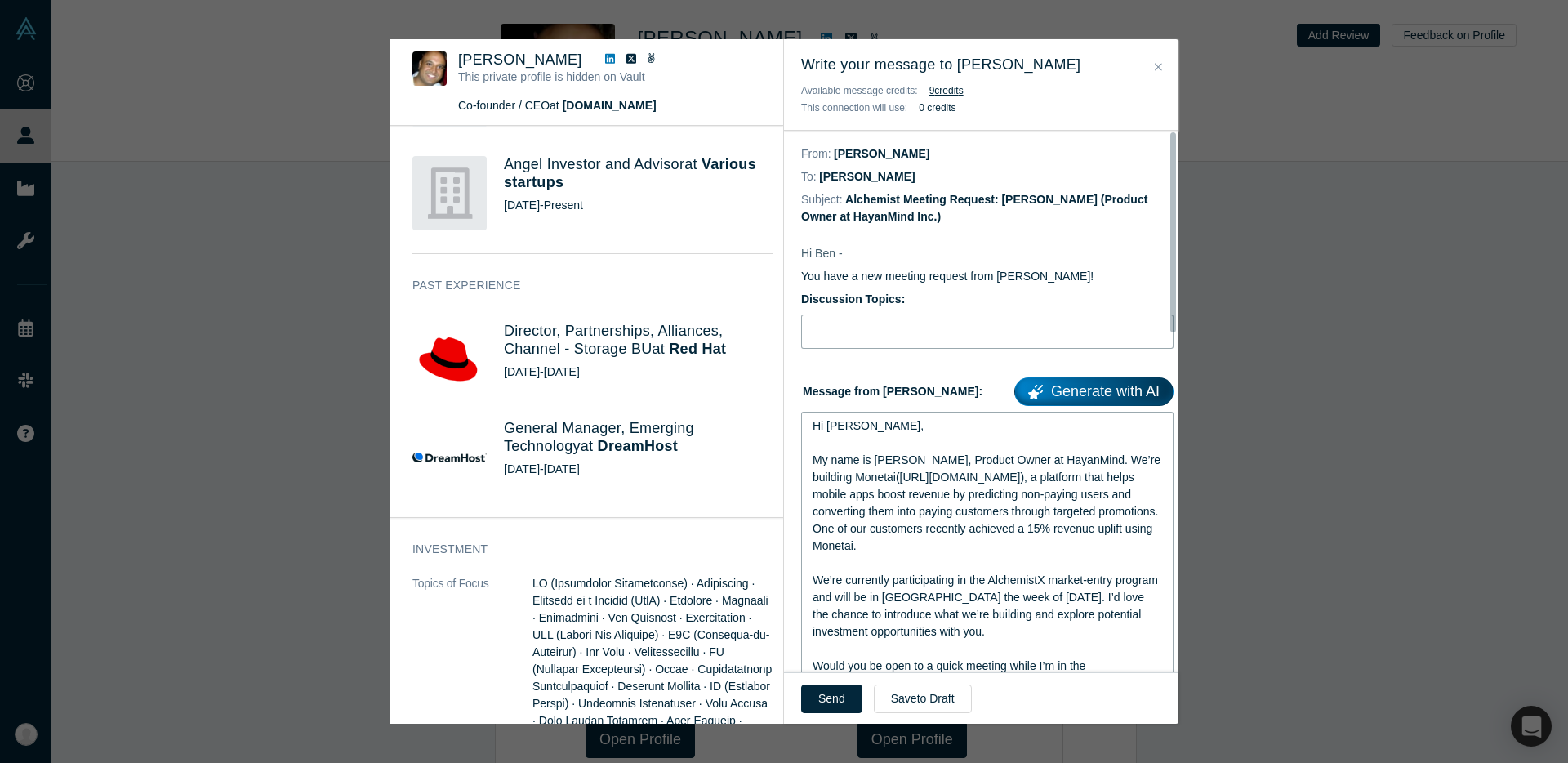
click at [890, 326] on input "Discussion Topics:" at bounding box center [988, 332] width 373 height 35
type input "Exploring investment opportunities – Monetai"
click at [904, 368] on form "Discussion Topics: Exploring investment opportunities – Monetai Message from Su…" at bounding box center [988, 520] width 373 height 459
click at [889, 596] on span "We’re currently participating in the AlchemistX market-entry program and will b…" at bounding box center [987, 605] width 349 height 64
click at [826, 709] on button "Send" at bounding box center [832, 699] width 61 height 29
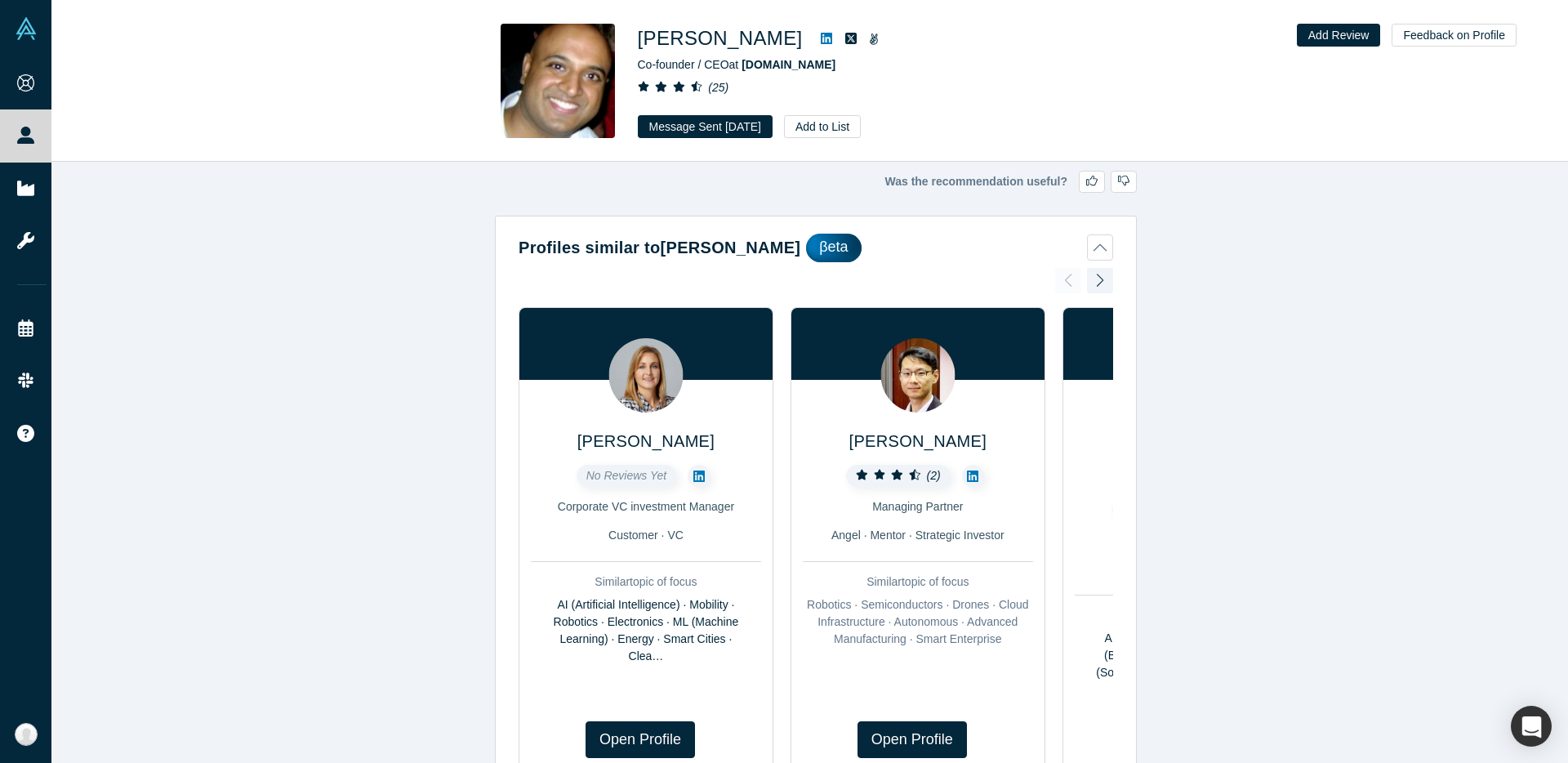
click at [922, 395] on img at bounding box center [918, 375] width 74 height 74
click at [919, 387] on img at bounding box center [918, 375] width 74 height 74
click at [914, 443] on span "Huang Lee" at bounding box center [918, 441] width 137 height 18
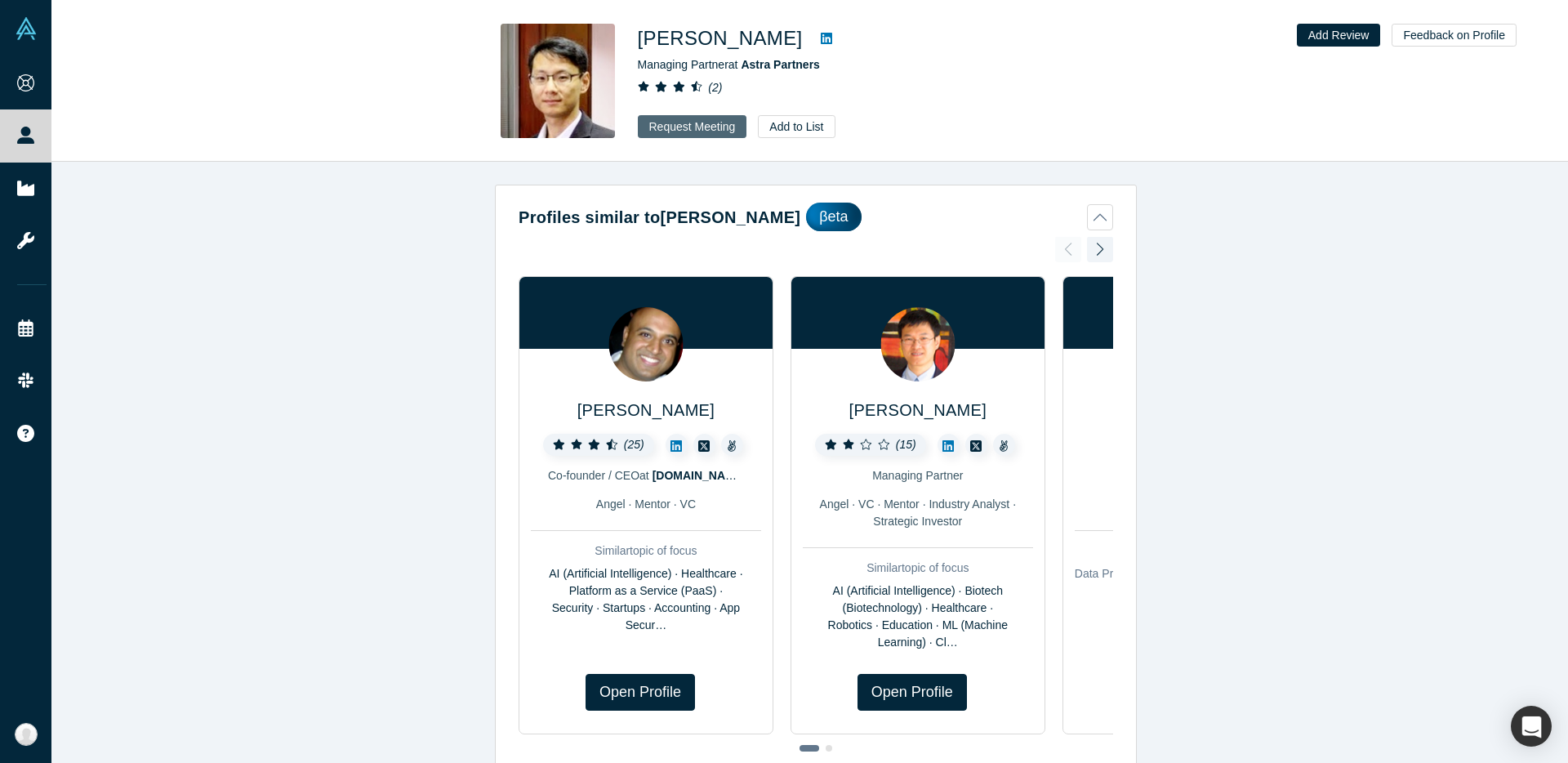
click at [700, 131] on button "Request Meeting" at bounding box center [692, 127] width 110 height 23
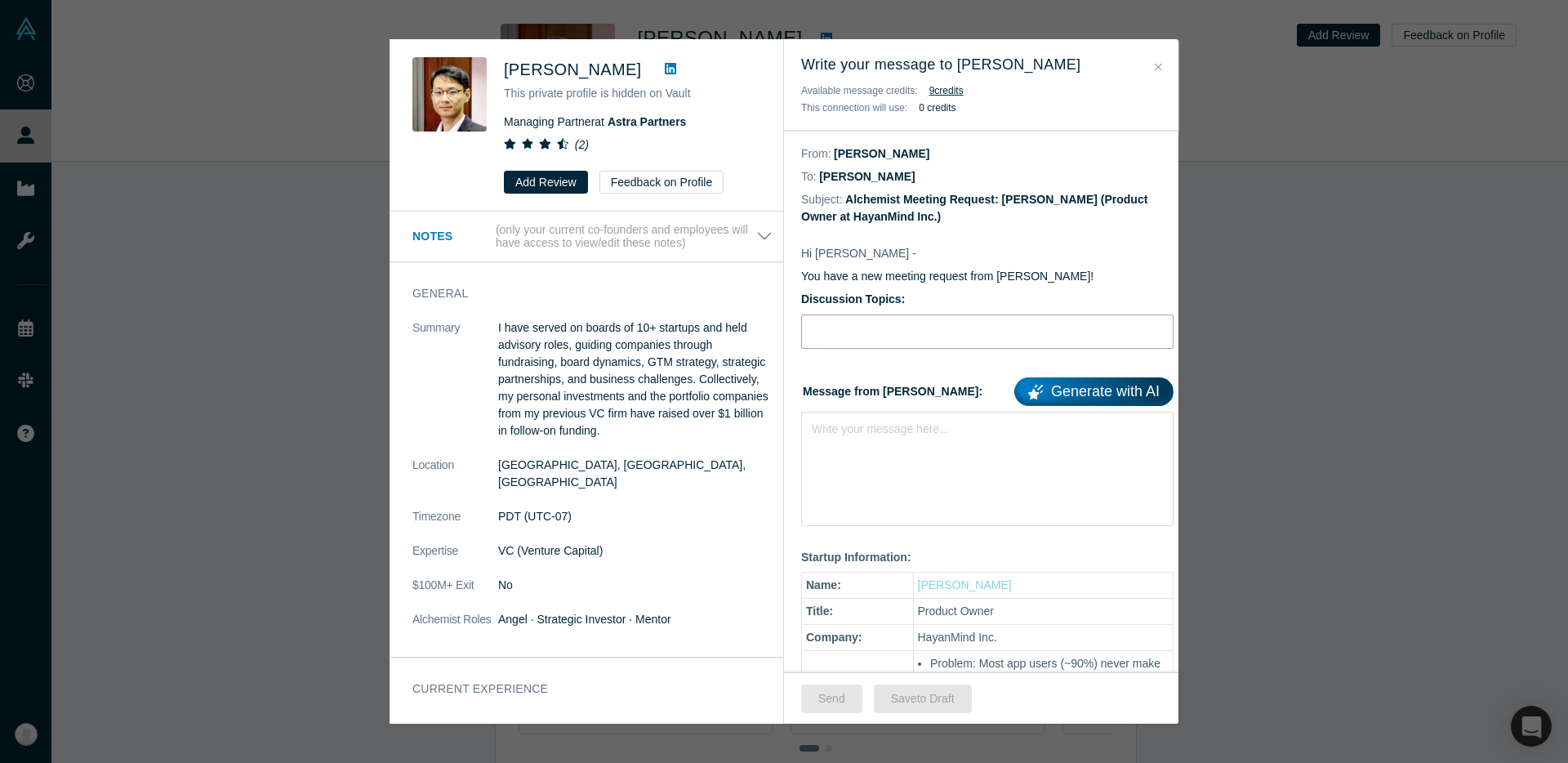
click at [903, 318] on input "Discussion Topics:" at bounding box center [988, 332] width 373 height 35
type input "Exploring investment opportunities – Monetai"
click at [838, 456] on div "Write your message here..." at bounding box center [988, 469] width 373 height 115
click at [844, 450] on div "Write your message here..." at bounding box center [988, 458] width 373 height 92
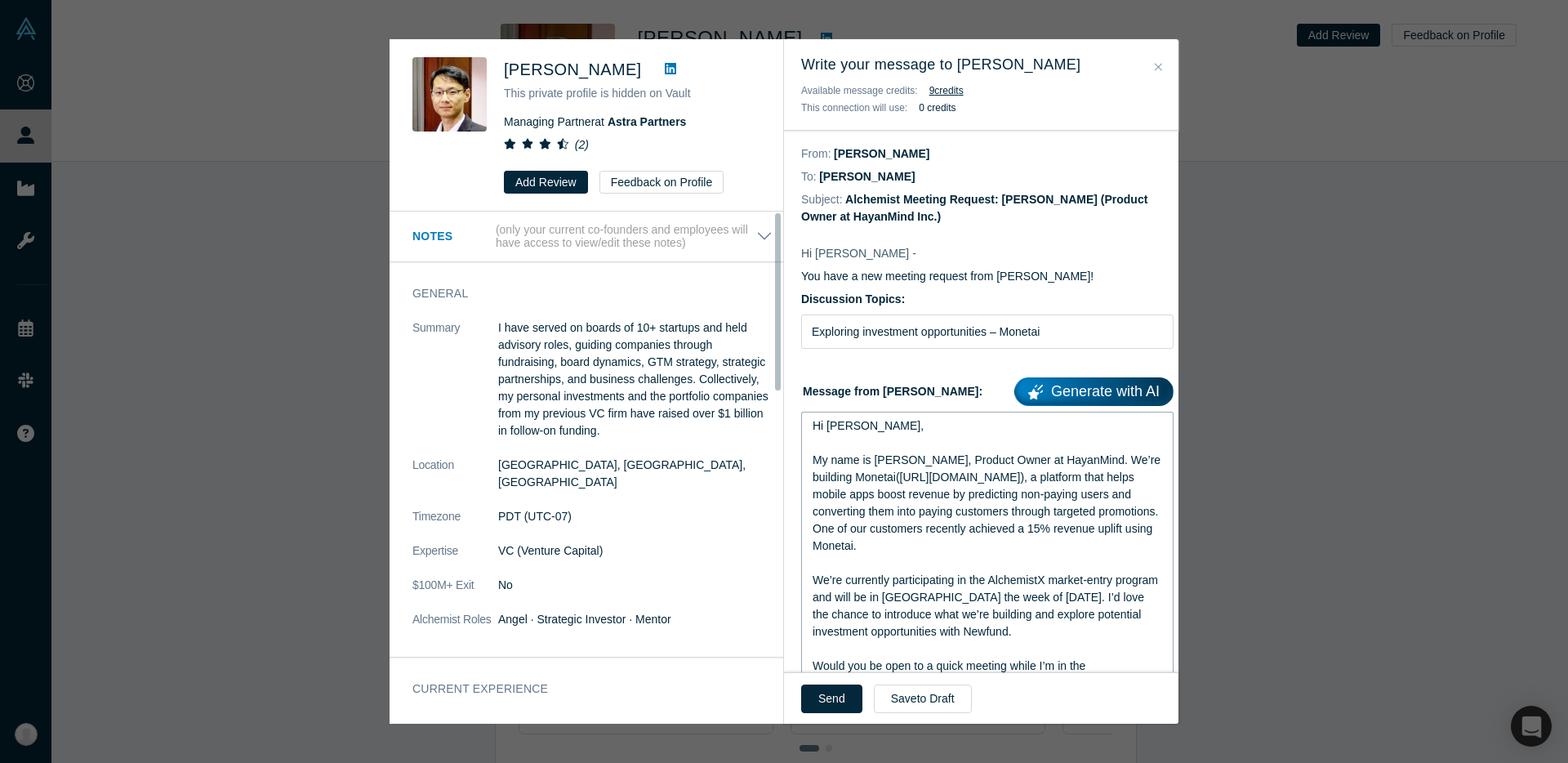
click at [883, 426] on div "Hi Henri," at bounding box center [988, 426] width 350 height 17
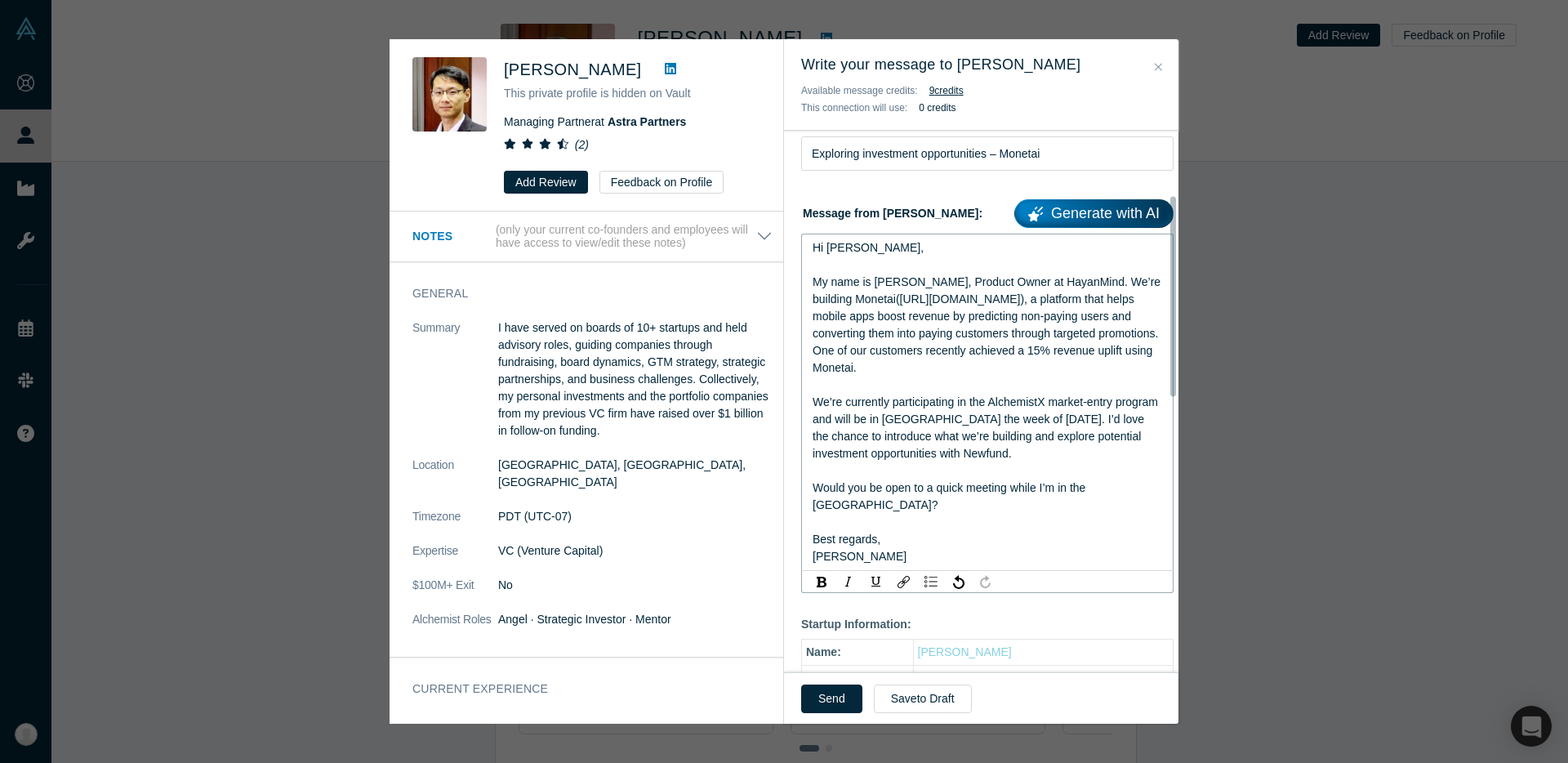
scroll to position [198, 0]
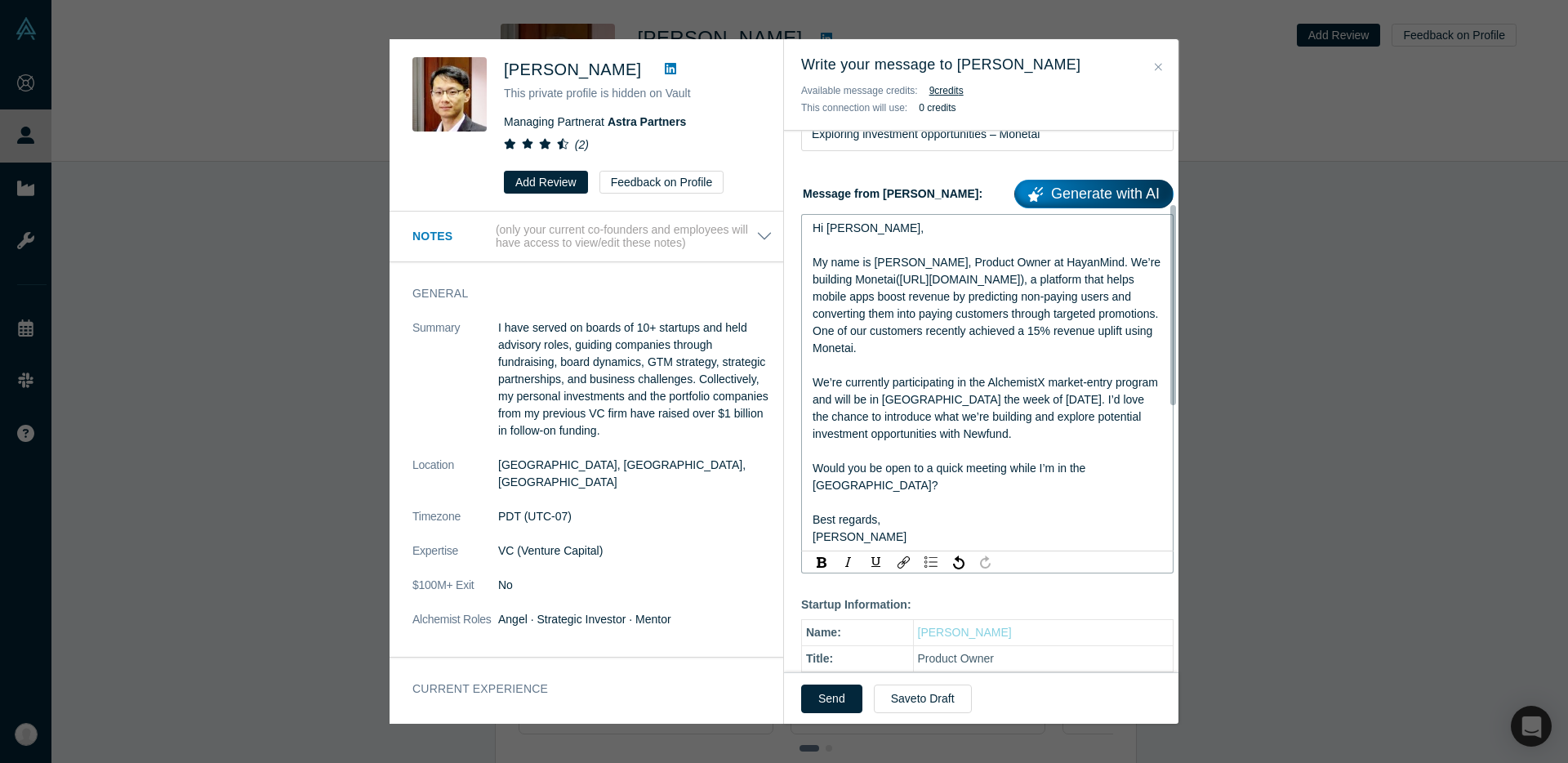
click at [1028, 443] on div "We’re currently participating in the AlchemistX market-entry program and will b…" at bounding box center [988, 408] width 350 height 68
click at [1039, 438] on span "We’re currently participating in the AlchemistX market-entry program and will b…" at bounding box center [987, 408] width 349 height 64
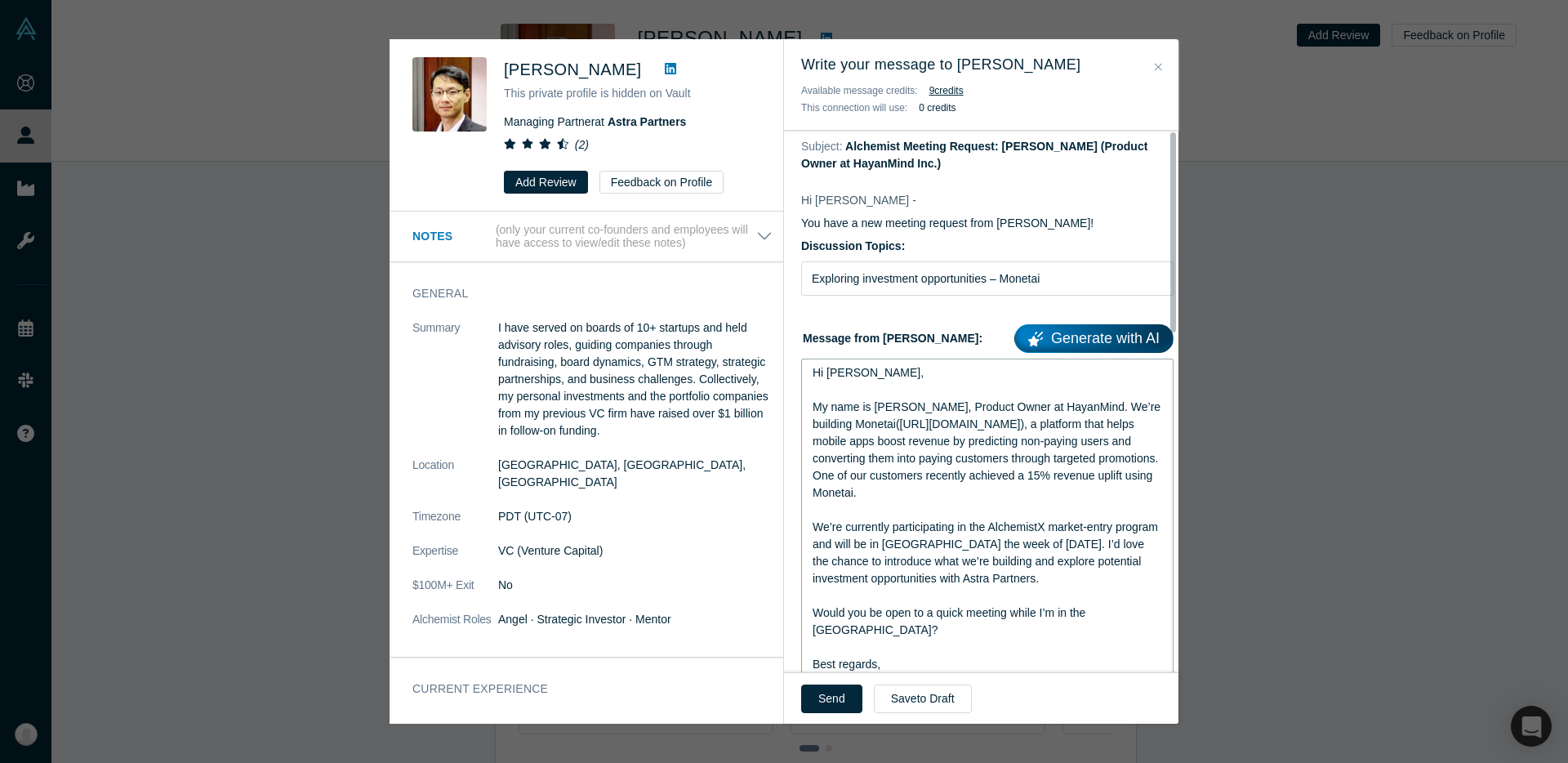
scroll to position [0, 0]
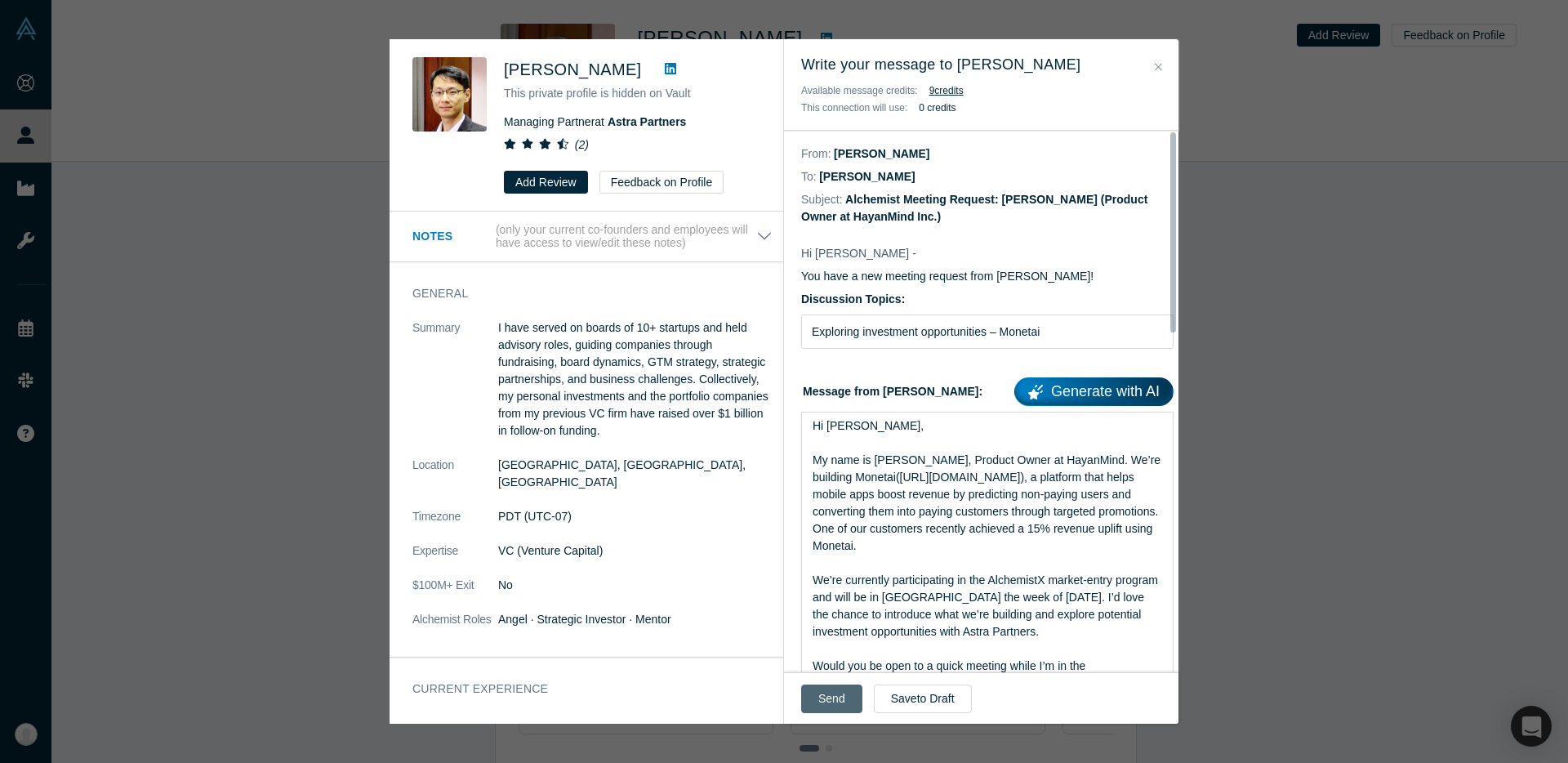
click at [838, 704] on button "Send" at bounding box center [832, 699] width 61 height 29
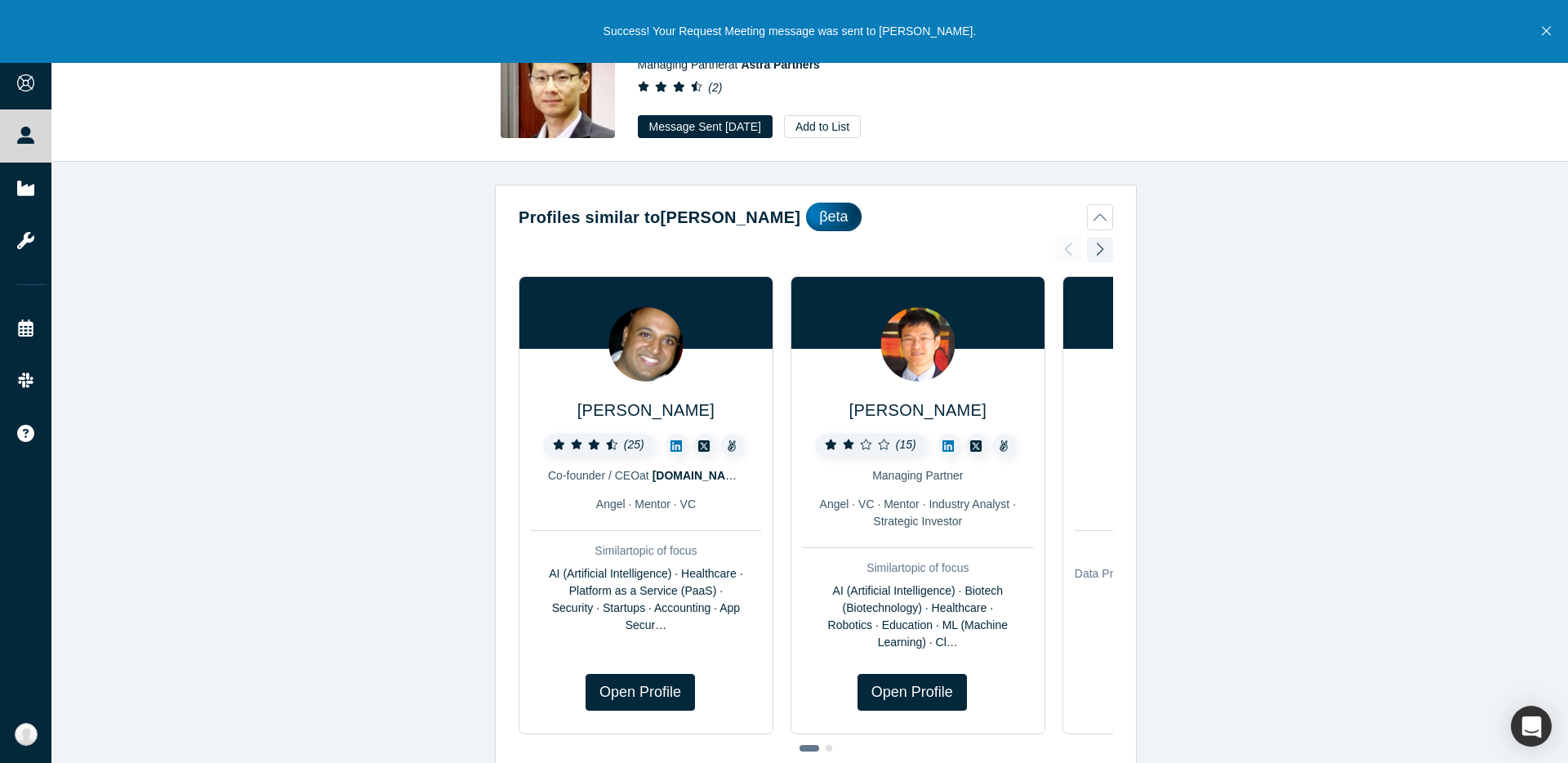
click at [356, 297] on div "Profiles similar to Huang Lee βeta Ben Cherian ( 25 ) Co-founder / CEO at drill…" at bounding box center [815, 469] width 1529 height 614
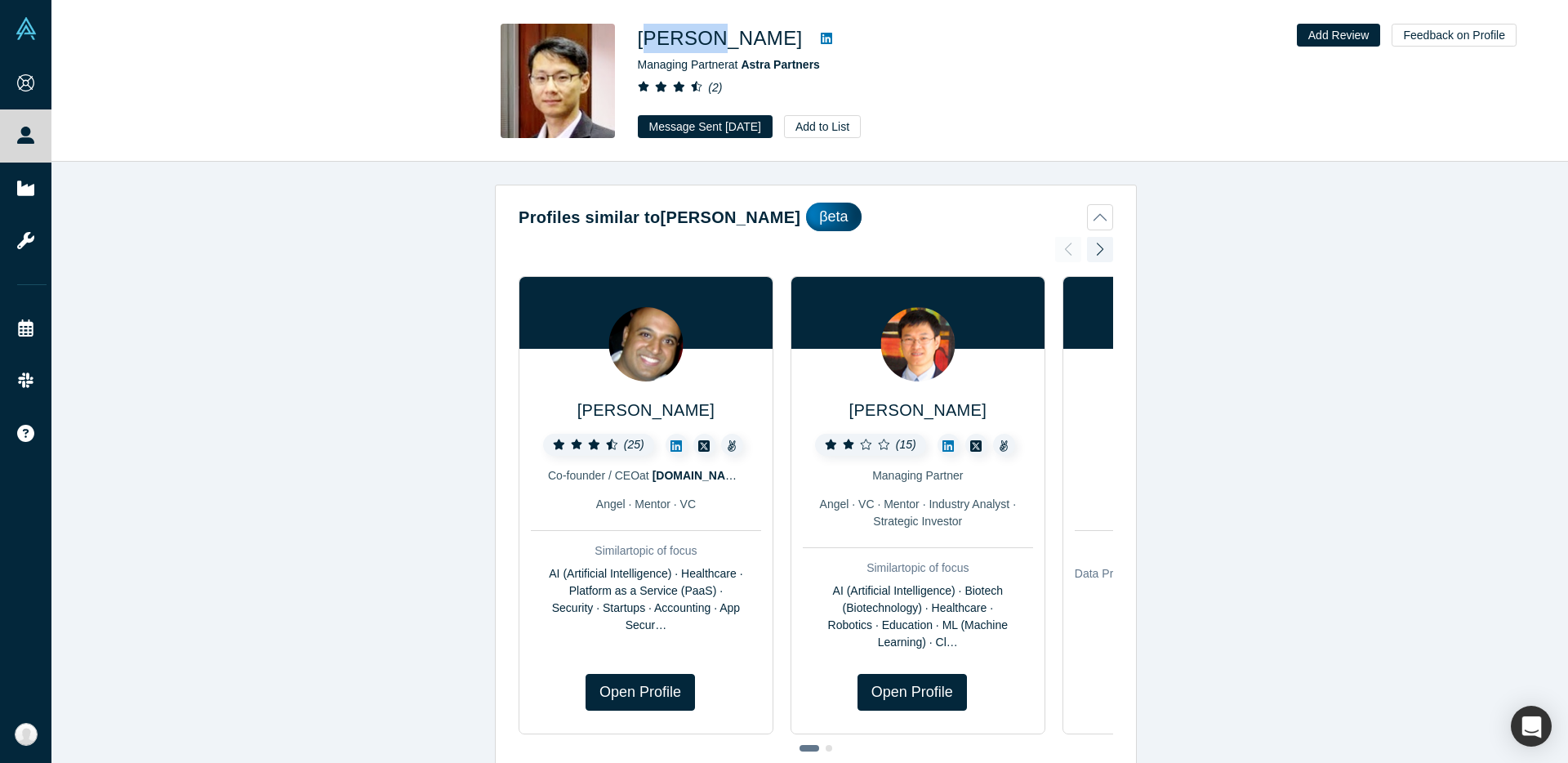
drag, startPoint x: 646, startPoint y: 25, endPoint x: 711, endPoint y: 39, distance: 66.5
click at [711, 39] on h1 "Huang Lee" at bounding box center [721, 39] width 165 height 30
click at [733, 29] on h1 "Huang Lee" at bounding box center [721, 39] width 165 height 30
drag, startPoint x: 736, startPoint y: 31, endPoint x: 643, endPoint y: 38, distance: 93.3
click at [643, 38] on div "Huang Lee" at bounding box center [866, 39] width 458 height 30
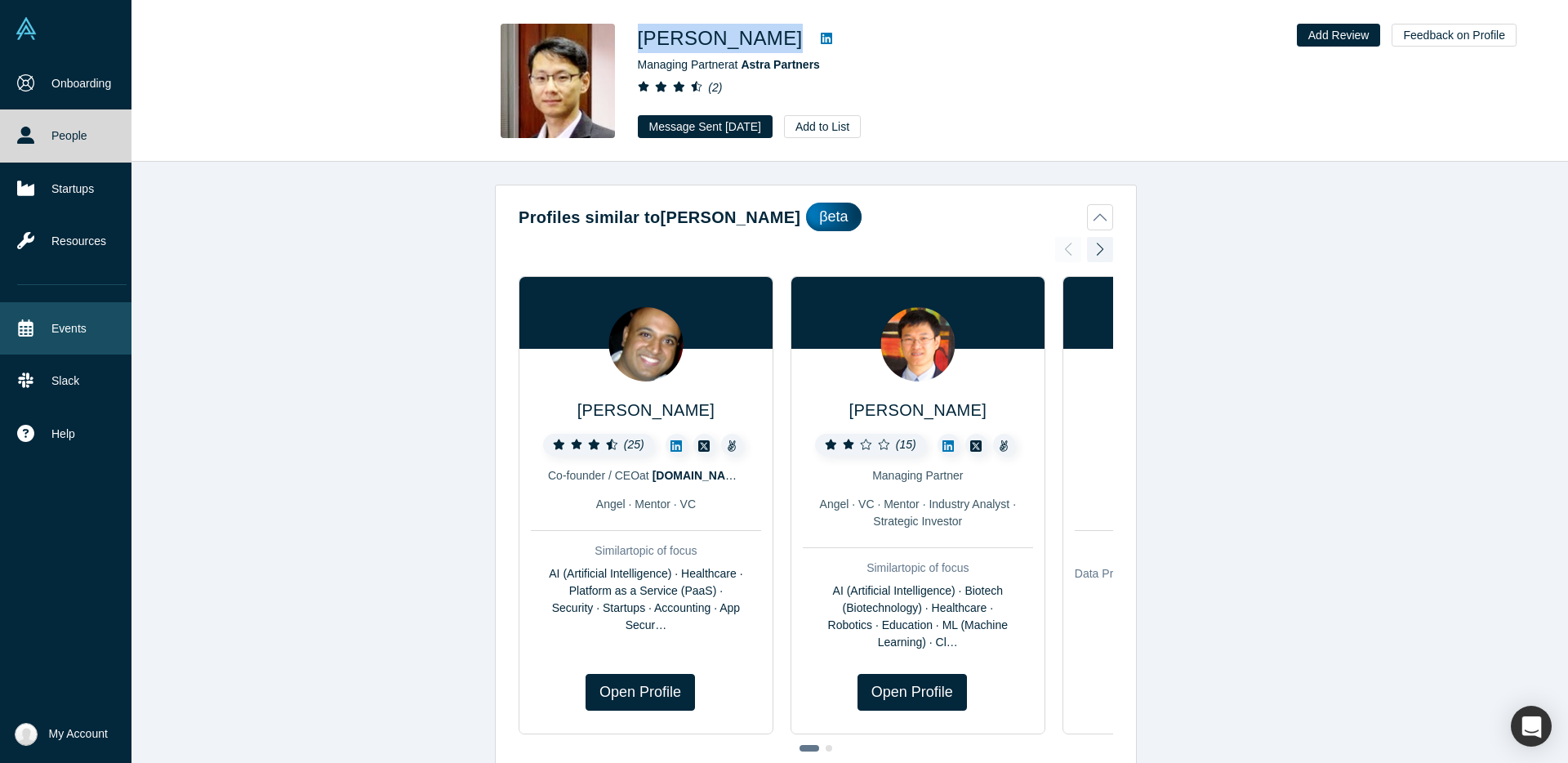
copy div "Huang Lee"
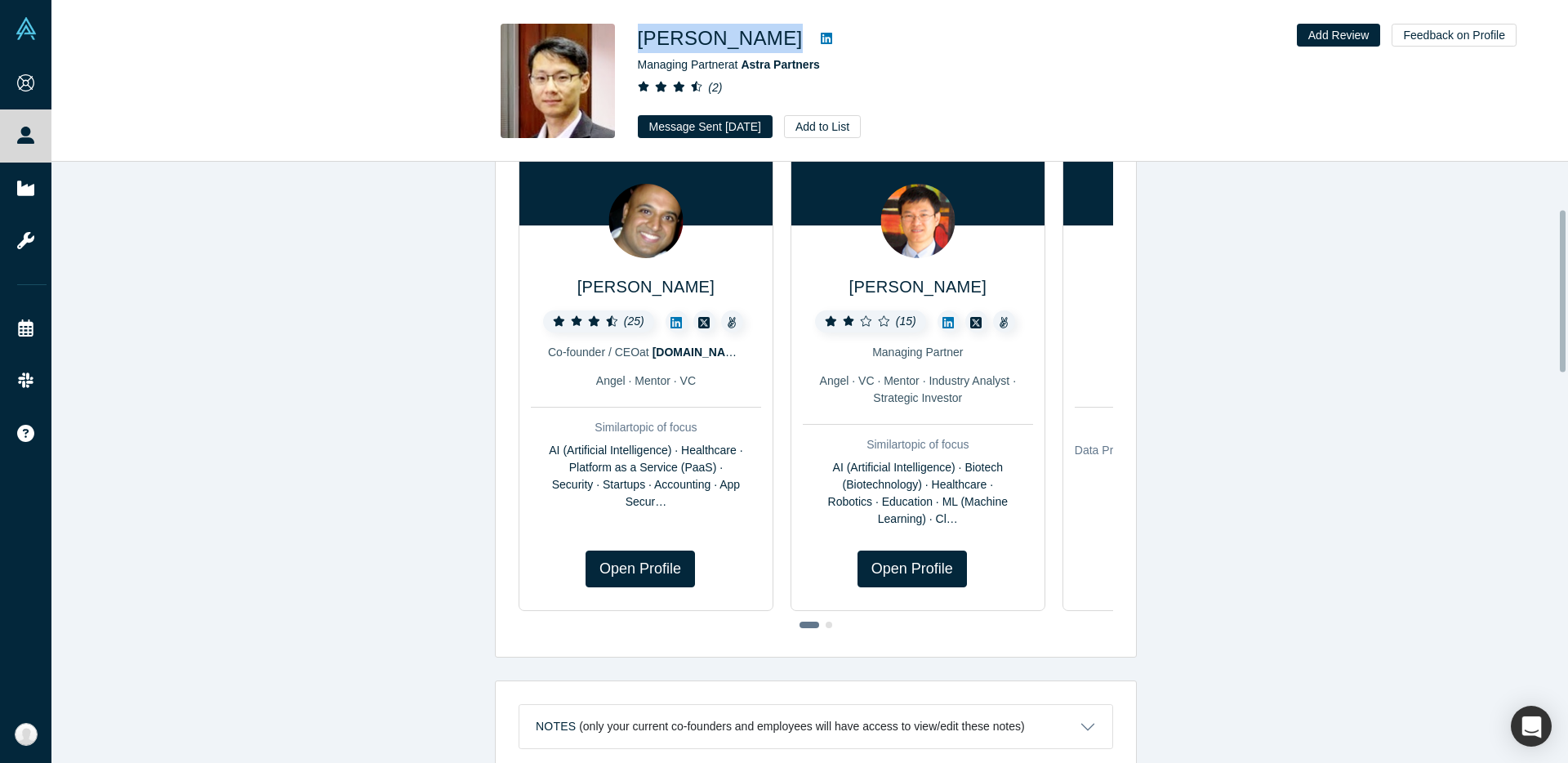
scroll to position [20, 0]
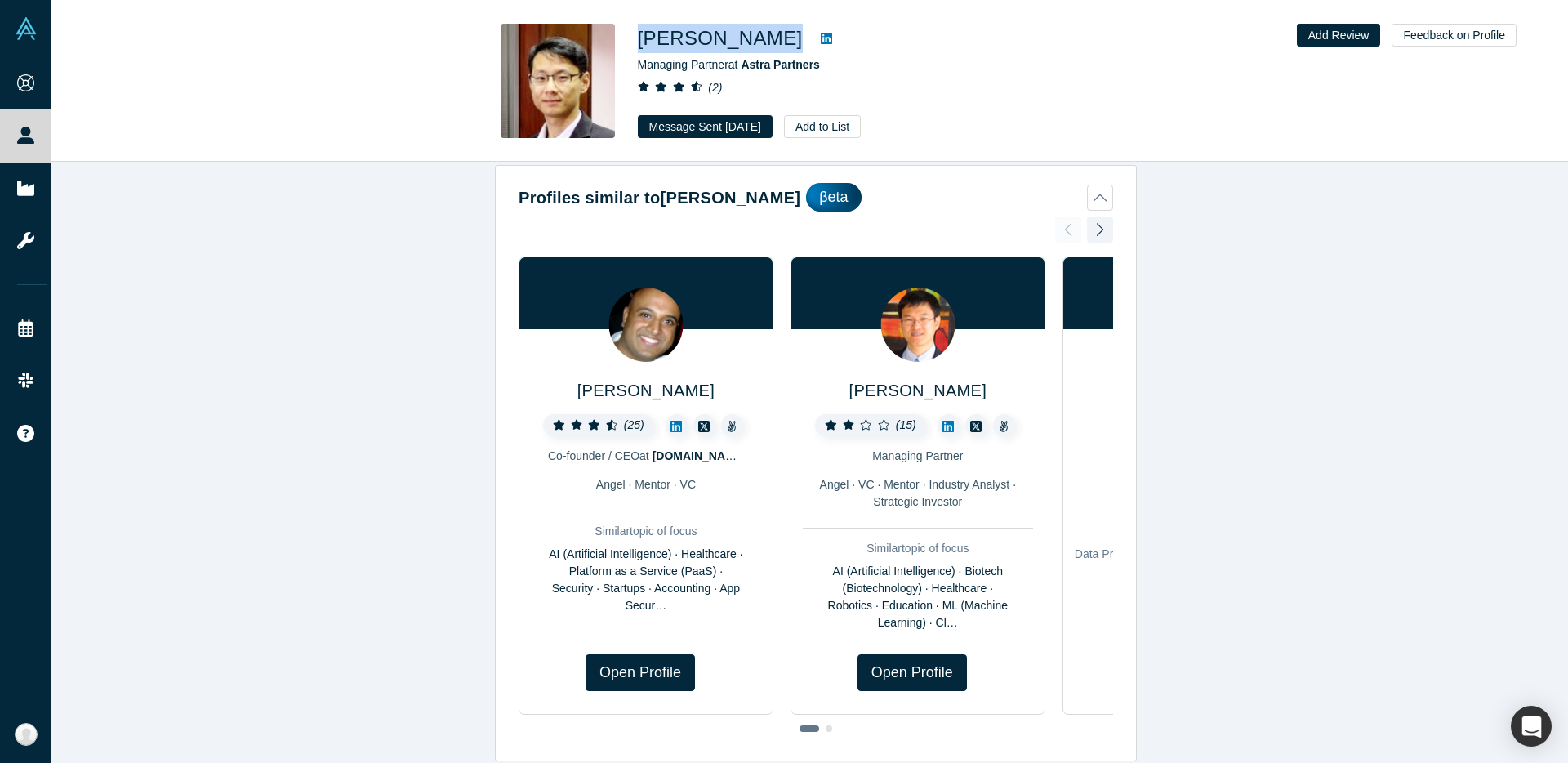
click at [989, 473] on div "( 15 ) Managing Partner Angel · VC · Mentor · Industry Analyst · Strategic Inve…" at bounding box center [918, 523] width 230 height 218
click at [913, 331] on img at bounding box center [918, 325] width 74 height 74
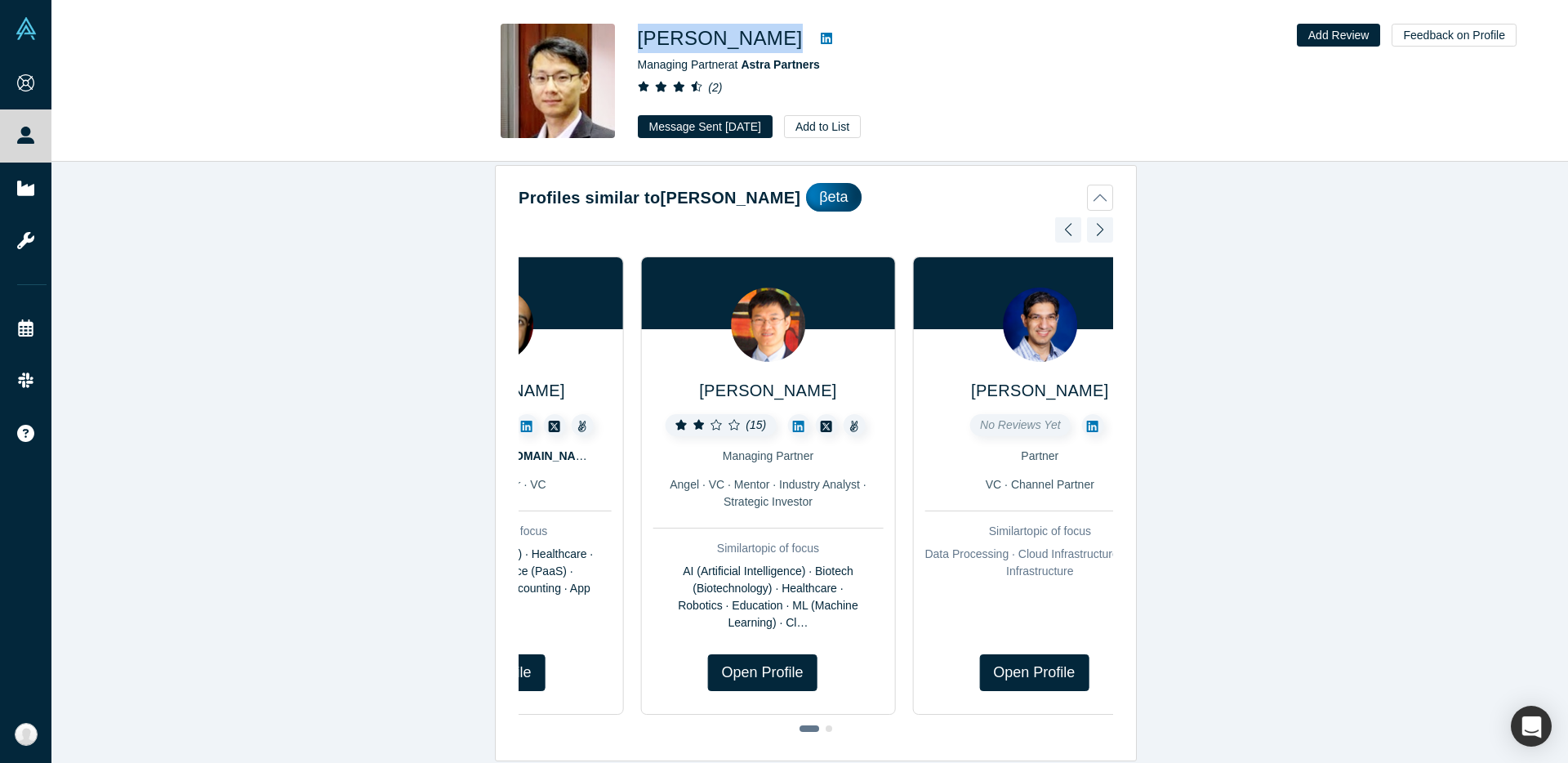
click at [826, 544] on div "Similar topic of focus" at bounding box center [768, 549] width 230 height 17
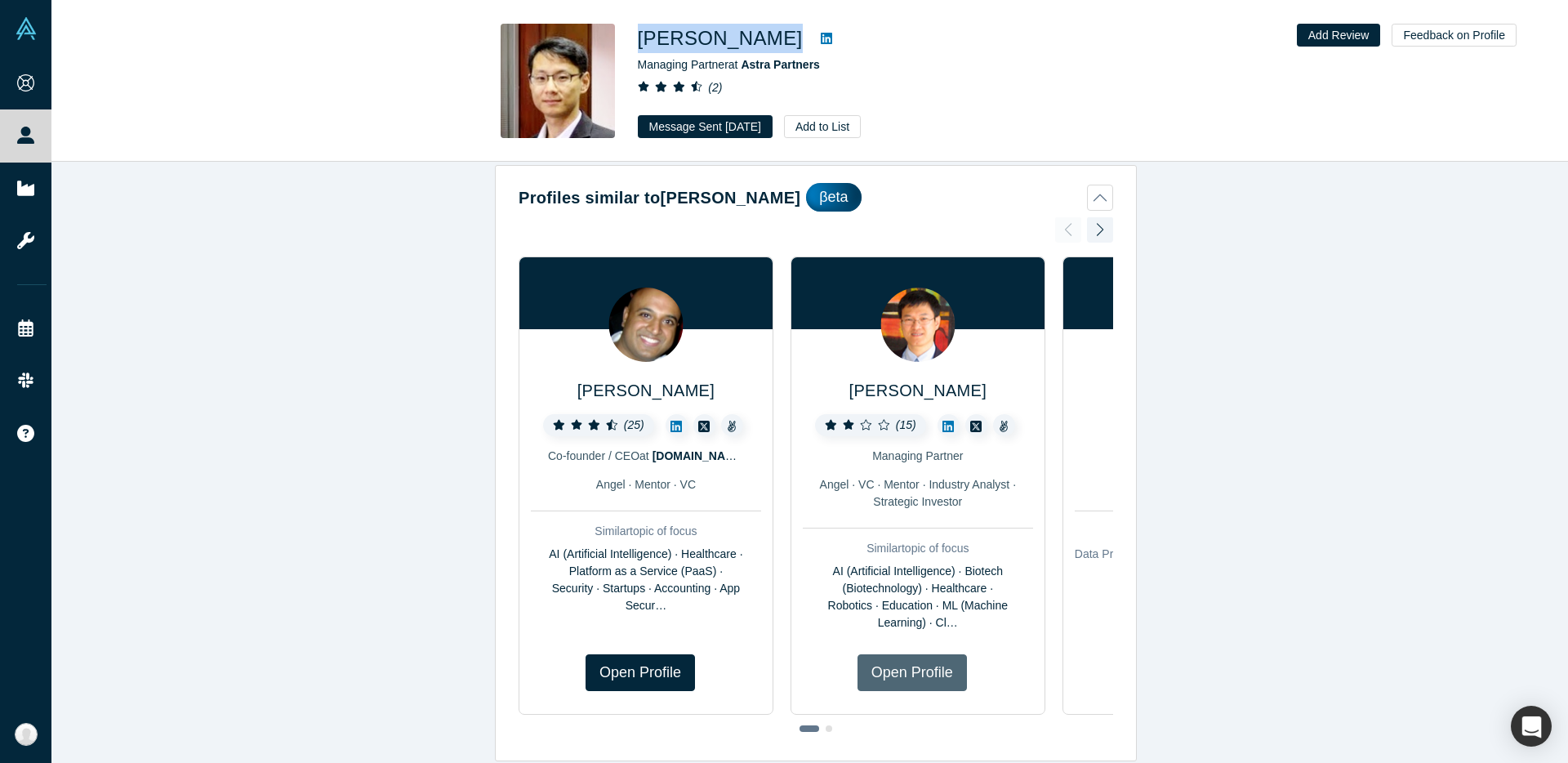
click at [885, 678] on link "Open Profile" at bounding box center [912, 673] width 110 height 37
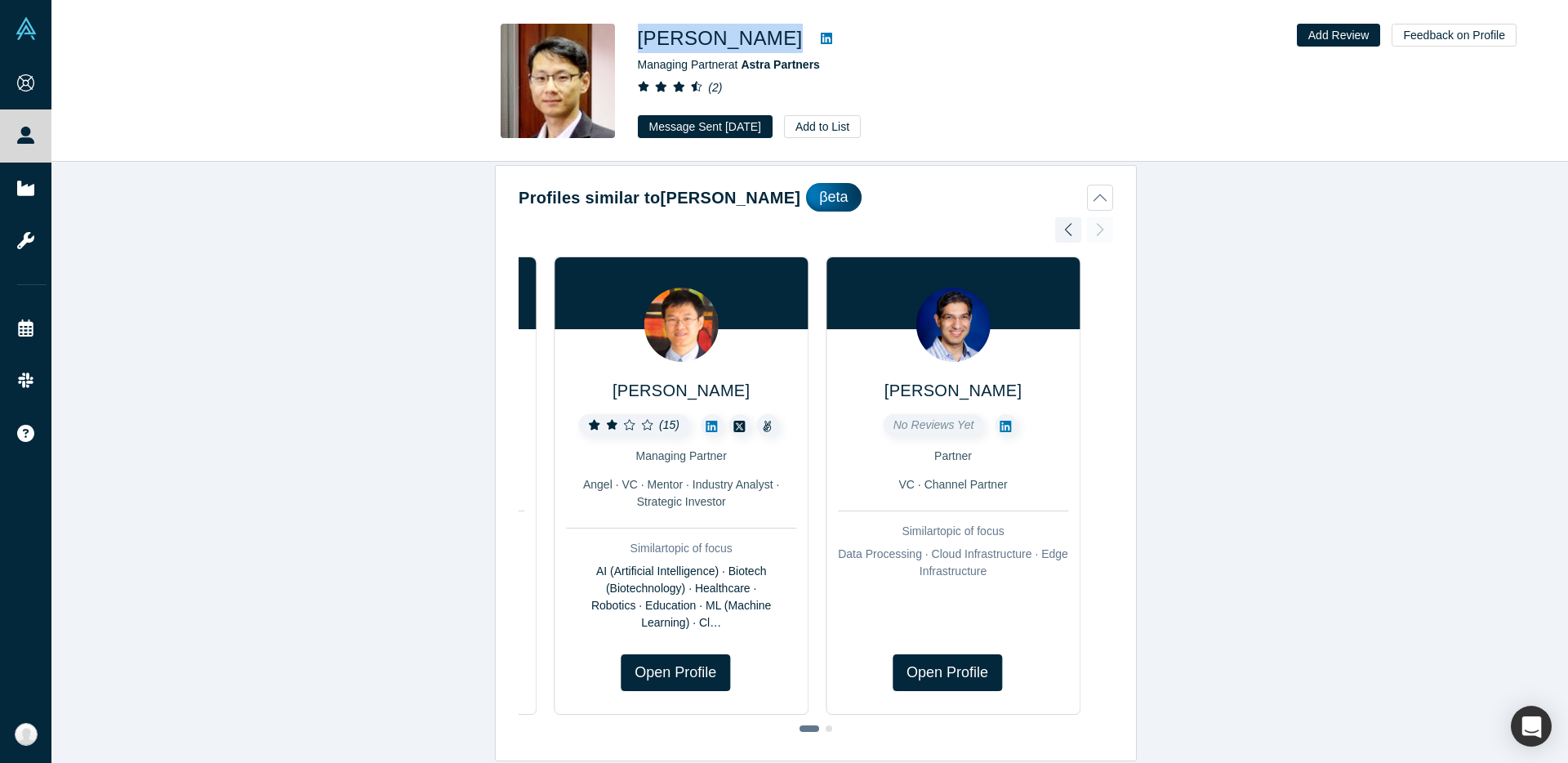
click at [721, 469] on div "( 15 ) Managing Partner Angel · VC · Mentor · Industry Analyst · Strategic Inve…" at bounding box center [681, 523] width 230 height 218
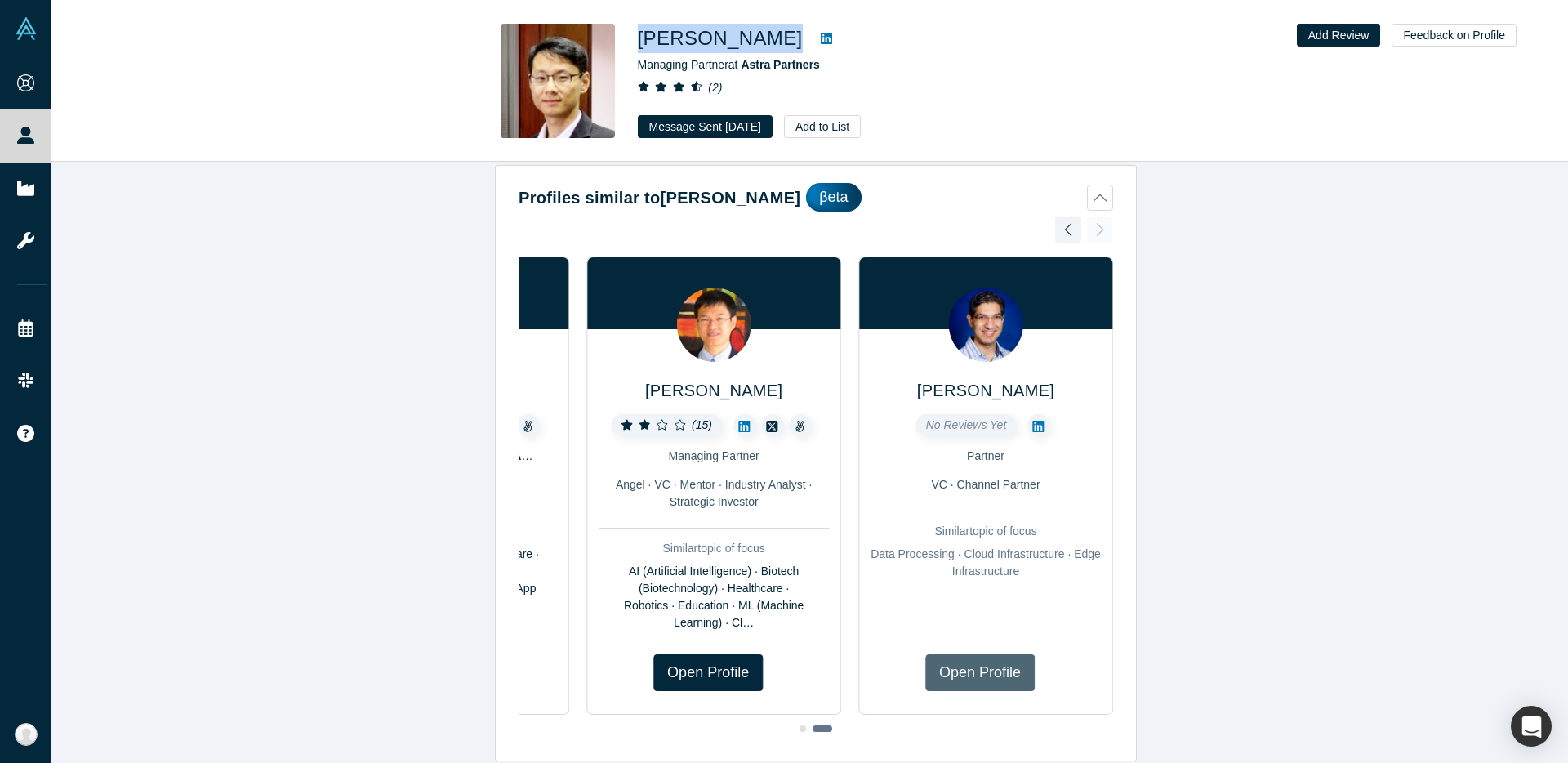
click at [980, 671] on link "Open Profile" at bounding box center [979, 673] width 110 height 37
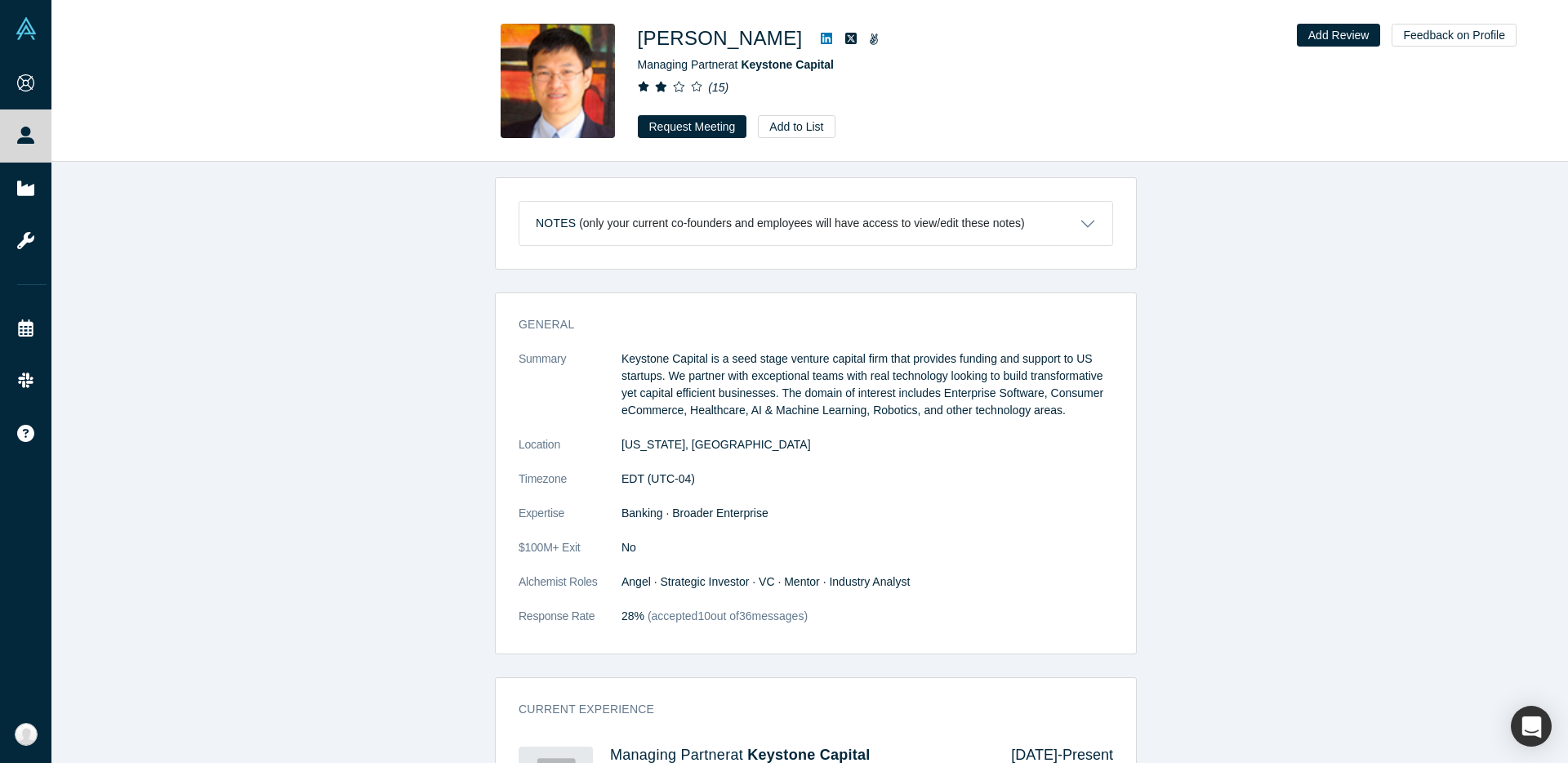
scroll to position [663, 0]
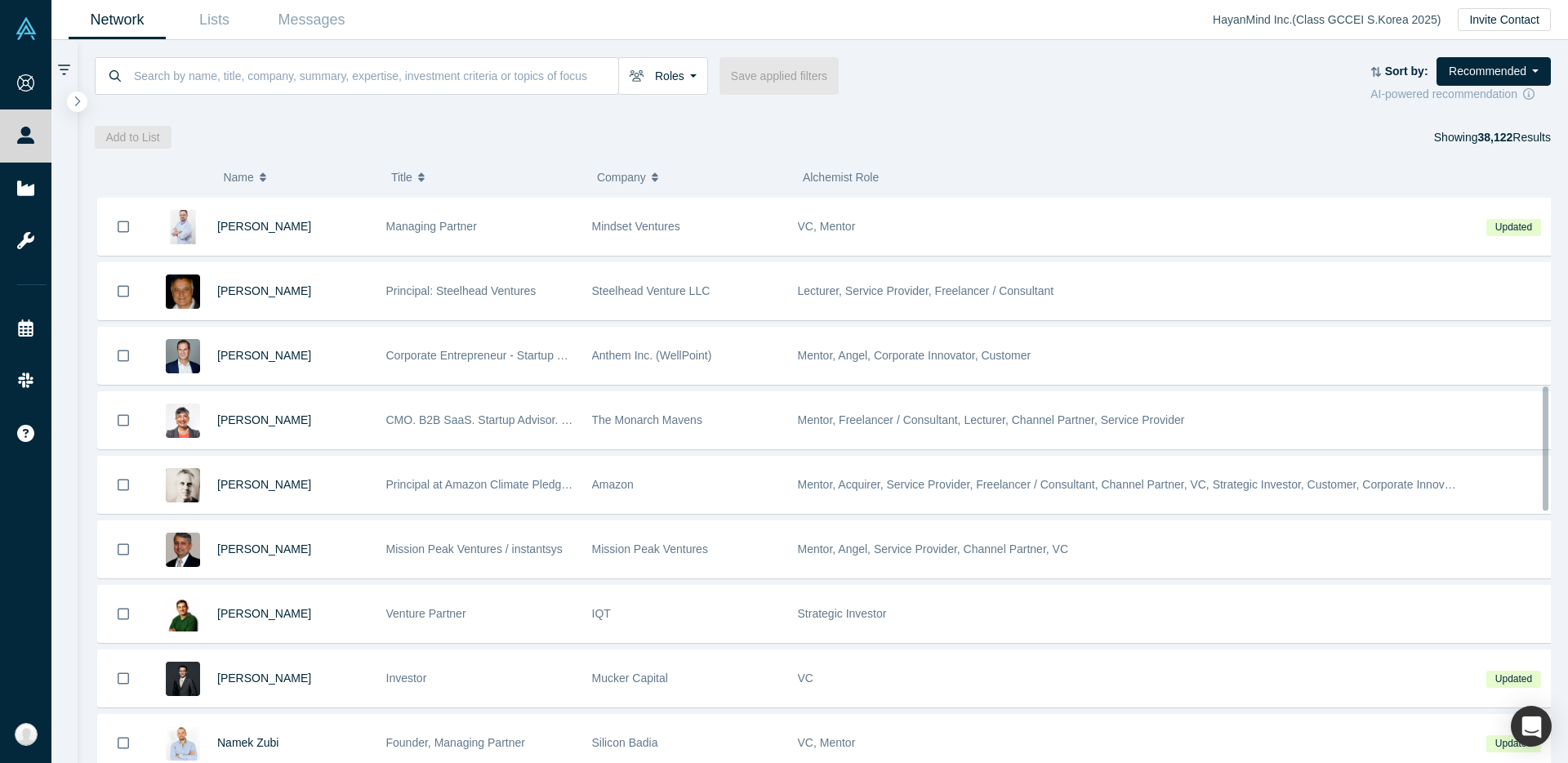
scroll to position [925, 0]
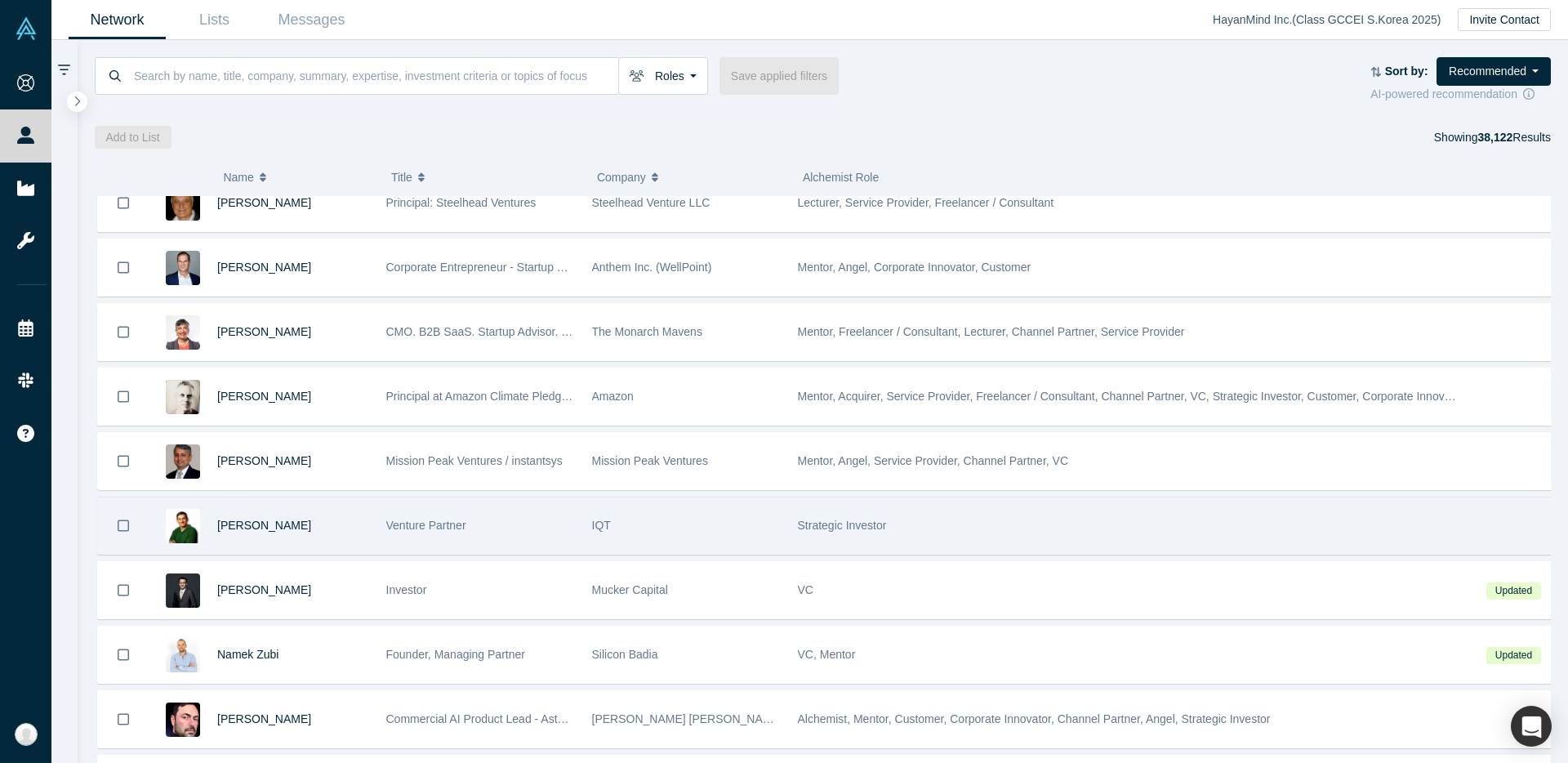
click at [746, 512] on div "IQT" at bounding box center [686, 525] width 189 height 56
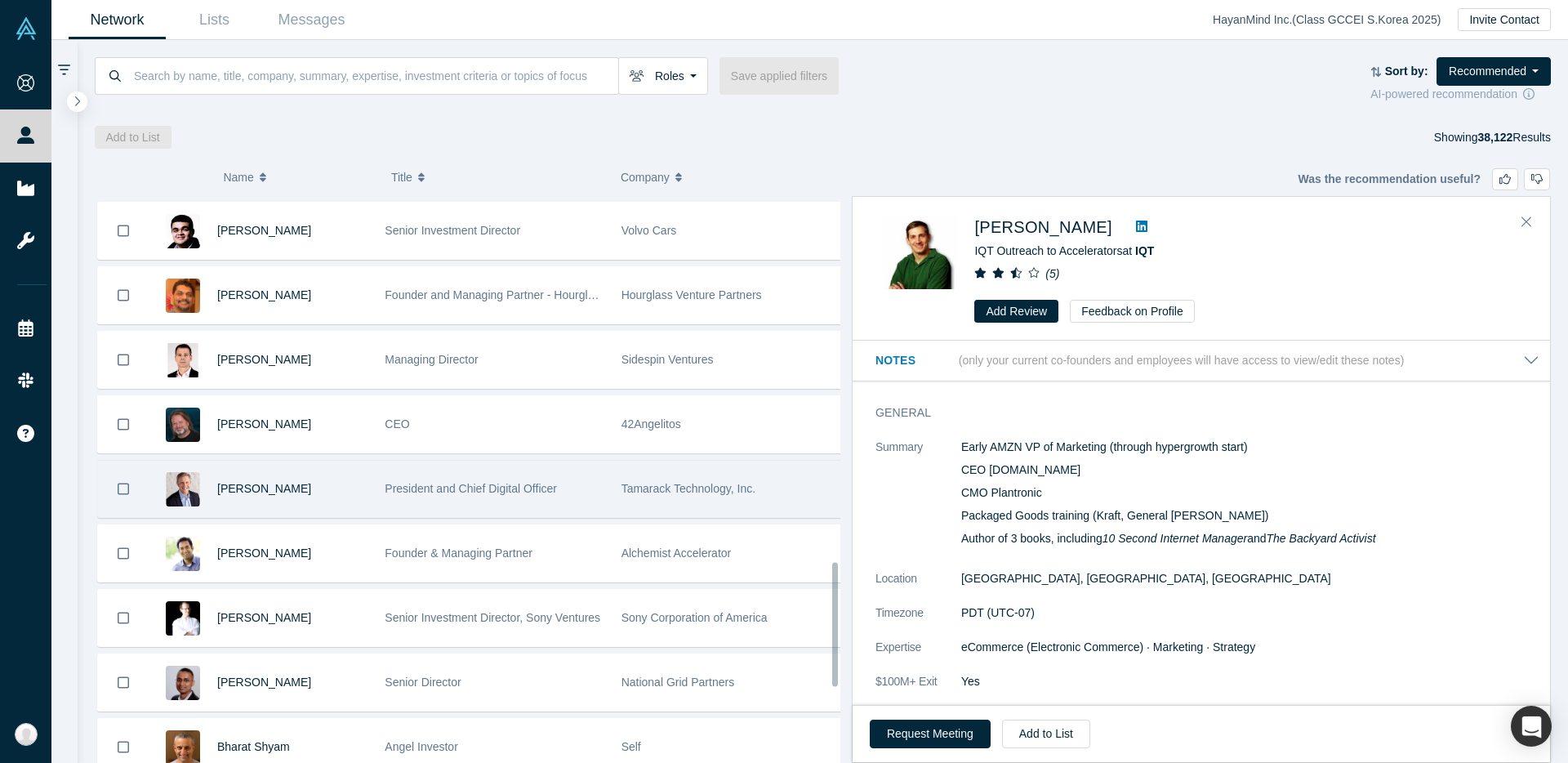
scroll to position [1703, 0]
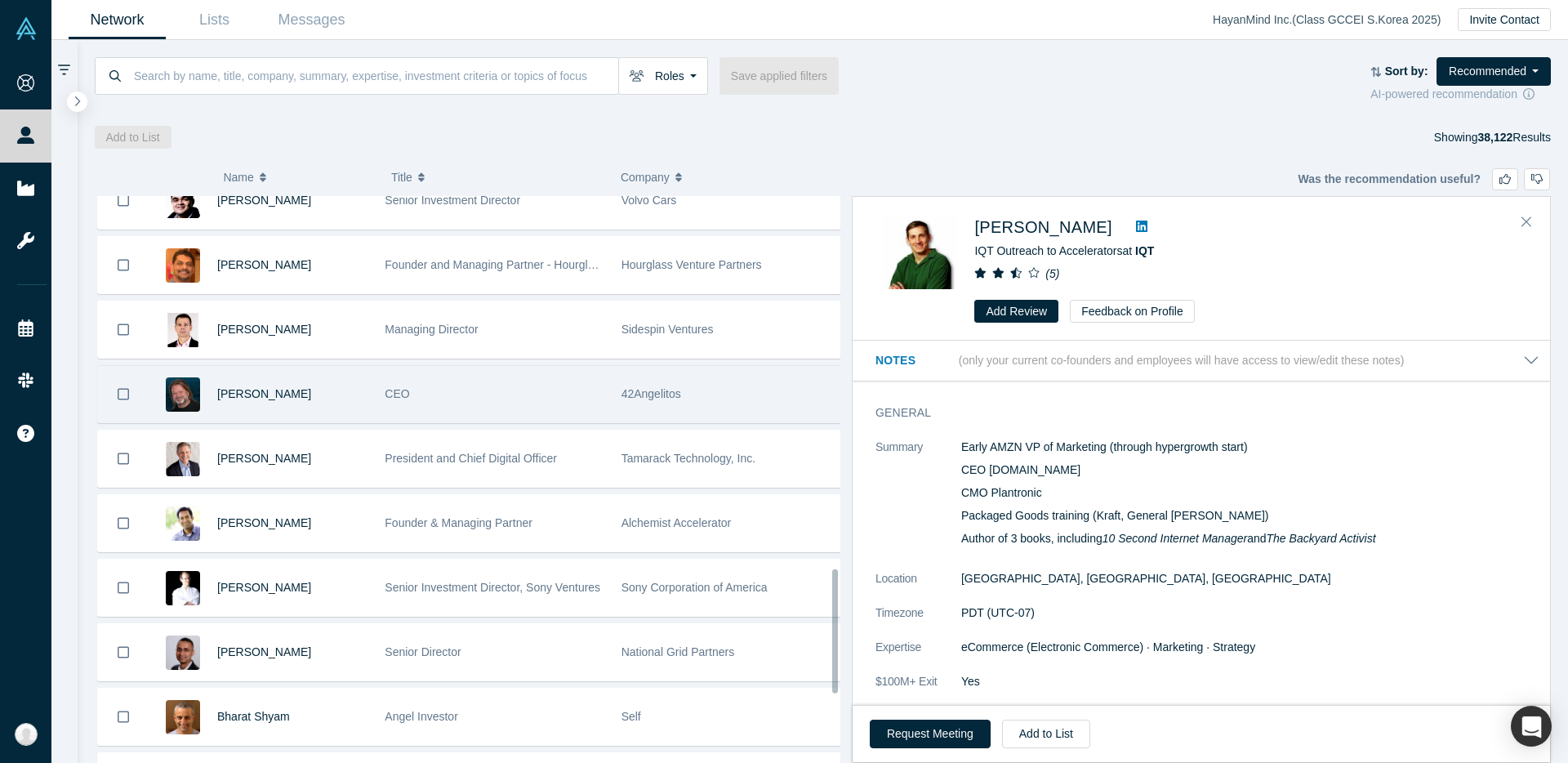
click at [597, 396] on div "CEO" at bounding box center [495, 394] width 236 height 56
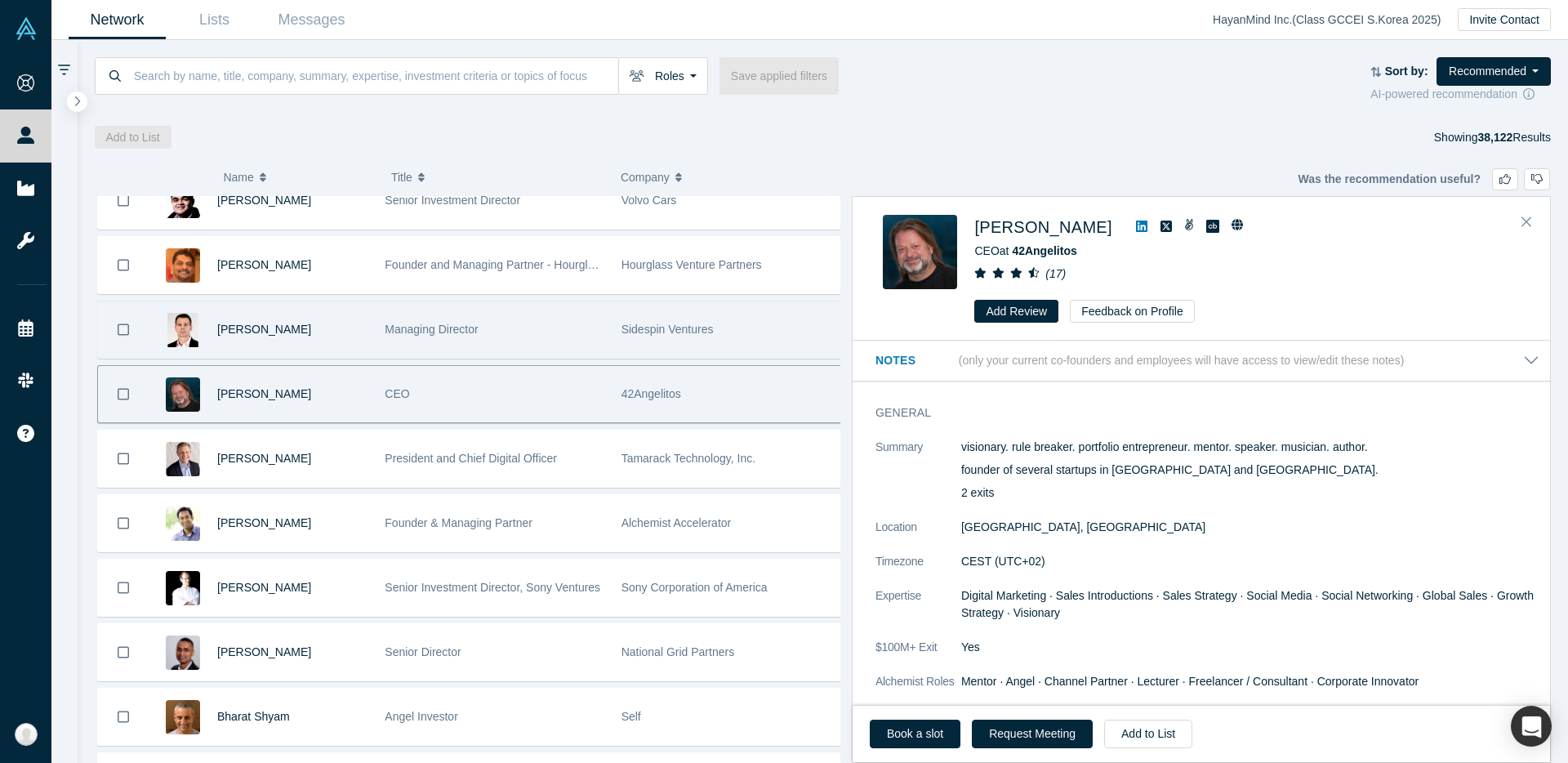
click at [538, 318] on div "Managing Director" at bounding box center [495, 330] width 219 height 56
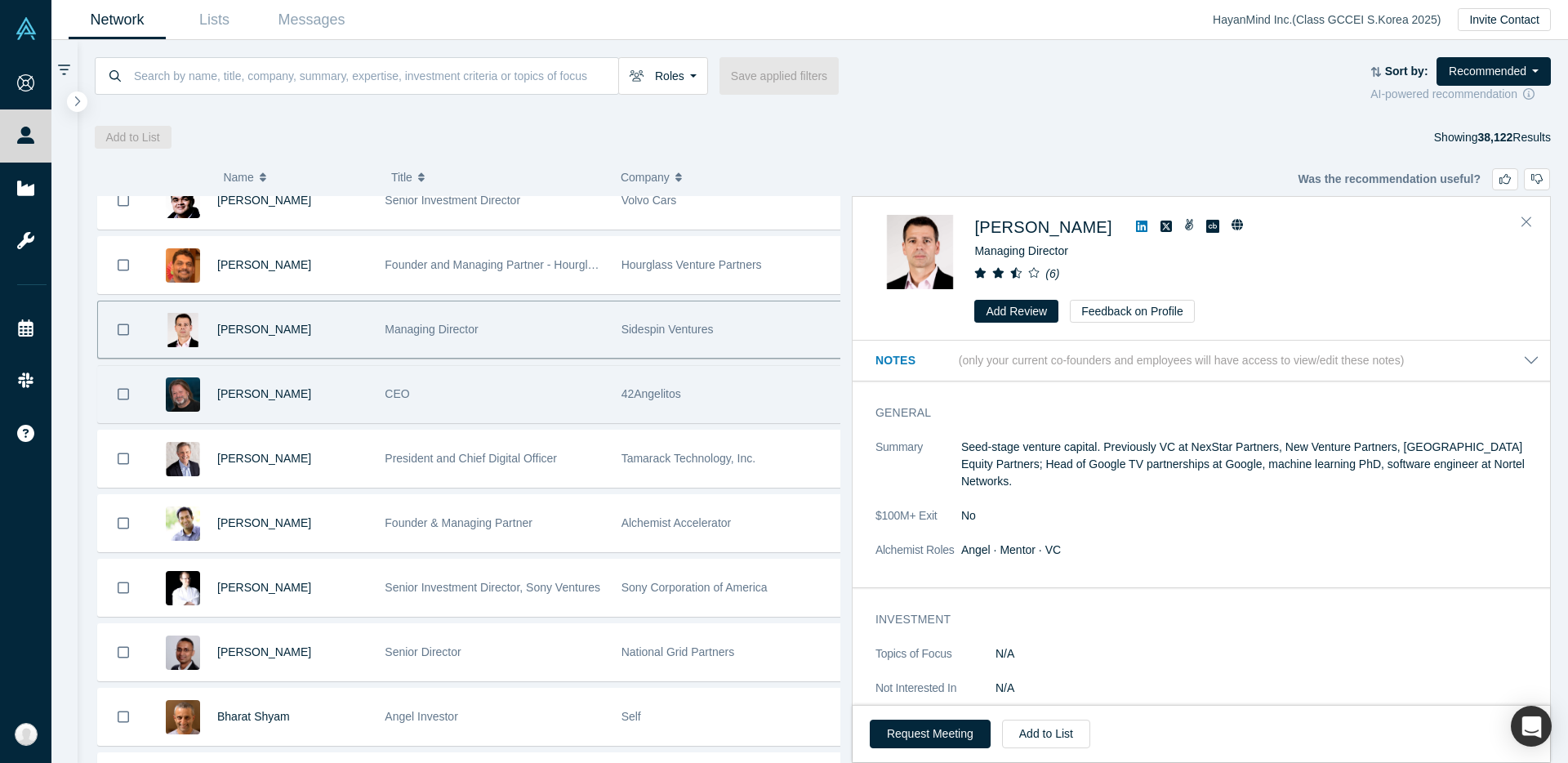
click at [548, 395] on div "CEO" at bounding box center [495, 394] width 219 height 56
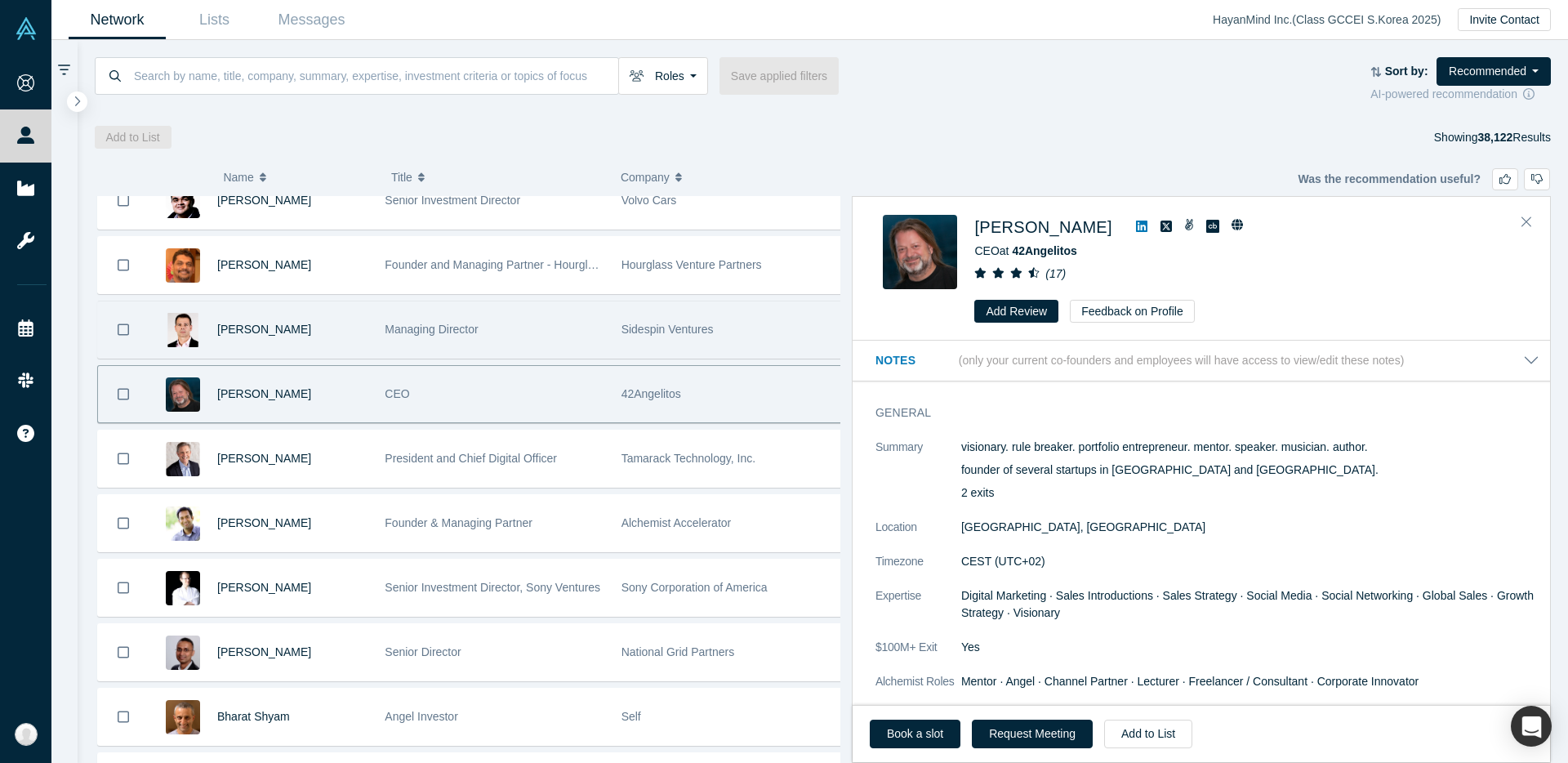
click at [560, 318] on div "Managing Director" at bounding box center [495, 330] width 219 height 56
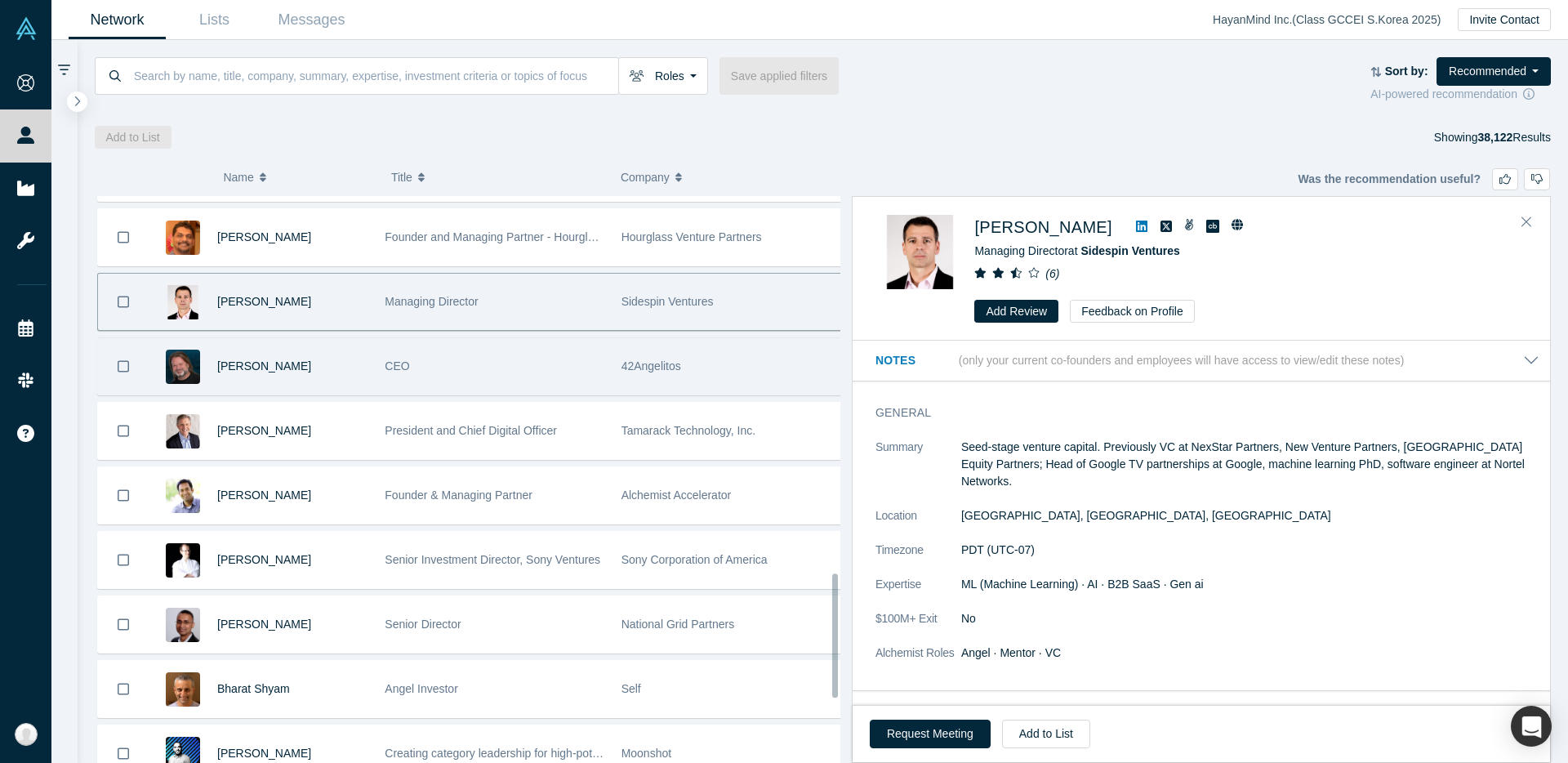
scroll to position [1731, 0]
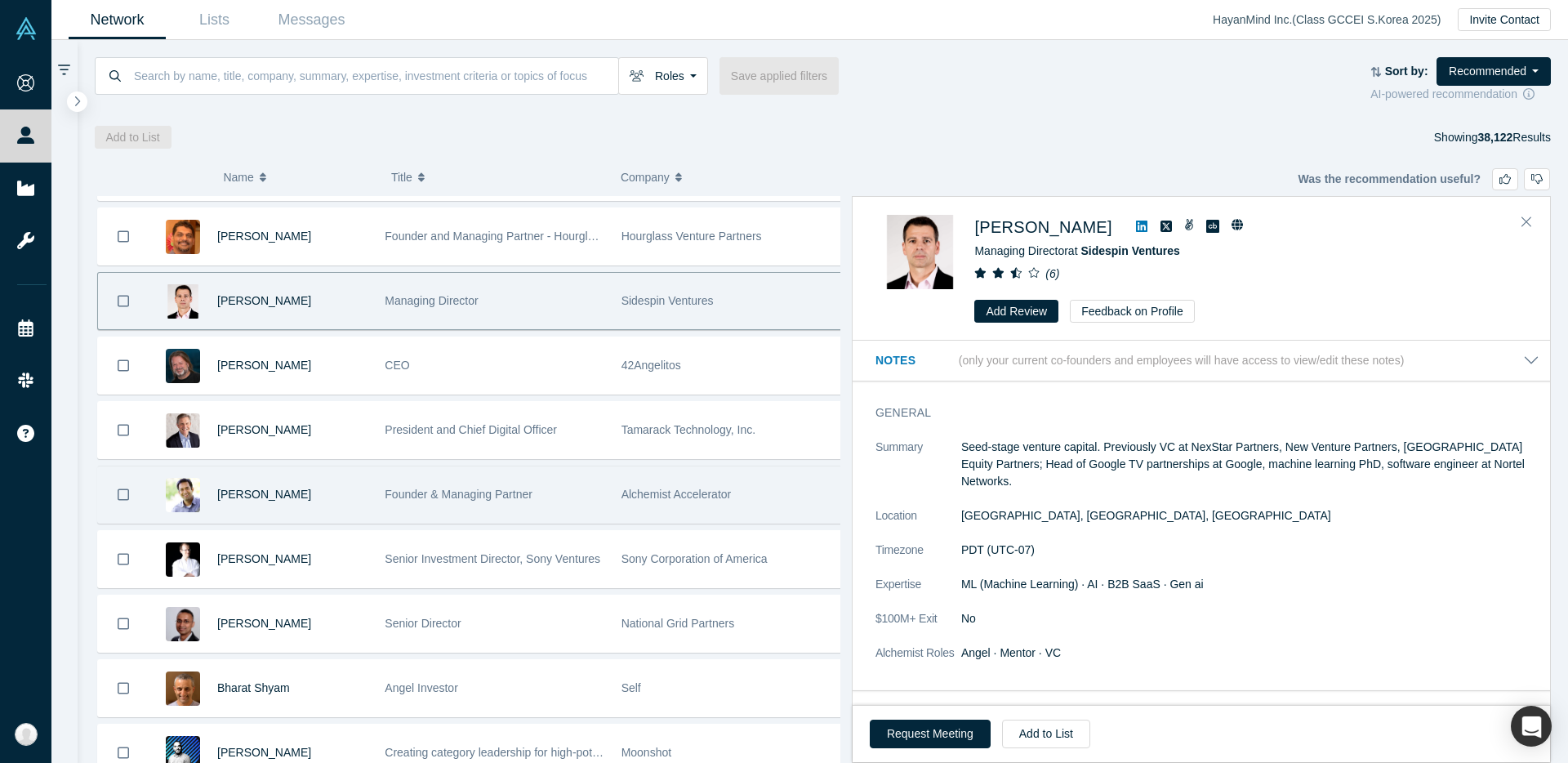
click at [588, 477] on div "Founder & Managing Partner" at bounding box center [495, 495] width 219 height 56
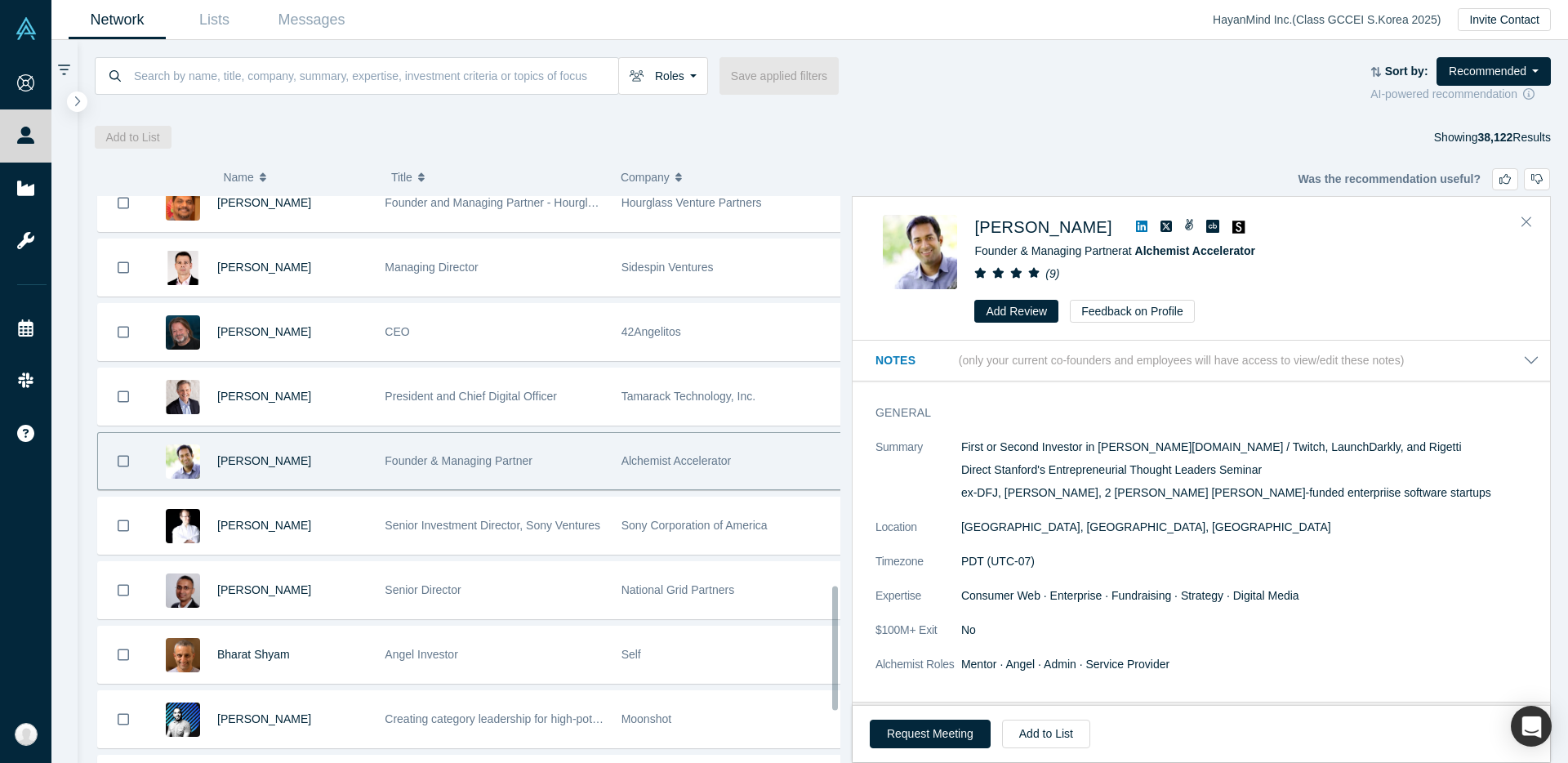
scroll to position [1783, 0]
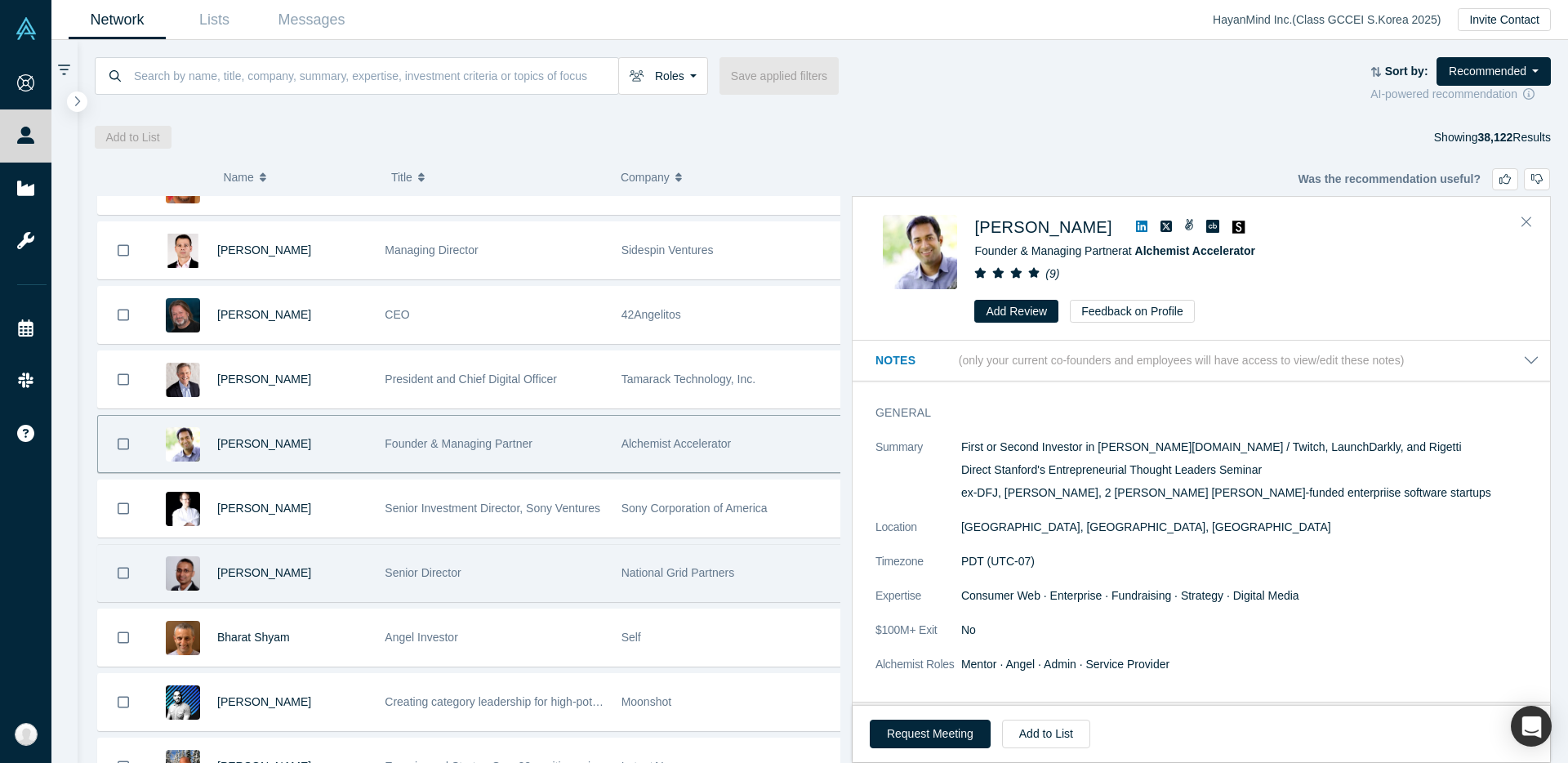
click at [566, 562] on div "Senior Director" at bounding box center [495, 573] width 219 height 56
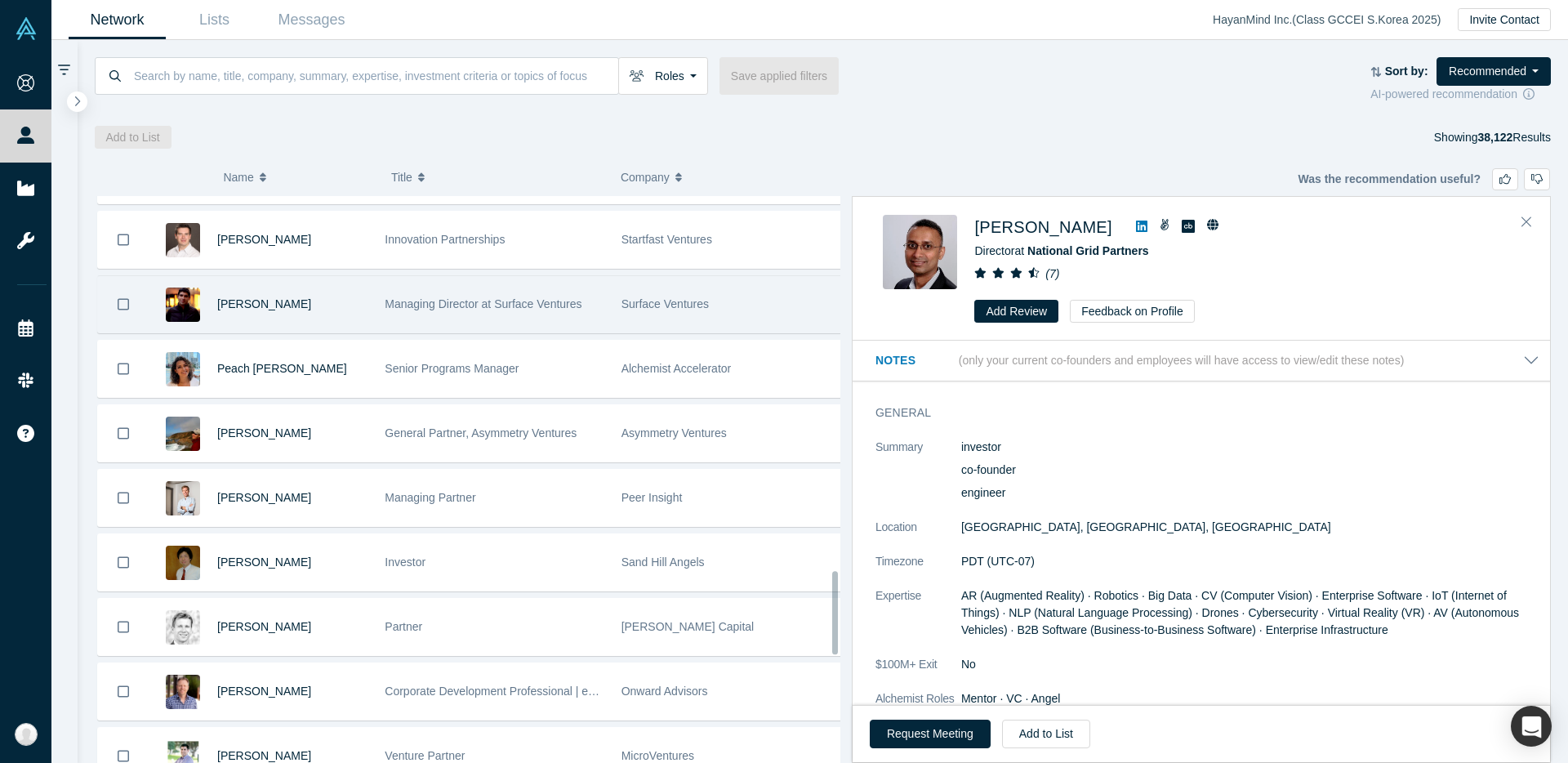
scroll to position [2571, 0]
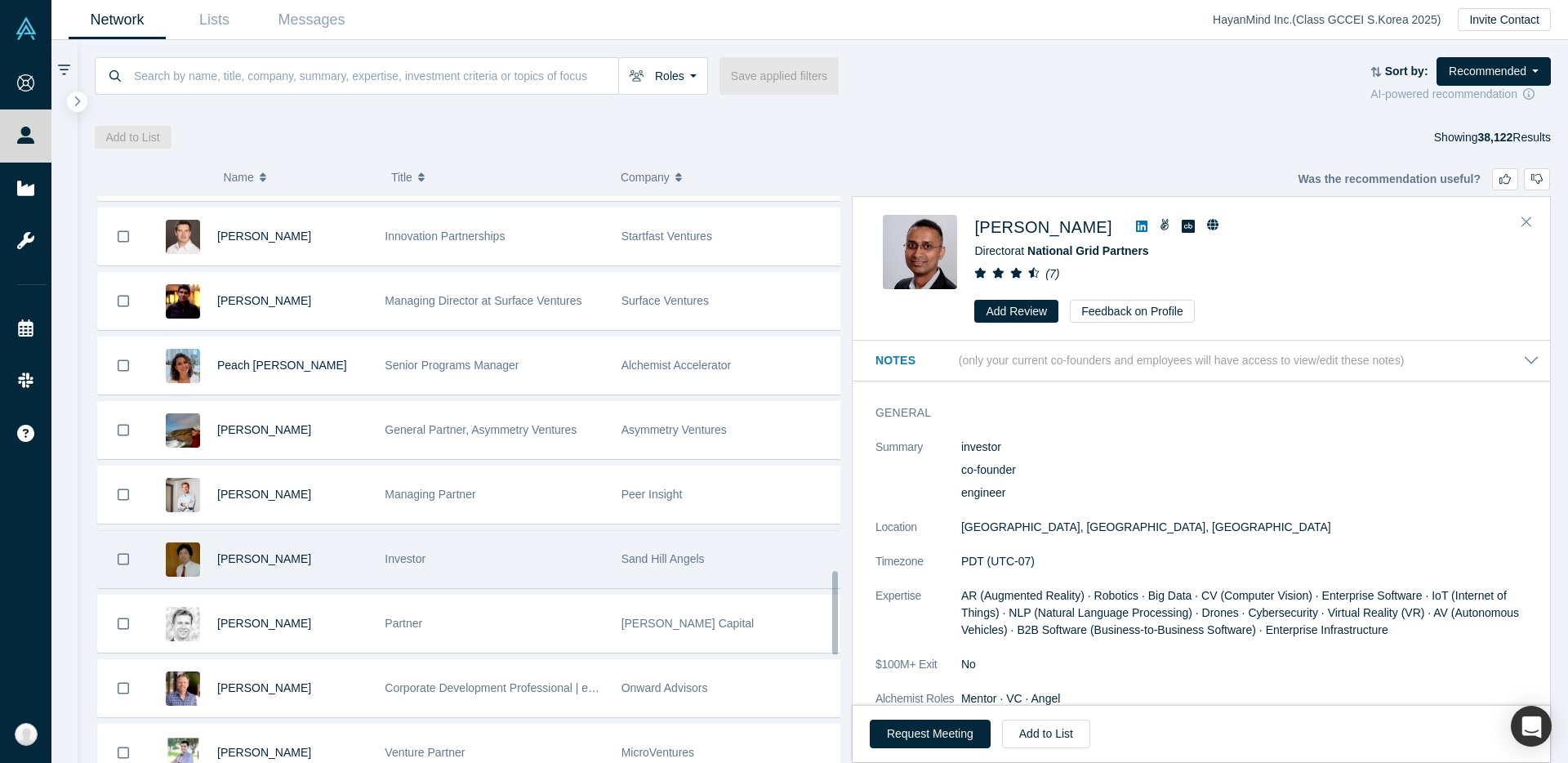
click at [549, 547] on div "Investor" at bounding box center [495, 559] width 219 height 56
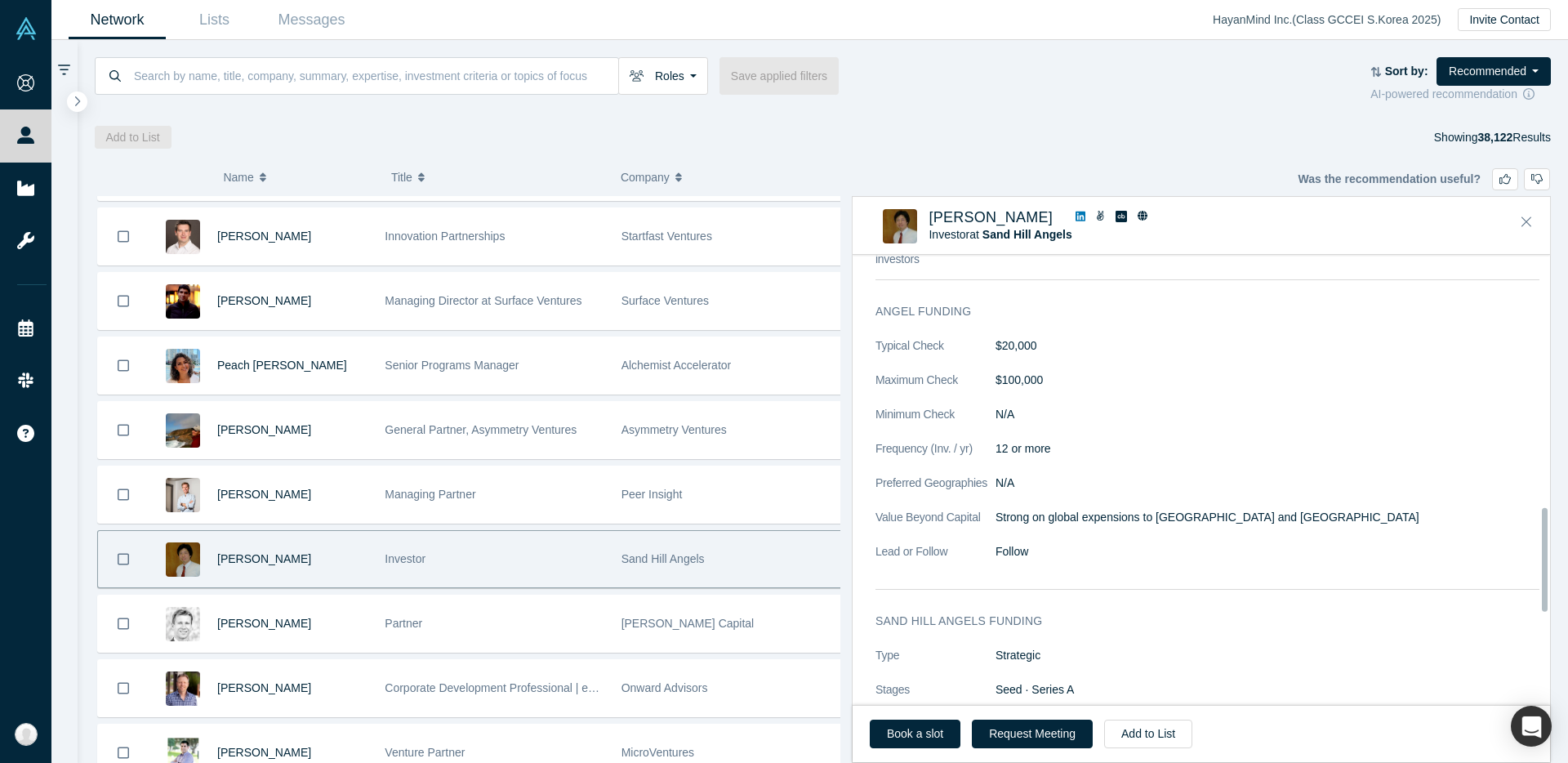
scroll to position [1093, 0]
